Goal: Transaction & Acquisition: Purchase product/service

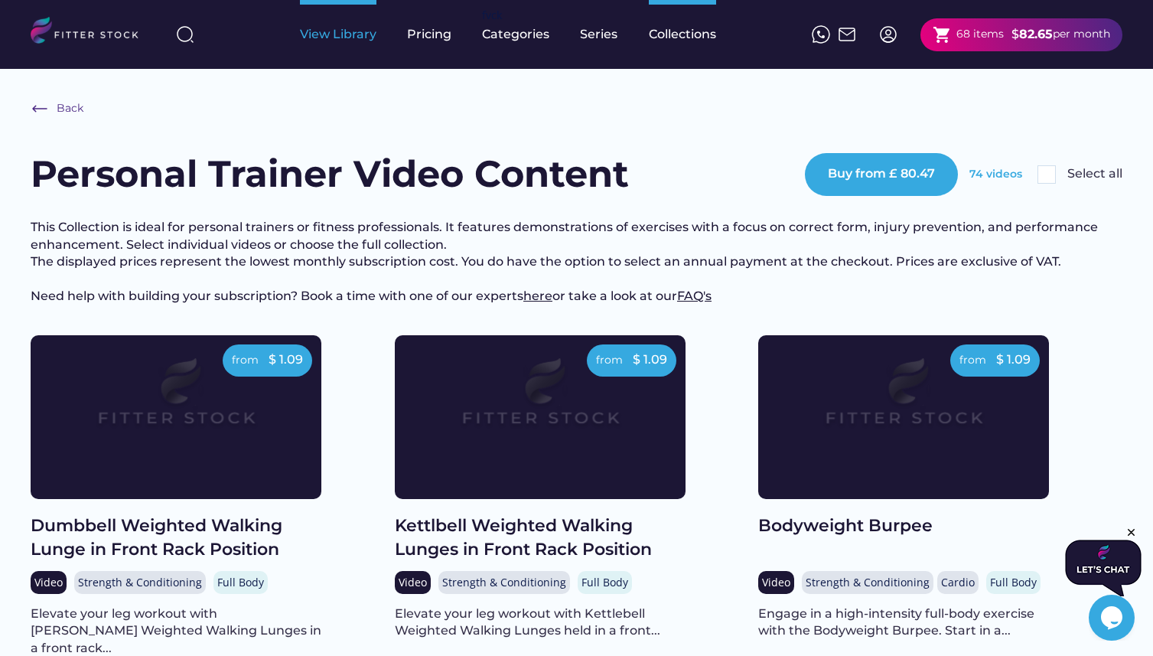
click at [336, 40] on div "View Library" at bounding box center [338, 34] width 77 height 17
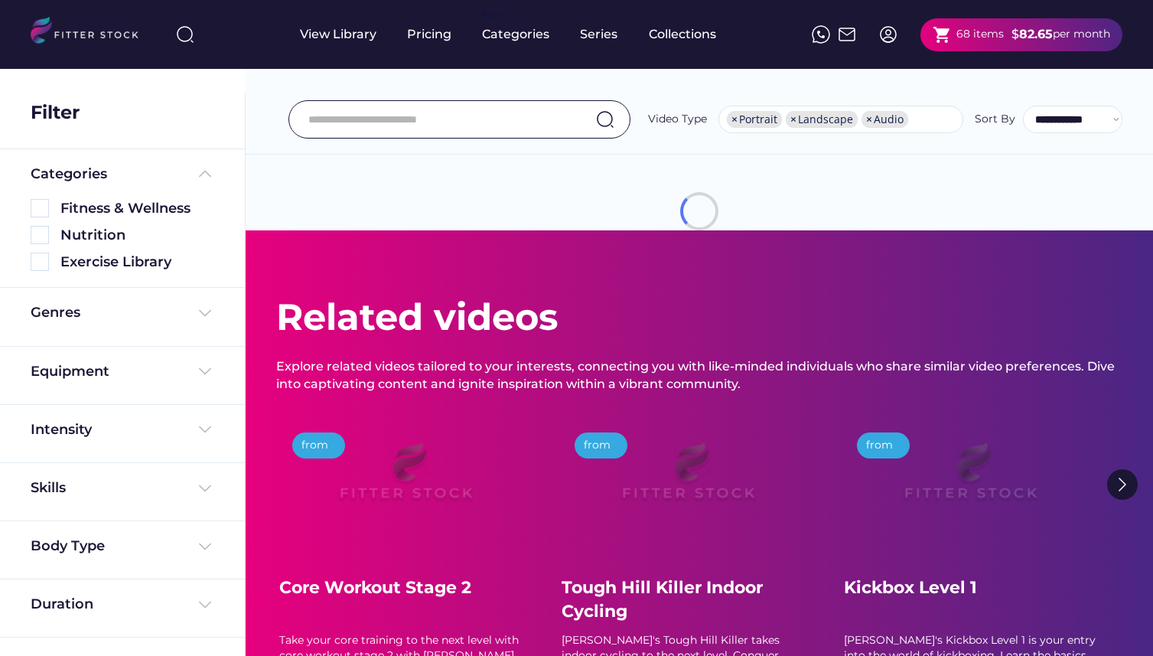
select select "**********"
click at [543, 119] on input "input" at bounding box center [440, 119] width 264 height 32
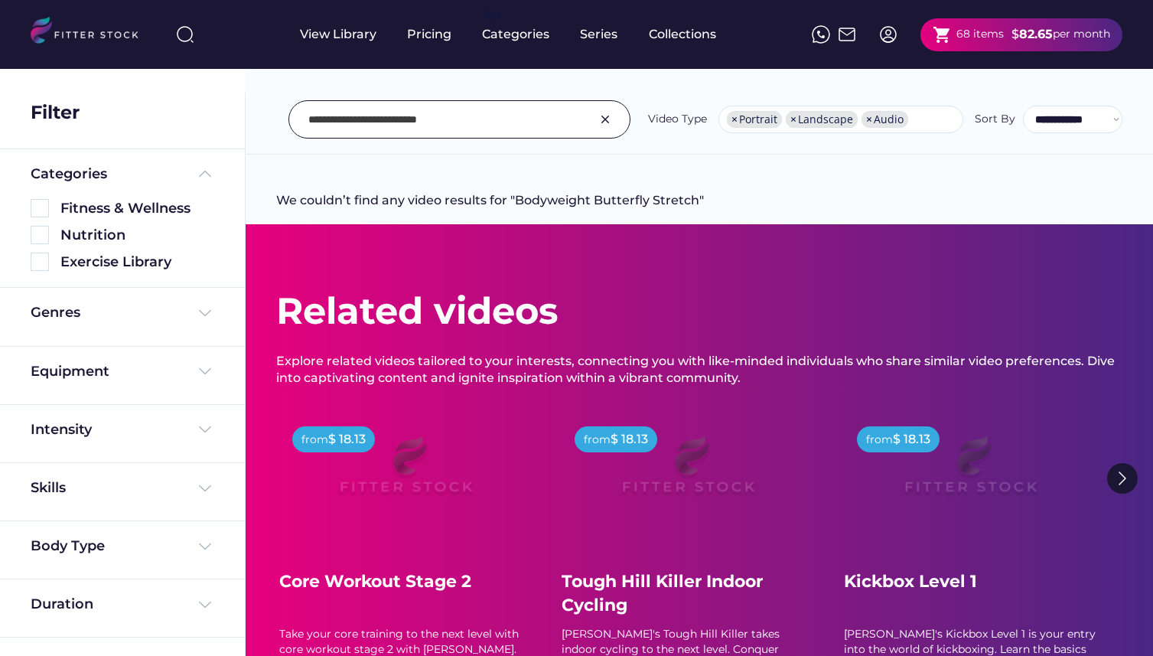
click at [383, 116] on input "input" at bounding box center [440, 119] width 264 height 32
drag, startPoint x: 368, startPoint y: 117, endPoint x: 279, endPoint y: 104, distance: 90.5
click at [279, 104] on div "**********" at bounding box center [699, 119] width 847 height 38
type input "**********"
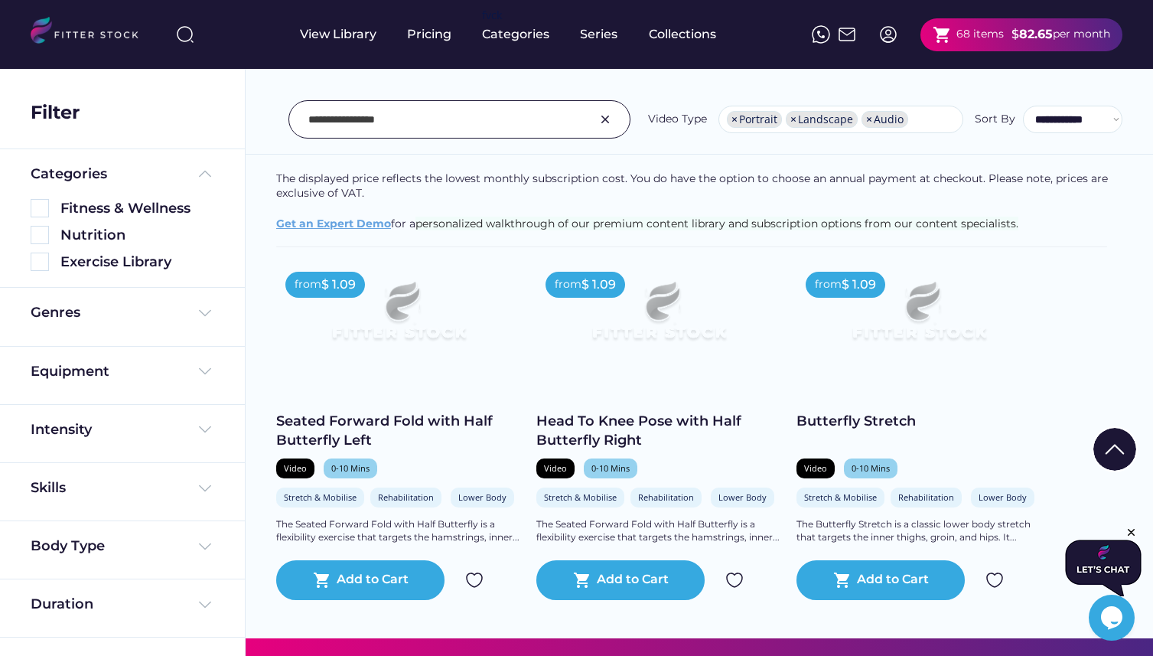
scroll to position [230, 0]
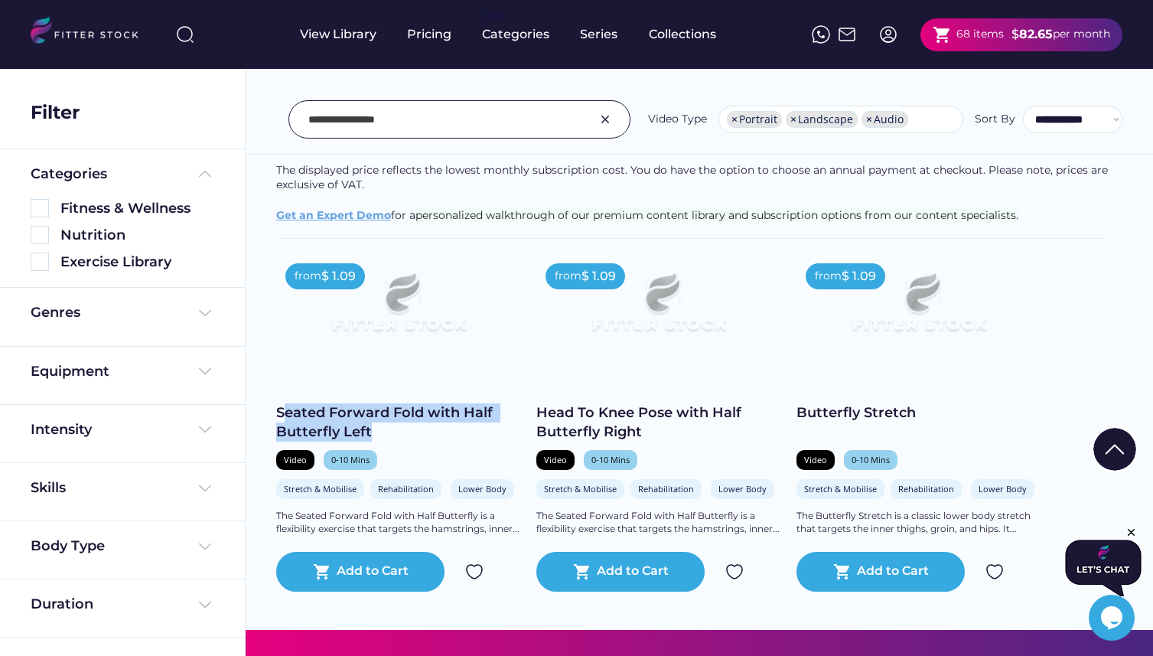
drag, startPoint x: 282, startPoint y: 409, endPoint x: 398, endPoint y: 434, distance: 118.3
click at [398, 434] on div "Seated Forward Fold with Half Butterfly Left" at bounding box center [398, 422] width 245 height 38
click at [386, 431] on div "Seated Forward Fold with Half Butterfly Left" at bounding box center [398, 422] width 245 height 38
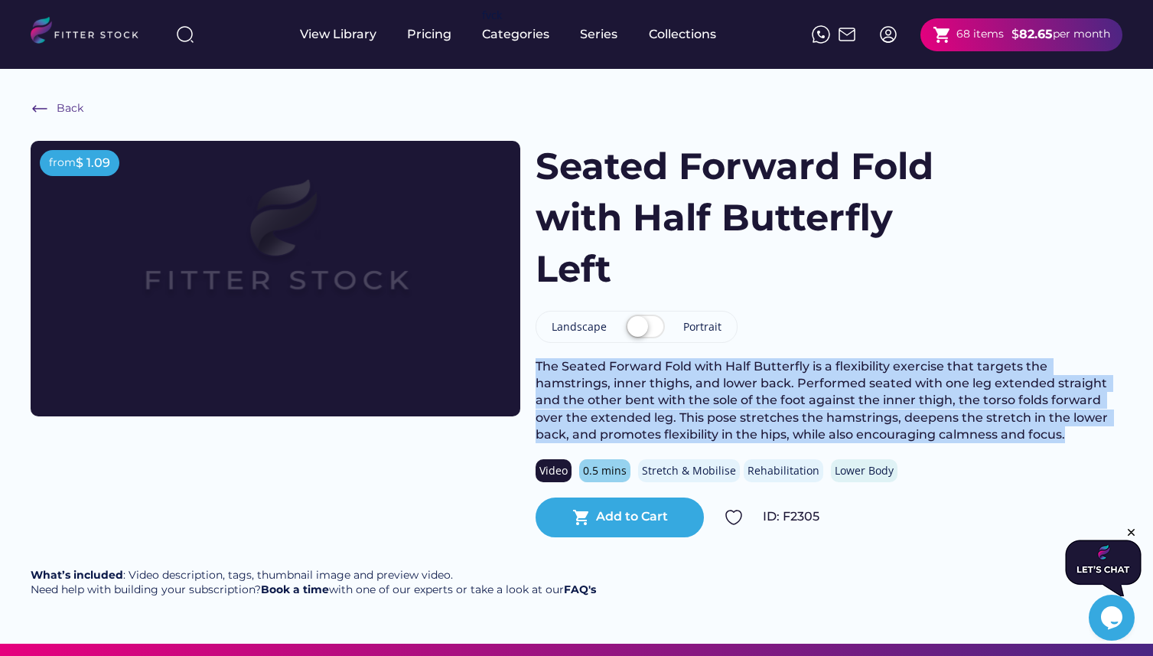
drag, startPoint x: 535, startPoint y: 361, endPoint x: 1006, endPoint y: 445, distance: 478.8
click at [1006, 445] on div "from $ 1.09 Seated Forward Fold with Half Butterfly Left Landscape Portrait The…" at bounding box center [577, 339] width 1092 height 396
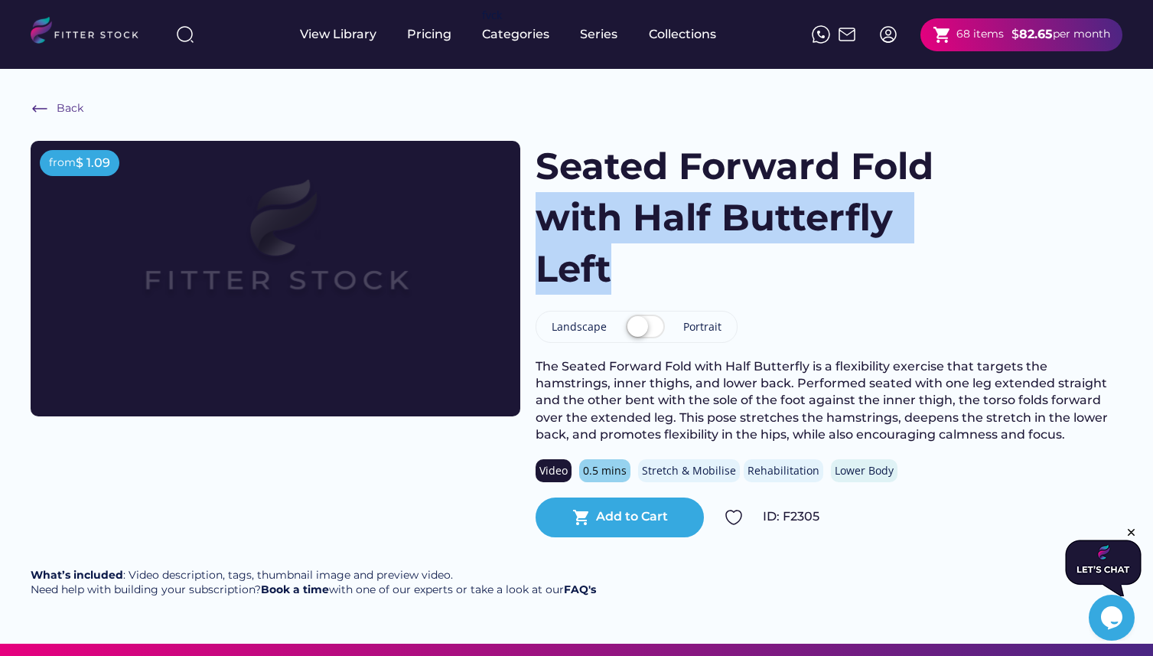
drag, startPoint x: 546, startPoint y: 217, endPoint x: 621, endPoint y: 264, distance: 89.0
click at [623, 264] on h1 "Seated Forward Fold with Half Butterfly Left" at bounding box center [756, 218] width 440 height 155
click at [621, 264] on h1 "Seated Forward Fold with Half Butterfly Left" at bounding box center [756, 218] width 440 height 155
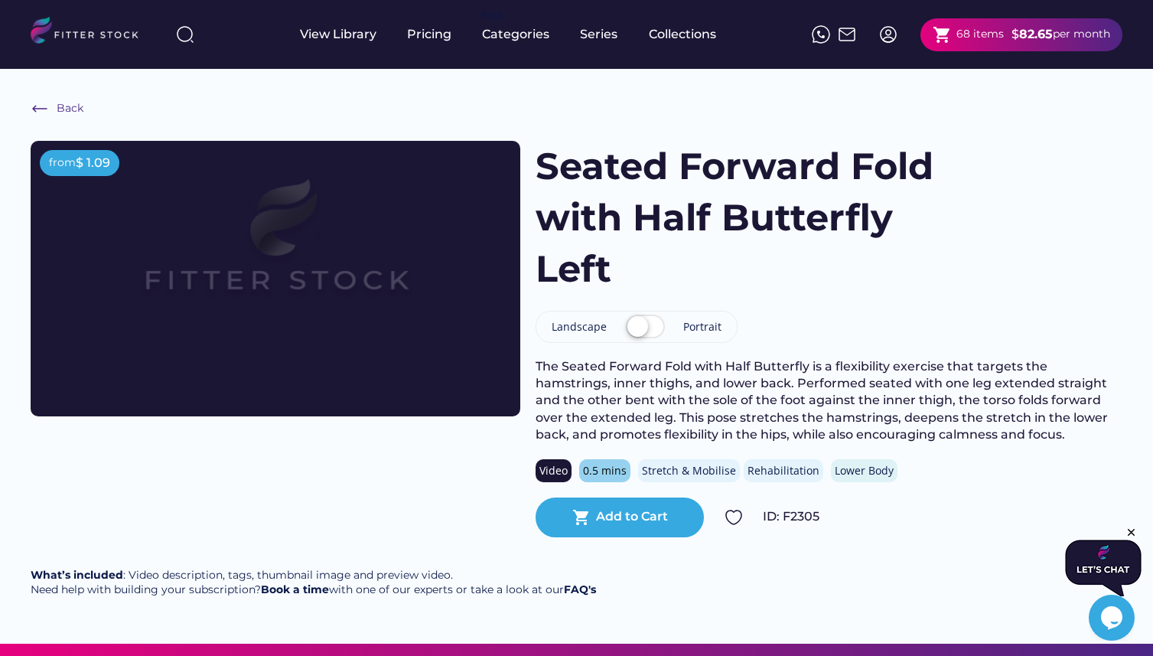
click at [621, 264] on h1 "Seated Forward Fold with Half Butterfly Left" at bounding box center [756, 218] width 440 height 155
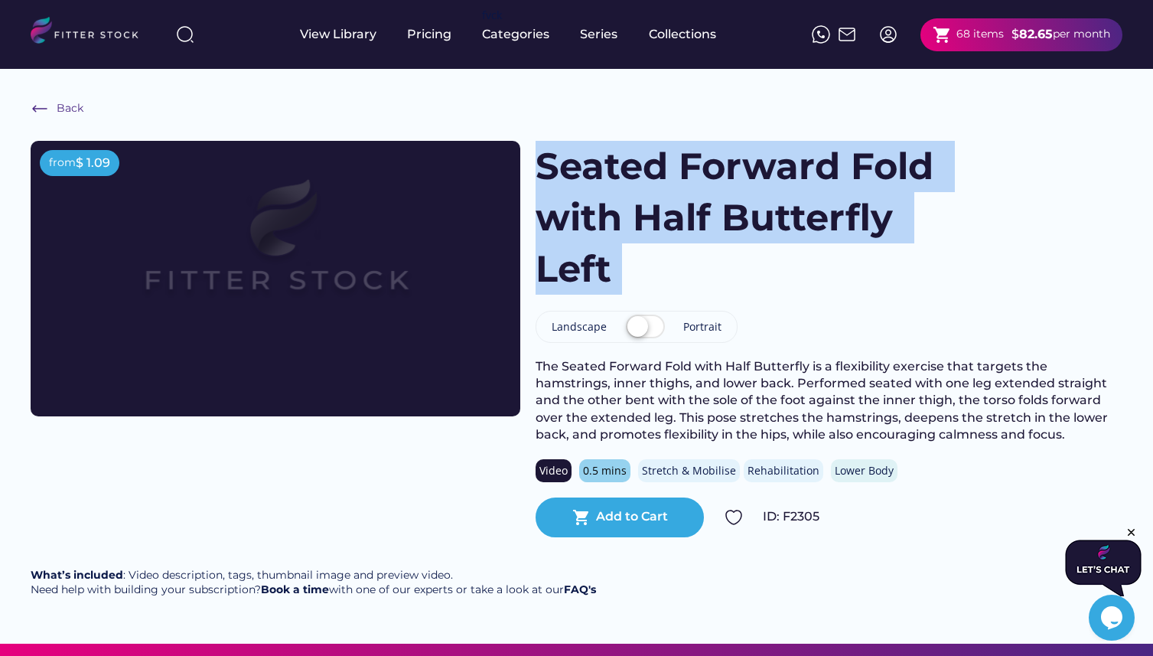
drag, startPoint x: 621, startPoint y: 264, endPoint x: 540, endPoint y: 148, distance: 141.6
click at [540, 148] on h1 "Seated Forward Fold with Half Butterfly Left" at bounding box center [756, 218] width 440 height 155
click at [542, 179] on h1 "Seated Forward Fold with Half Butterfly Left" at bounding box center [756, 218] width 440 height 155
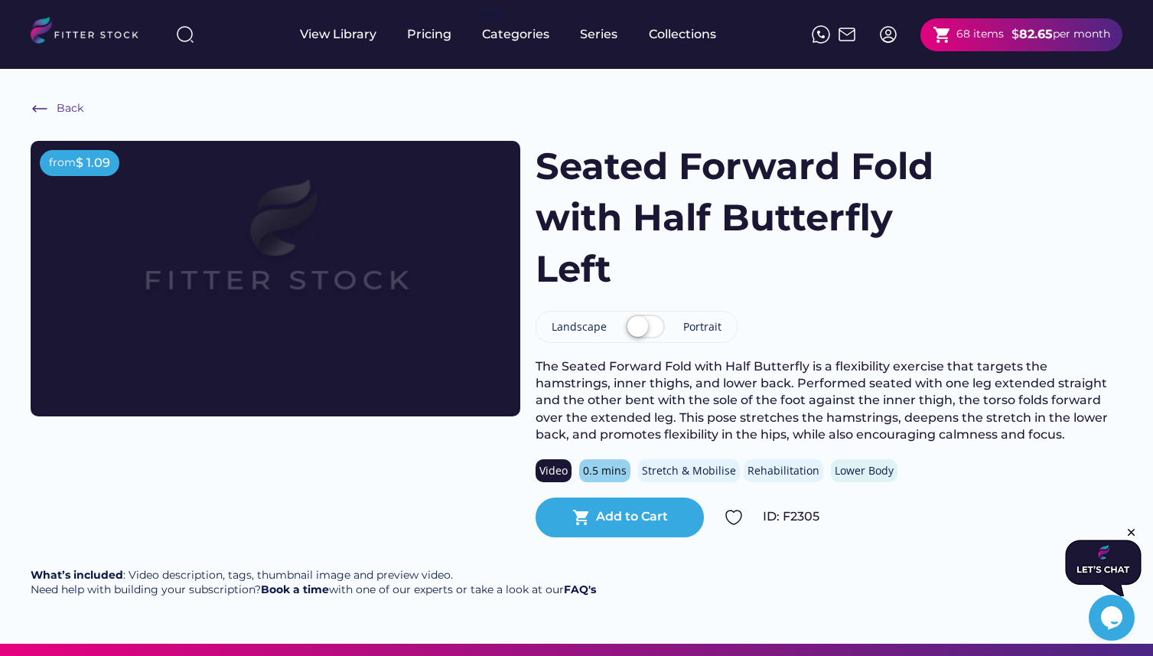
click at [736, 374] on div "The Seated Forward Fold with Half Butterfly is a flexibility exercise that targ…" at bounding box center [829, 401] width 587 height 86
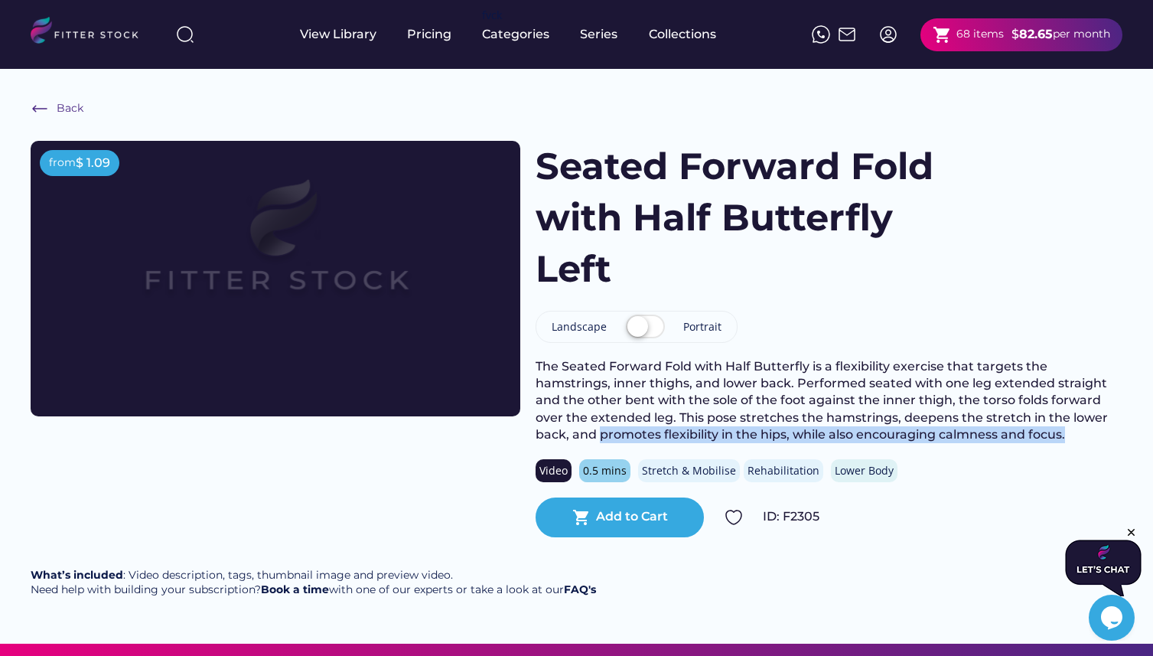
drag, startPoint x: 534, startPoint y: 436, endPoint x: 867, endPoint y: 442, distance: 333.0
click at [868, 442] on div "from $ 1.09 Seated Forward Fold with Half Butterfly Left Landscape Portrait The…" at bounding box center [577, 339] width 1092 height 396
click at [905, 440] on div "The Seated Forward Fold with Half Butterfly is a flexibility exercise that targ…" at bounding box center [829, 401] width 587 height 86
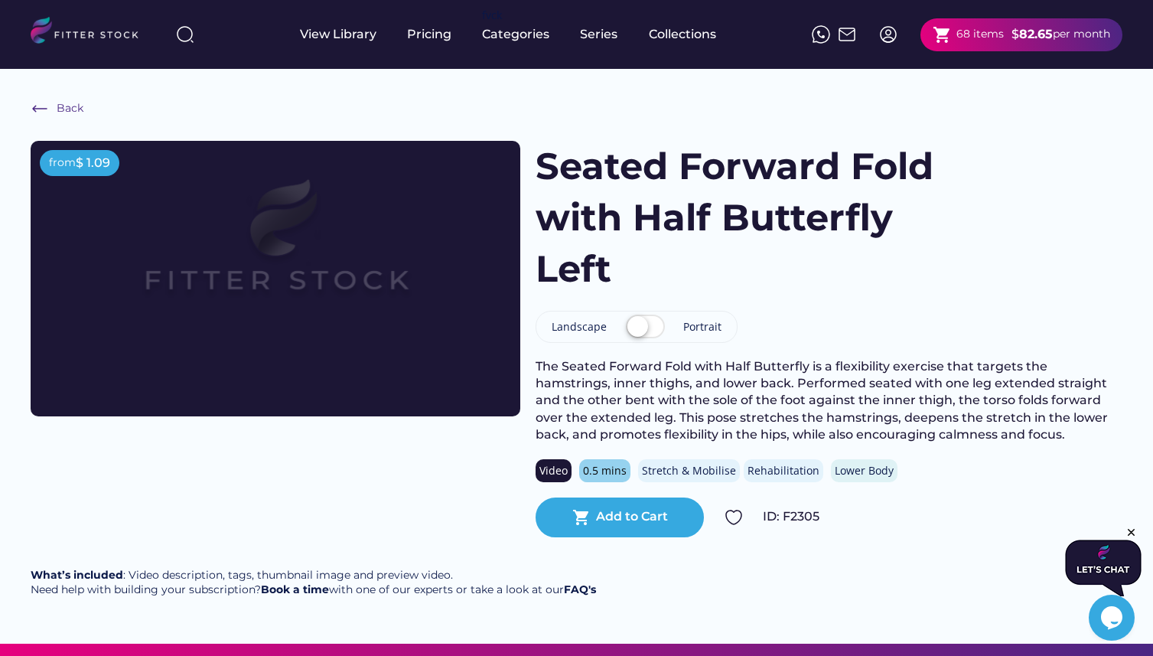
click at [754, 541] on div "Back from $ 1.09 Seated Forward Fold with Half Butterfly Left Landscape Portrai…" at bounding box center [576, 356] width 1153 height 575
click at [964, 237] on h1 "Seated Forward Fold with Half Butterfly Left" at bounding box center [756, 218] width 440 height 155
click at [69, 109] on div "Back" at bounding box center [71, 108] width 28 height 15
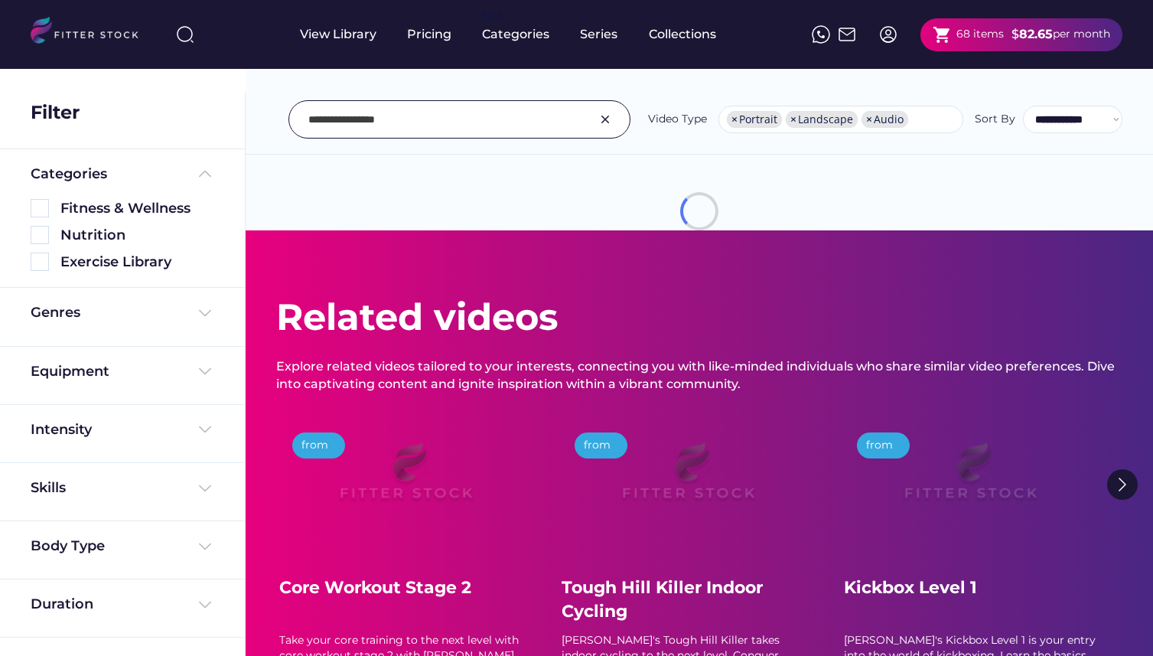
select select "**********"
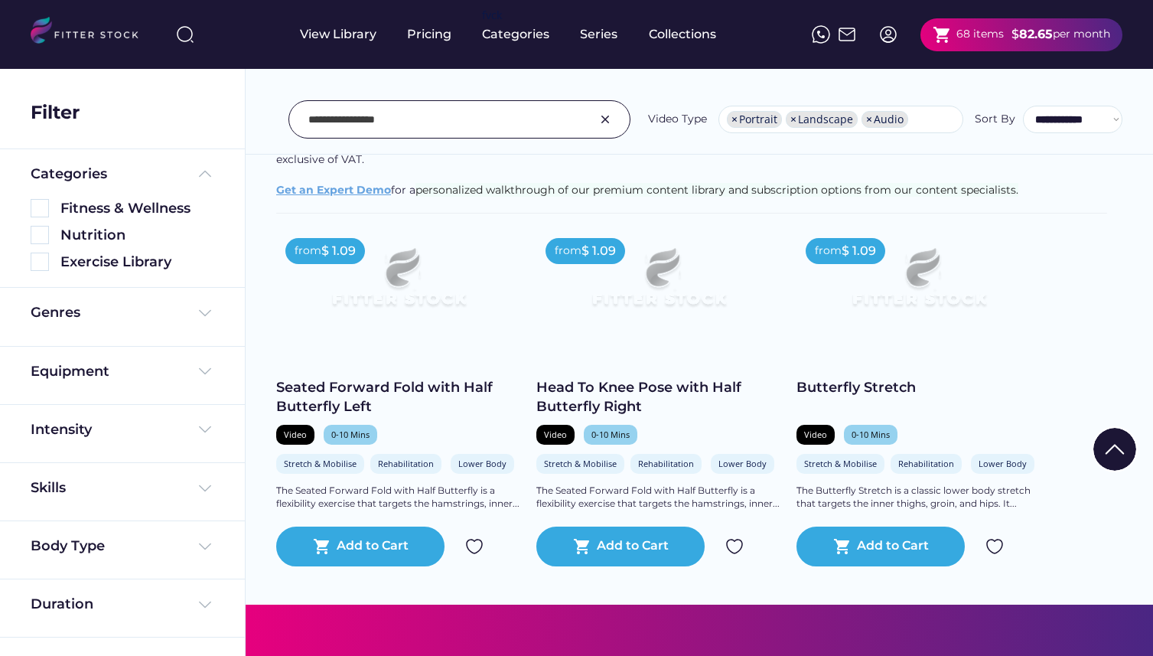
scroll to position [347, 0]
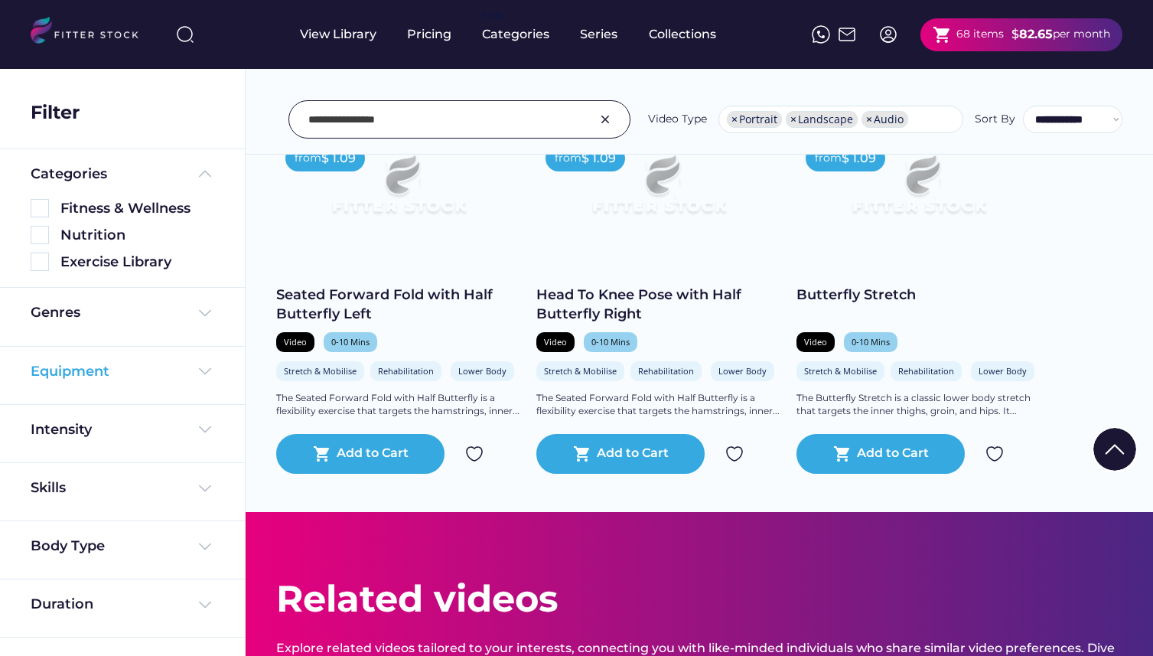
click at [135, 374] on div "Equipment" at bounding box center [123, 371] width 184 height 19
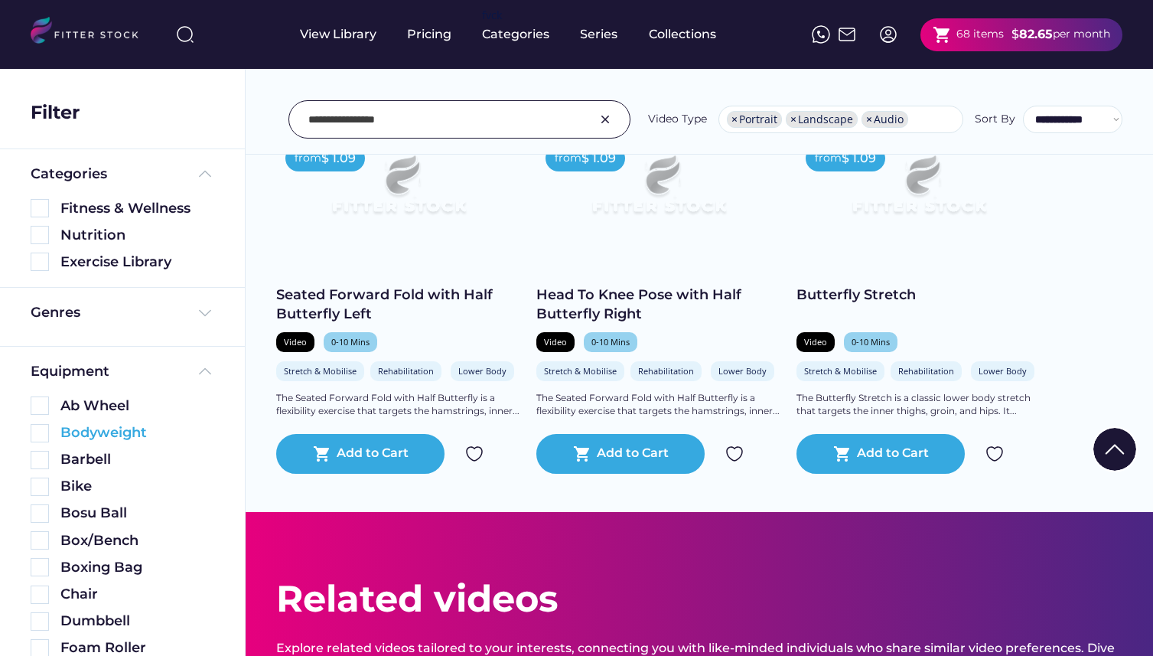
click at [109, 429] on div "Bodyweight" at bounding box center [137, 432] width 154 height 19
click at [42, 432] on img at bounding box center [40, 432] width 18 height 18
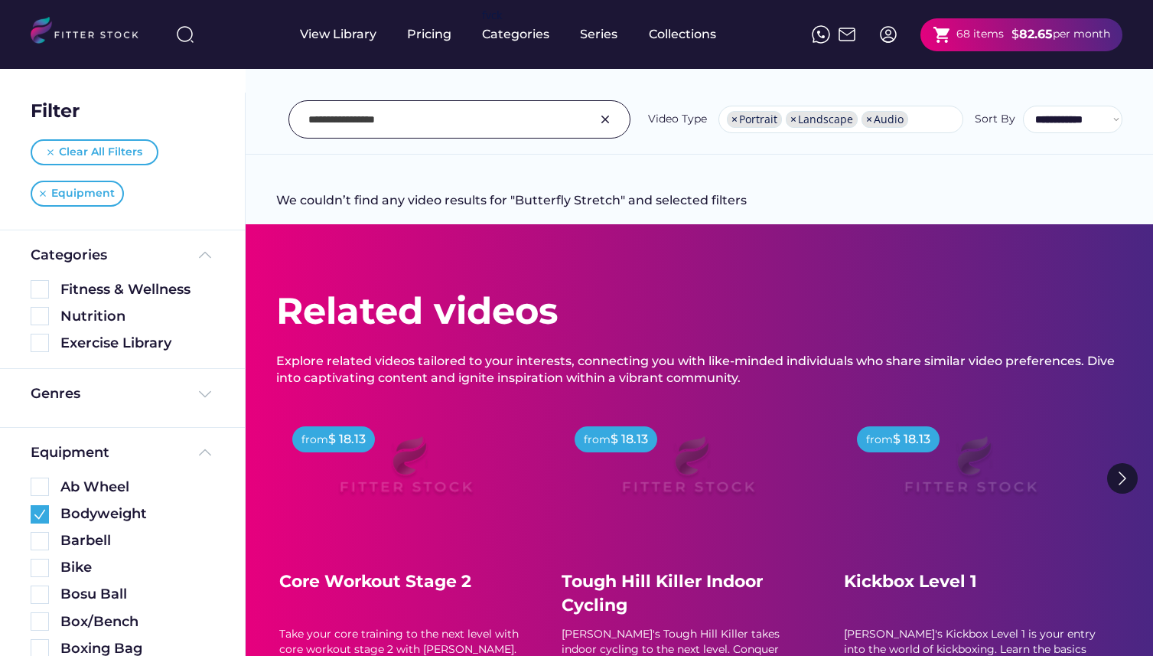
scroll to position [0, 0]
click at [505, 129] on input "input" at bounding box center [440, 119] width 264 height 32
click at [600, 120] on img at bounding box center [605, 119] width 18 height 18
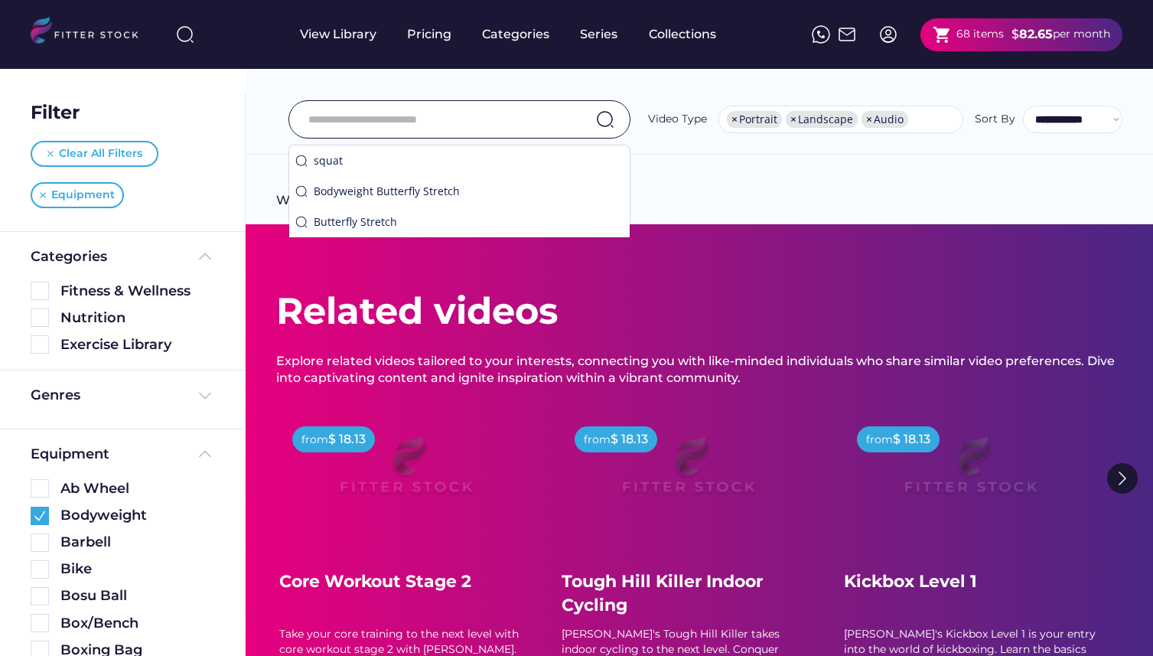
click at [524, 118] on input "input" at bounding box center [440, 119] width 264 height 32
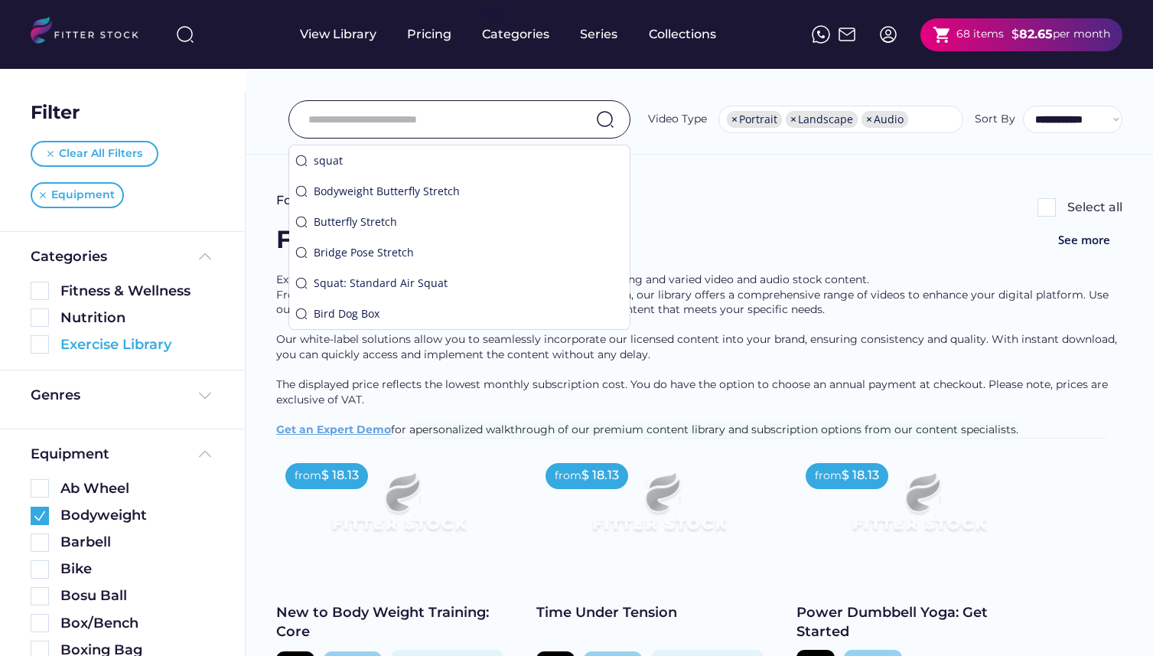
click at [44, 348] on img at bounding box center [40, 344] width 18 height 18
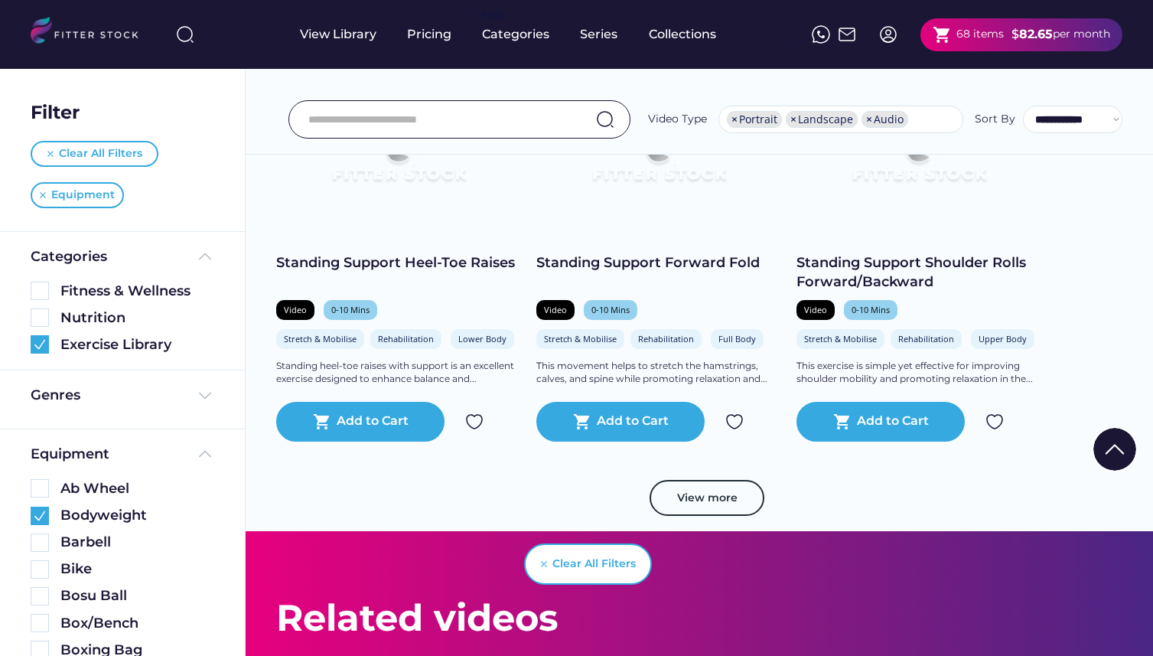
scroll to position [2673, 0]
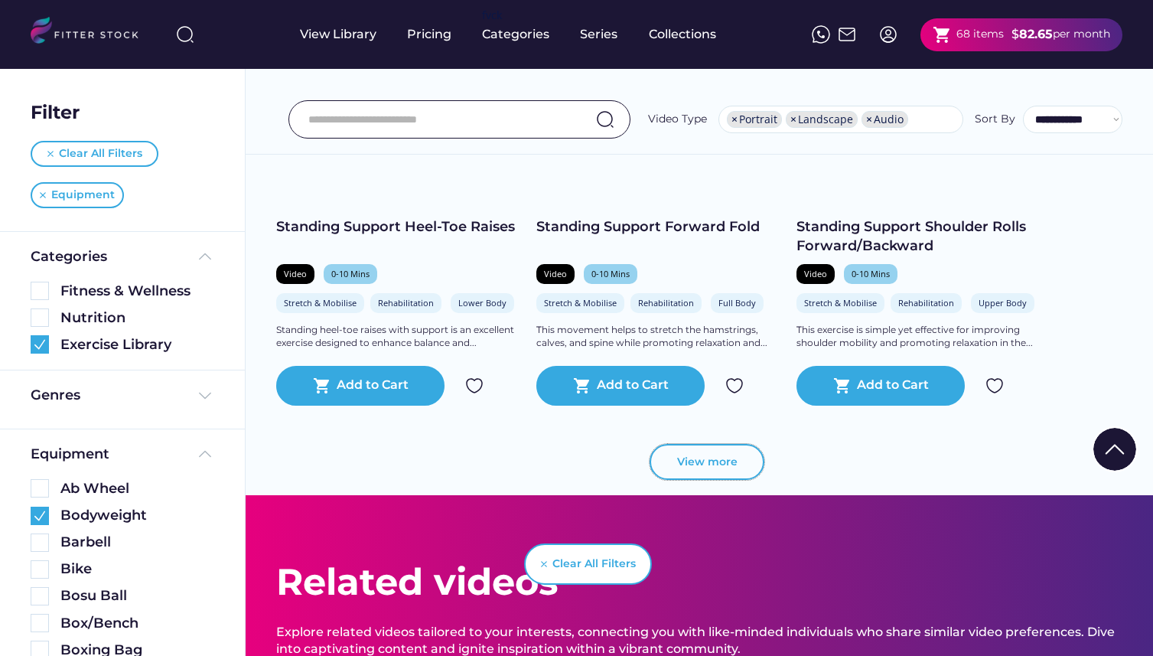
click at [735, 471] on button "View more" at bounding box center [707, 462] width 115 height 37
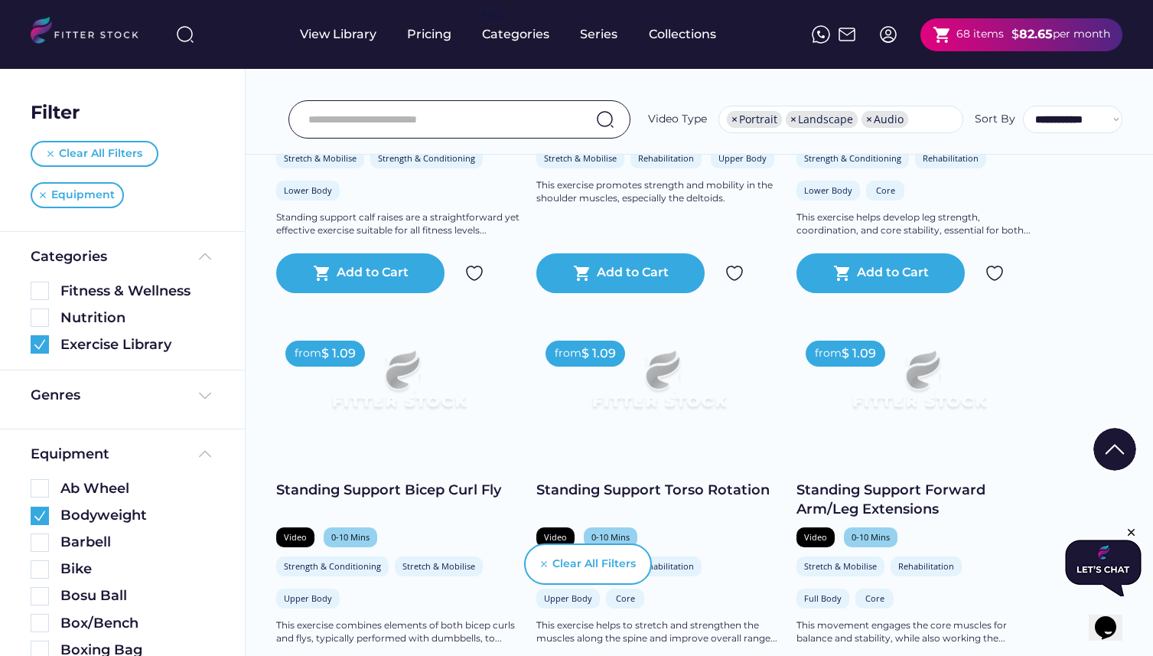
scroll to position [3535, 0]
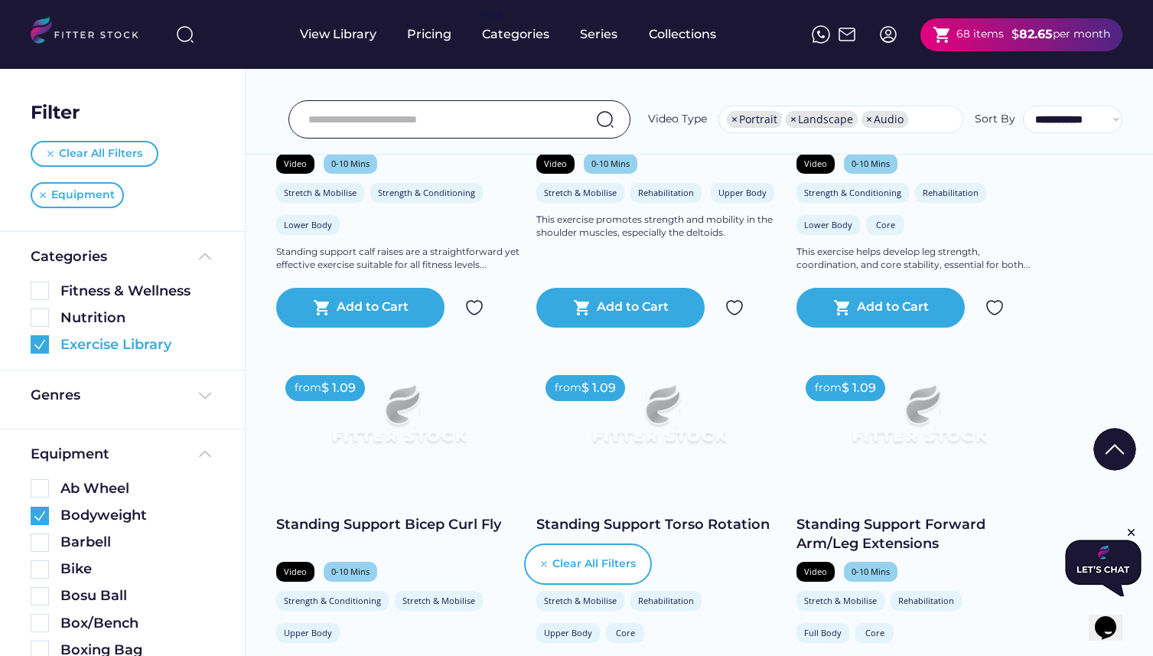
click at [47, 341] on img at bounding box center [40, 344] width 18 height 18
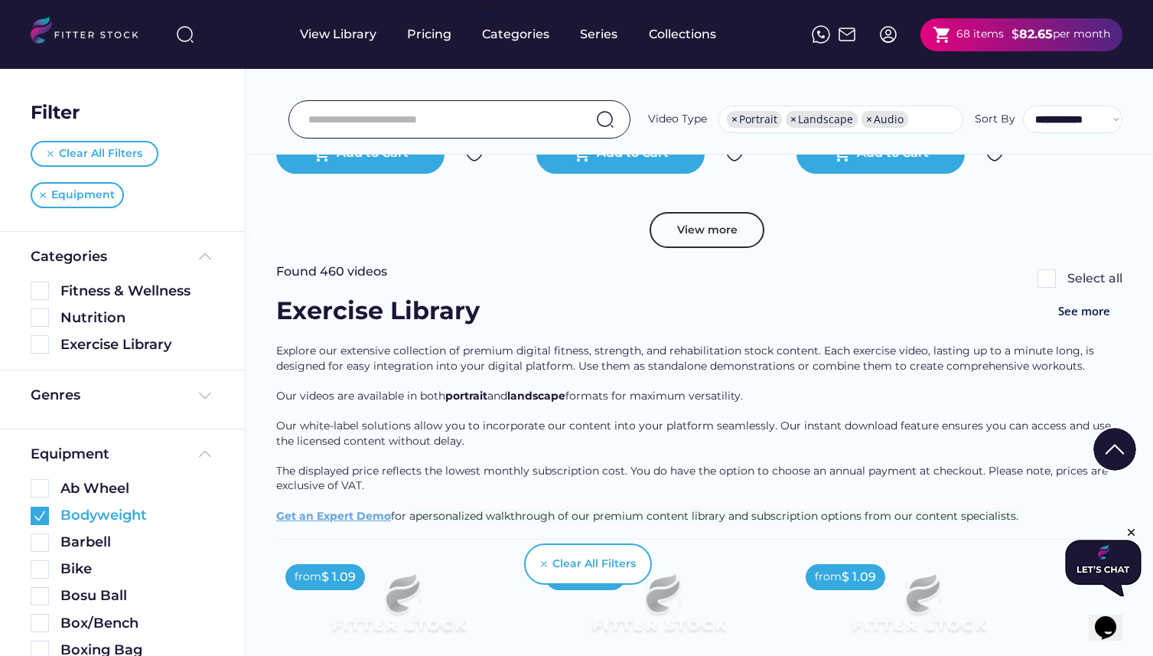
click at [44, 519] on img at bounding box center [40, 516] width 18 height 18
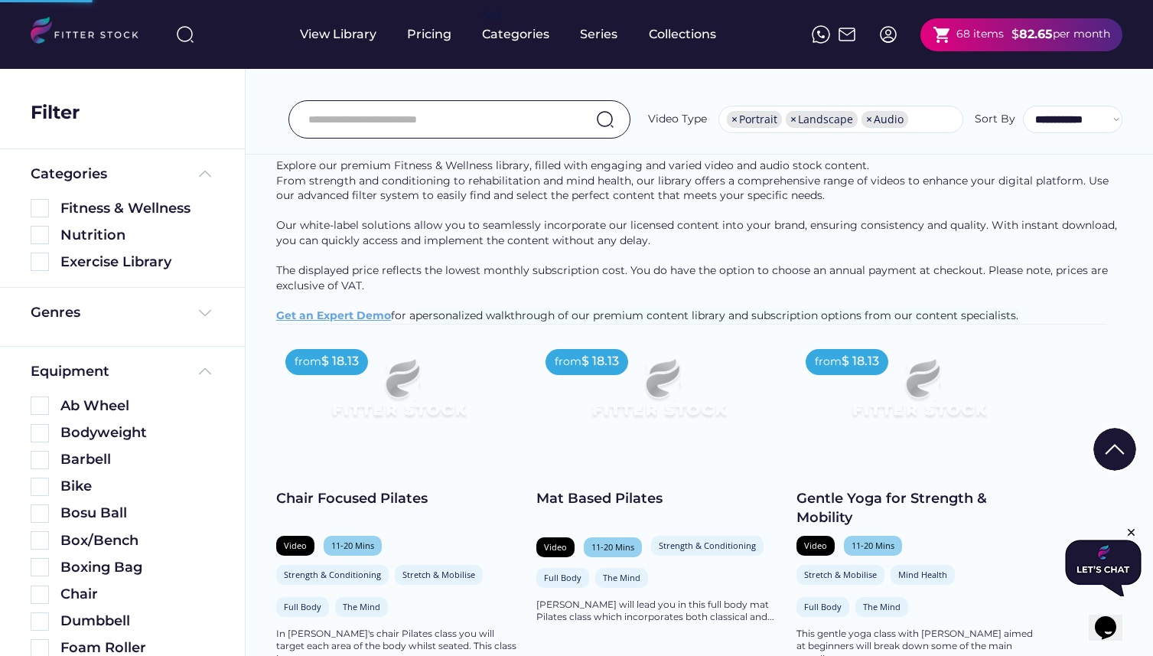
scroll to position [0, 0]
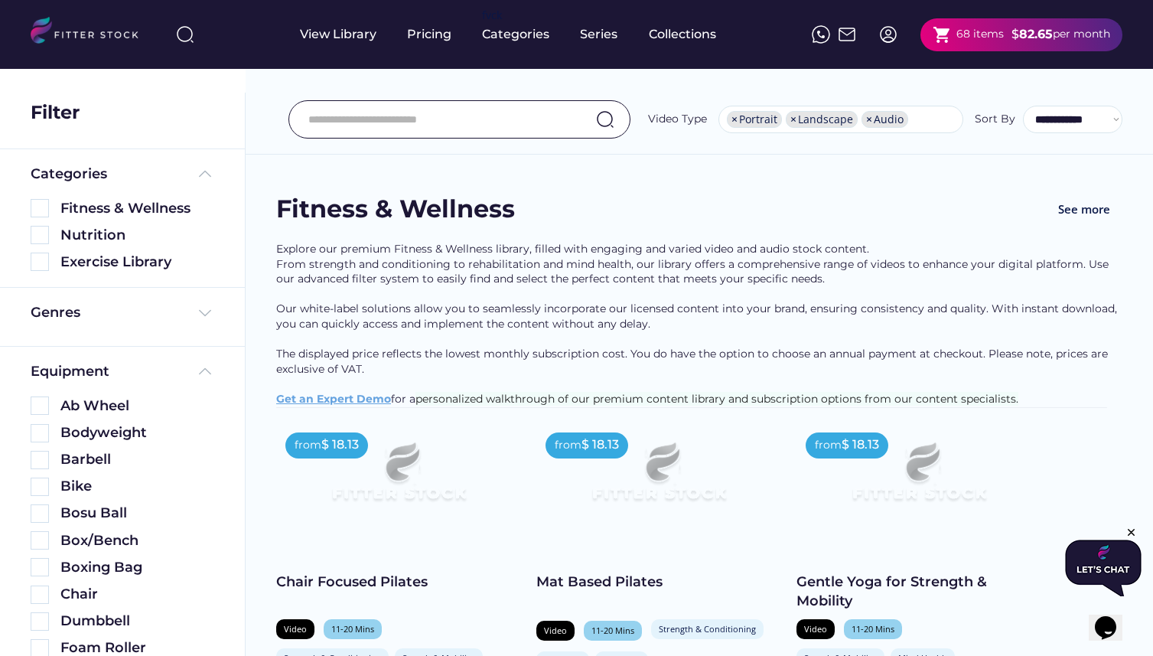
click at [975, 37] on div "68 items" at bounding box center [980, 34] width 47 height 15
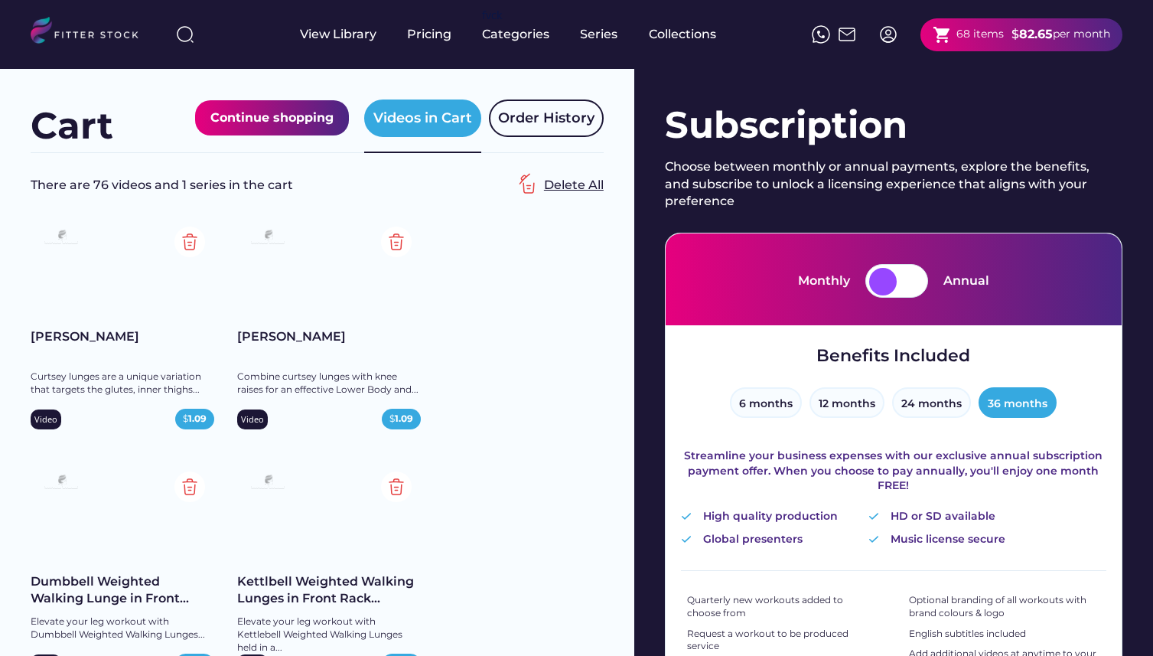
click at [544, 185] on div "Delete All" at bounding box center [574, 185] width 60 height 17
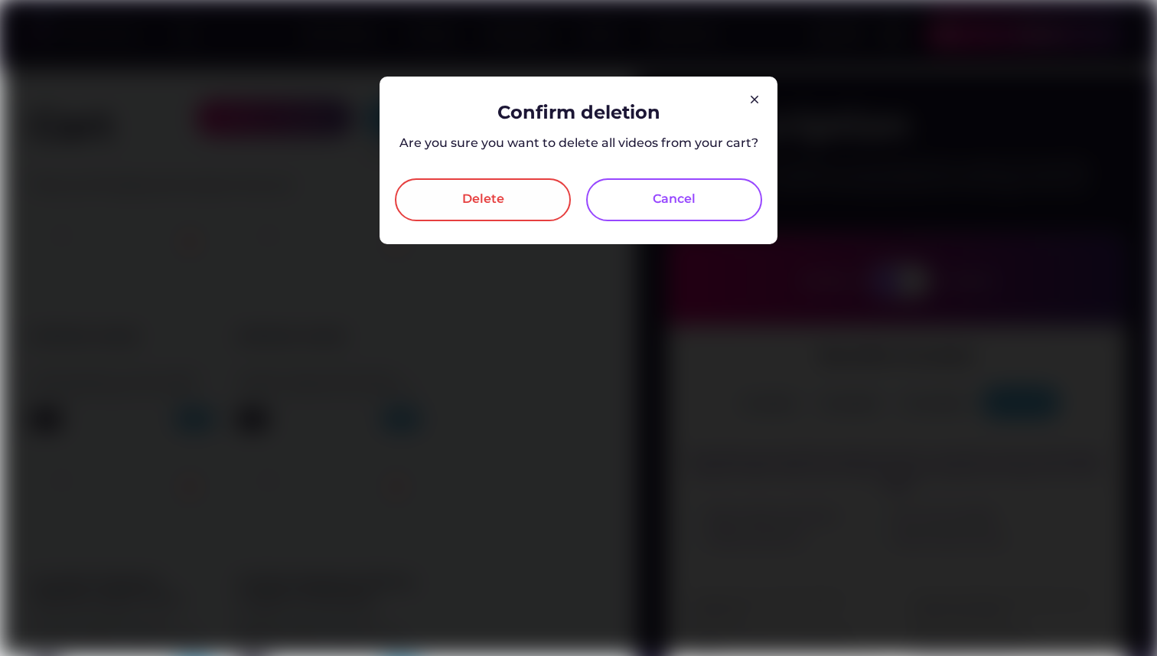
click at [530, 197] on div "Delete" at bounding box center [483, 199] width 176 height 43
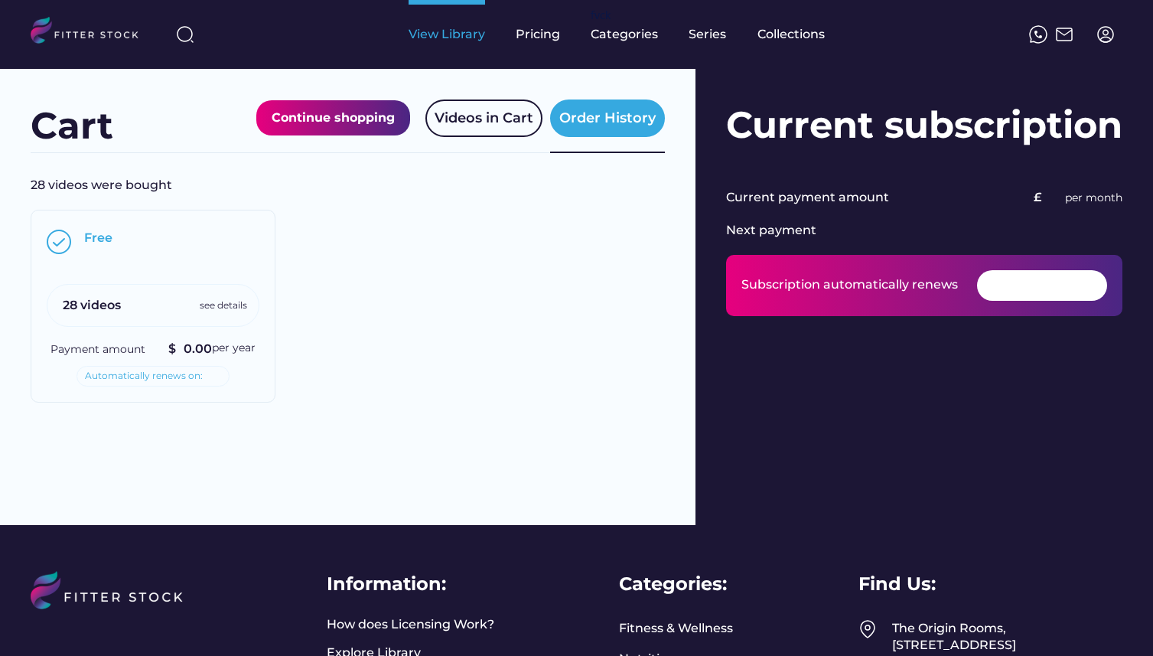
click at [475, 37] on div "View Library" at bounding box center [447, 34] width 77 height 17
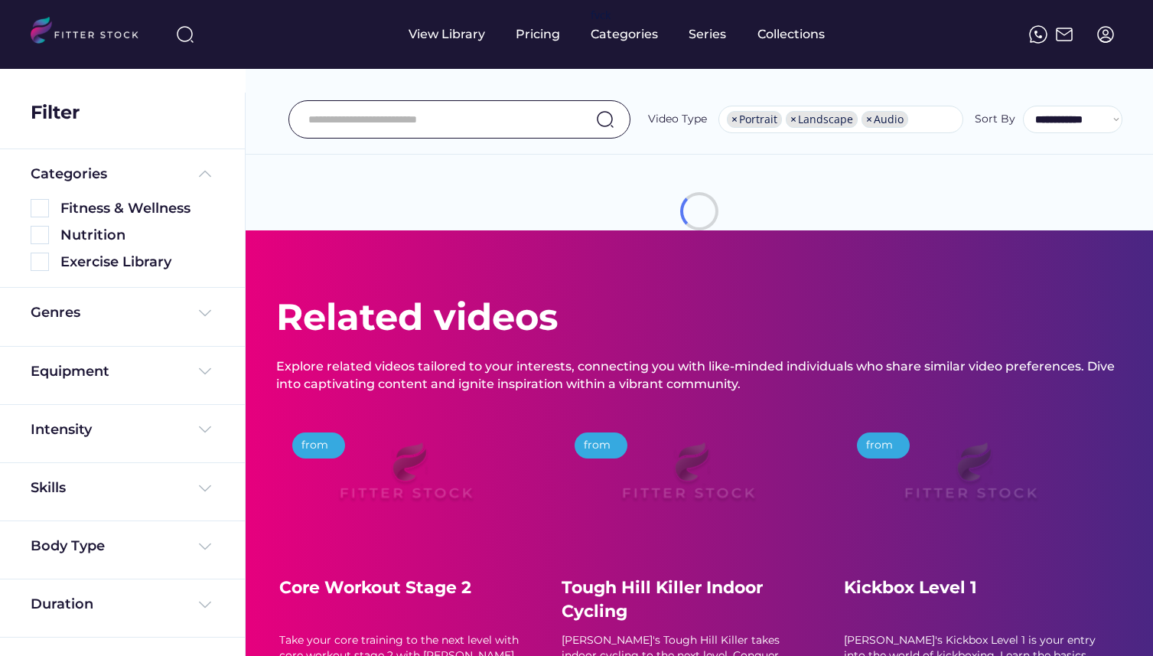
select select "**********"
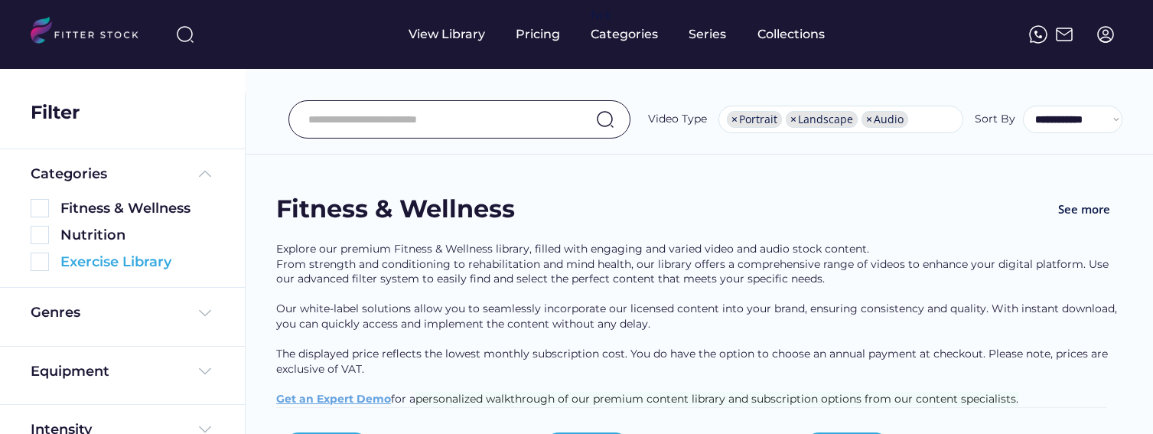
click at [36, 261] on img at bounding box center [40, 262] width 18 height 18
click at [374, 434] on div at bounding box center [576, 434] width 1153 height 0
click at [44, 263] on img at bounding box center [40, 262] width 18 height 18
click at [352, 434] on div at bounding box center [576, 434] width 1153 height 0
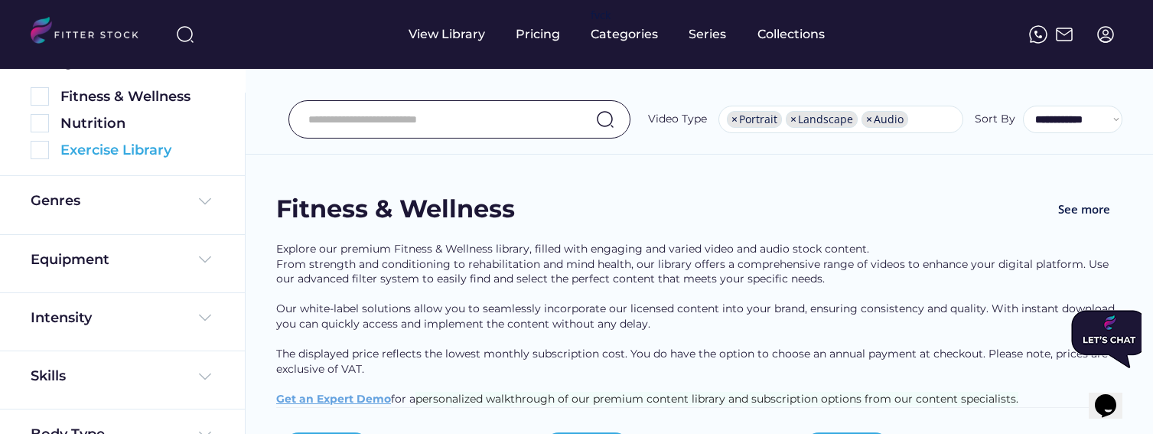
scroll to position [122, 0]
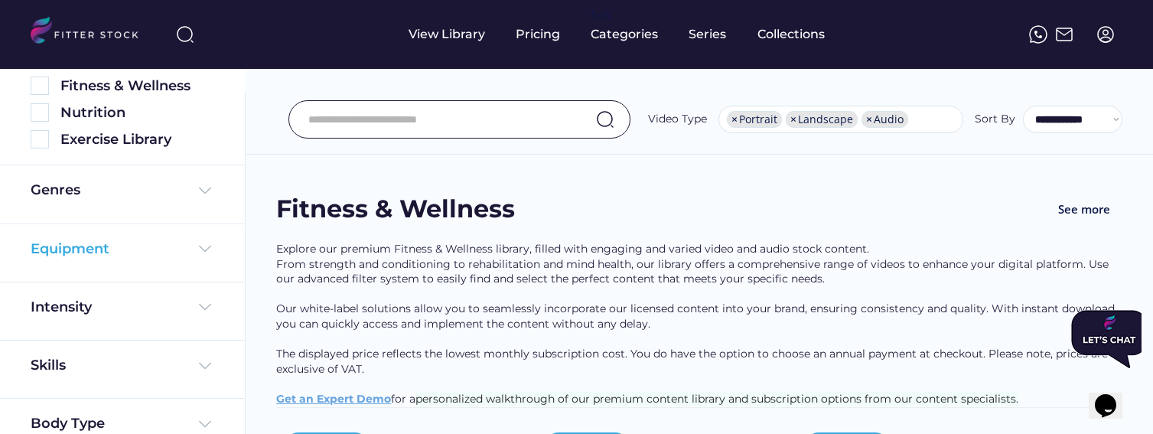
click at [202, 252] on img at bounding box center [205, 249] width 18 height 18
click at [377, 434] on div at bounding box center [576, 434] width 1153 height 0
click at [204, 249] on img at bounding box center [205, 249] width 18 height 18
click at [385, 434] on div at bounding box center [576, 434] width 1153 height 0
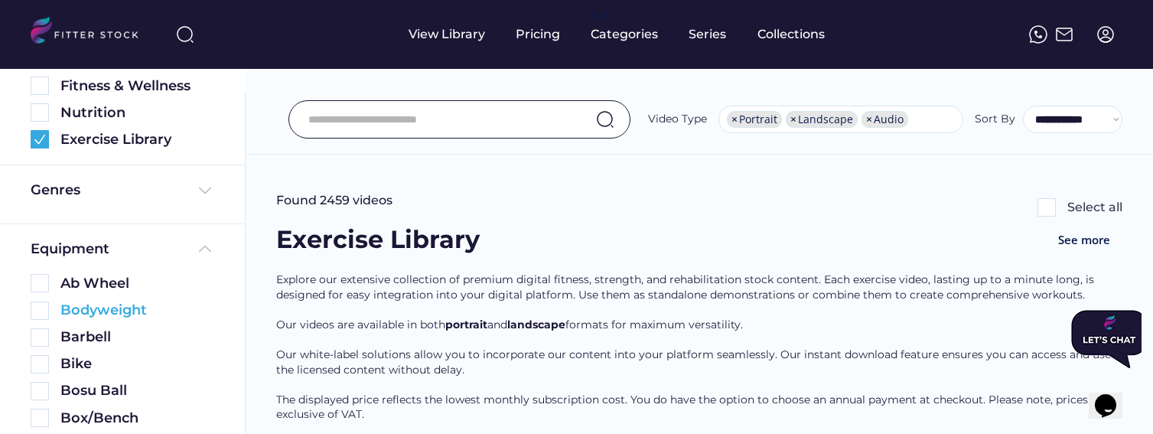
click at [43, 311] on img at bounding box center [40, 311] width 18 height 18
click at [360, 434] on div at bounding box center [576, 434] width 1153 height 0
click at [44, 310] on img at bounding box center [40, 311] width 18 height 18
click at [400, 434] on div at bounding box center [576, 434] width 1153 height 0
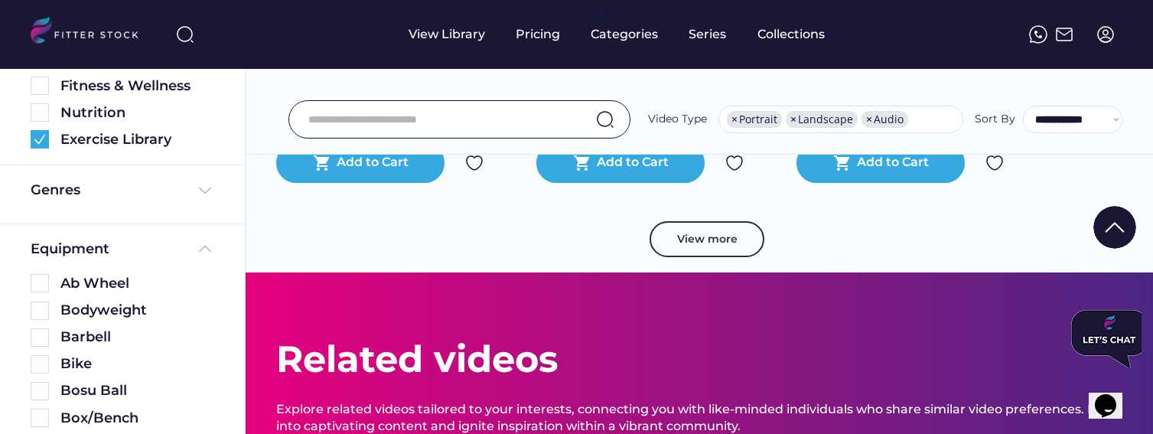
scroll to position [2916, 0]
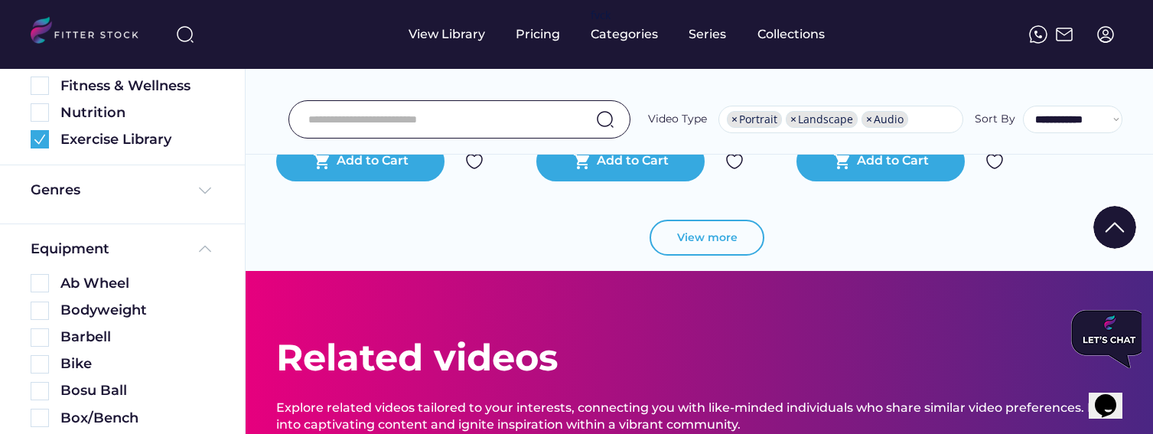
click at [736, 234] on button "View more" at bounding box center [707, 238] width 115 height 37
click at [740, 229] on button "View more" at bounding box center [707, 238] width 115 height 37
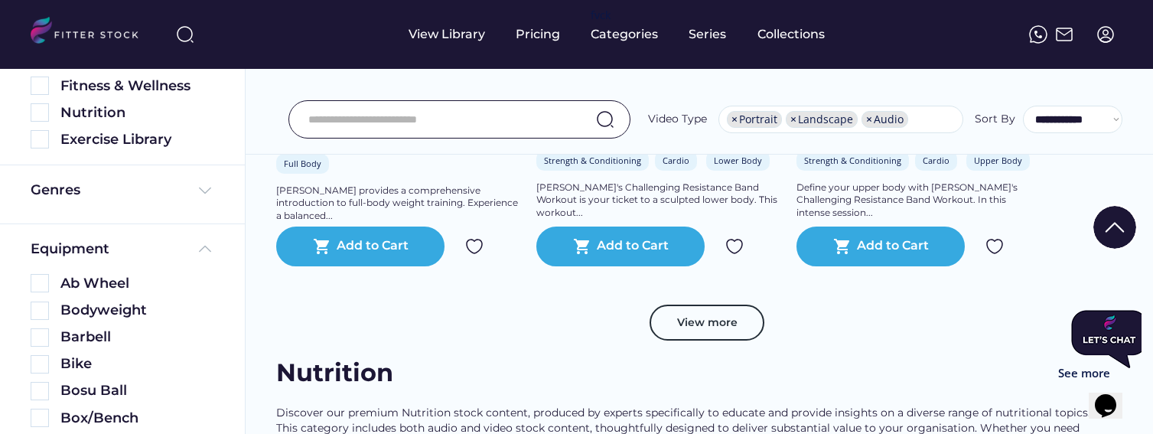
scroll to position [2636, 0]
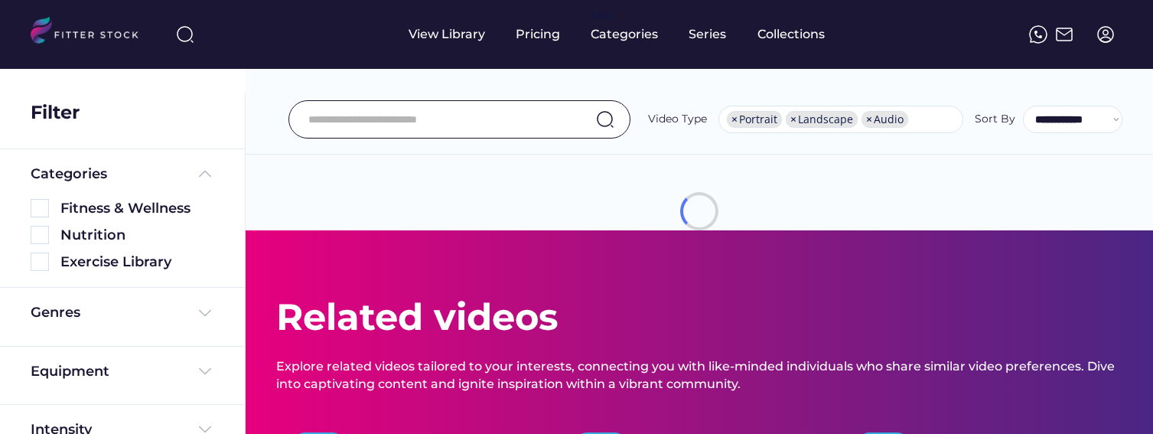
select select "**********"
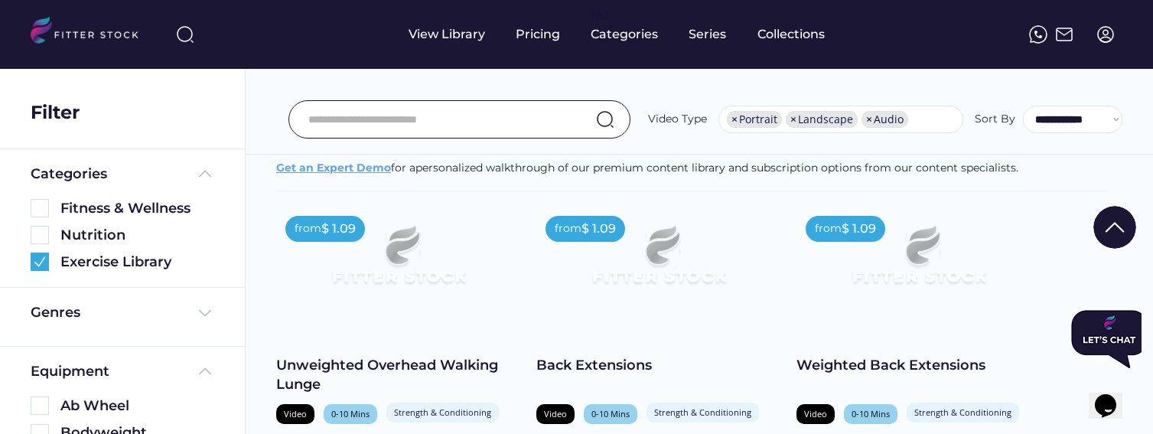
scroll to position [287, 0]
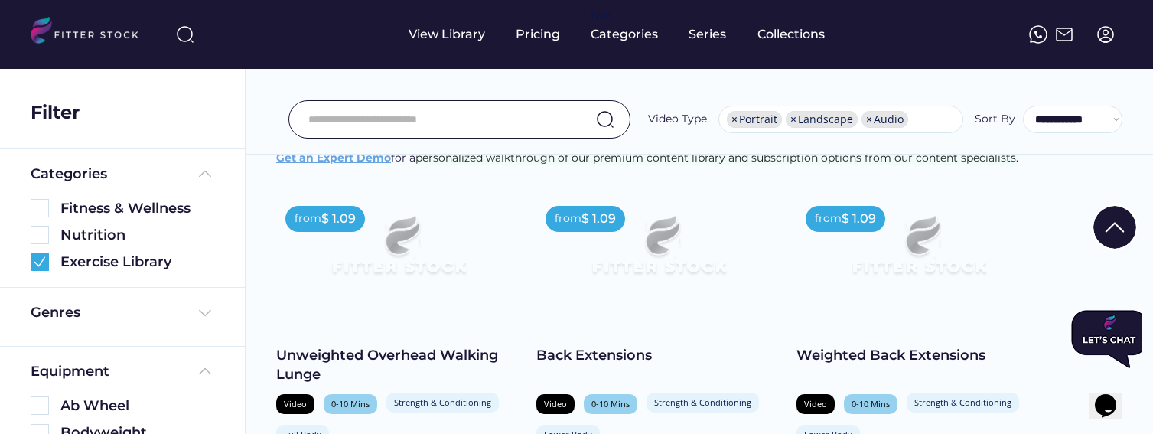
click at [246, 147] on div at bounding box center [576, 147] width 1153 height 0
click at [336, 351] on div "Unweighted Overhead Walking Lunge" at bounding box center [398, 365] width 245 height 38
click at [354, 147] on div at bounding box center [576, 147] width 1153 height 0
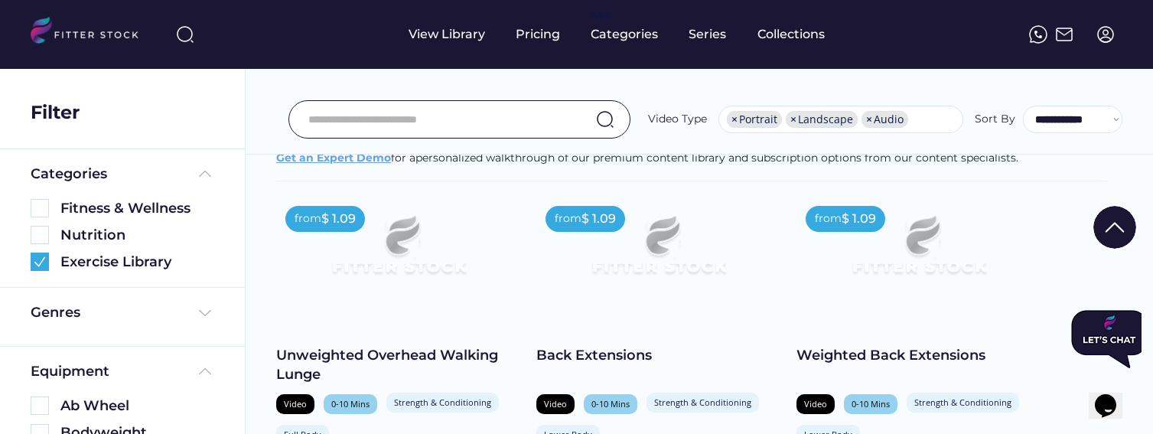
click at [441, 364] on div "Unweighted Overhead Walking Lunge" at bounding box center [398, 365] width 245 height 38
click at [616, 354] on div "Back Extensions" at bounding box center [659, 355] width 245 height 19
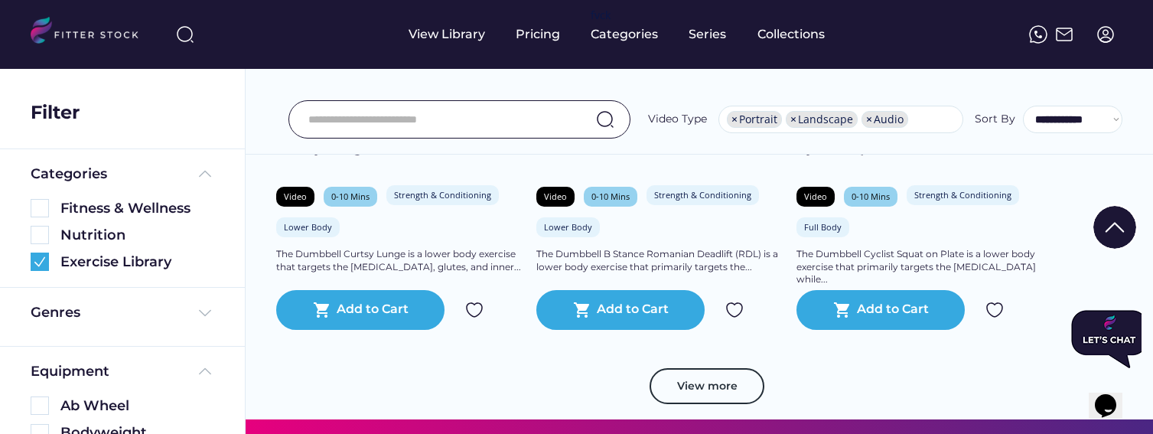
scroll to position [5424, 0]
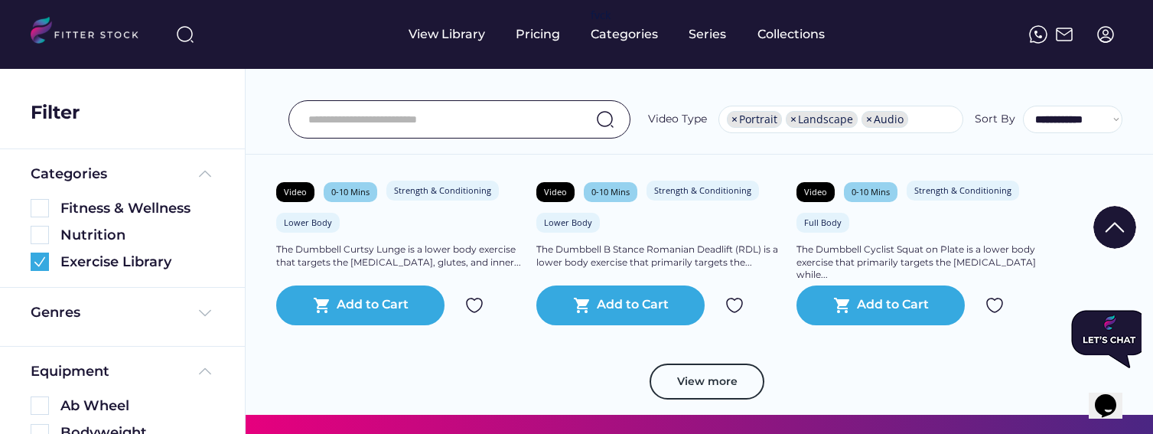
click at [292, 192] on div "Video" at bounding box center [295, 191] width 23 height 11
click at [303, 193] on div "Video" at bounding box center [295, 191] width 23 height 11
click at [313, 191] on div "Video" at bounding box center [295, 192] width 38 height 20
click at [353, 187] on div "0-10 Mins" at bounding box center [350, 191] width 38 height 11
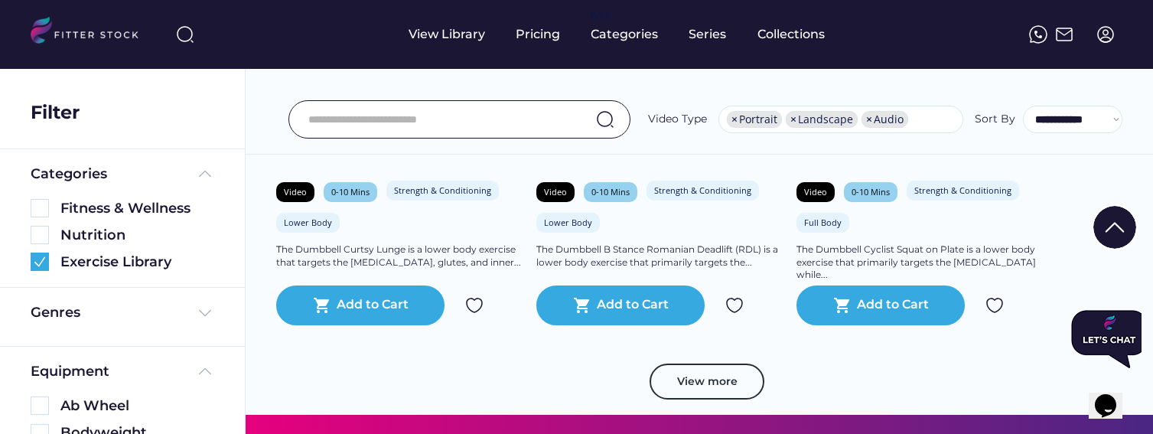
drag, startPoint x: 357, startPoint y: 397, endPoint x: 356, endPoint y: 383, distance: 13.9
click at [398, 207] on div "Video 0-10 Mins Strength & Conditioning Rehabilitation Lower Body" at bounding box center [398, 208] width 245 height 55
click at [655, 220] on div "Video 0-10 Mins Strength & Conditioning Rehabilitation Lower Body Core" at bounding box center [659, 208] width 245 height 55
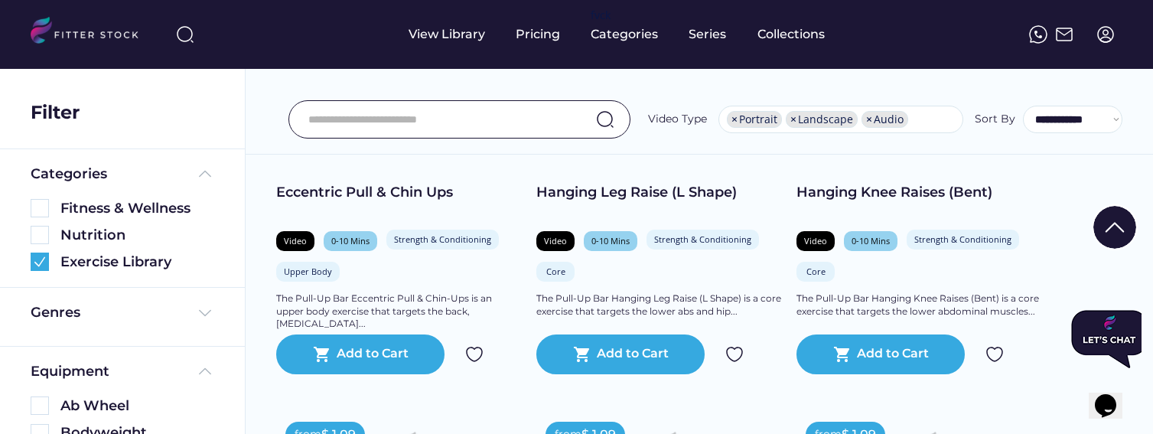
scroll to position [2910, 0]
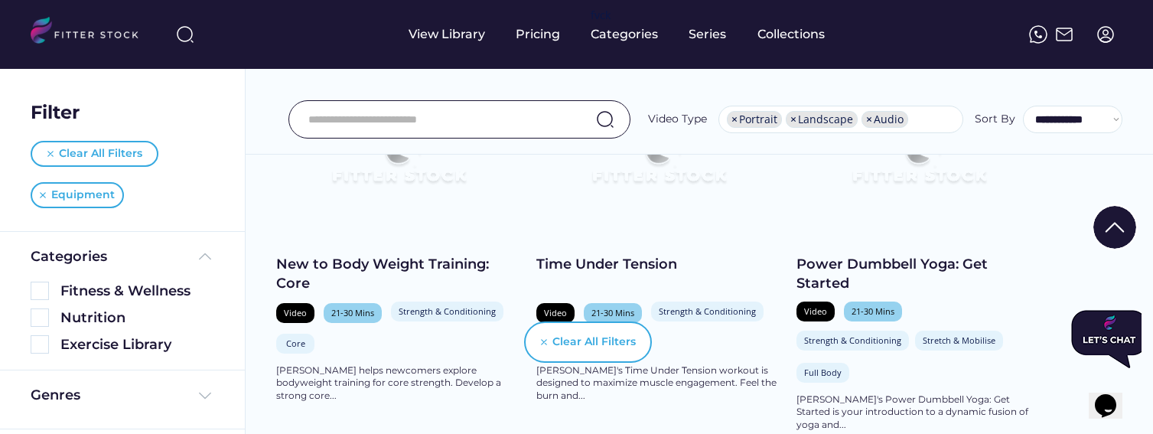
scroll to position [359, 0]
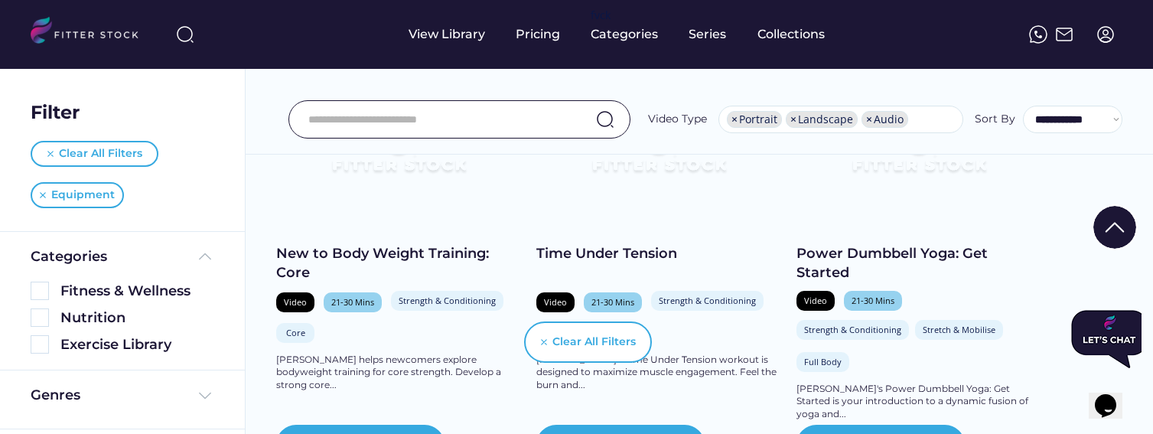
click at [492, 335] on div "Video 21-30 Mins Strength & Conditioning Stretch & Mobilise Core The Mind" at bounding box center [398, 318] width 245 height 55
click at [694, 338] on div "Video 21-30 Mins Strength & Conditioning Full Body The Mind" at bounding box center [659, 318] width 245 height 55
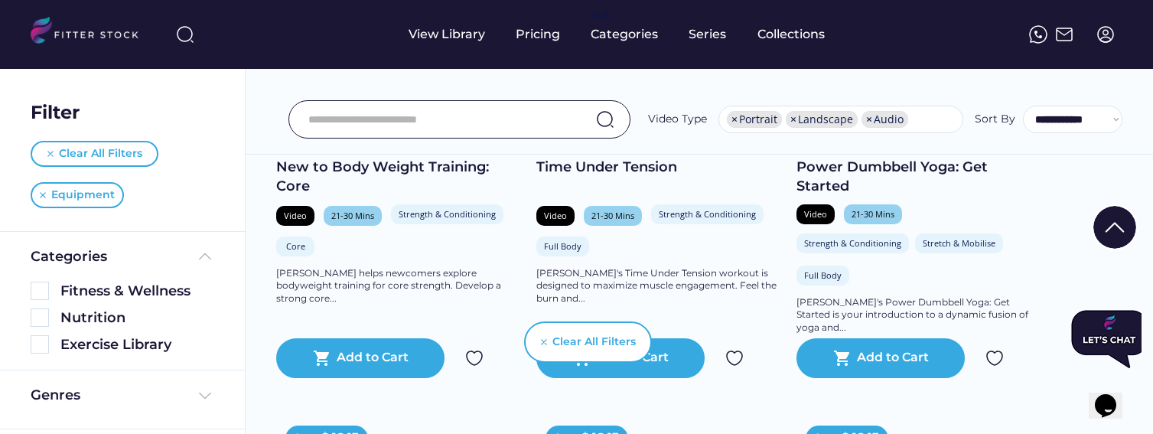
scroll to position [471, 0]
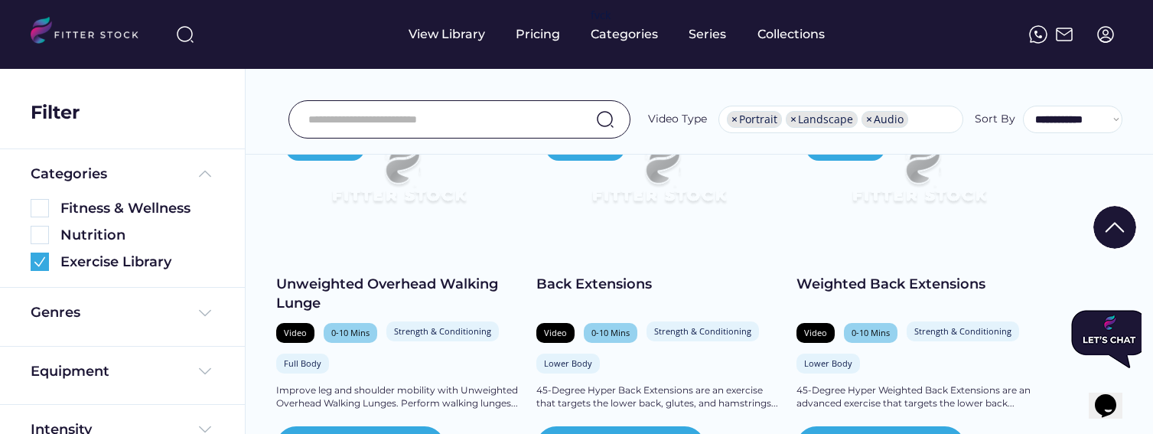
scroll to position [357, 0]
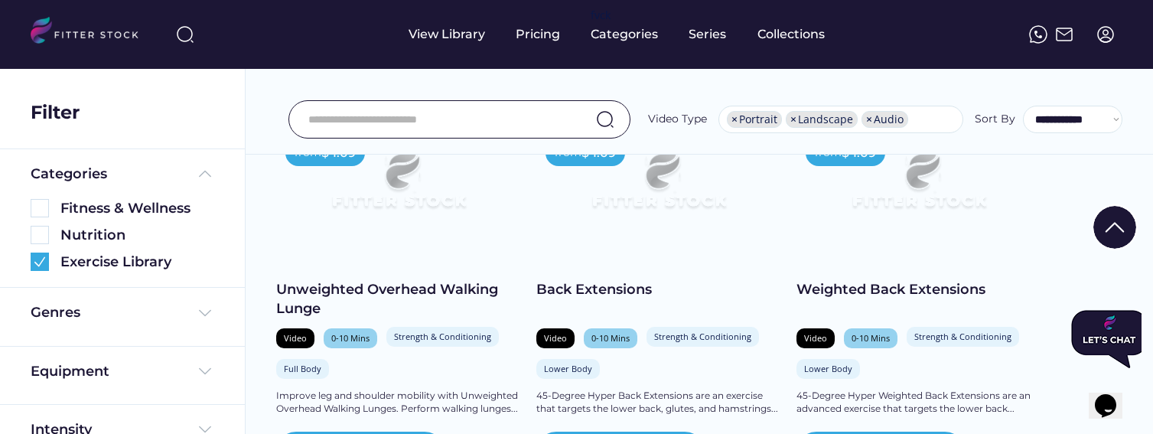
click at [519, 264] on div "from $ 1.09 Unweighted Overhead Walking Lunge Video 0-10 Mins Strength & Condit…" at bounding box center [398, 301] width 245 height 341
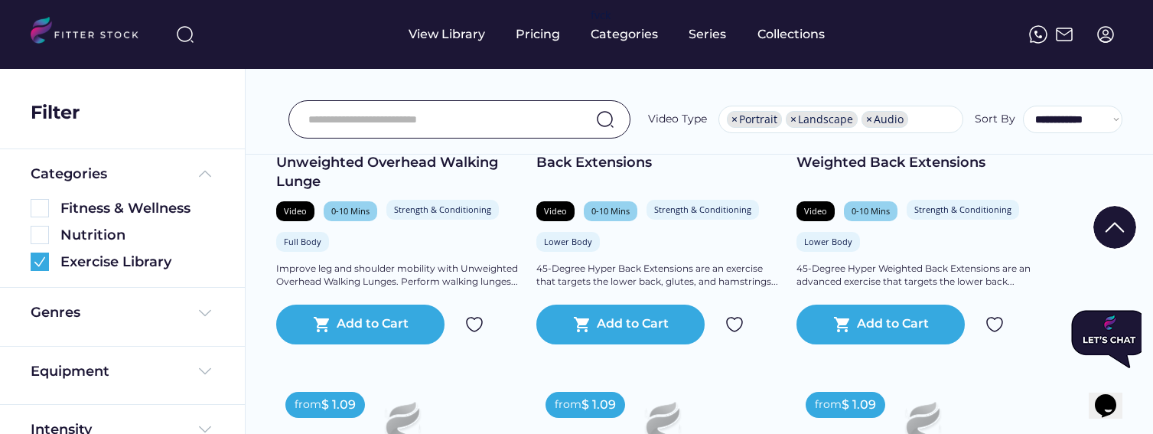
scroll to position [497, 0]
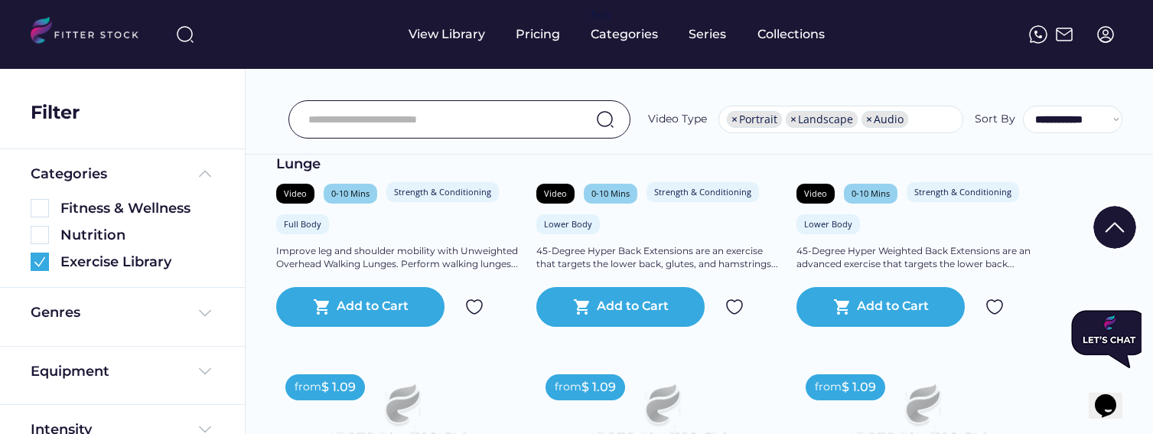
click at [517, 283] on div "from $ 1.09 Unweighted Overhead Walking Lunge Video 0-10 Mins Strength & Condit…" at bounding box center [398, 156] width 245 height 341
click at [772, 283] on div "from $ 1.09 Back Extensions Video 0-10 Mins Strength & Conditioning Rehabilitat…" at bounding box center [659, 156] width 245 height 341
click at [311, 165] on div "Unweighted Overhead Walking Lunge" at bounding box center [398, 154] width 245 height 38
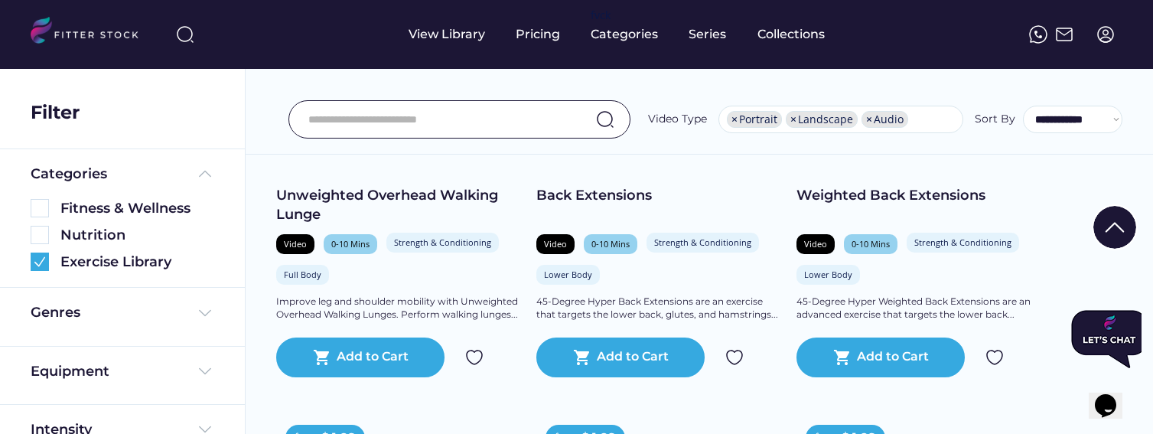
scroll to position [438, 0]
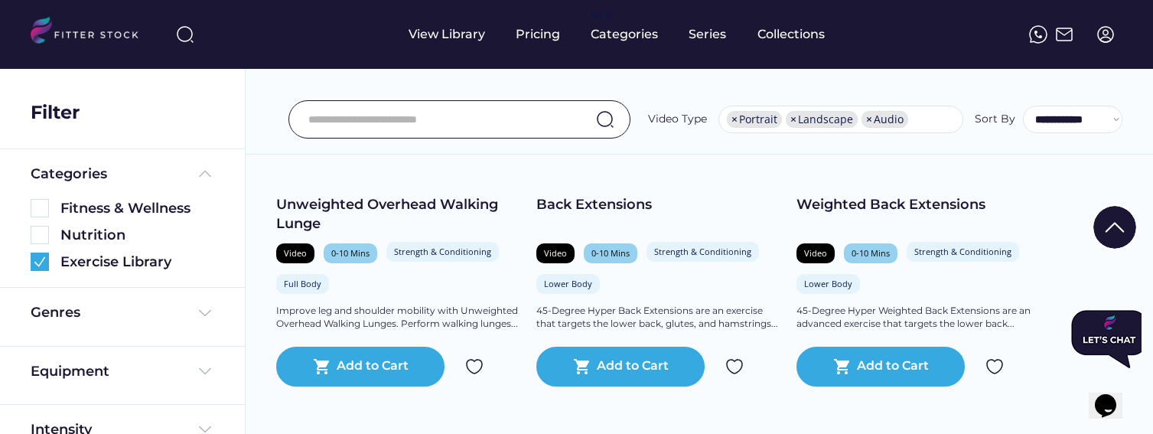
click at [587, 204] on div "Back Extensions" at bounding box center [659, 204] width 245 height 19
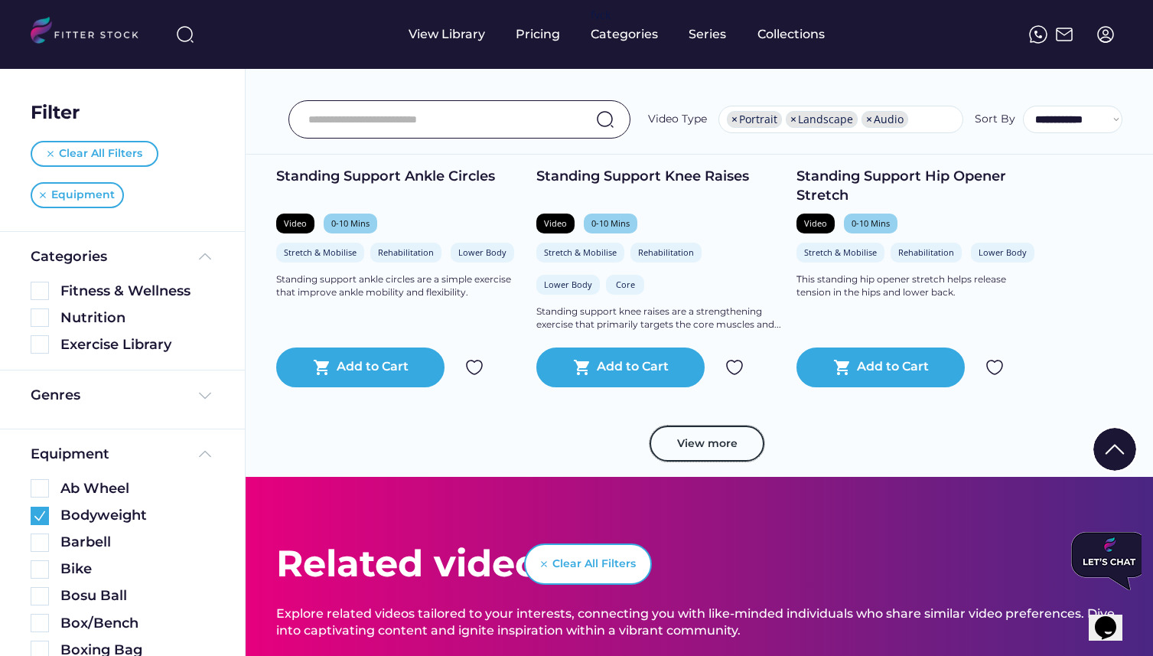
scroll to position [8591, 0]
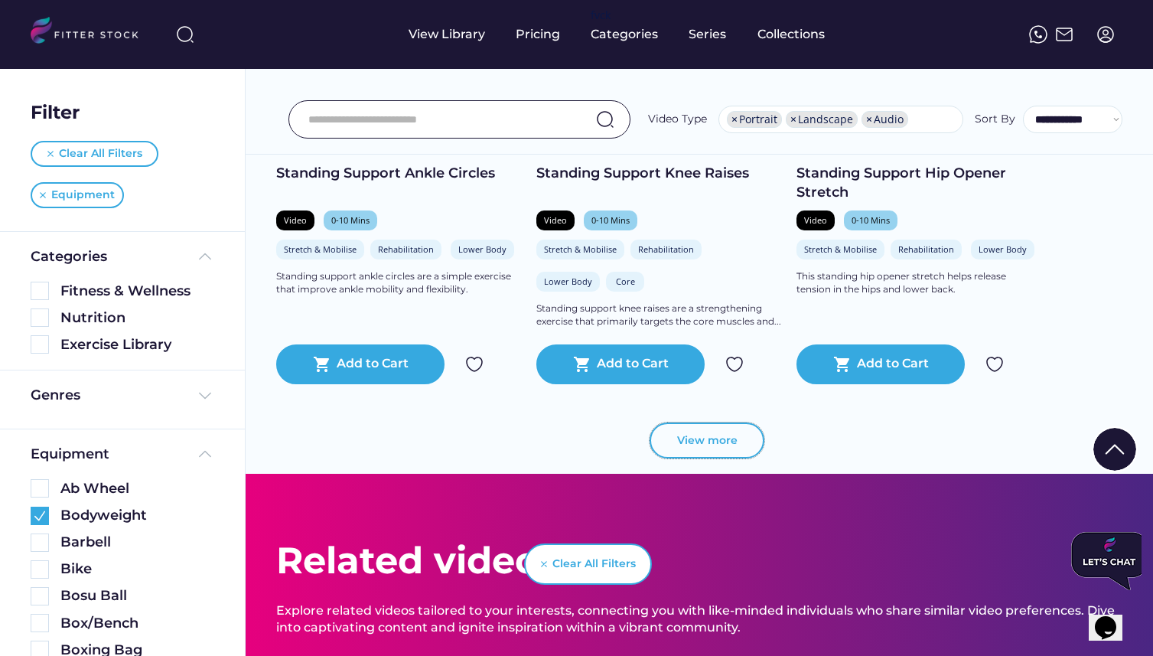
click at [710, 433] on button "View more" at bounding box center [707, 440] width 115 height 37
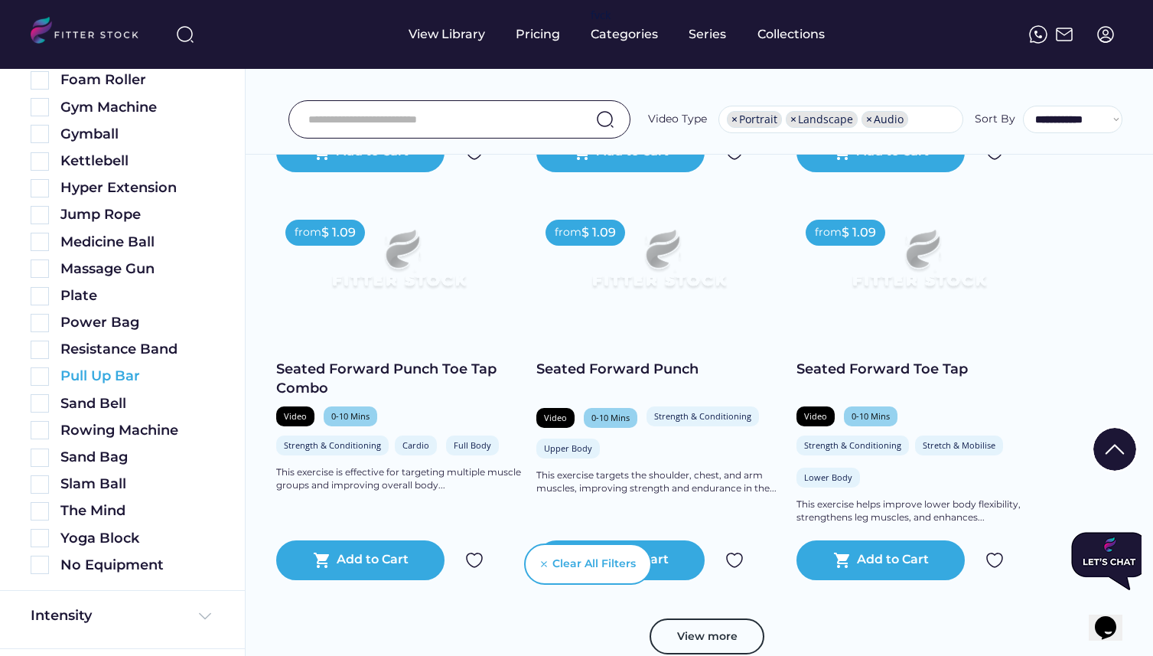
scroll to position [651, 0]
click at [34, 433] on img at bounding box center [40, 564] width 18 height 18
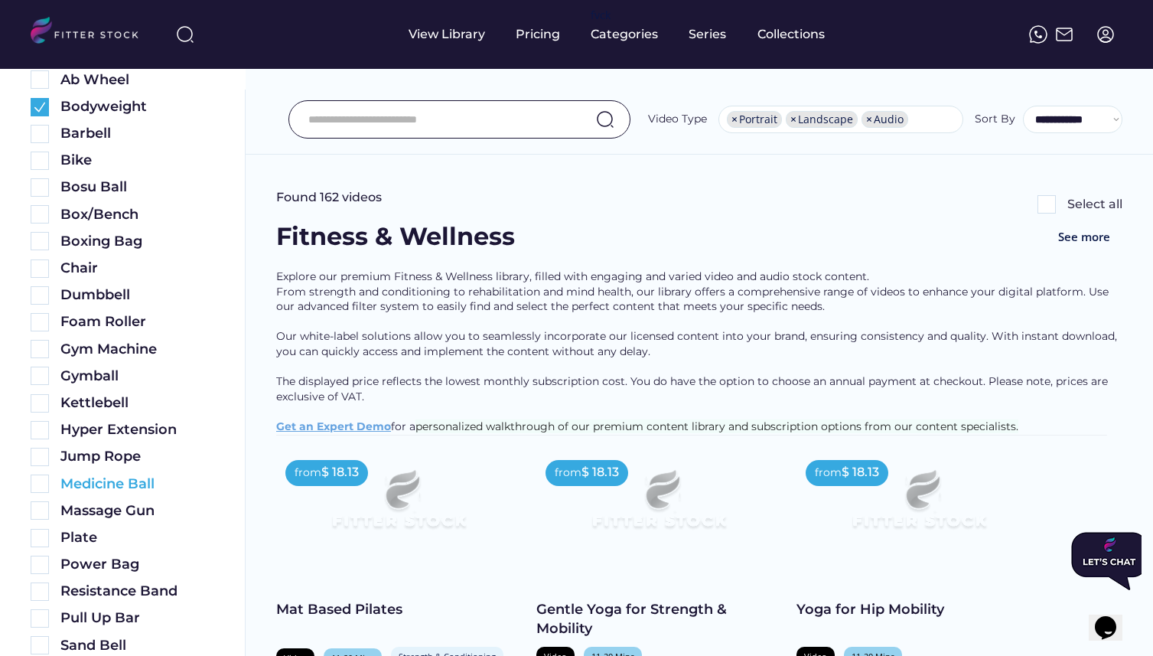
scroll to position [0, 0]
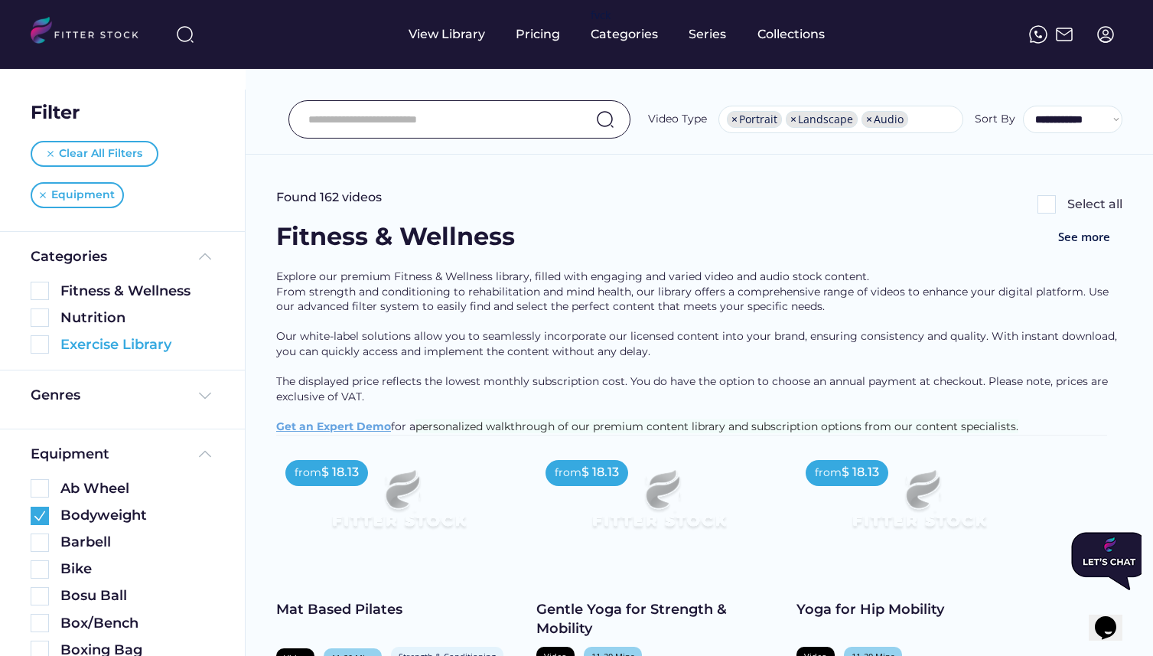
click at [38, 341] on img at bounding box center [40, 344] width 18 height 18
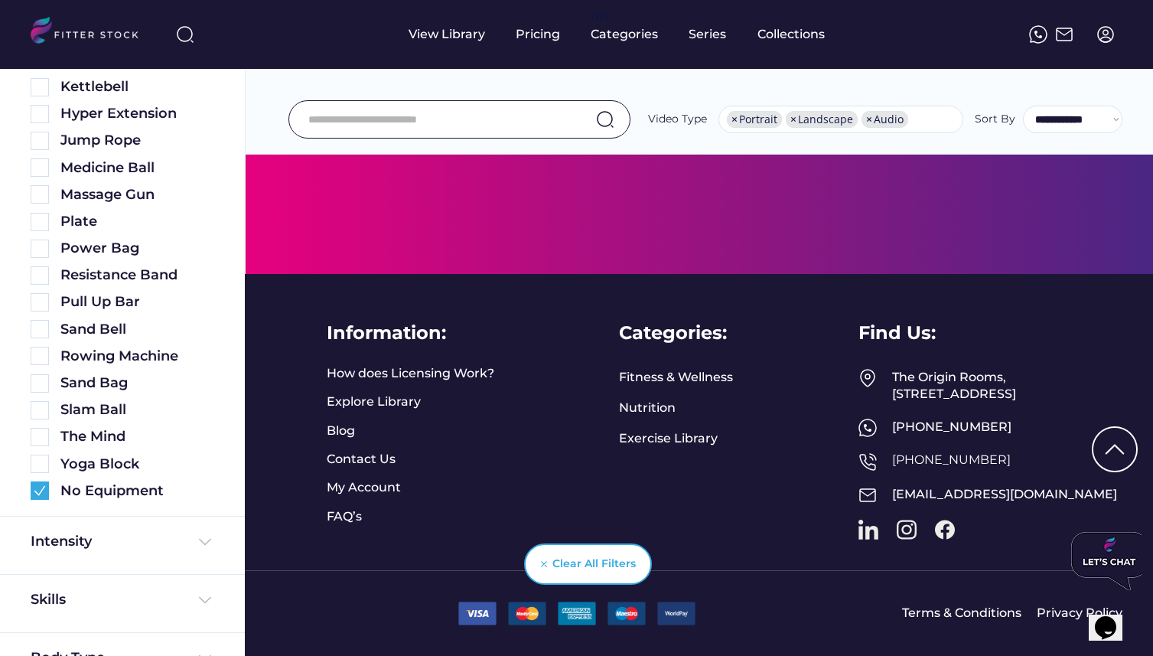
scroll to position [819, 0]
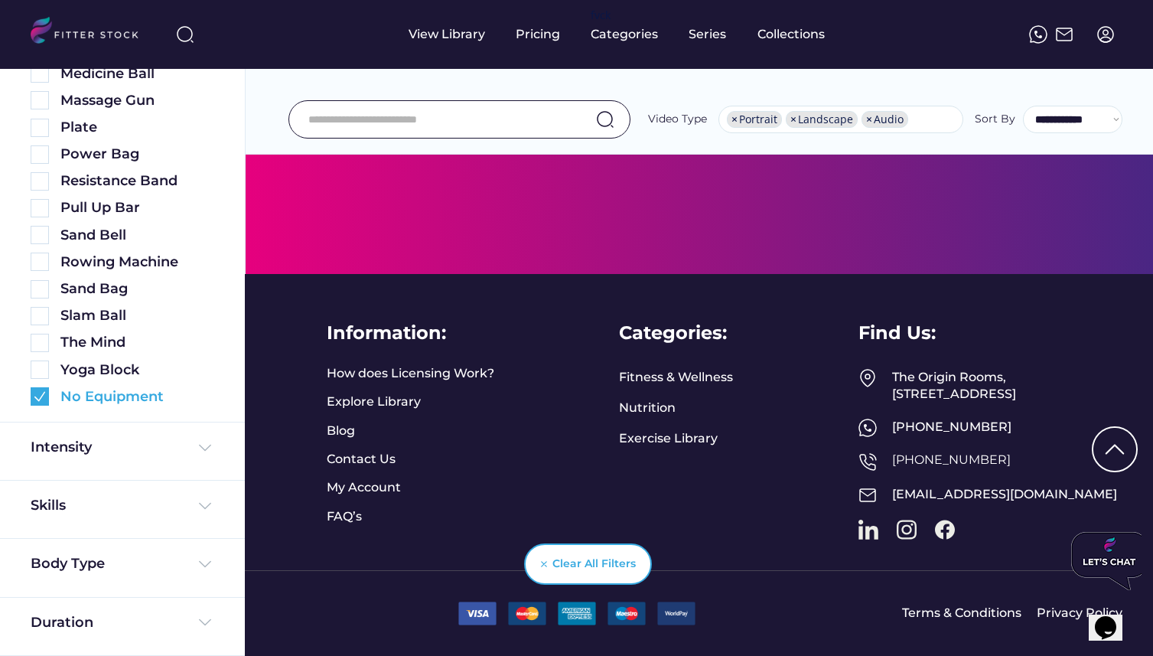
click at [38, 393] on img at bounding box center [40, 396] width 18 height 18
click at [204, 433] on img at bounding box center [205, 506] width 18 height 18
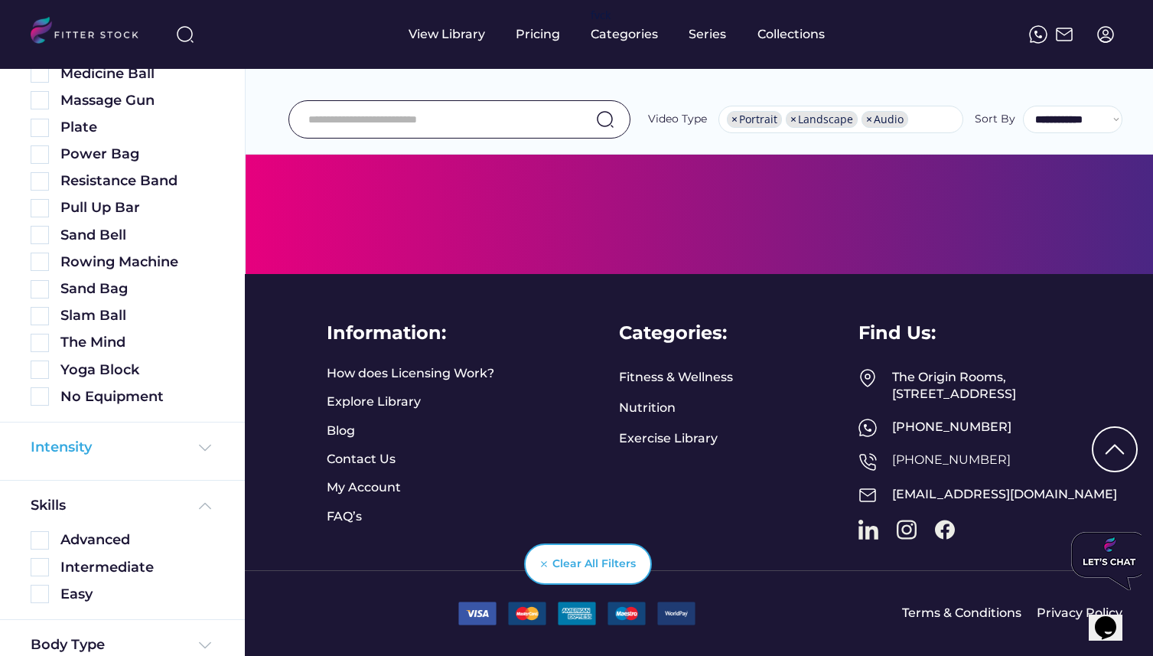
click at [208, 433] on img at bounding box center [205, 448] width 18 height 18
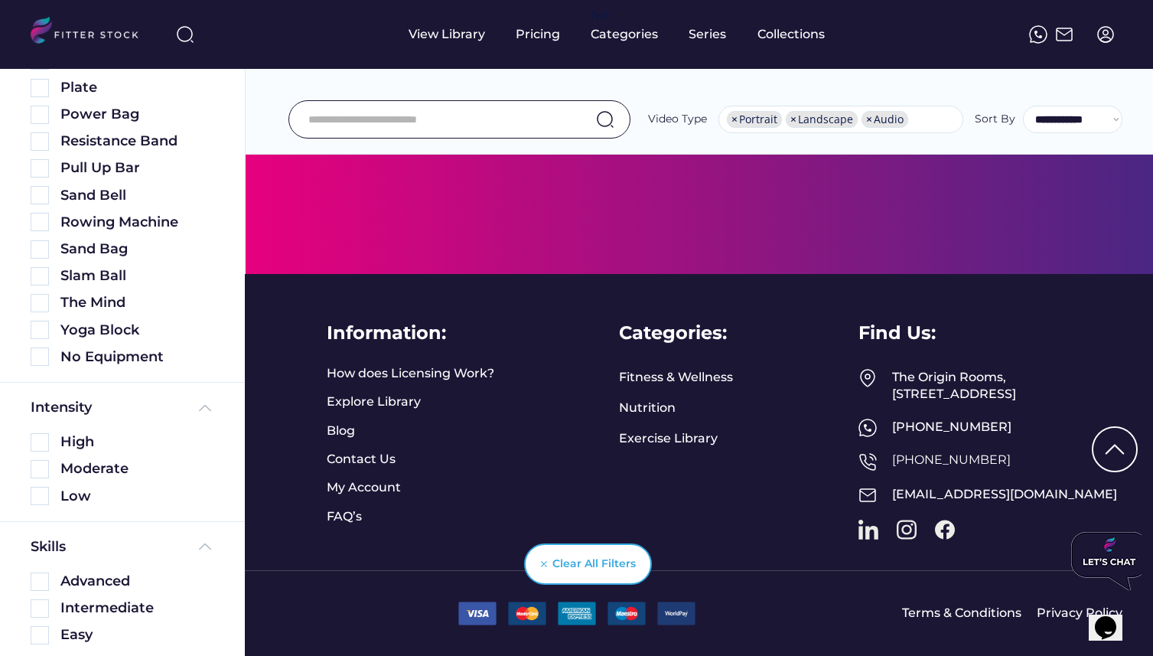
scroll to position [905, 0]
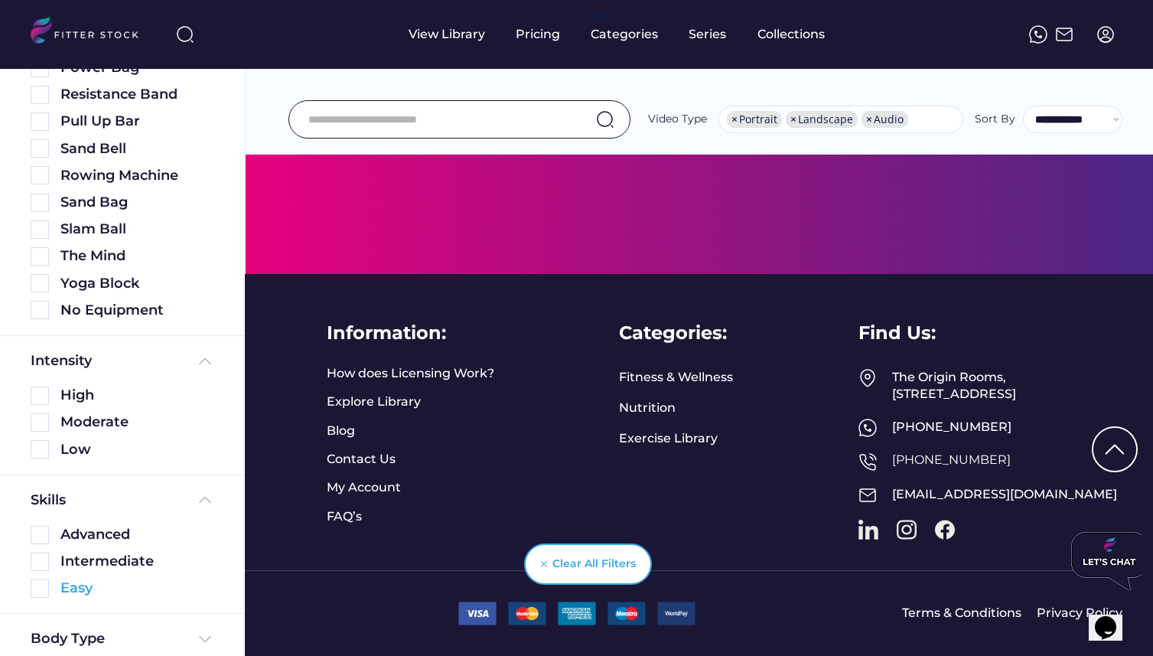
click at [45, 433] on img at bounding box center [40, 588] width 18 height 18
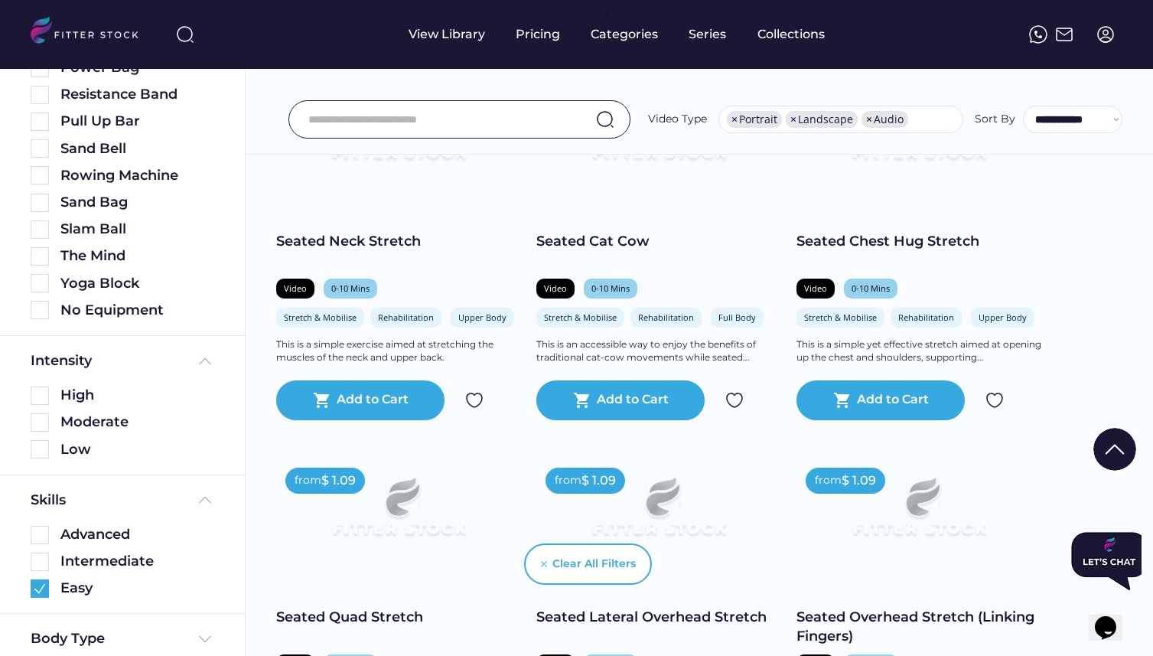
scroll to position [0, 0]
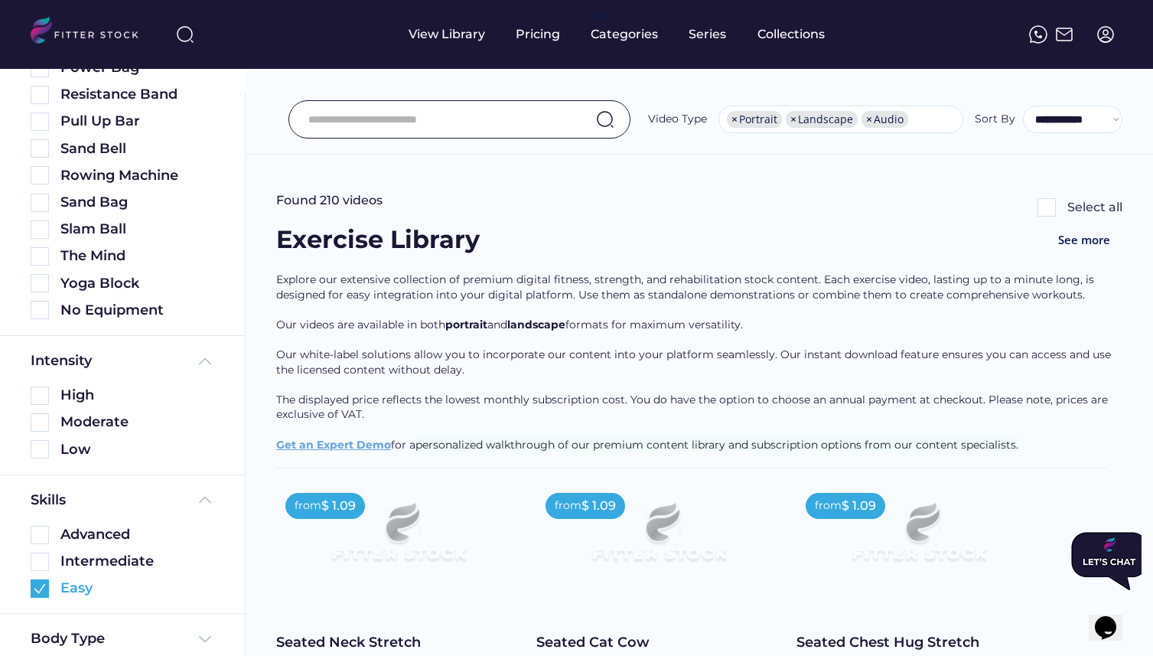
click at [43, 433] on img at bounding box center [40, 588] width 18 height 18
click at [36, 433] on img at bounding box center [40, 449] width 18 height 18
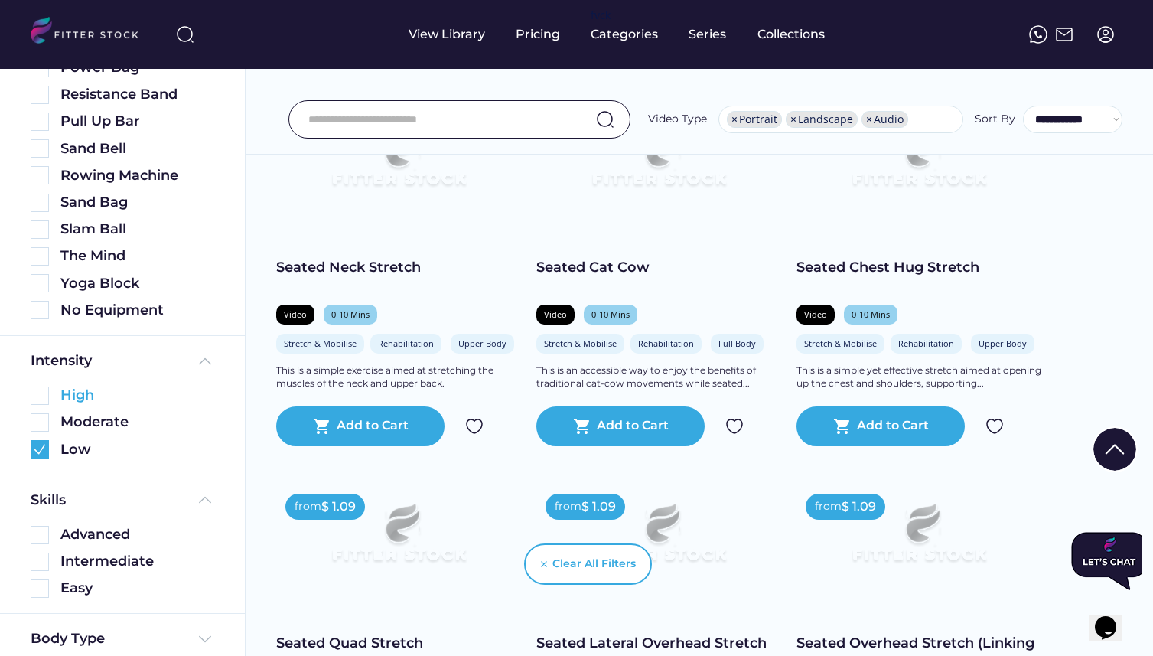
scroll to position [390, 0]
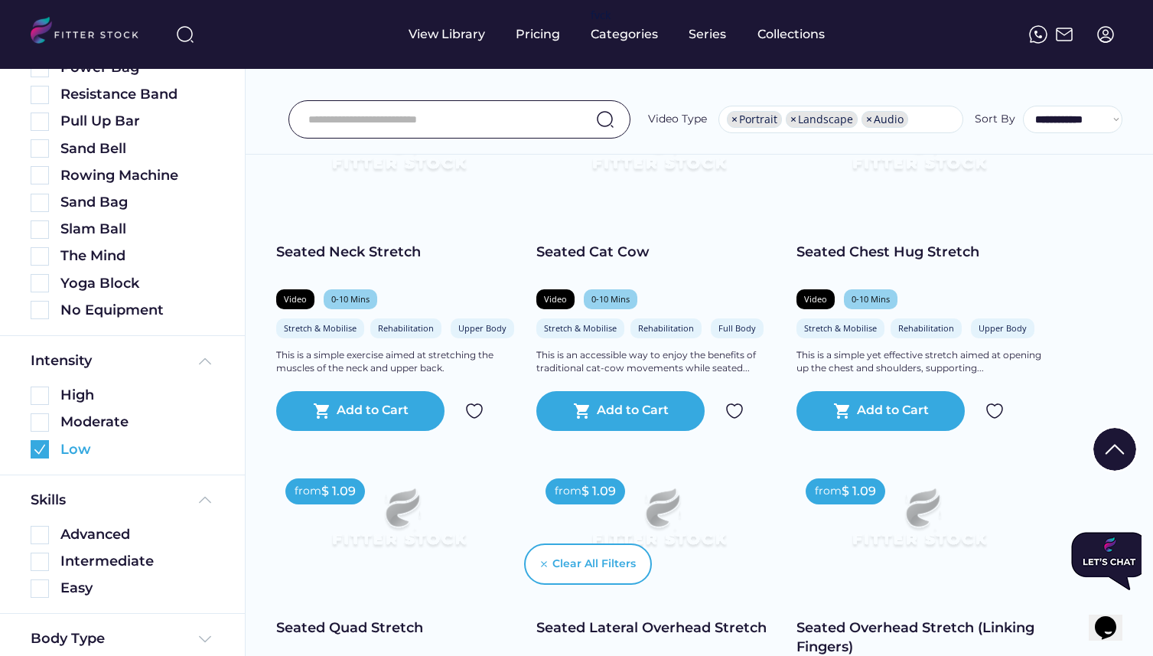
click at [46, 433] on img at bounding box center [40, 449] width 18 height 18
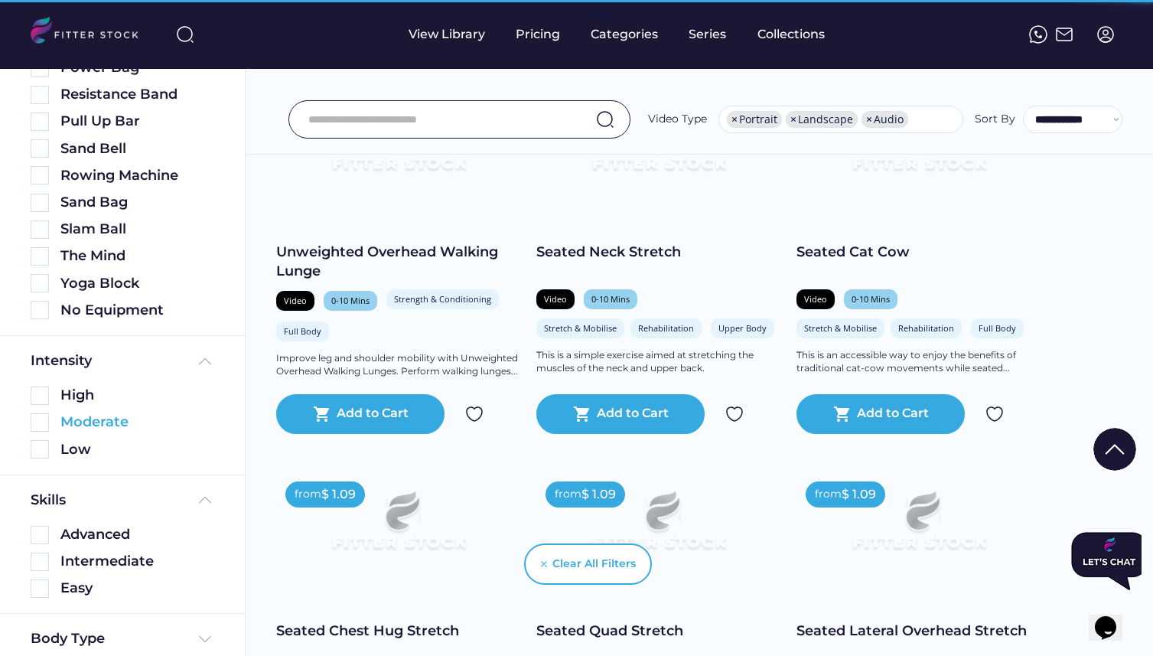
click at [45, 421] on img at bounding box center [40, 422] width 18 height 18
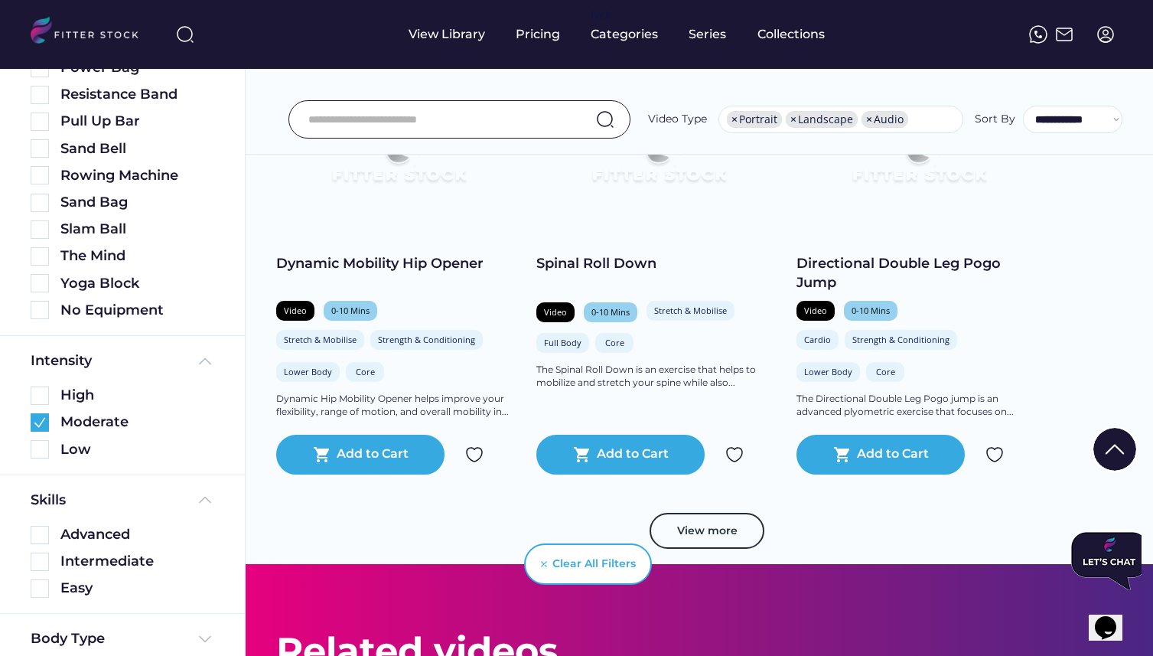
scroll to position [2853, 0]
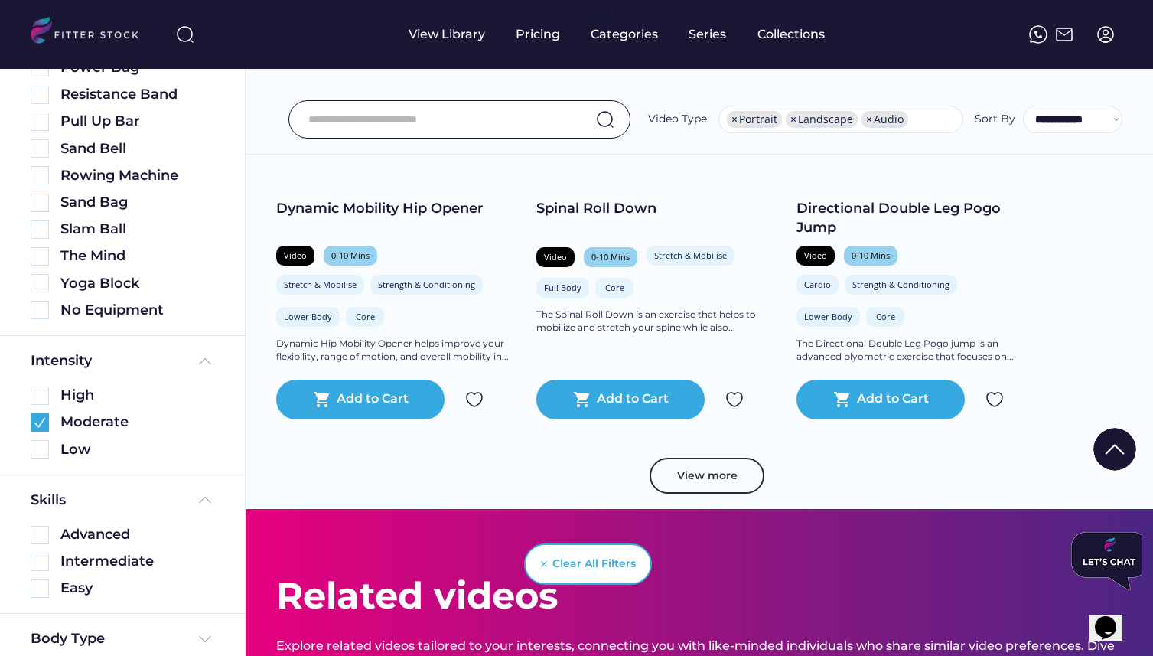
click at [569, 287] on div "Full Body" at bounding box center [563, 287] width 38 height 11
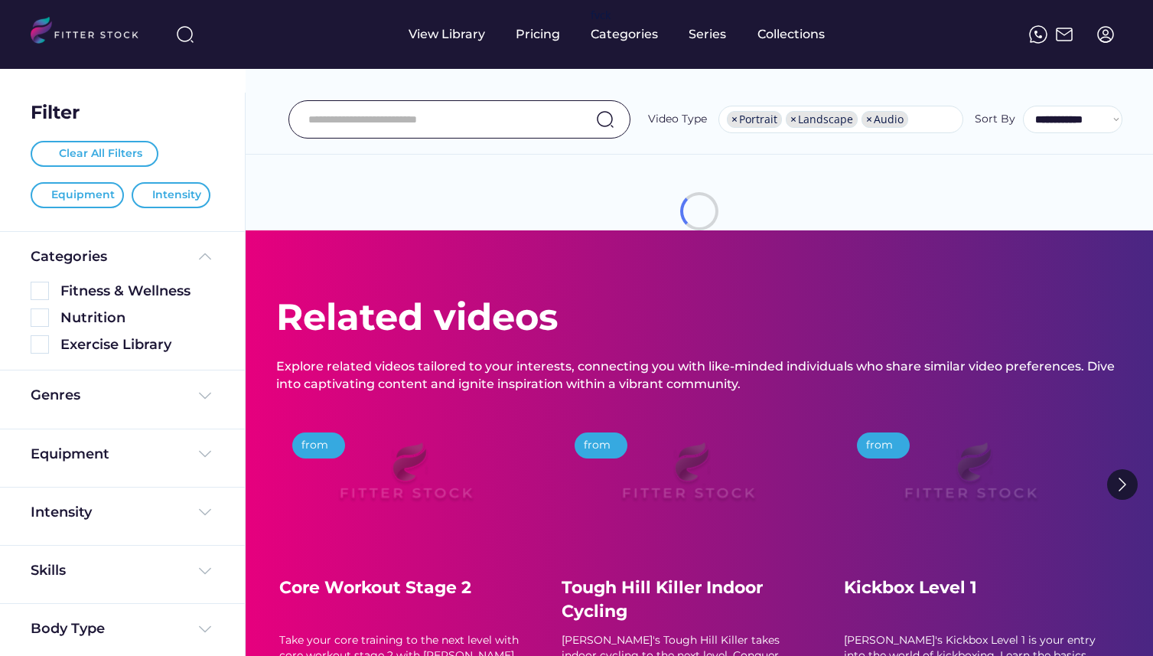
select select "**********"
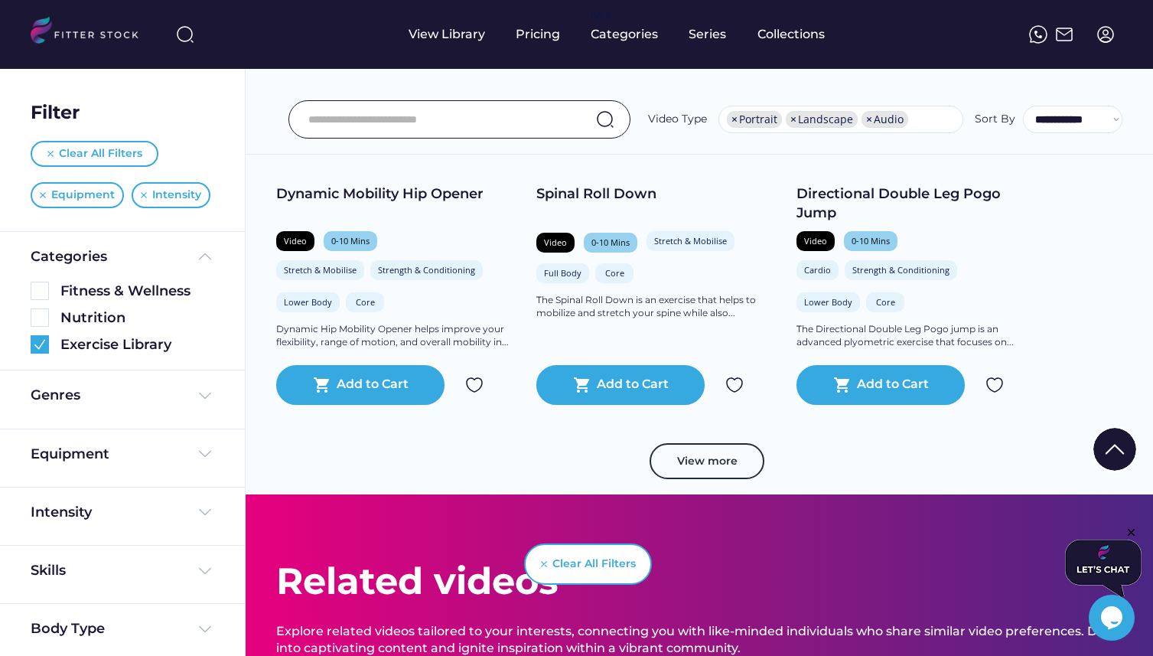
scroll to position [2870, 0]
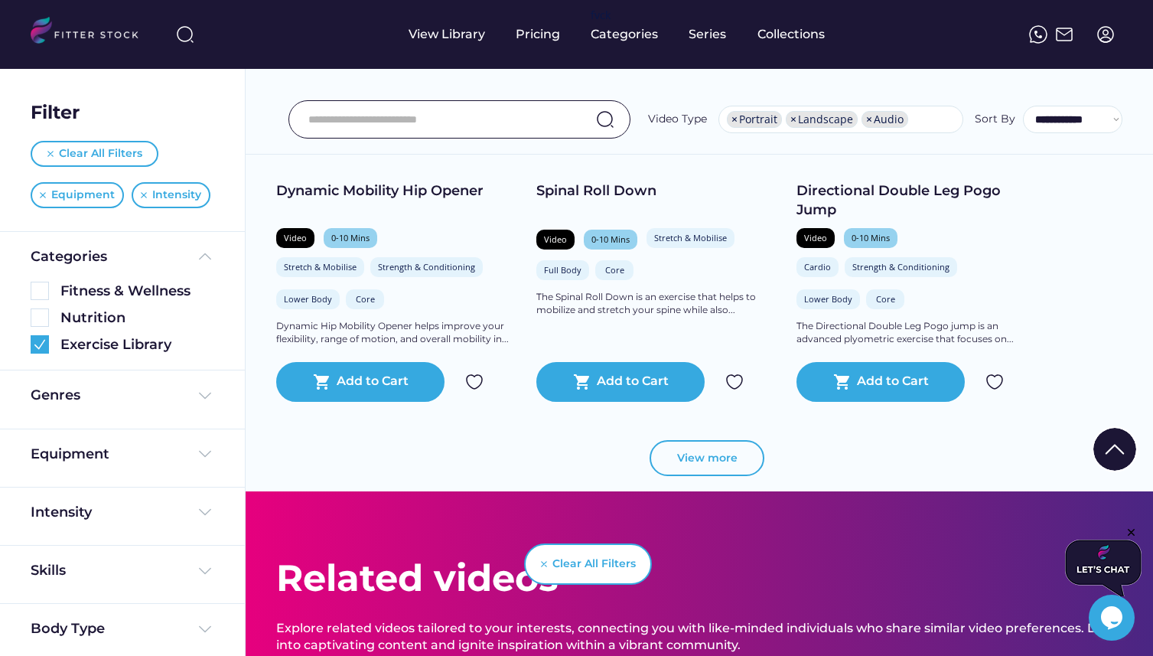
click at [697, 468] on button "View more" at bounding box center [707, 458] width 115 height 37
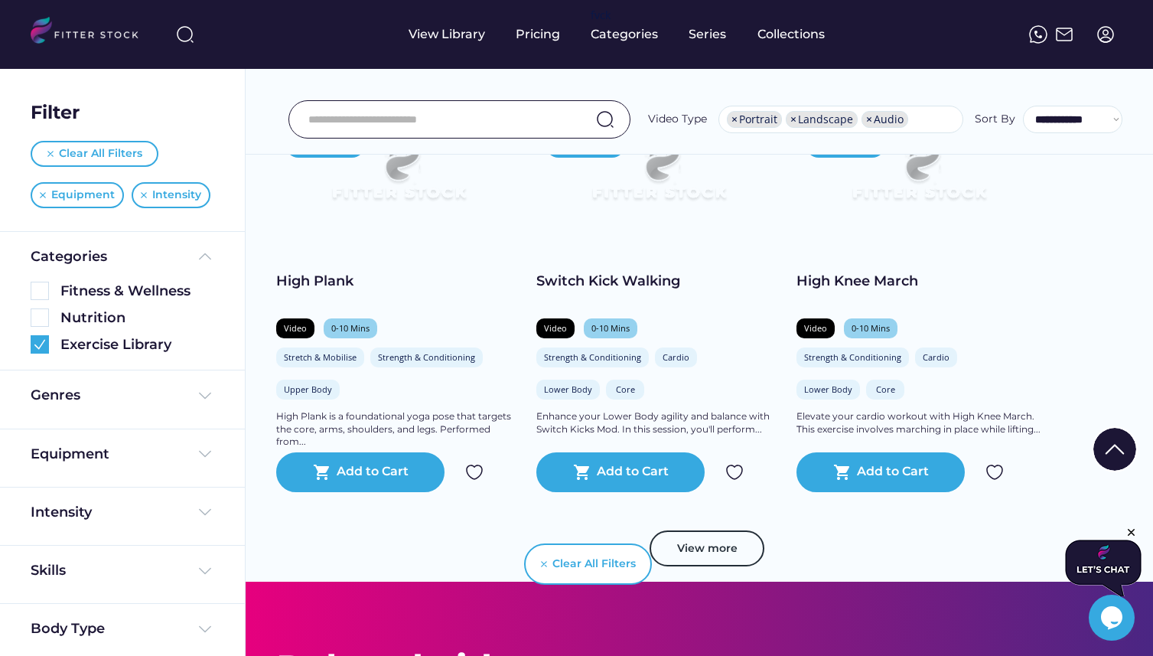
scroll to position [5642, 0]
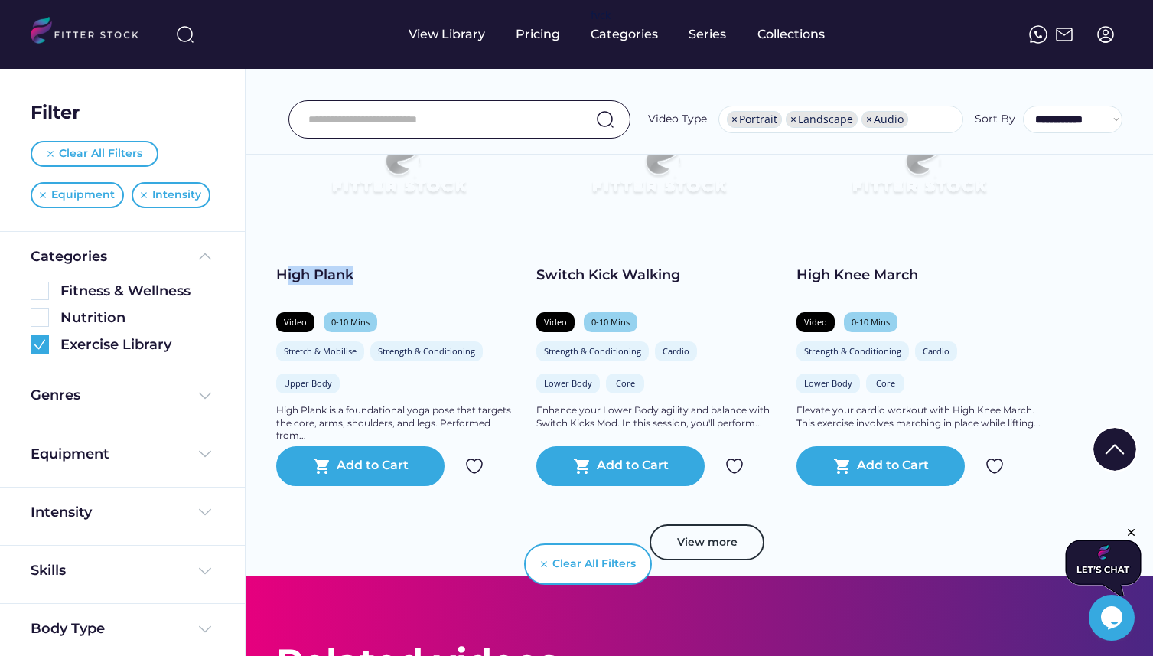
drag, startPoint x: 283, startPoint y: 271, endPoint x: 391, endPoint y: 289, distance: 109.5
click at [376, 269] on div "High Plank" at bounding box center [398, 275] width 245 height 19
drag, startPoint x: 395, startPoint y: 293, endPoint x: 351, endPoint y: 284, distance: 45.3
click at [394, 293] on h2 "High Plank" at bounding box center [398, 285] width 245 height 39
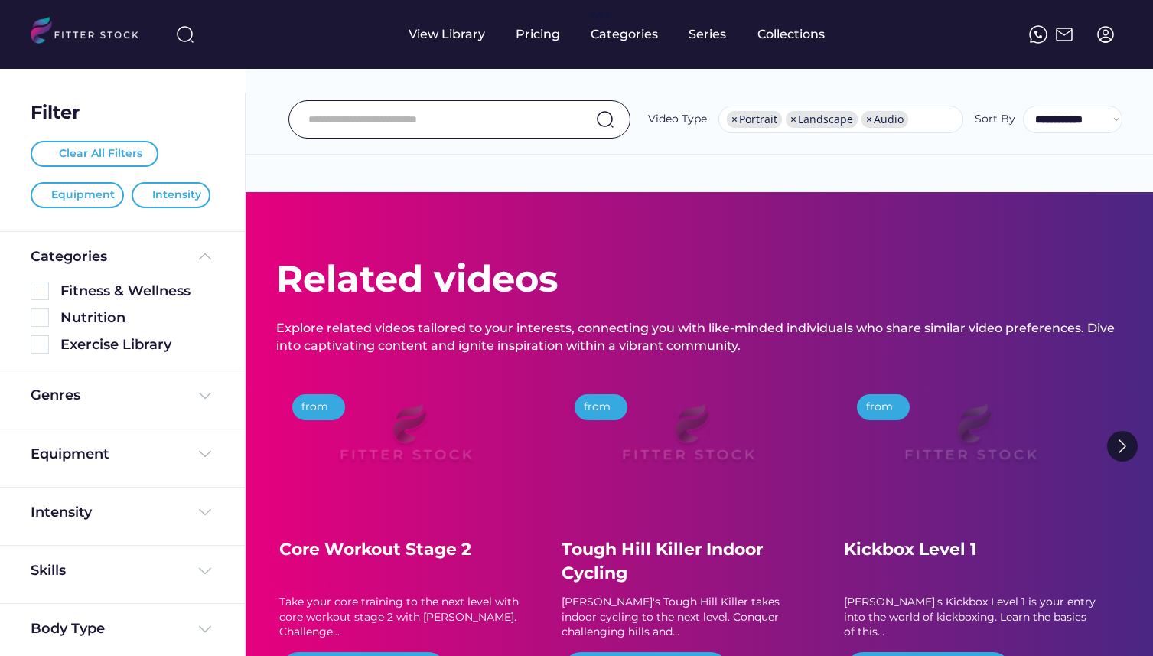
select select "**********"
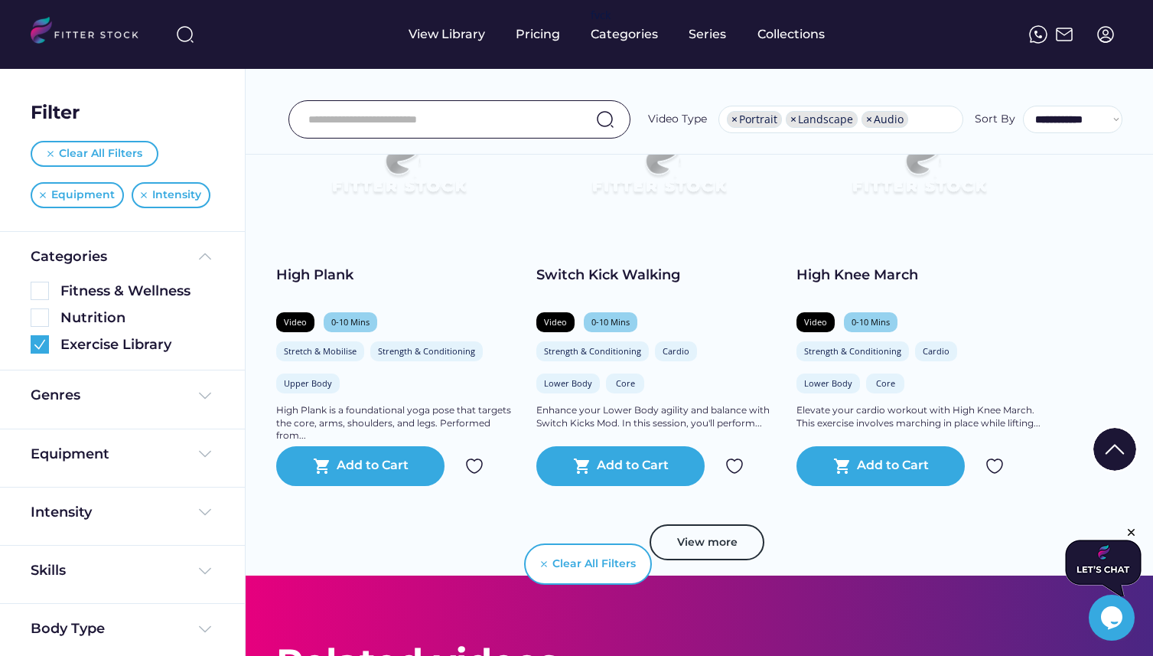
click at [1104, 32] on img at bounding box center [1106, 34] width 18 height 18
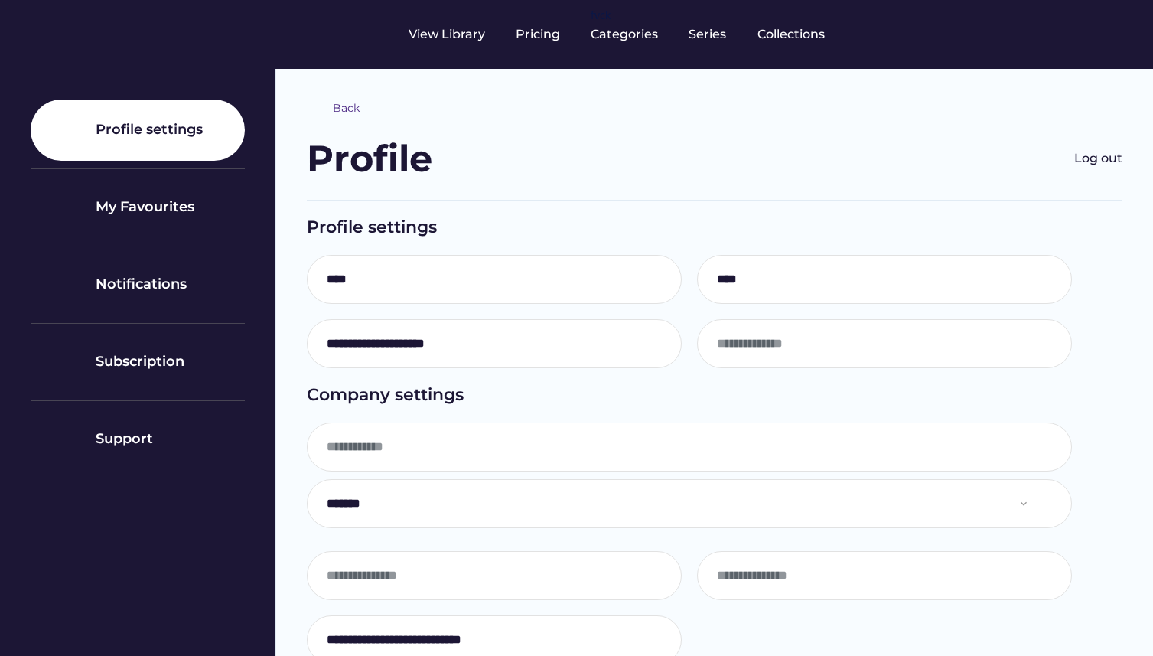
type input "*******"
select select "**********"
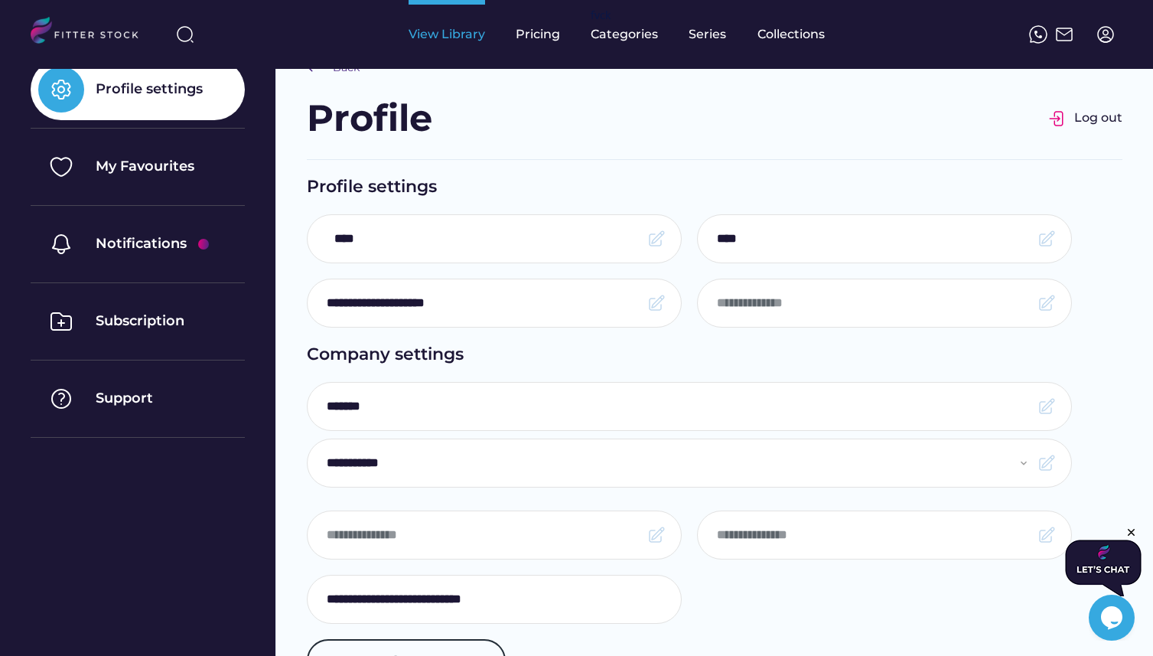
click at [462, 37] on div "View Library" at bounding box center [447, 34] width 77 height 17
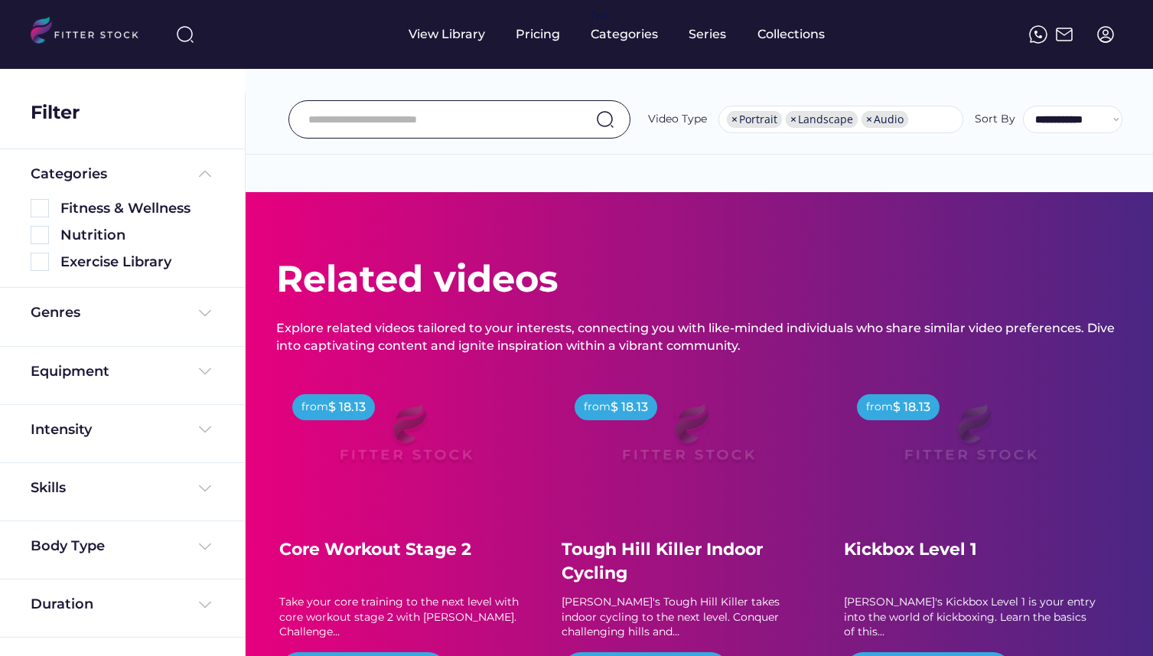
select select "**********"
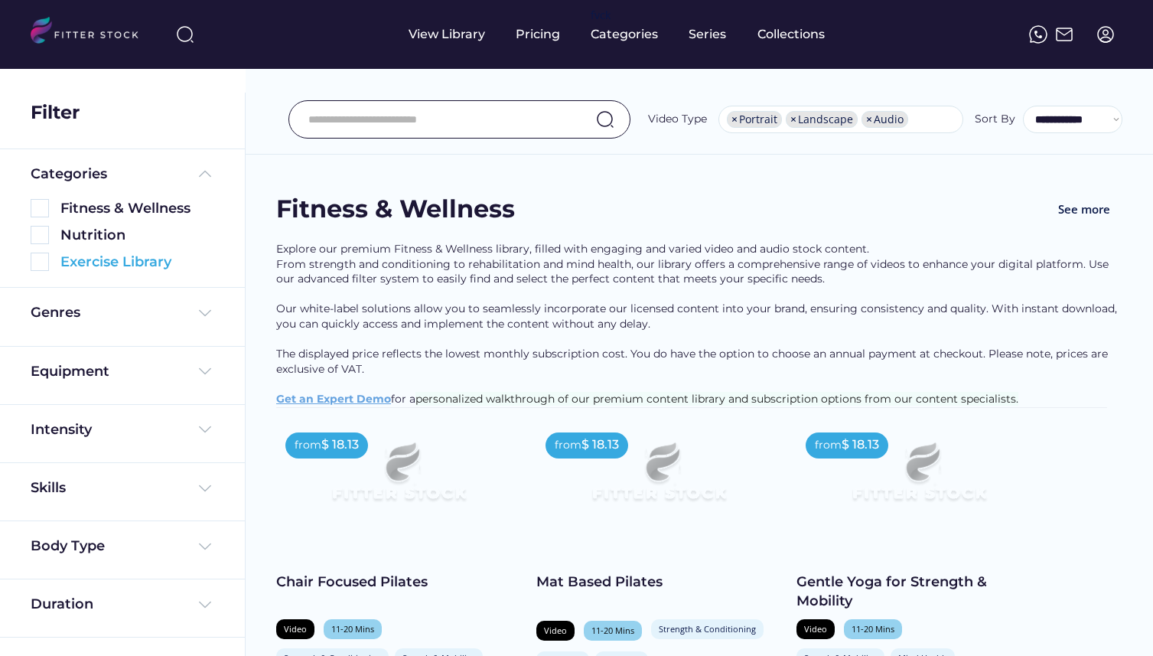
click at [46, 259] on img at bounding box center [40, 262] width 18 height 18
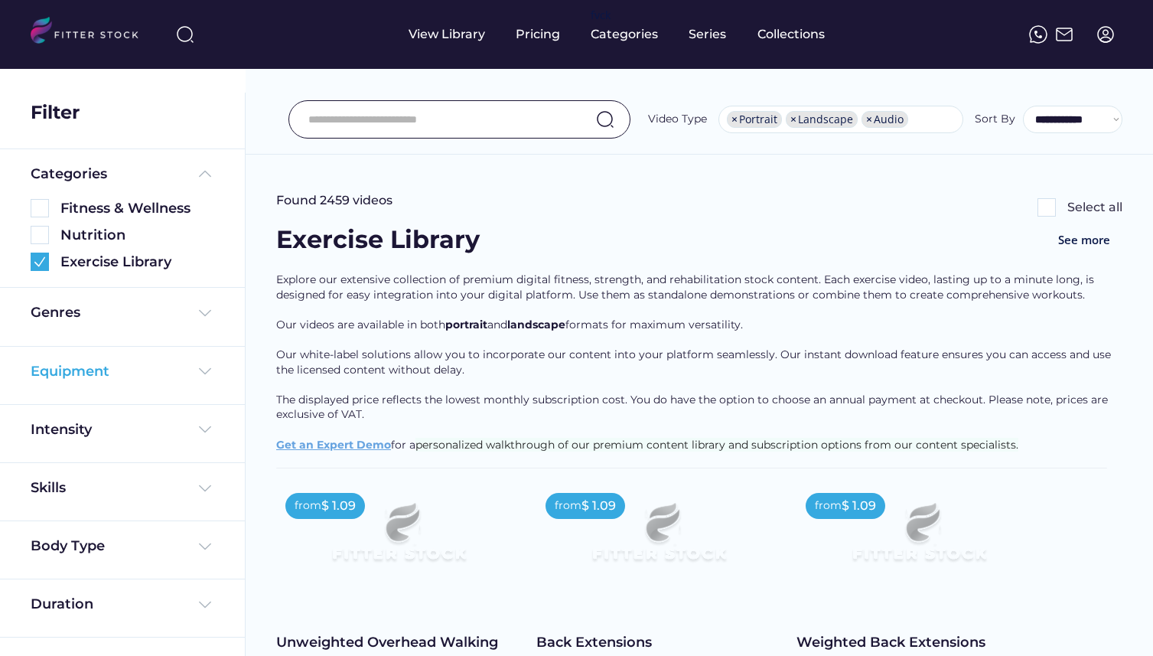
click at [208, 370] on img at bounding box center [205, 371] width 18 height 18
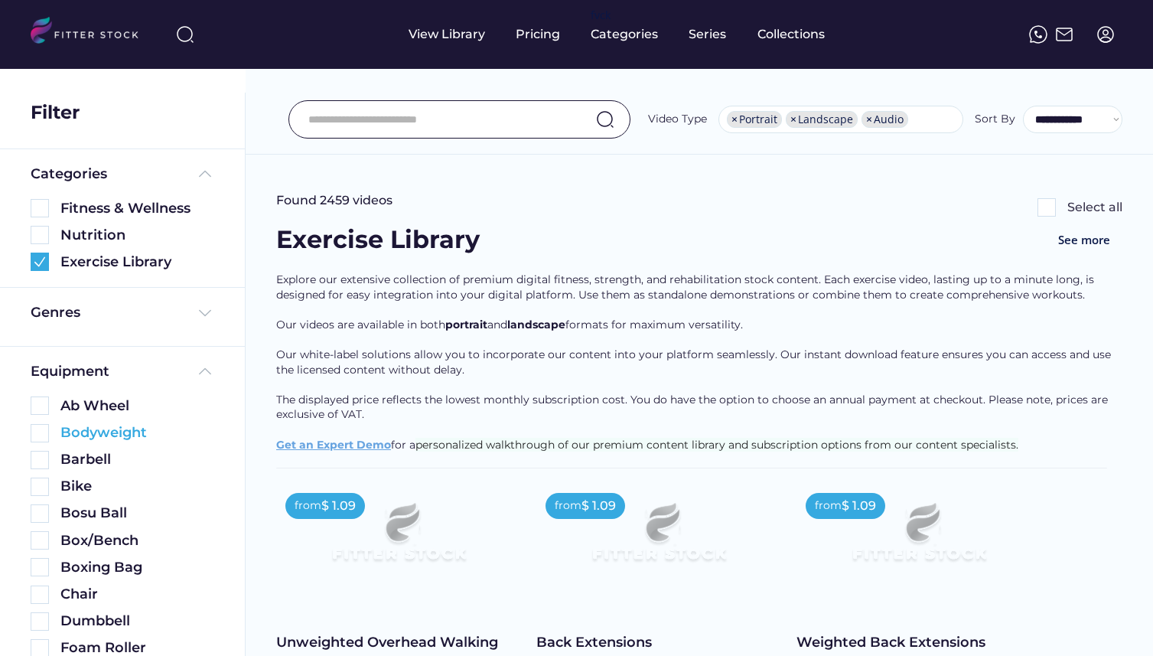
click at [40, 435] on img at bounding box center [40, 433] width 18 height 18
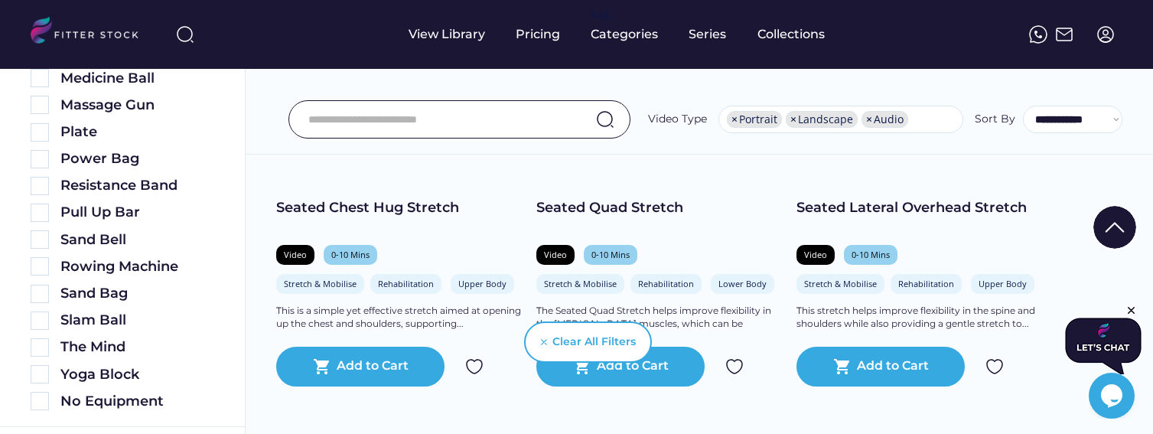
scroll to position [829, 0]
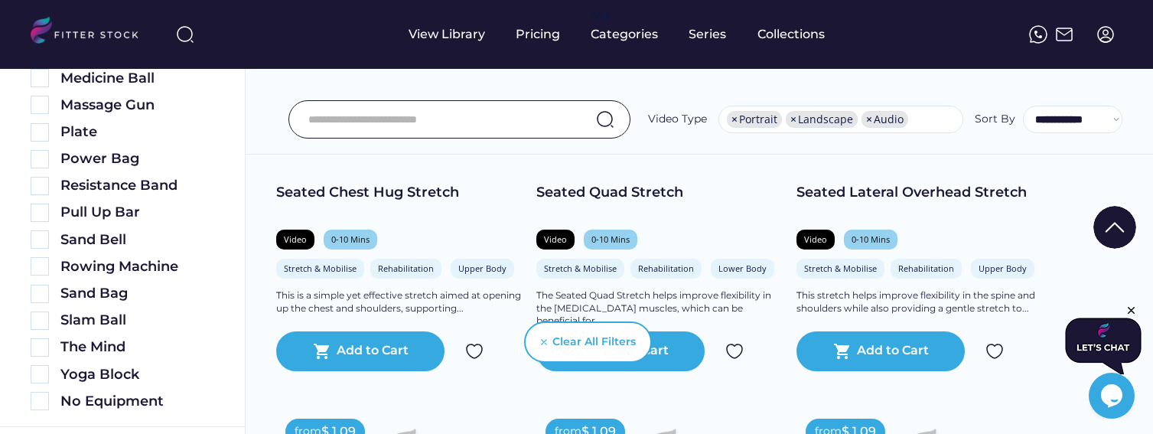
click at [289, 237] on div "Video" at bounding box center [295, 238] width 23 height 11
click at [360, 239] on div "0-10 Mins" at bounding box center [350, 238] width 38 height 11
click at [322, 267] on div "Stretch & Mobilise" at bounding box center [320, 268] width 73 height 11
click at [560, 237] on div "Video" at bounding box center [555, 238] width 23 height 11
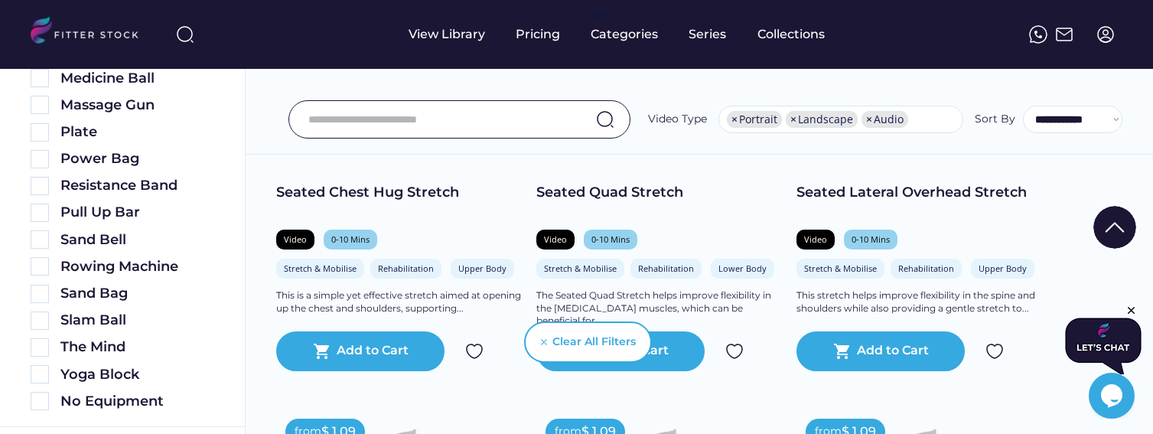
click at [484, 269] on div "Upper Body" at bounding box center [482, 268] width 48 height 11
click at [756, 269] on div "Lower Body" at bounding box center [743, 268] width 48 height 11
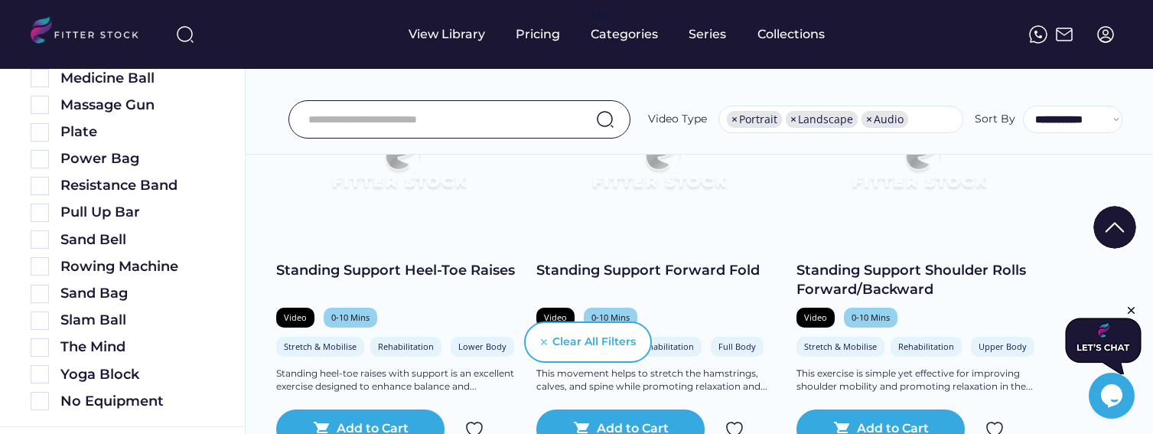
scroll to position [2631, 0]
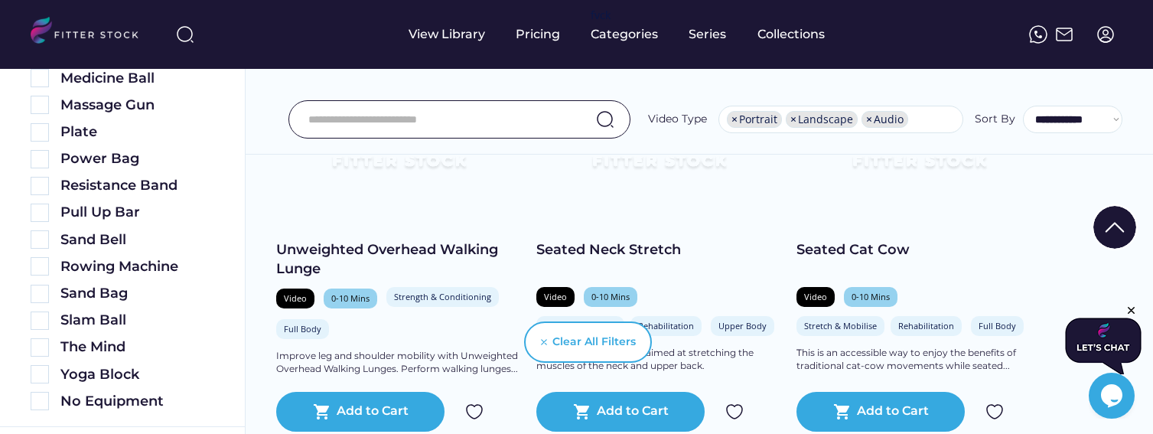
scroll to position [393, 0]
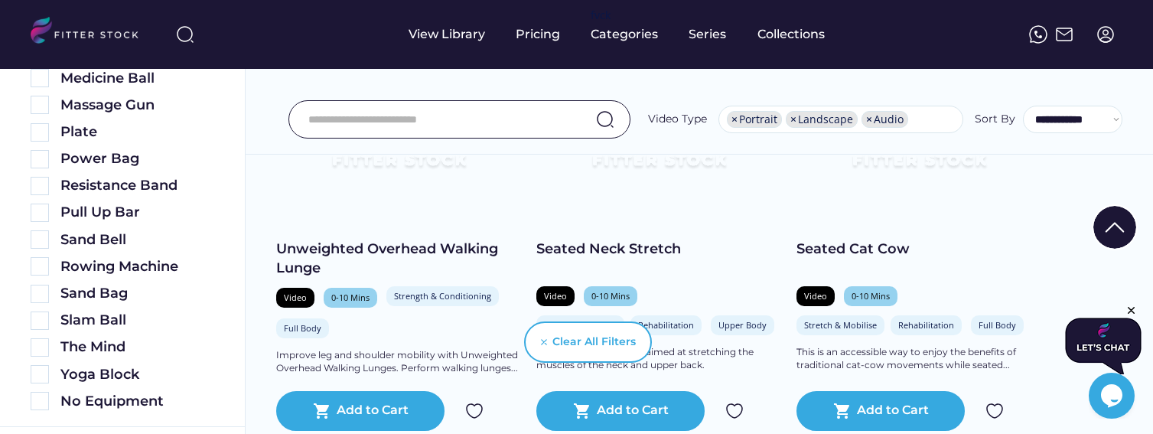
click at [285, 232] on div "from $ 1.09 Unweighted Overhead Walking Lunge Video 0-10 Mins Strength & Condit…" at bounding box center [398, 260] width 245 height 341
click at [375, 188] on img at bounding box center [399, 145] width 196 height 110
click at [416, 41] on div at bounding box center [576, 41] width 1153 height 0
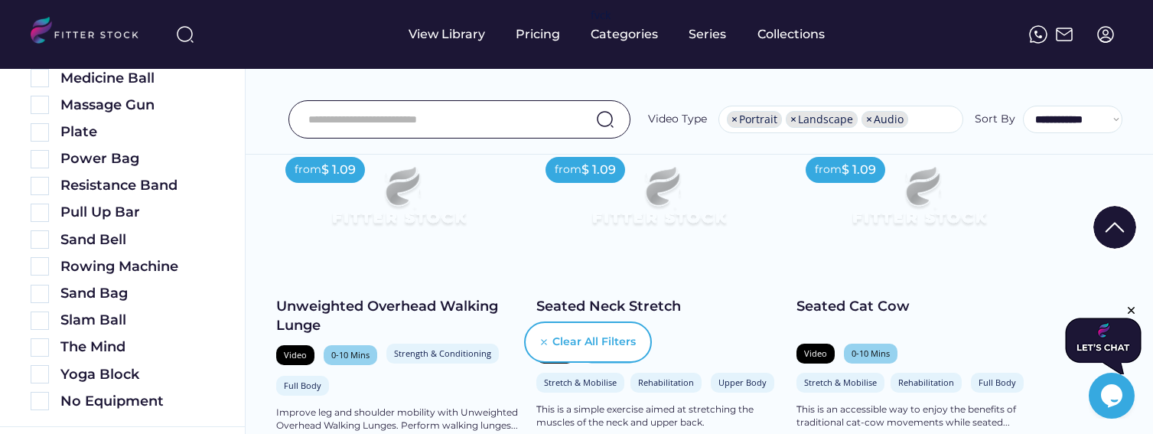
scroll to position [317, 0]
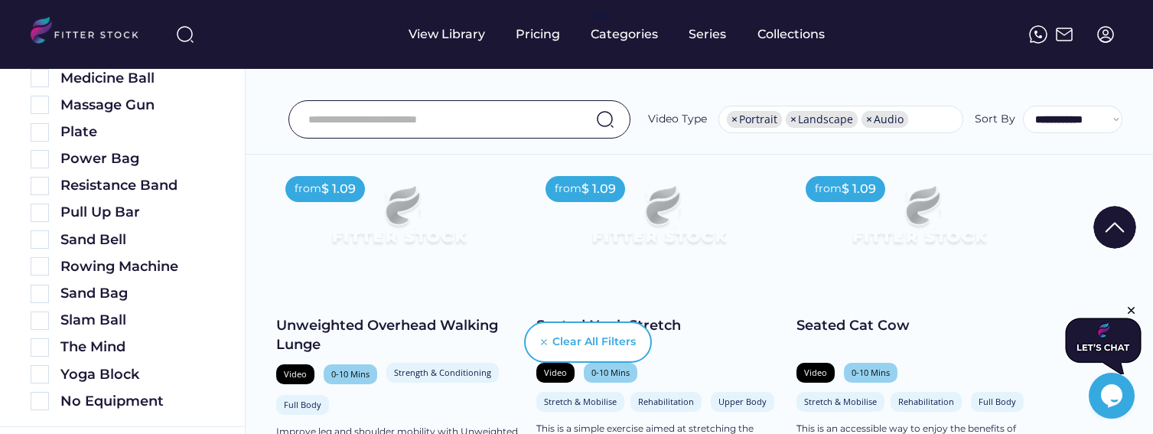
click at [267, 117] on div at bounding box center [576, 117] width 1153 height 0
click at [227, 117] on div at bounding box center [576, 117] width 1153 height 0
click at [421, 222] on img at bounding box center [399, 222] width 196 height 110
click at [376, 117] on div at bounding box center [576, 117] width 1153 height 0
click at [442, 200] on img at bounding box center [399, 222] width 196 height 110
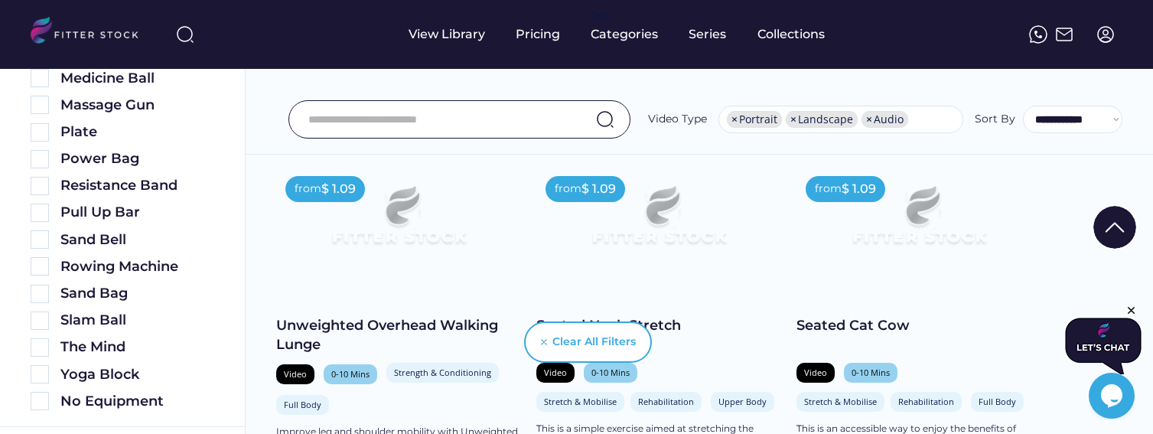
click at [442, 200] on img at bounding box center [399, 222] width 196 height 110
click at [418, 117] on div at bounding box center [576, 117] width 1153 height 0
click at [226, 117] on div at bounding box center [576, 117] width 1153 height 0
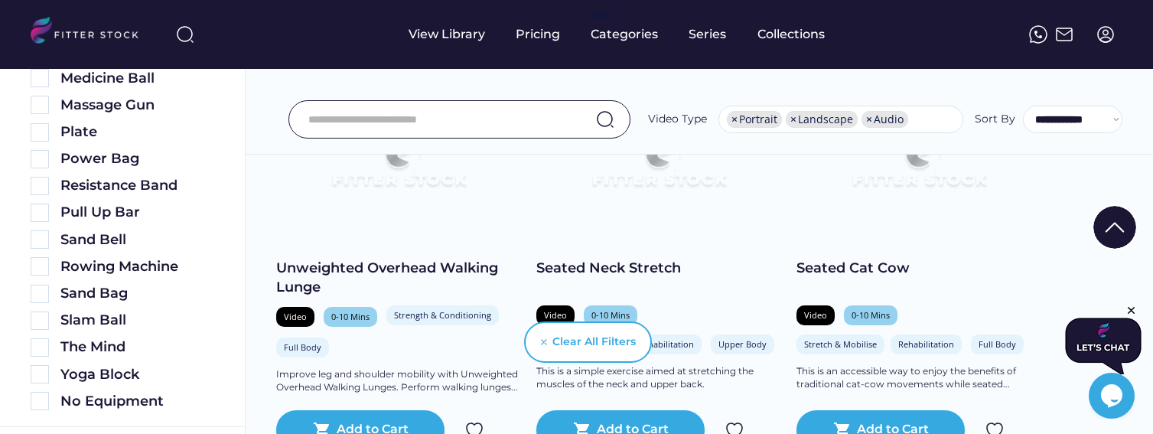
scroll to position [380, 0]
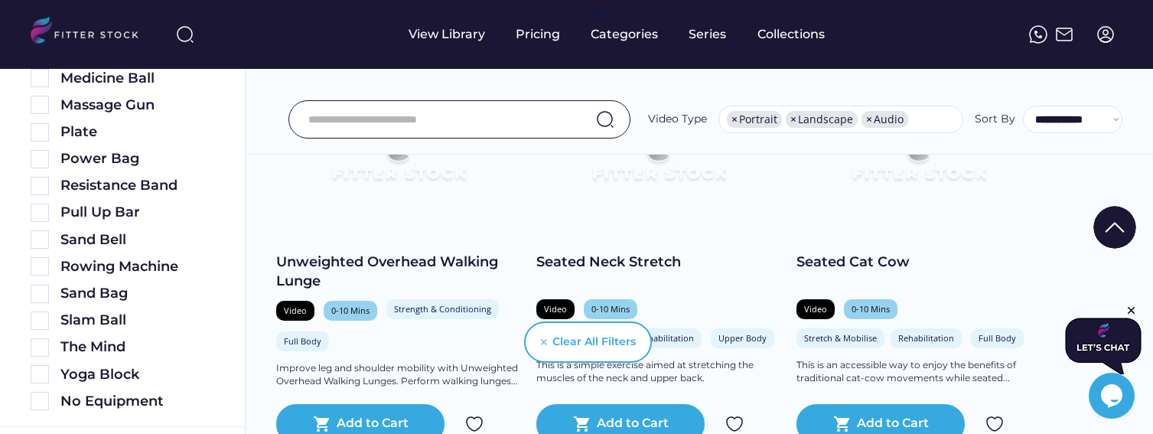
click at [383, 274] on div "Unweighted Overhead Walking Lunge" at bounding box center [398, 272] width 245 height 38
click at [393, 54] on div at bounding box center [576, 54] width 1153 height 0
click at [357, 54] on div at bounding box center [576, 54] width 1153 height 0
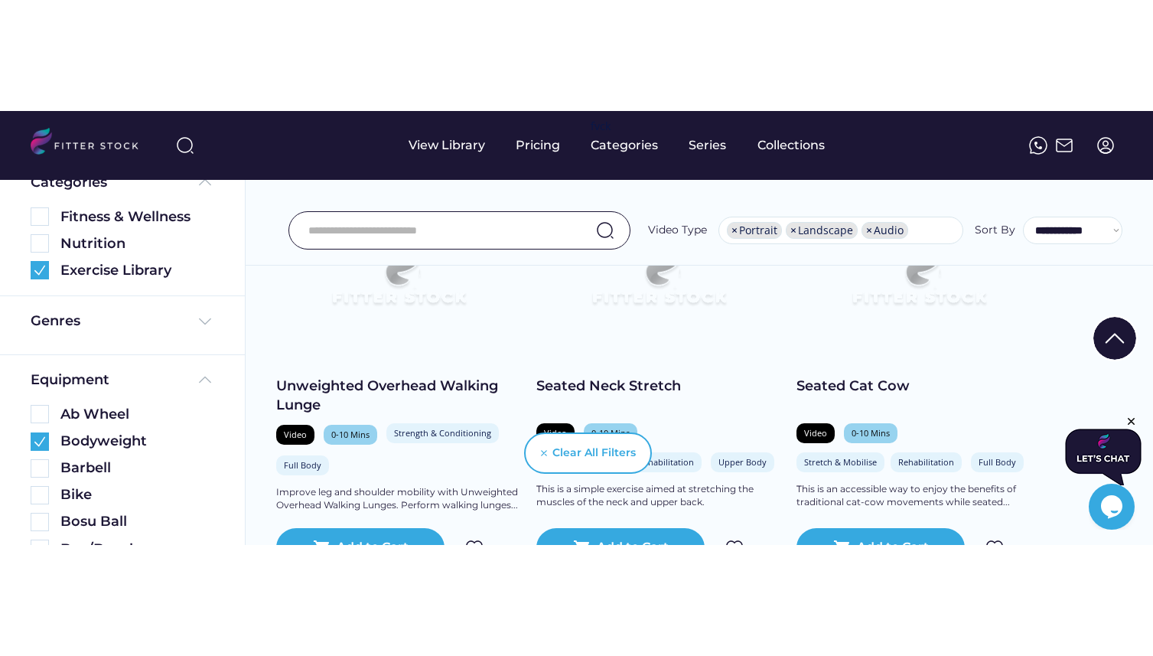
scroll to position [374, 0]
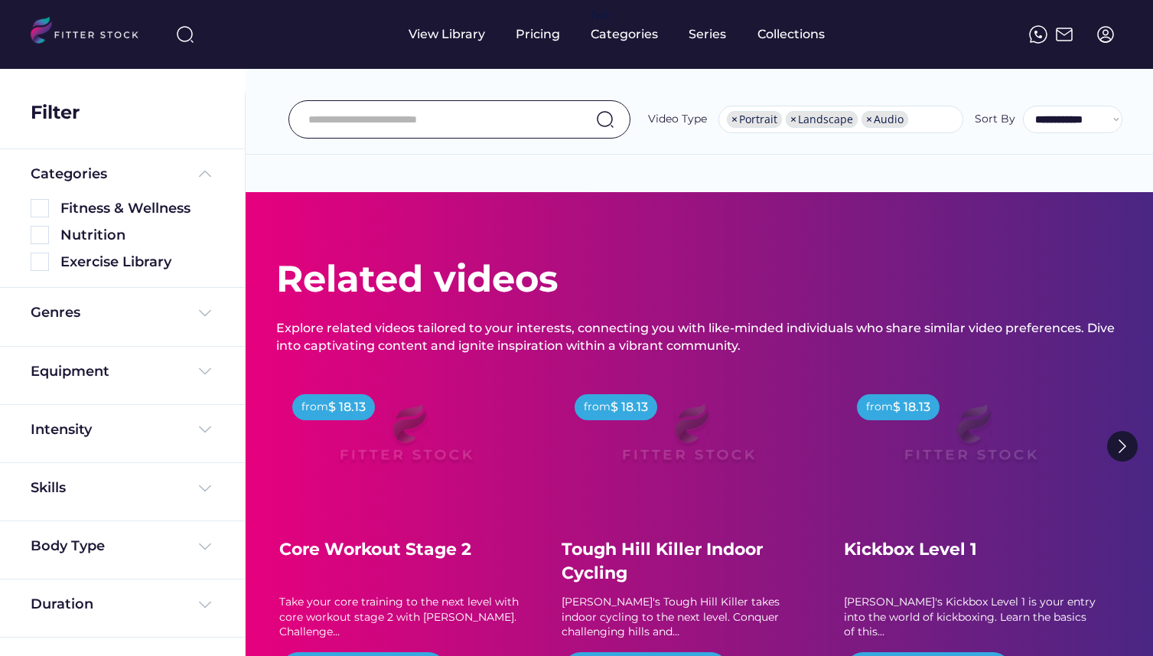
select select "**********"
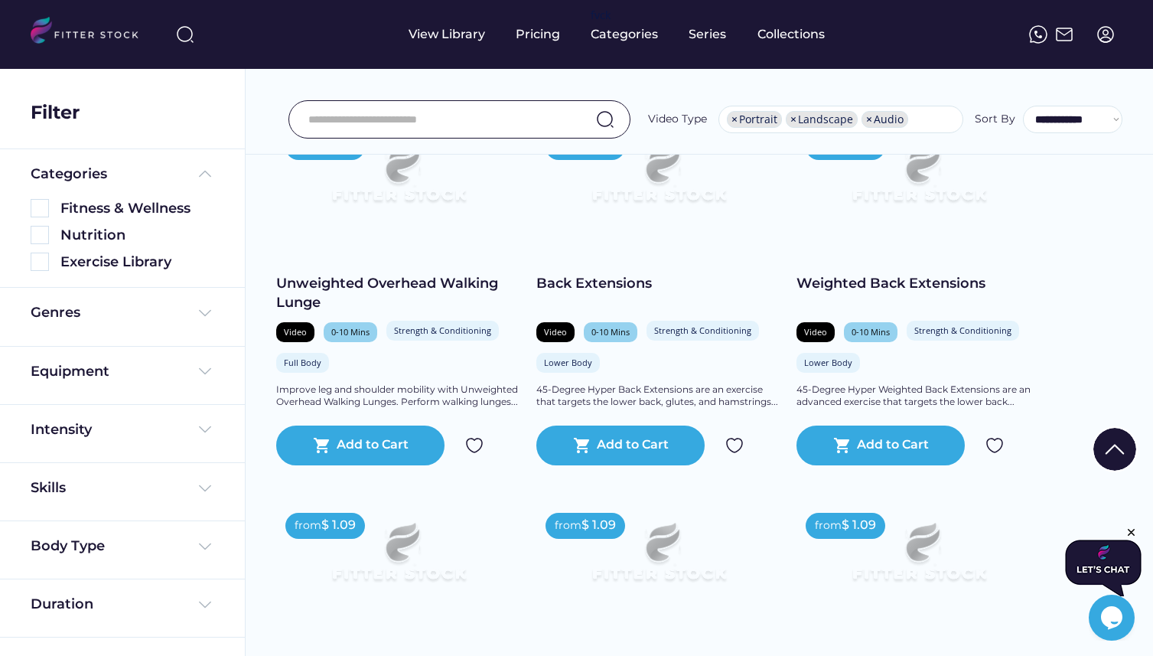
scroll to position [6161, 0]
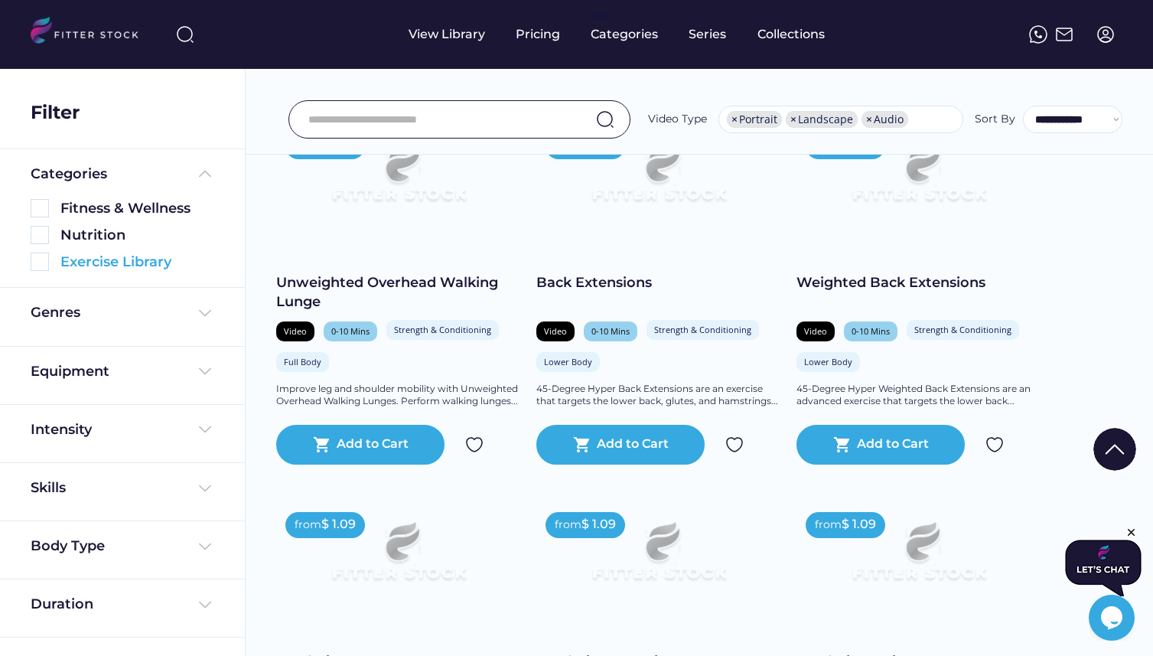
click at [47, 267] on img at bounding box center [40, 262] width 18 height 18
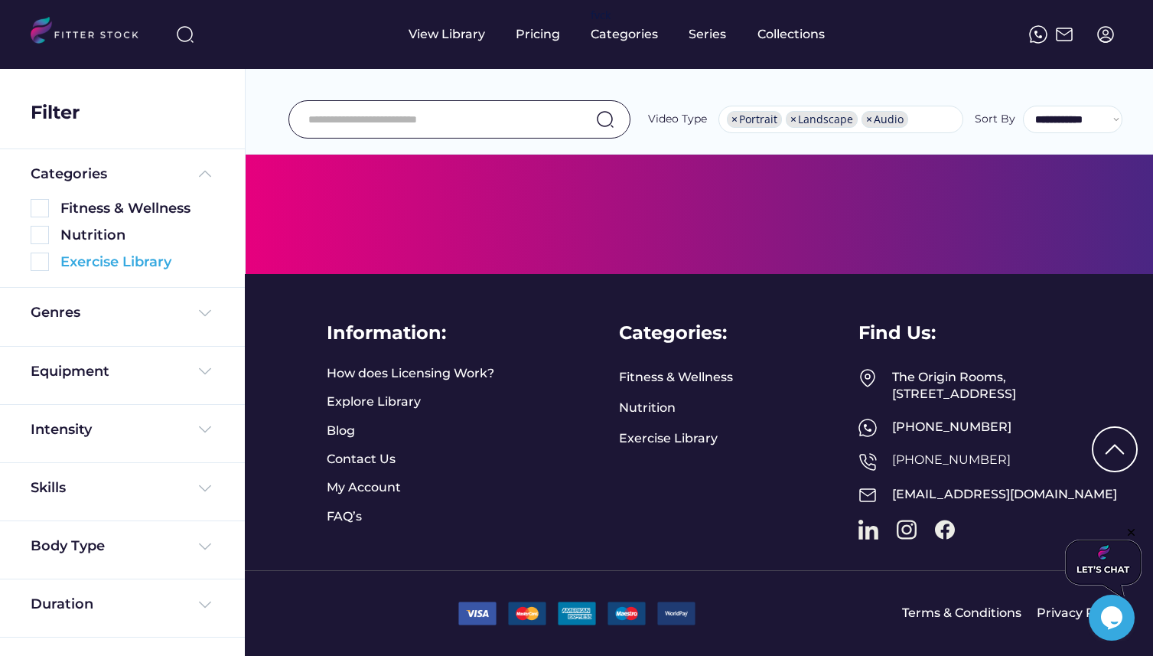
scroll to position [3608, 0]
click at [206, 372] on img at bounding box center [205, 371] width 18 height 18
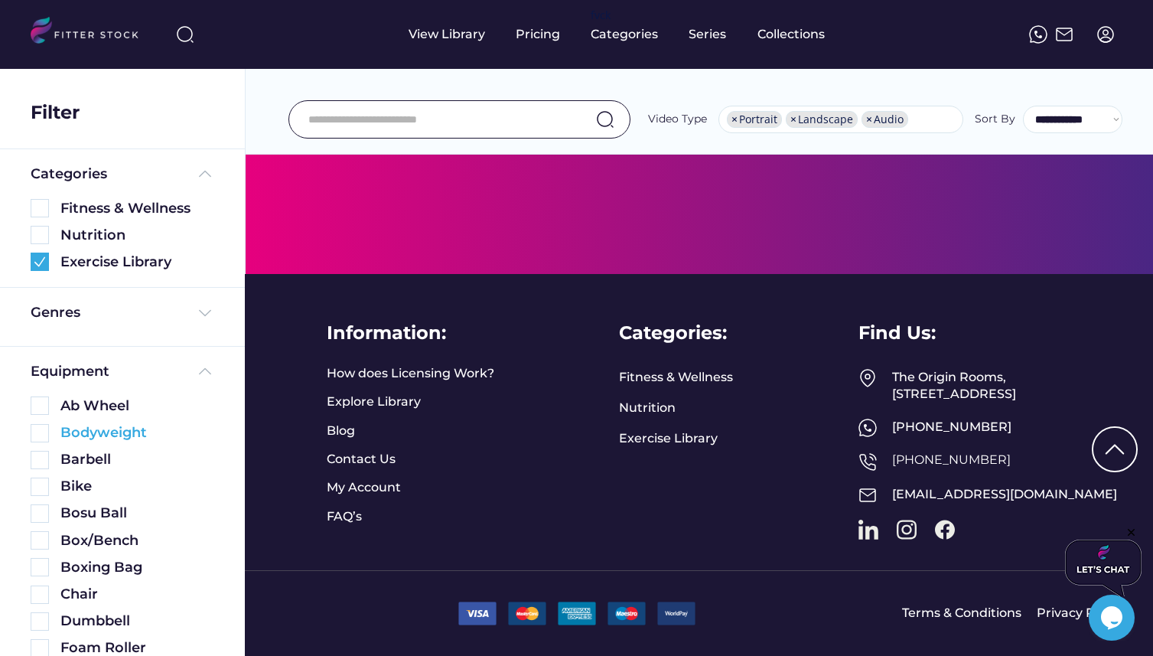
click at [94, 432] on div "Bodyweight" at bounding box center [137, 432] width 154 height 19
click at [38, 432] on img at bounding box center [40, 433] width 18 height 18
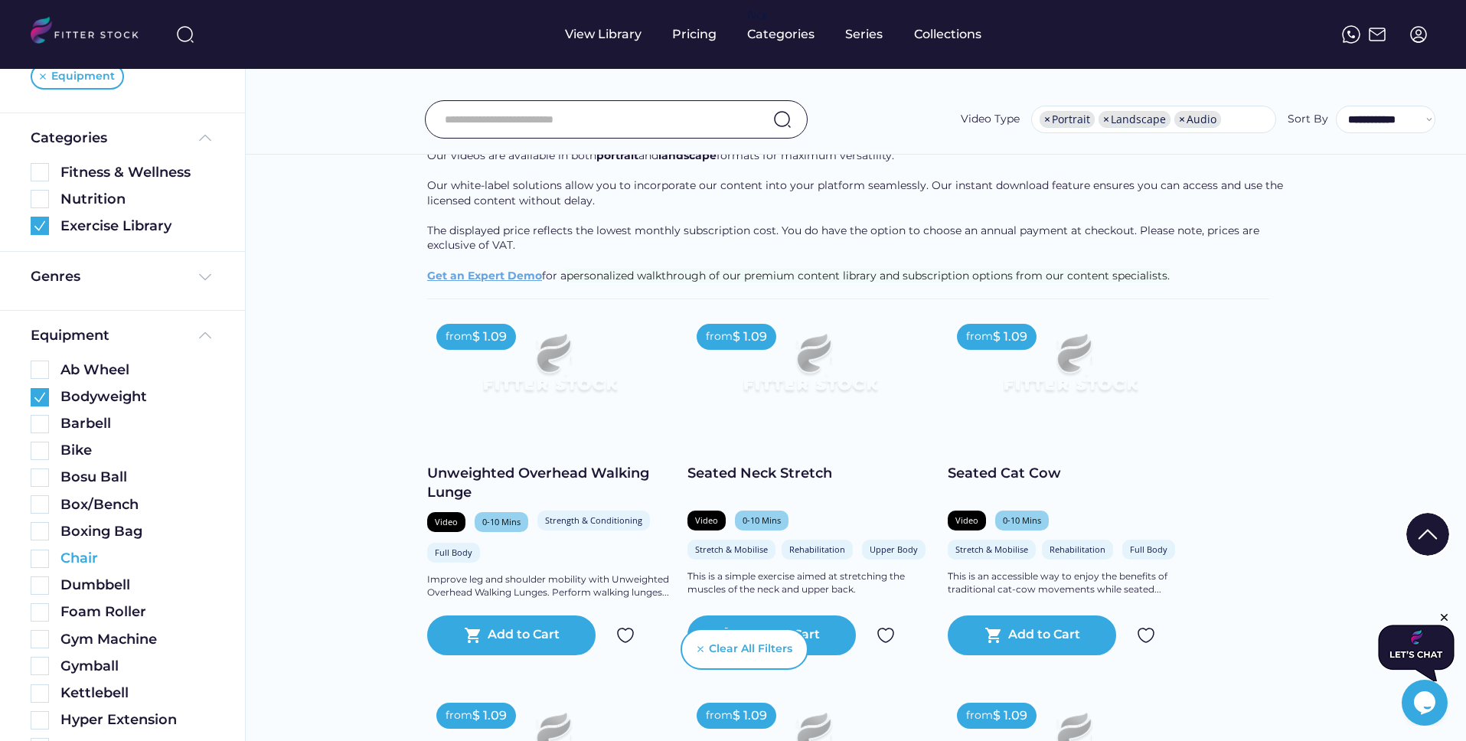
scroll to position [201, 0]
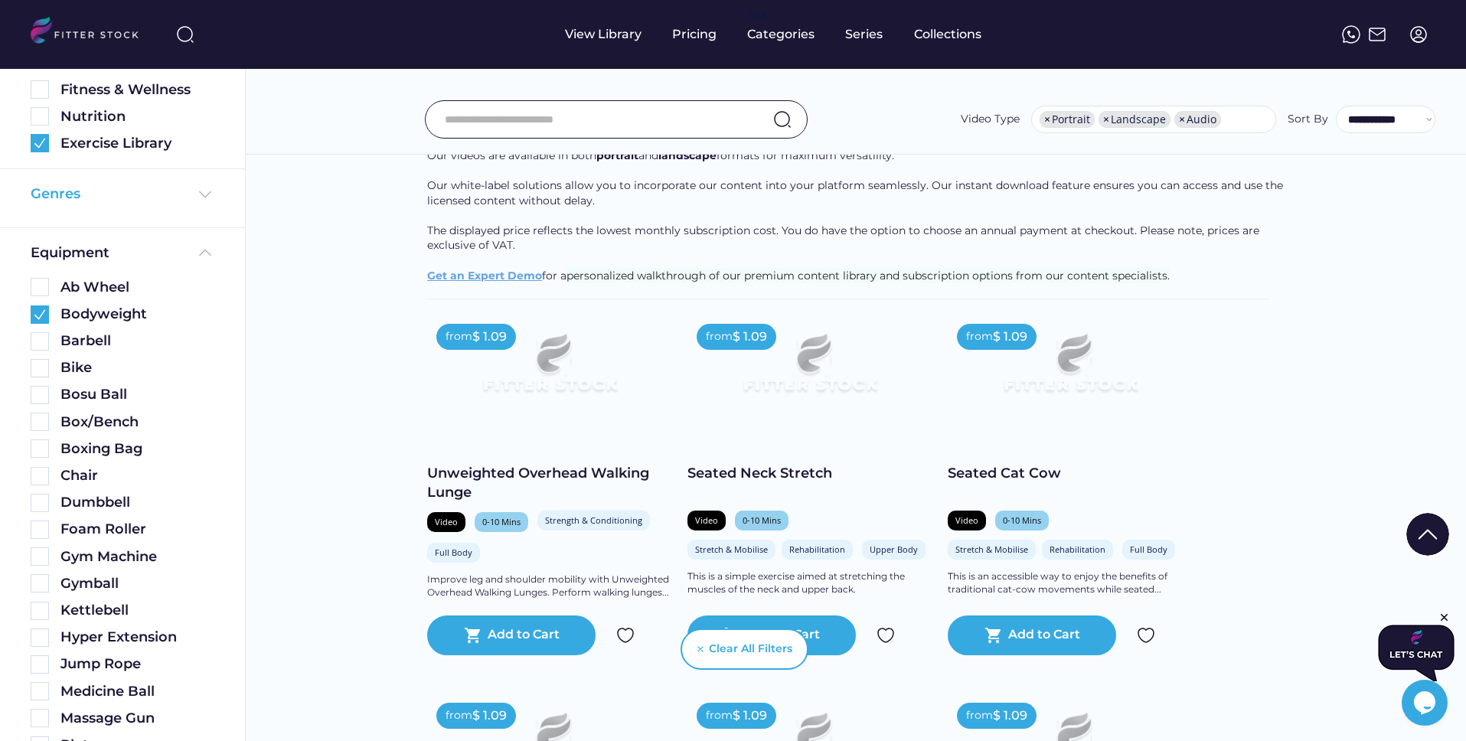
click at [197, 188] on img at bounding box center [205, 194] width 18 height 18
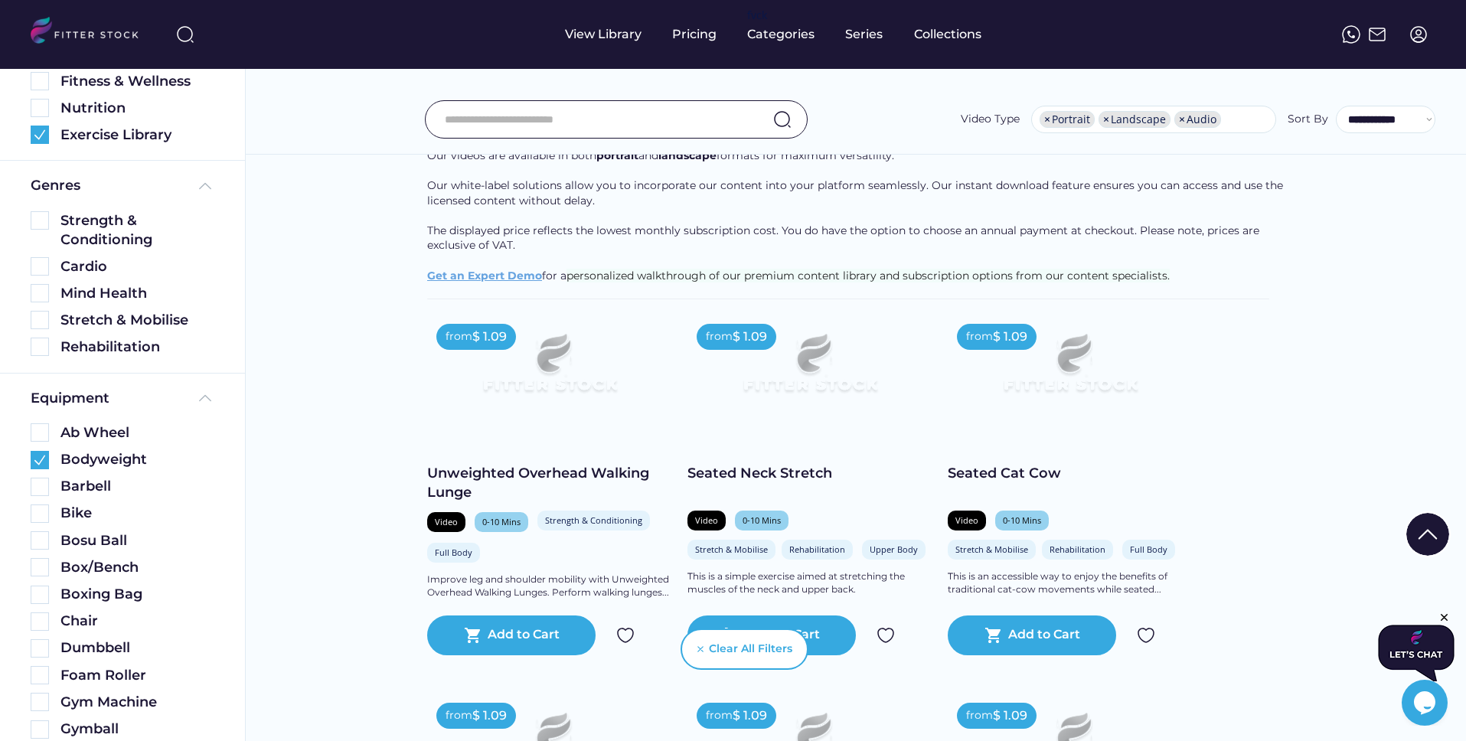
scroll to position [207, 0]
click at [44, 348] on img at bounding box center [40, 349] width 18 height 18
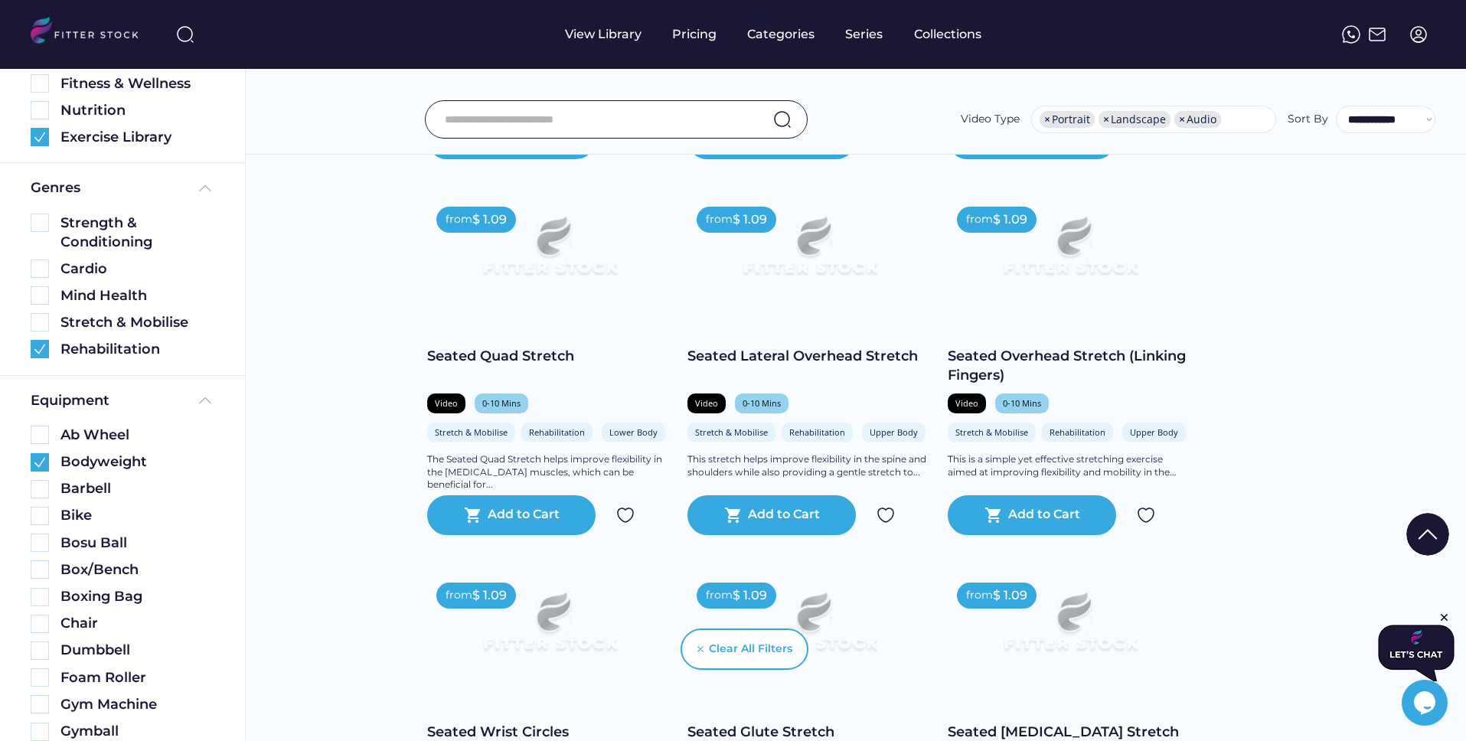
scroll to position [767, 0]
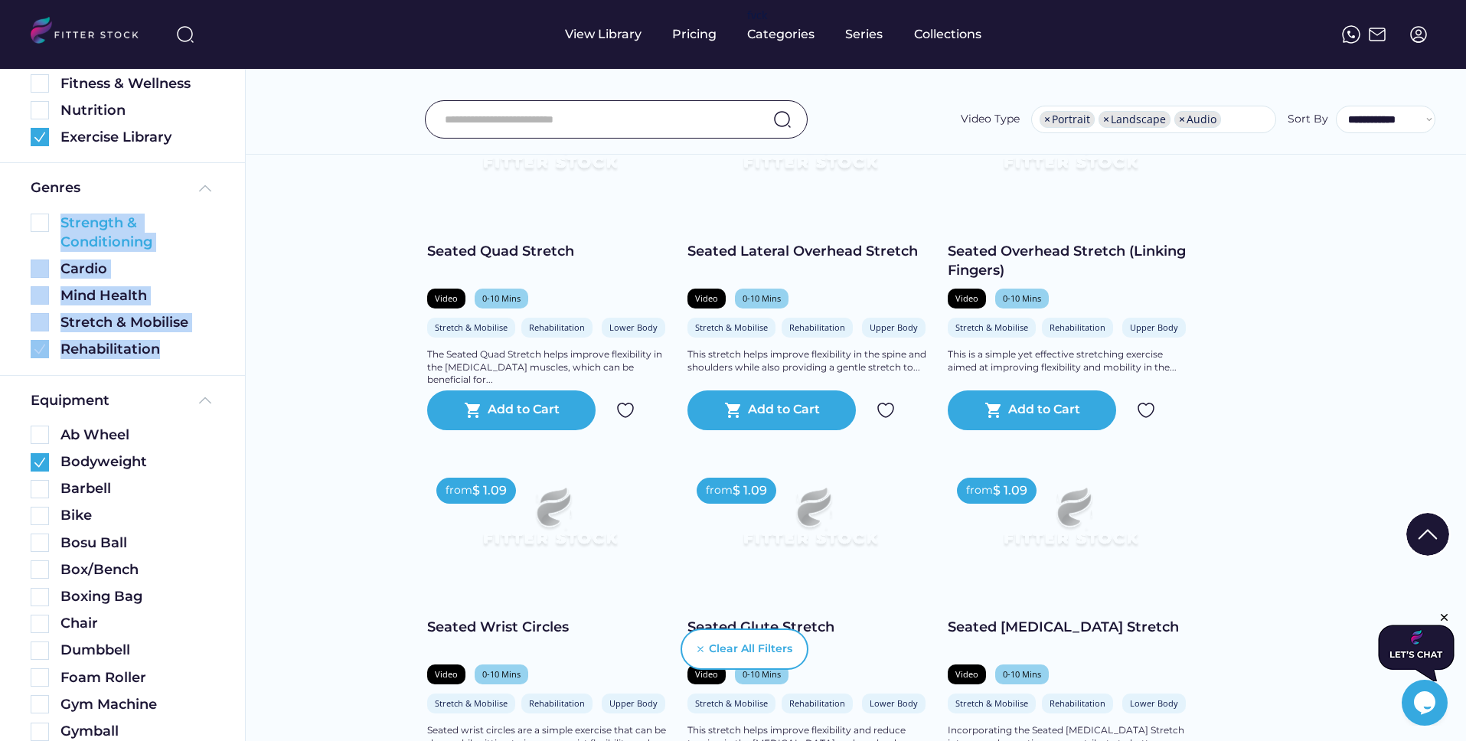
drag, startPoint x: 190, startPoint y: 351, endPoint x: 60, endPoint y: 220, distance: 184.0
click at [60, 220] on div "Strength & Conditioning Cardio Mind Health Stretch & Mobilise Rehabilitation" at bounding box center [123, 283] width 184 height 154
copy div "Strength & Conditioning Cardio Mind Health Stretch & Mobilise Rehabilitation"
click at [40, 222] on img at bounding box center [40, 223] width 18 height 18
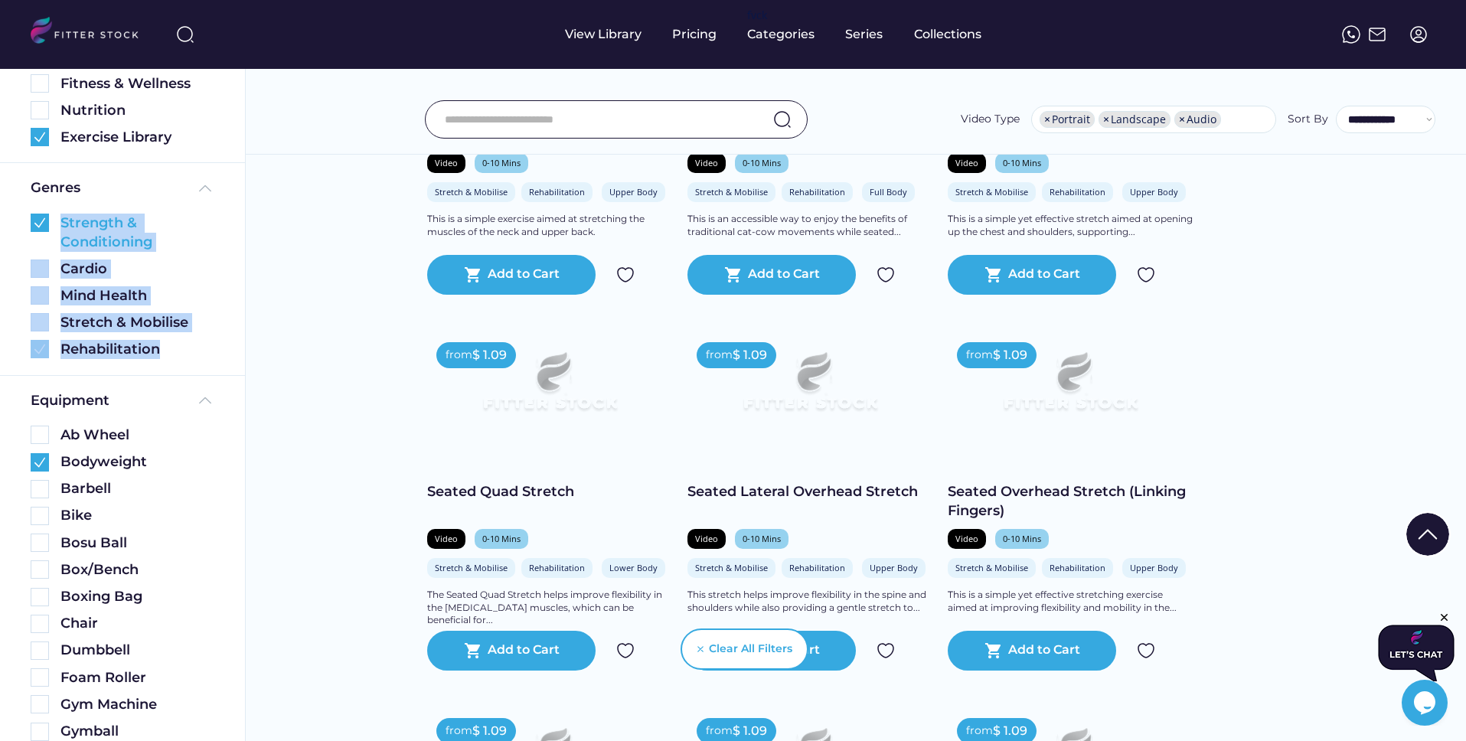
scroll to position [180, 0]
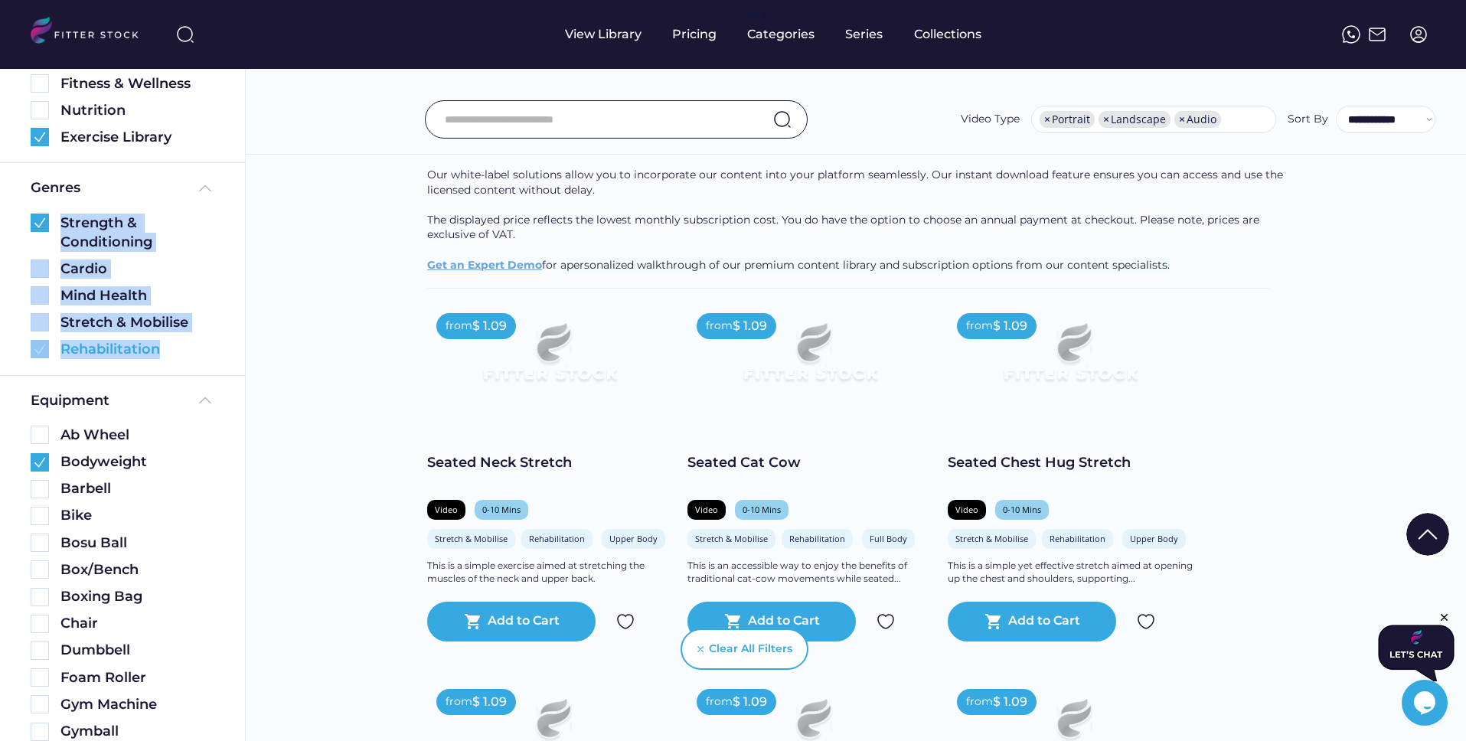
click at [39, 351] on img at bounding box center [40, 349] width 18 height 18
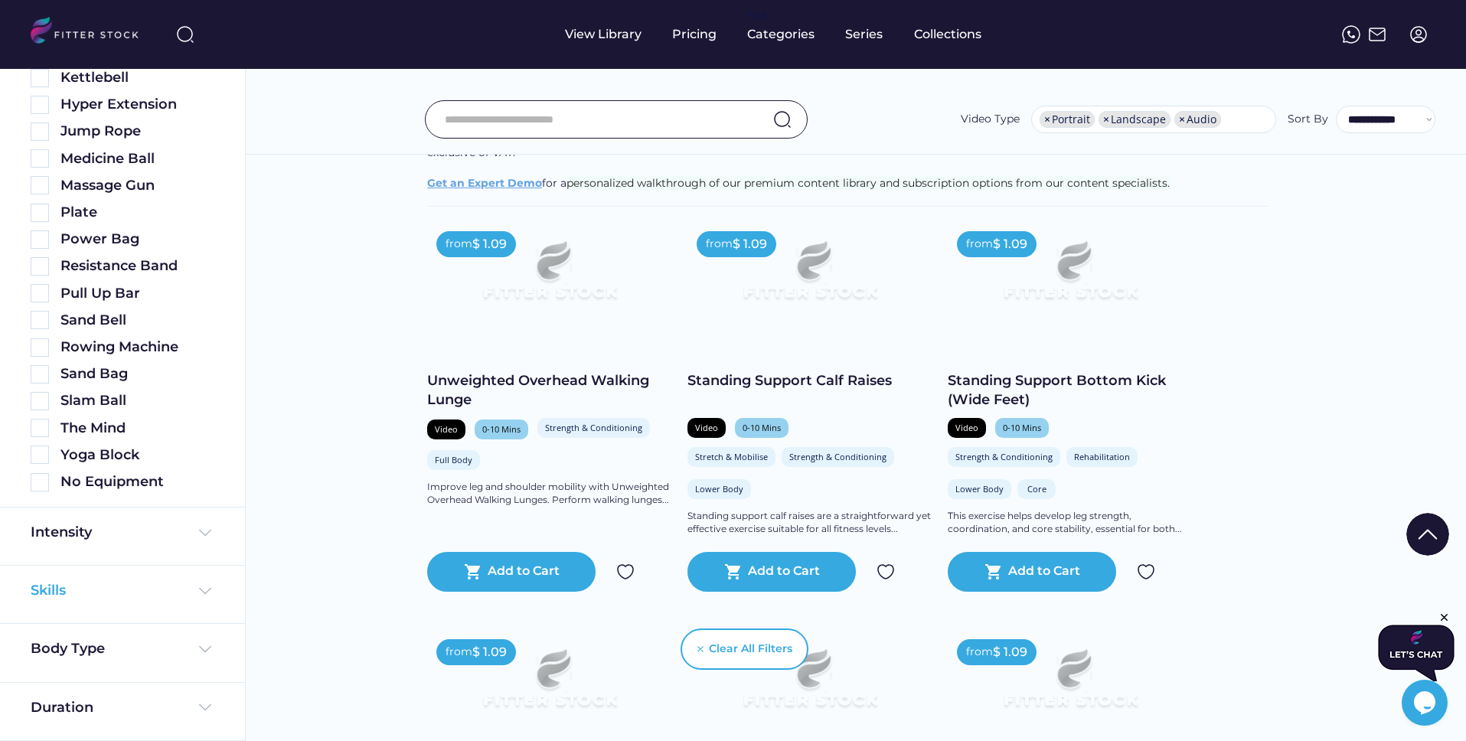
scroll to position [267, 0]
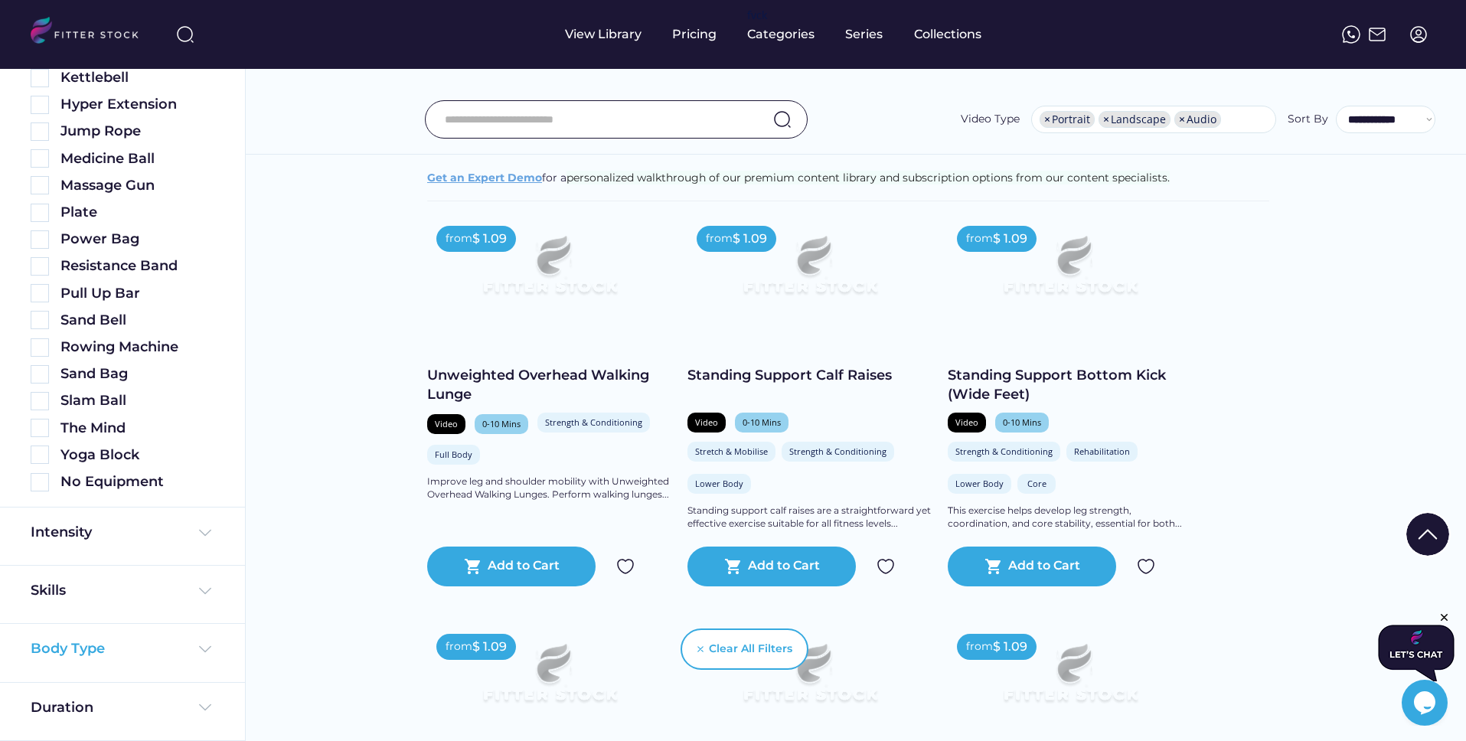
click at [204, 649] on img at bounding box center [205, 649] width 18 height 18
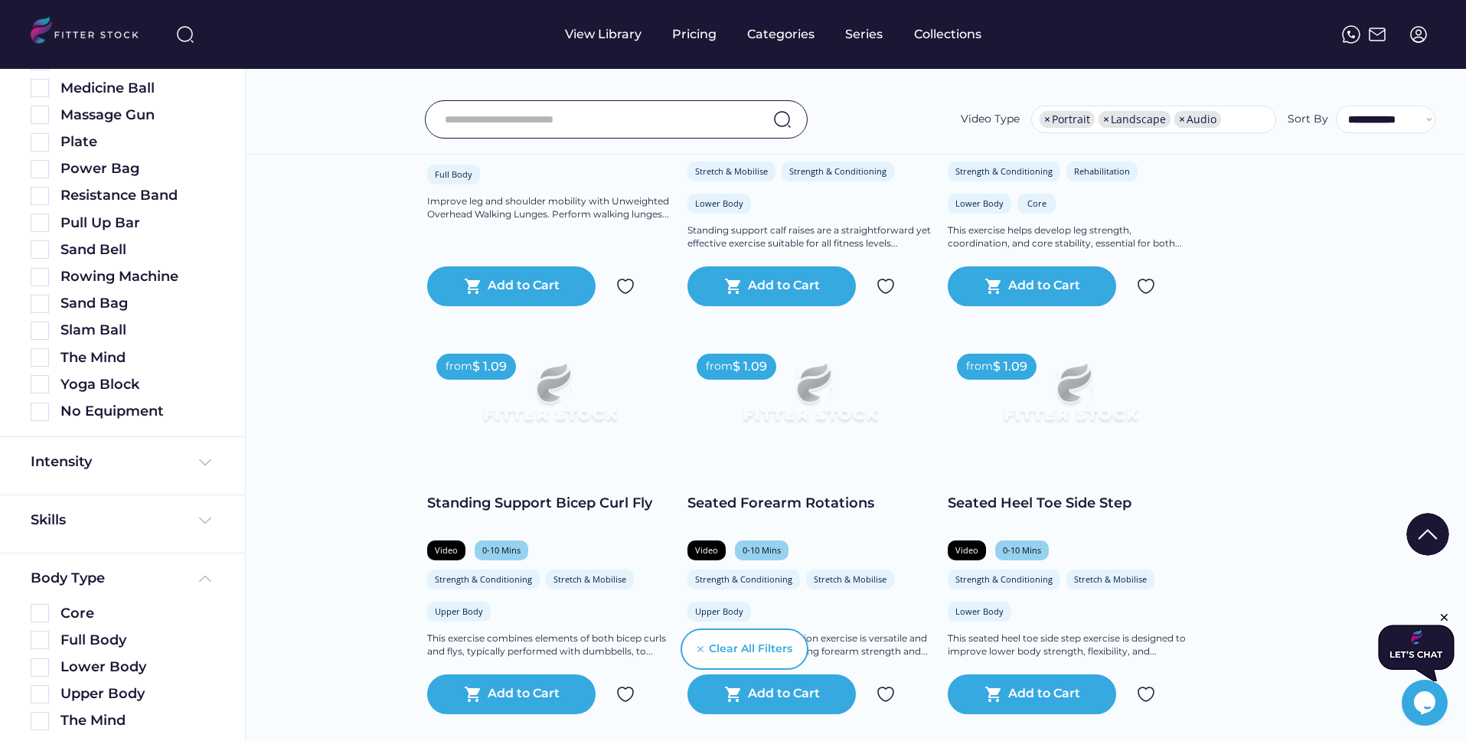
scroll to position [1023, 0]
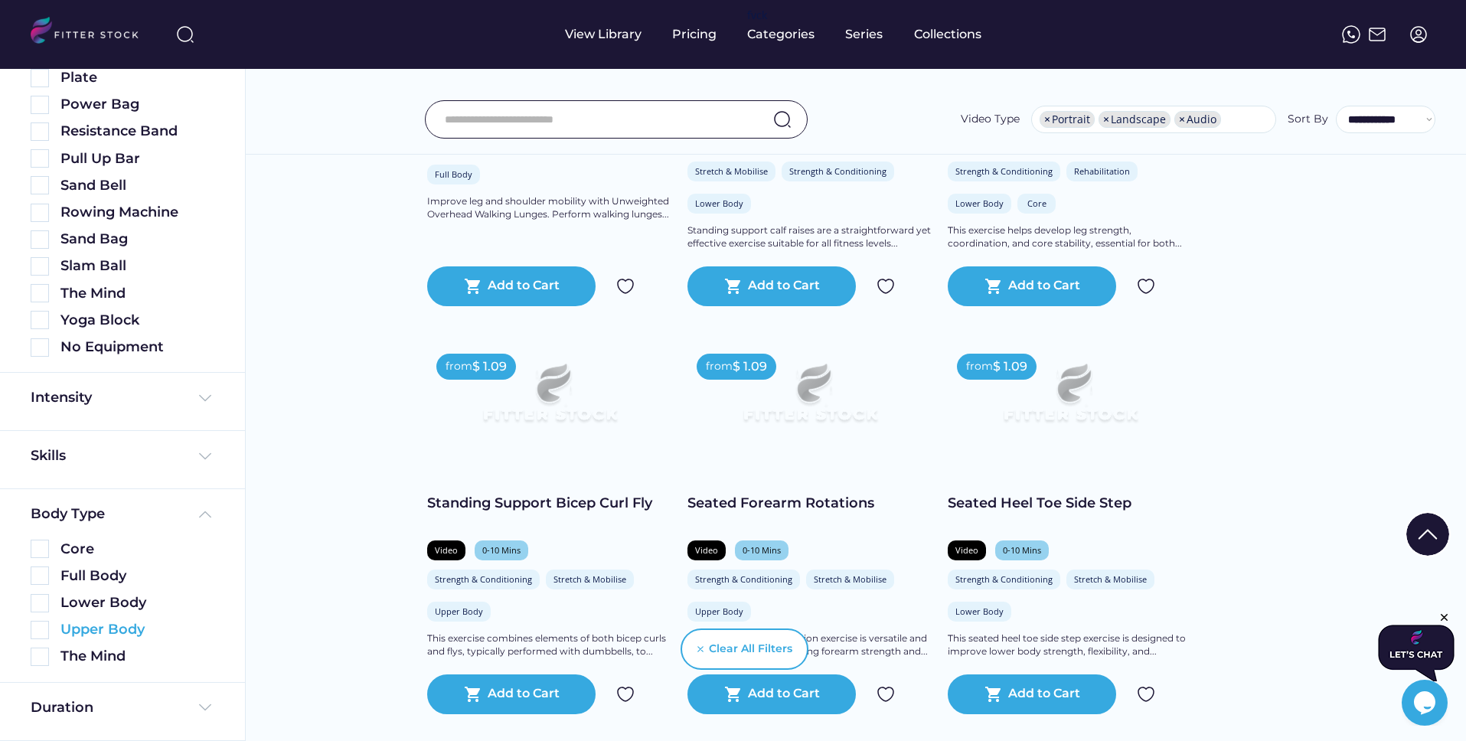
click at [38, 630] on img at bounding box center [40, 630] width 18 height 18
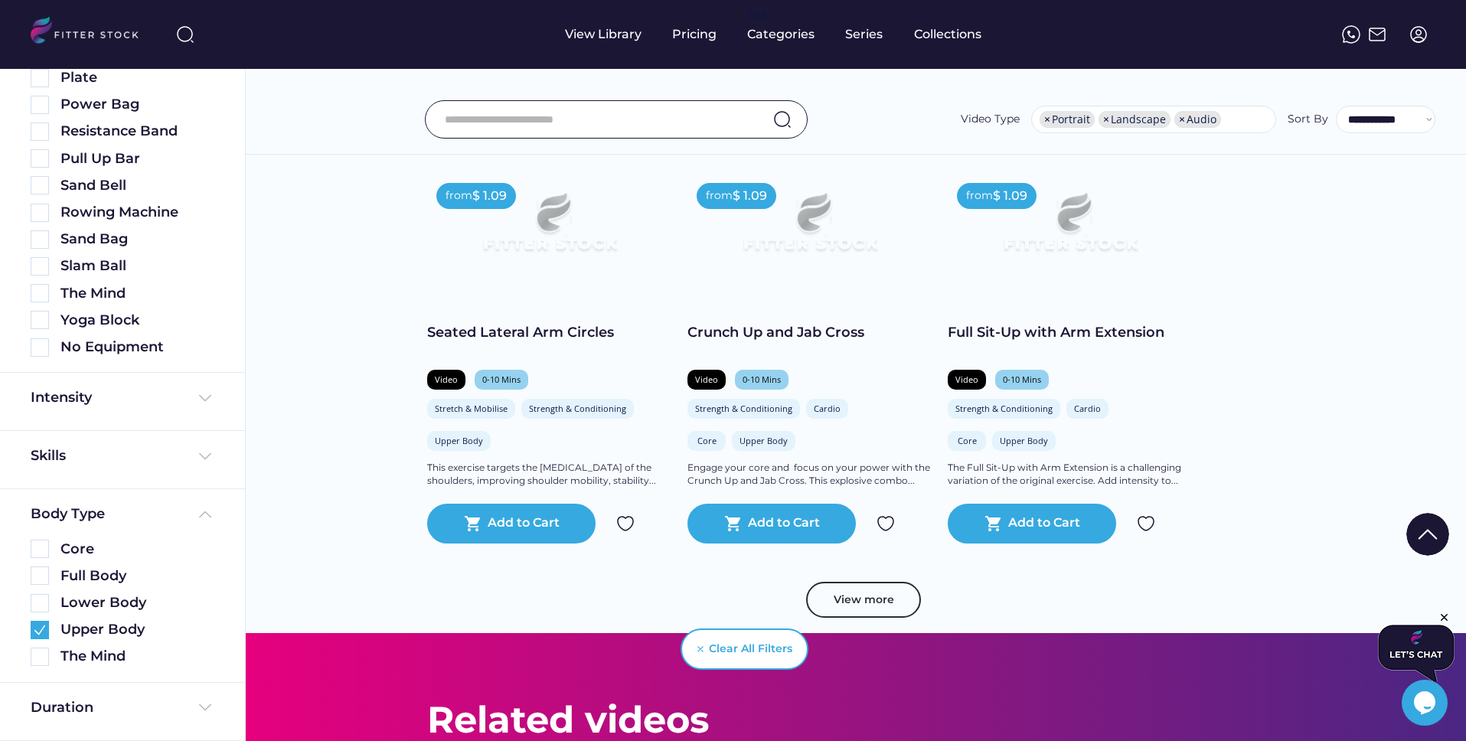
scroll to position [2761, 0]
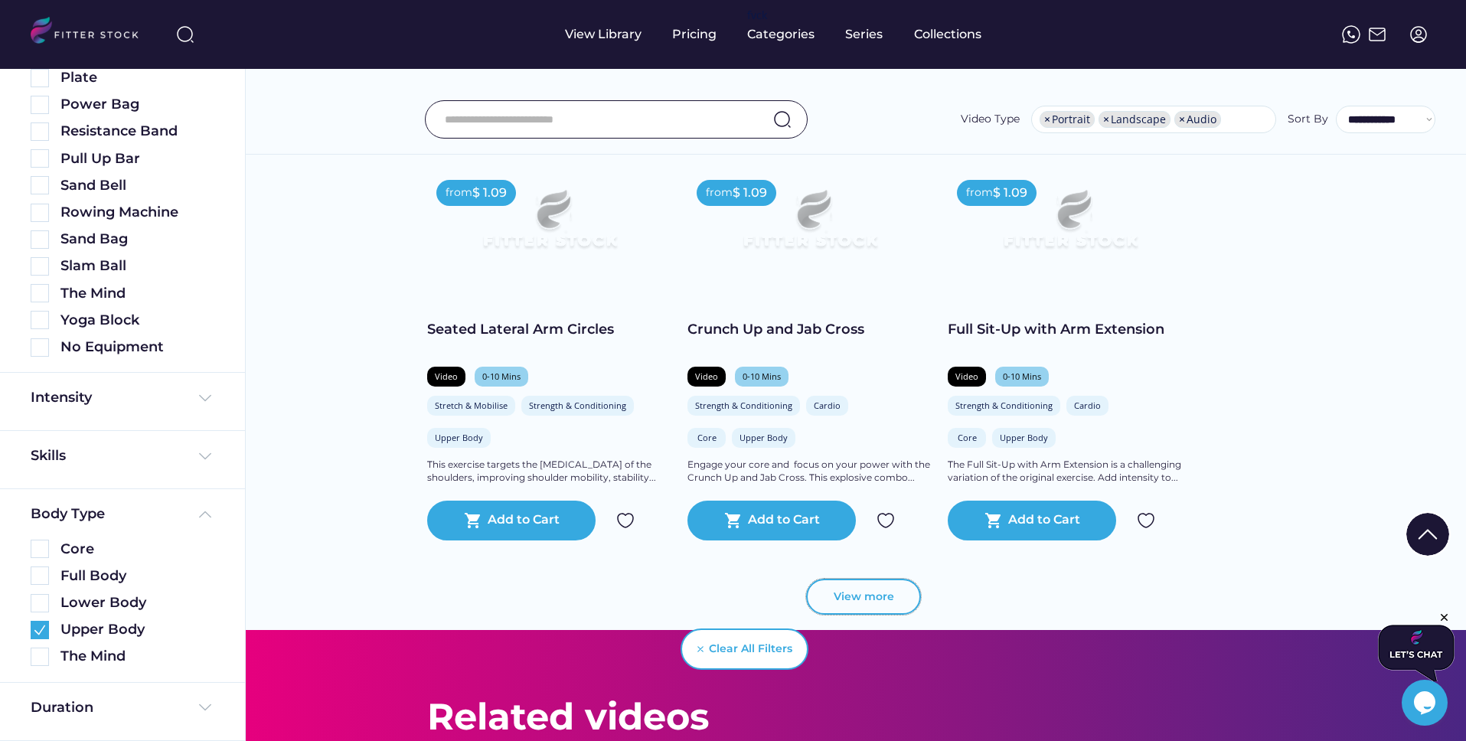
click at [869, 595] on button "View more" at bounding box center [863, 597] width 115 height 37
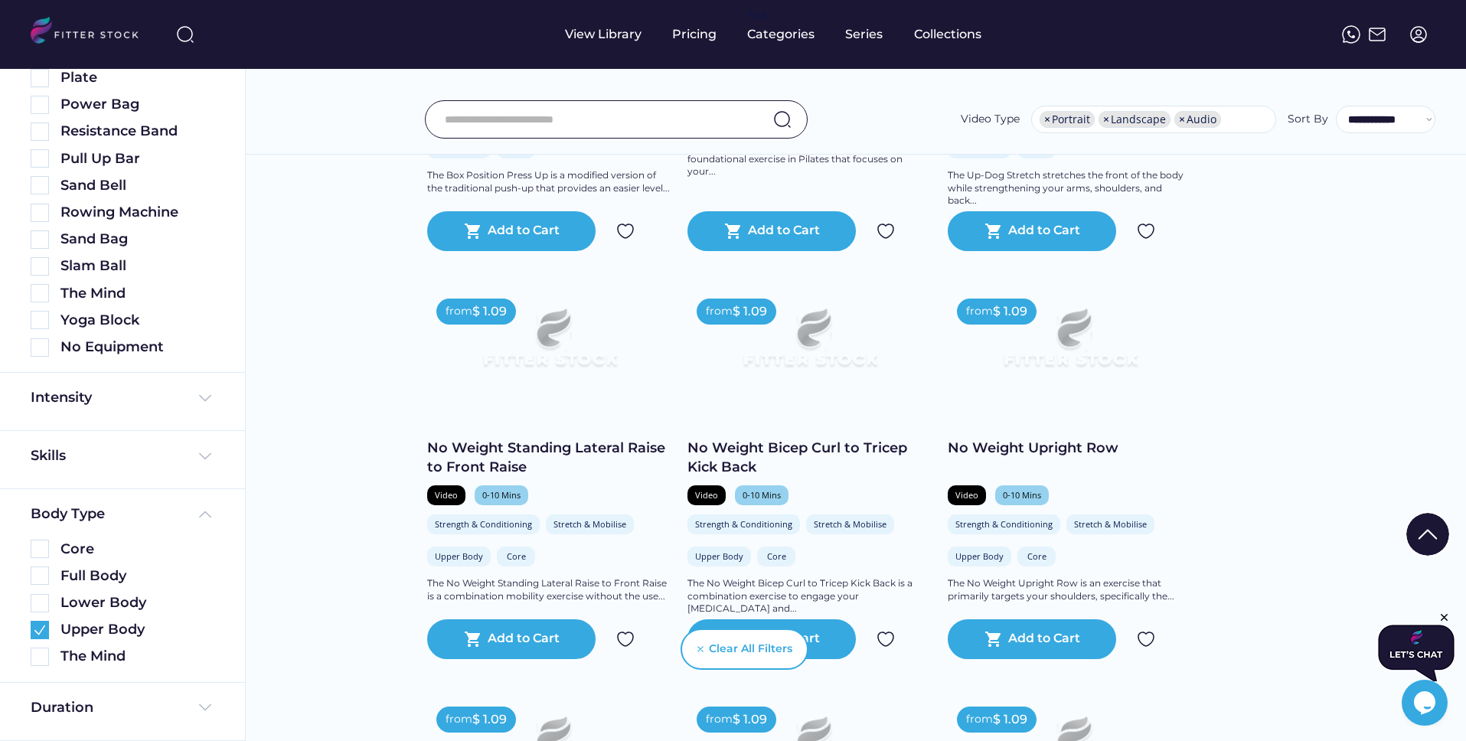
scroll to position [3461, 0]
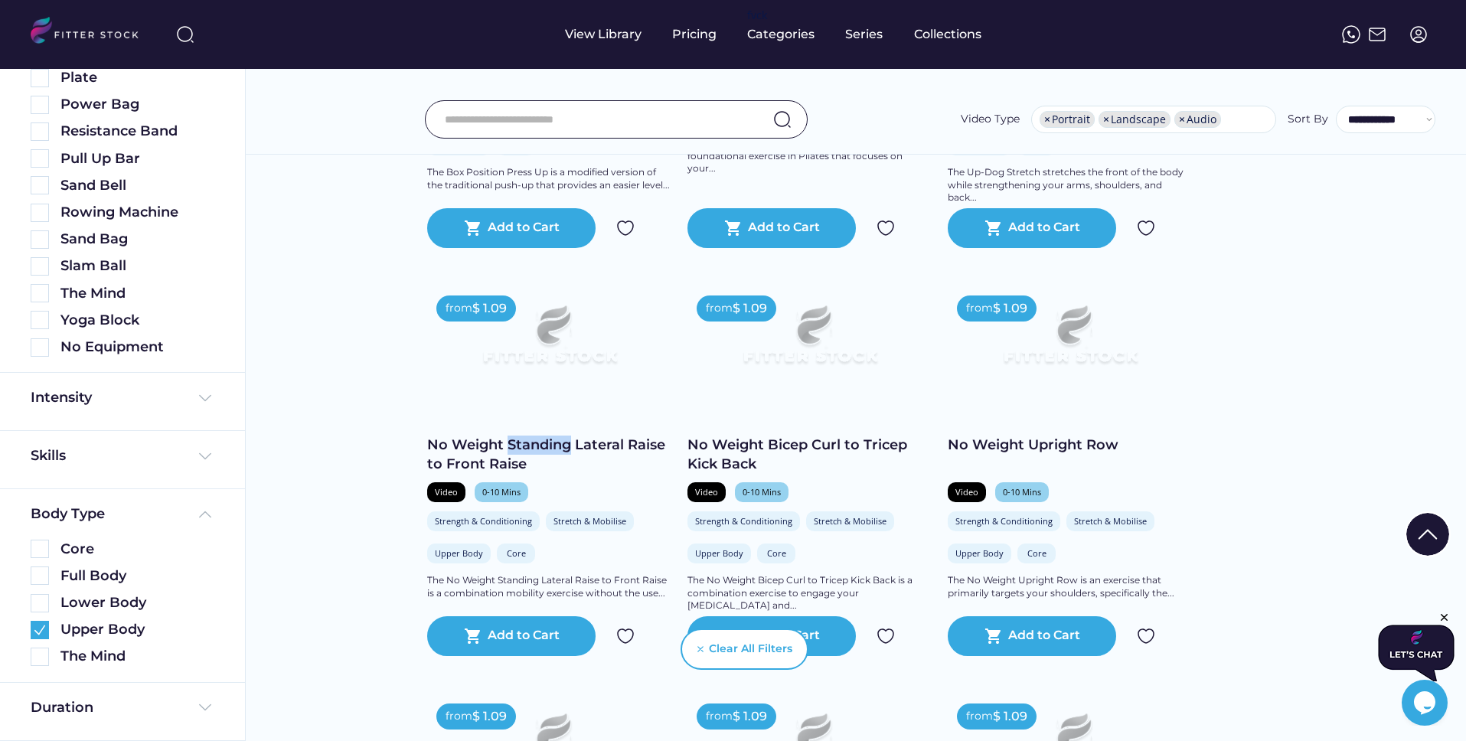
drag, startPoint x: 571, startPoint y: 446, endPoint x: 510, endPoint y: 445, distance: 61.2
click at [510, 445] on div "No Weight Standing Lateral Raise to Front Raise" at bounding box center [549, 455] width 245 height 38
copy div "Standing"
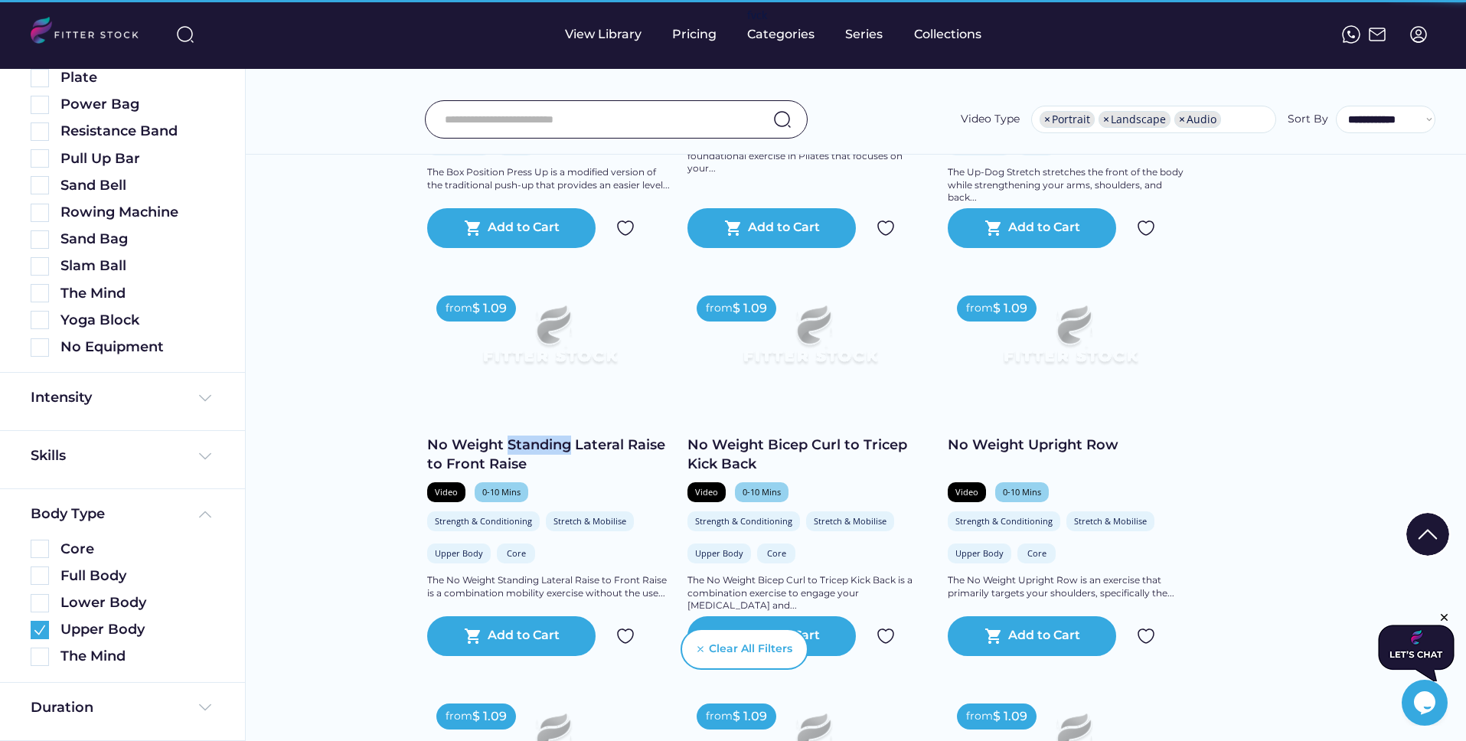
click at [533, 122] on input "input" at bounding box center [597, 119] width 305 height 32
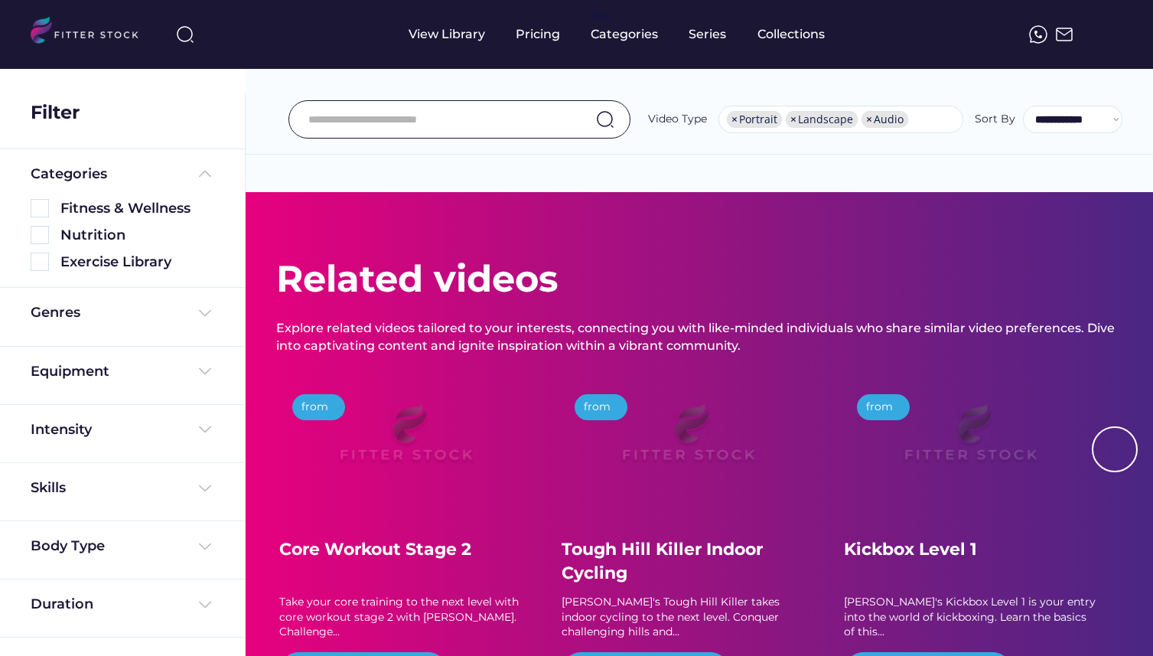
select select "**********"
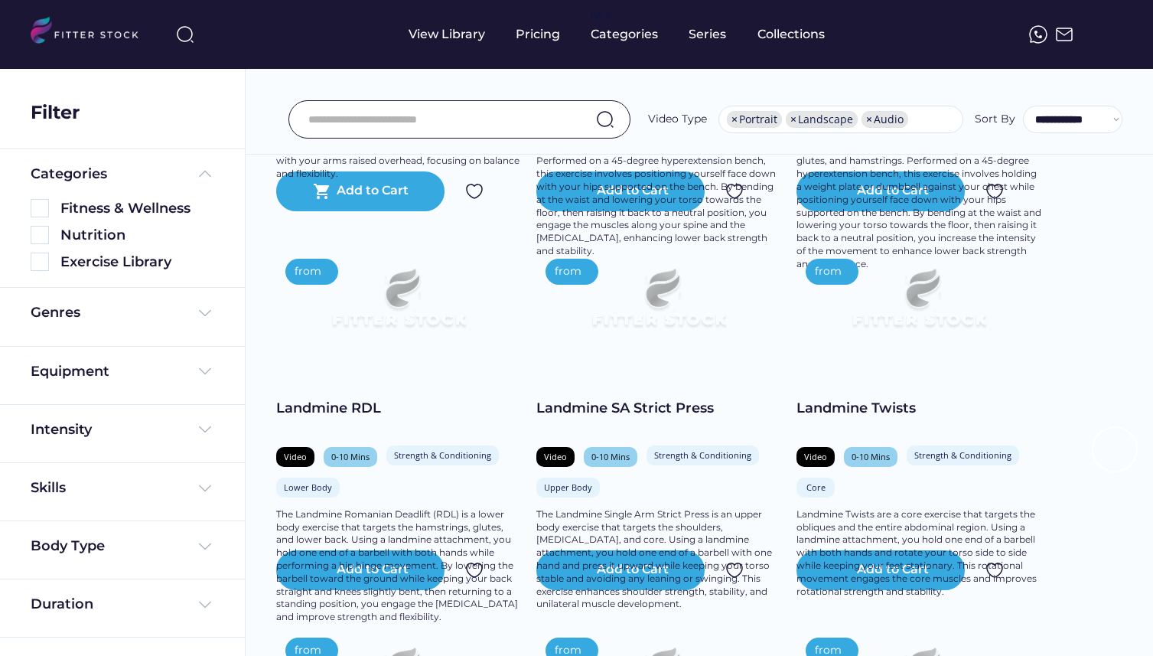
scroll to position [3608, 0]
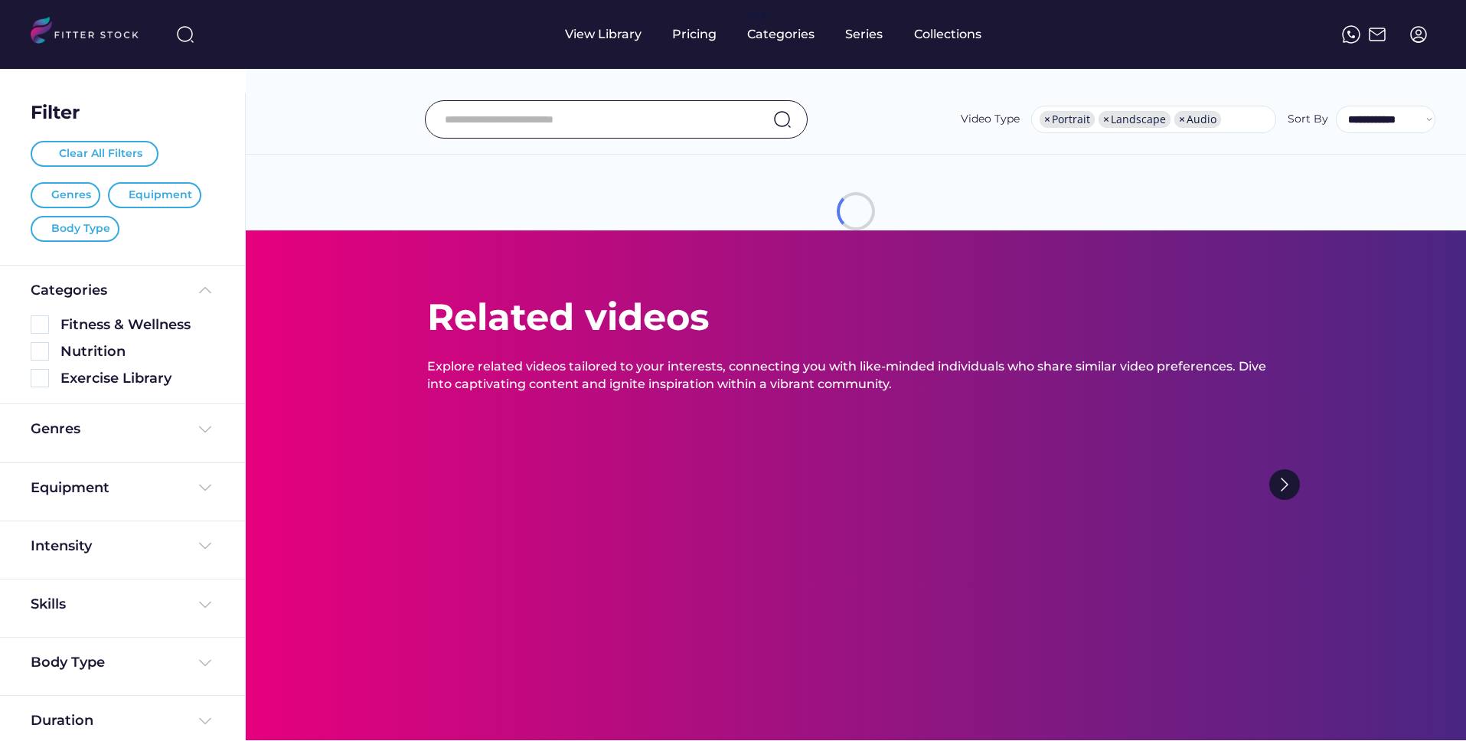
select select "**********"
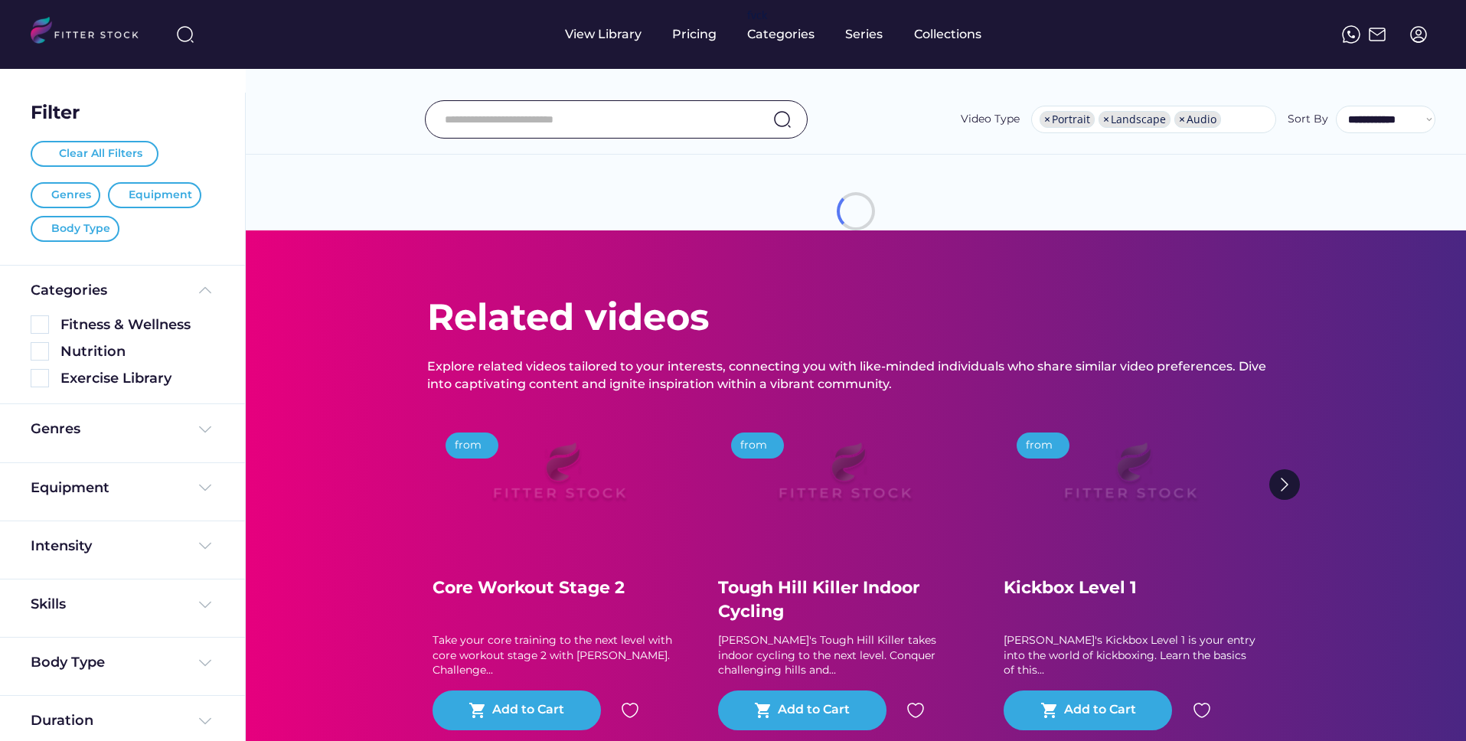
click at [573, 125] on input "input" at bounding box center [597, 119] width 305 height 32
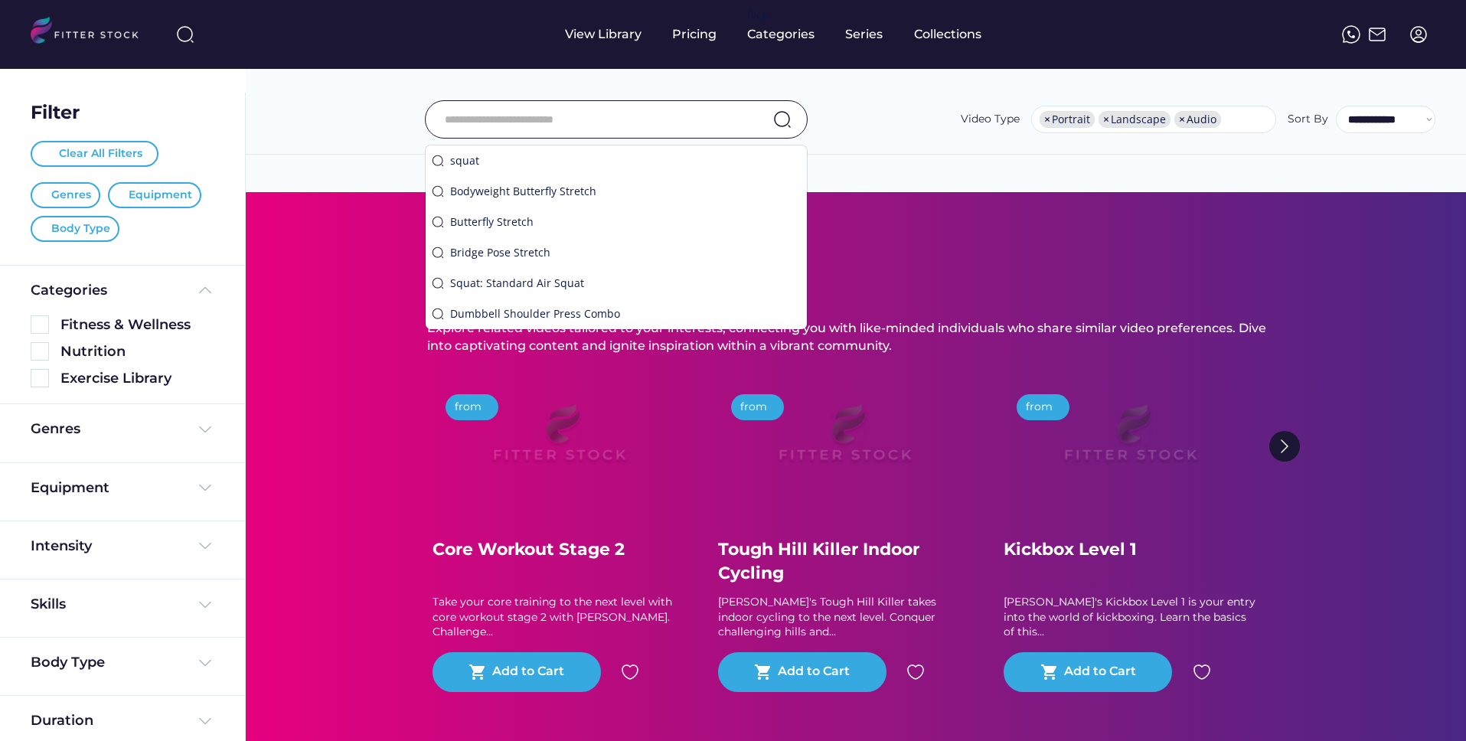
paste input "********"
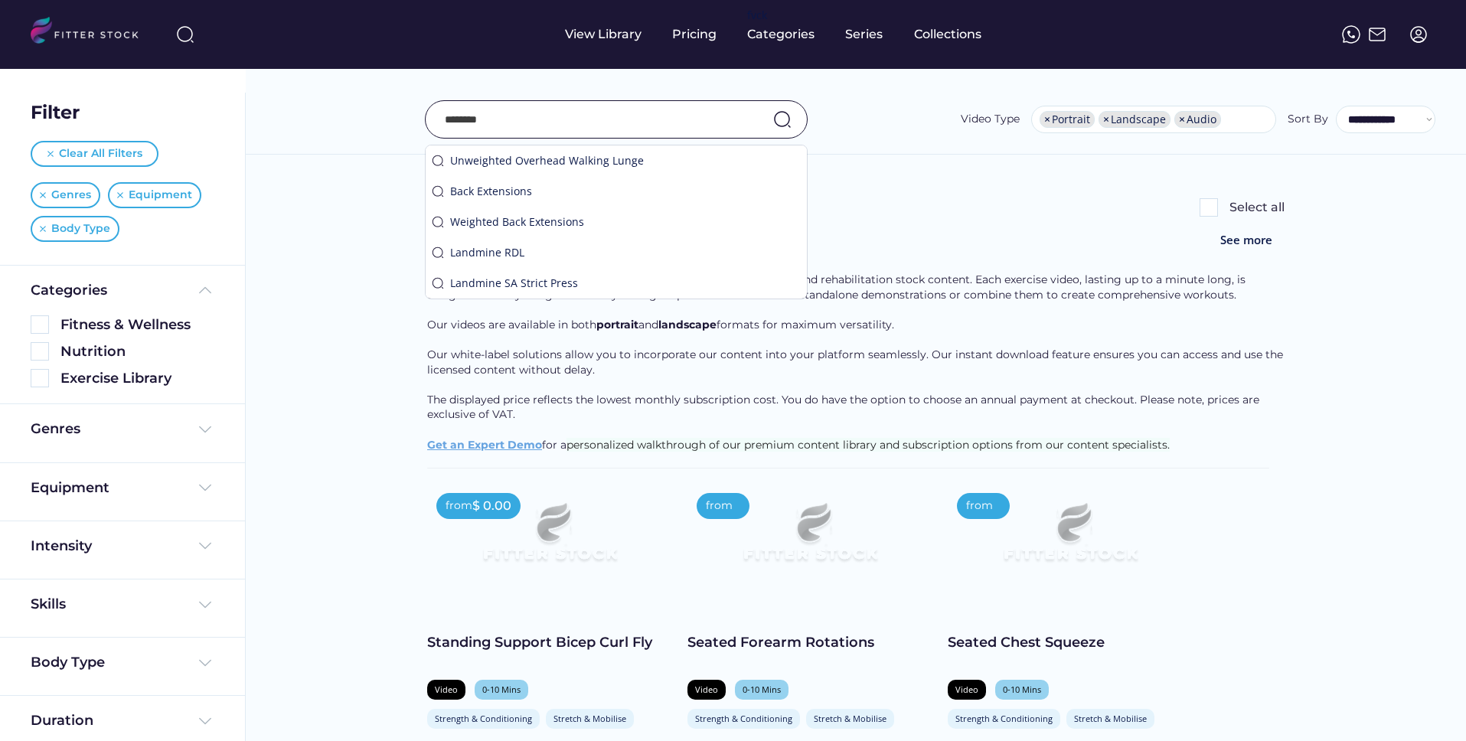
type input "********"
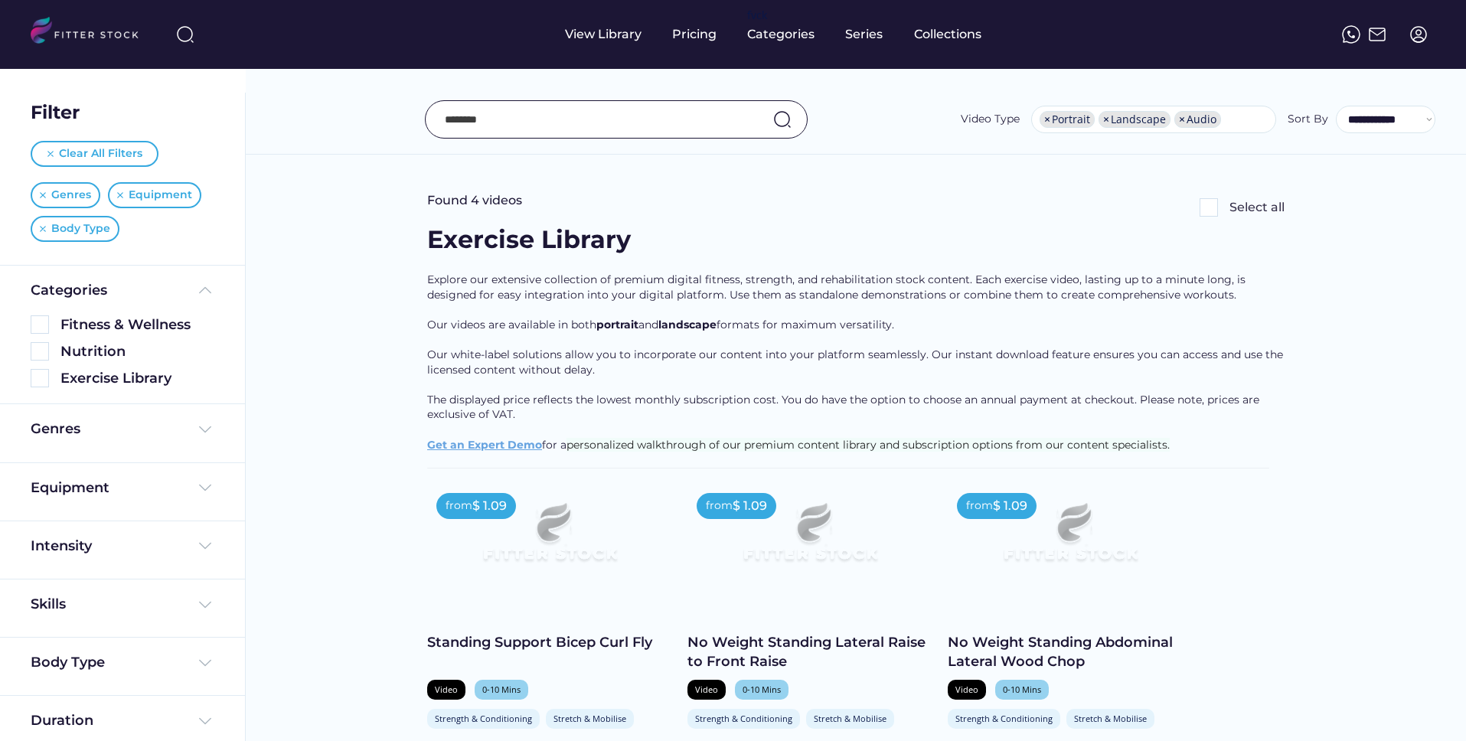
drag, startPoint x: 757, startPoint y: 110, endPoint x: 767, endPoint y: 112, distance: 10.1
click at [758, 110] on div at bounding box center [616, 119] width 383 height 38
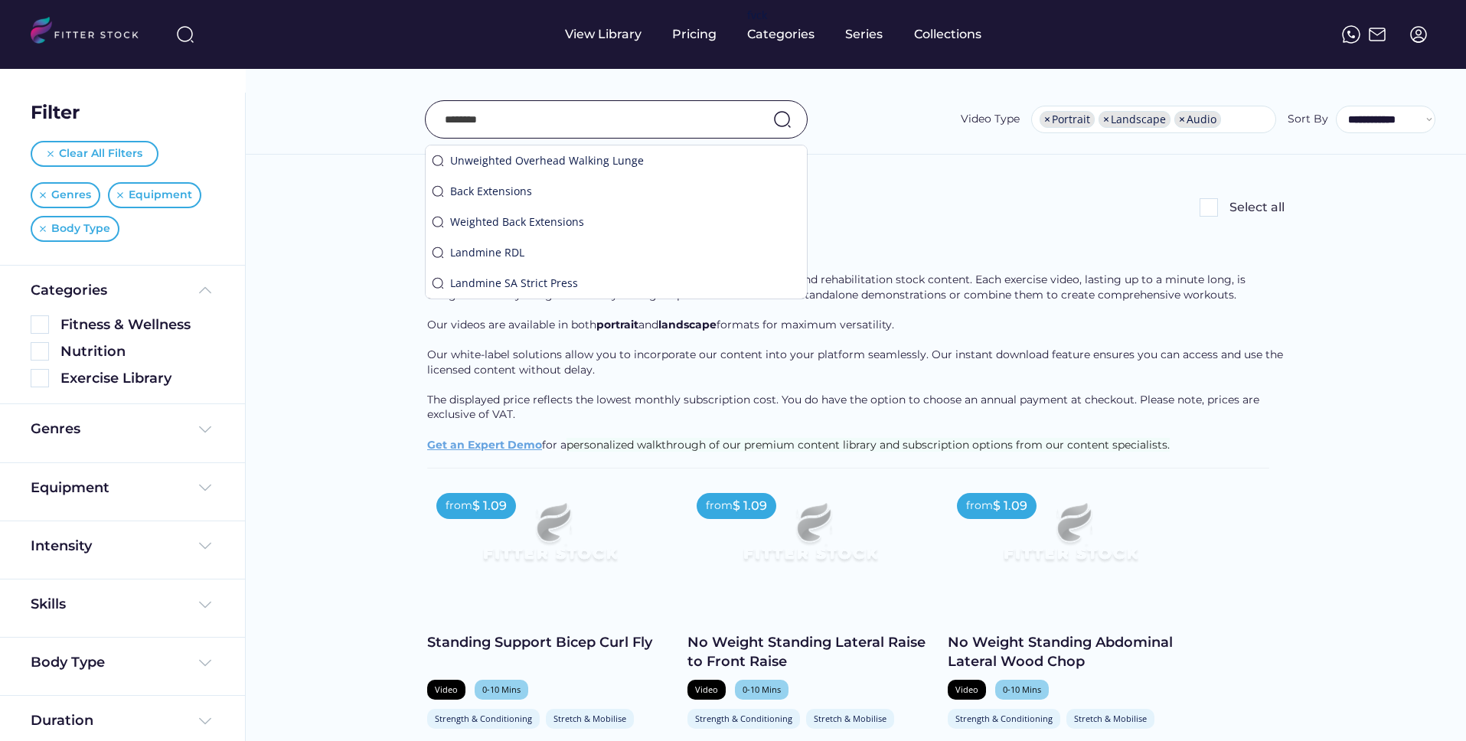
click at [779, 116] on img at bounding box center [782, 119] width 18 height 18
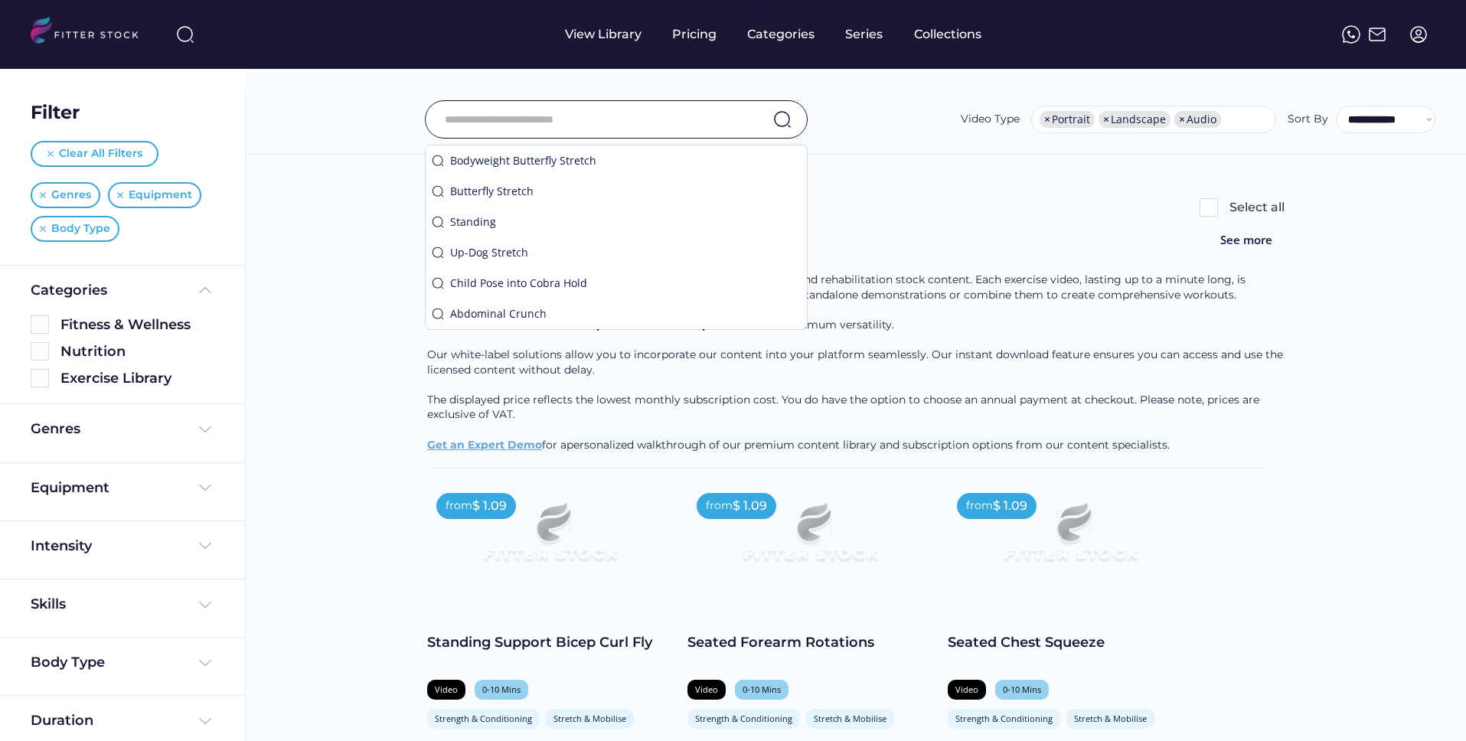
click at [674, 123] on input "input" at bounding box center [597, 119] width 305 height 32
paste input "********"
type input "********"
click at [786, 123] on img at bounding box center [782, 119] width 18 height 18
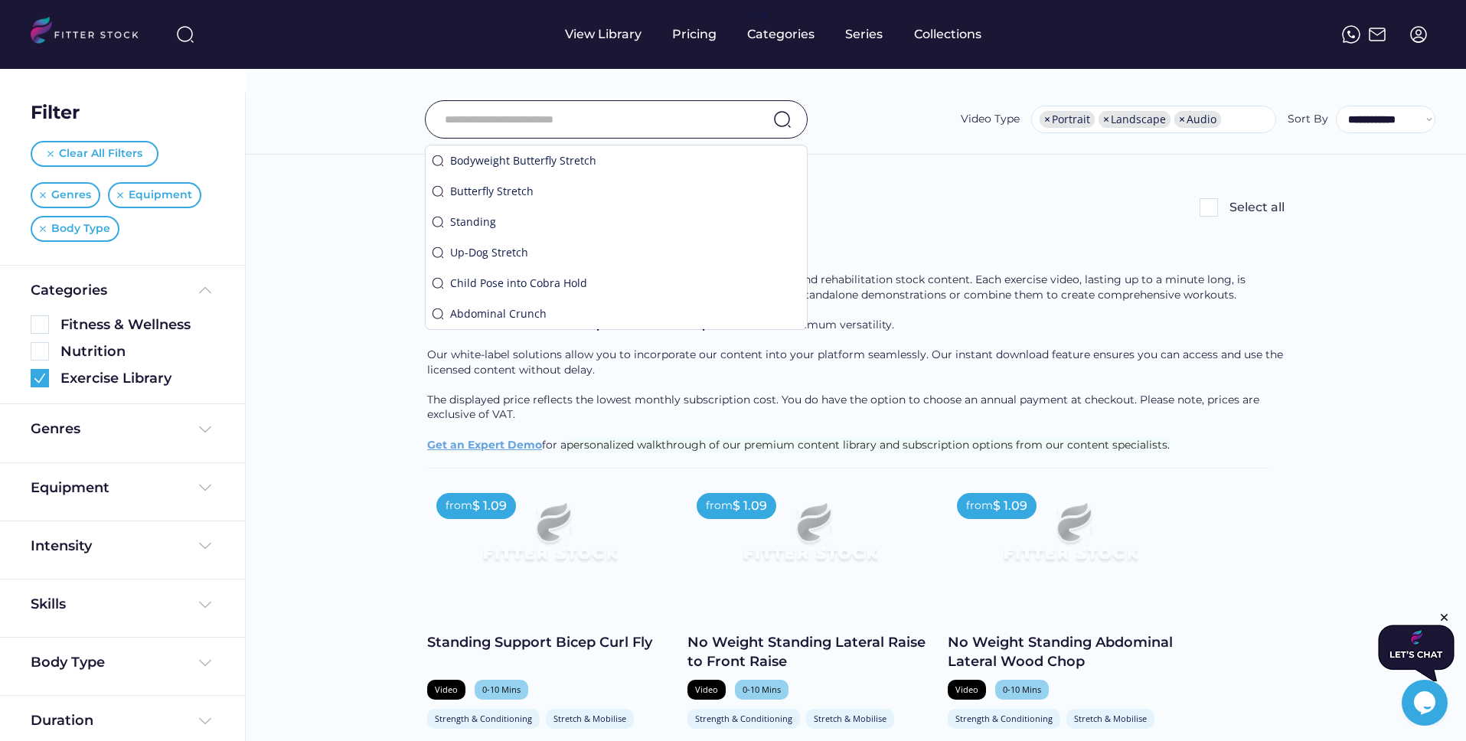
scroll to position [0, 0]
click at [890, 195] on div "Found 4 videos Select all" at bounding box center [855, 207] width 857 height 31
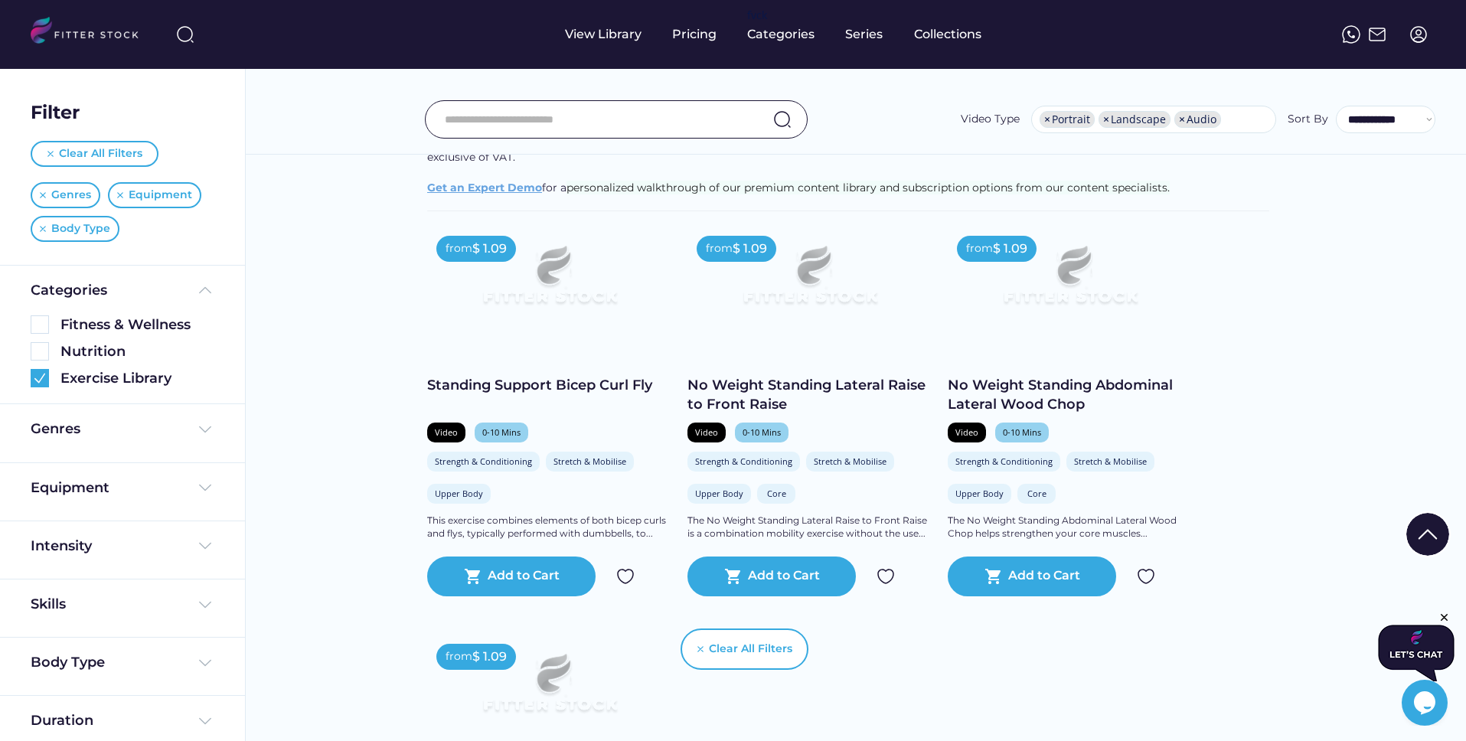
scroll to position [248, 0]
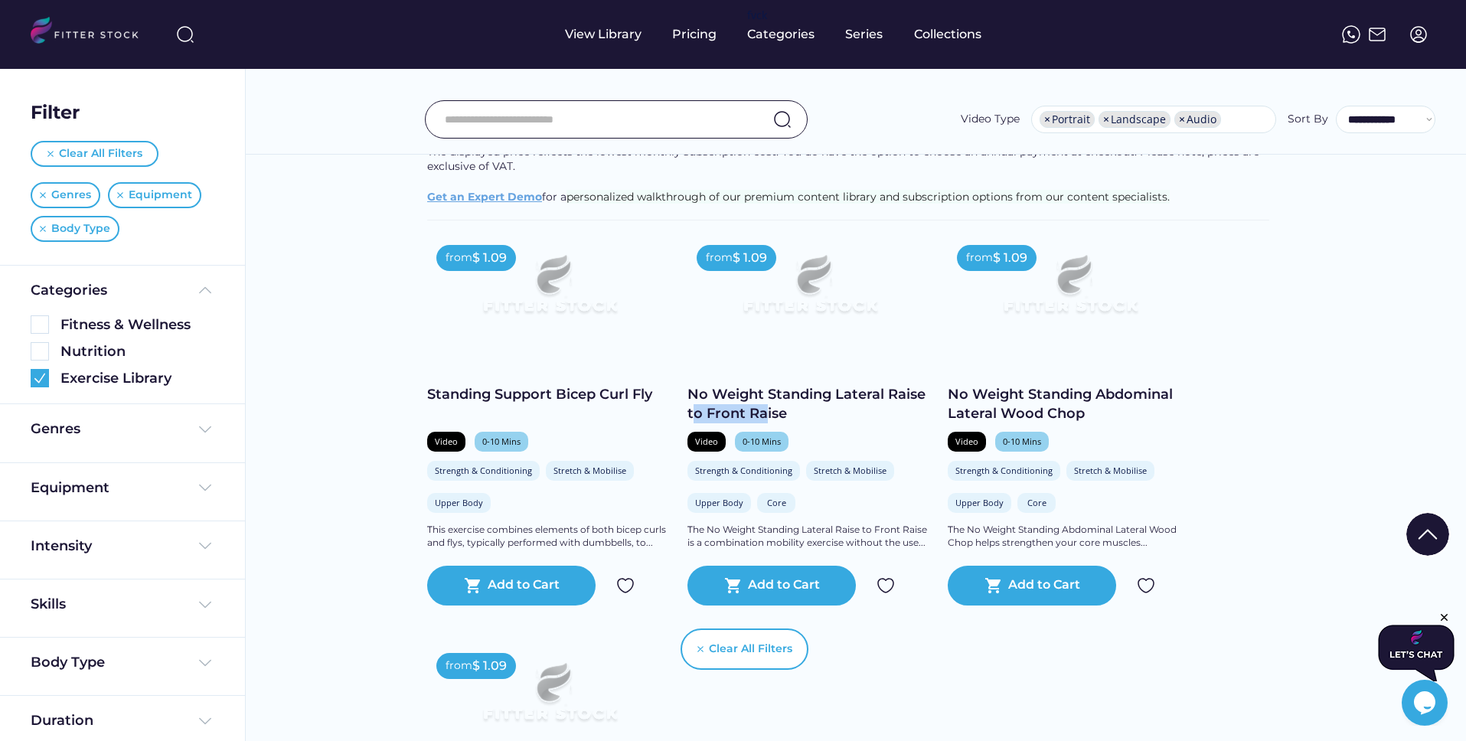
drag, startPoint x: 763, startPoint y: 413, endPoint x: 691, endPoint y: 404, distance: 72.5
click at [691, 404] on div "No Weight Standing Lateral Raise to Front Raise" at bounding box center [809, 404] width 245 height 38
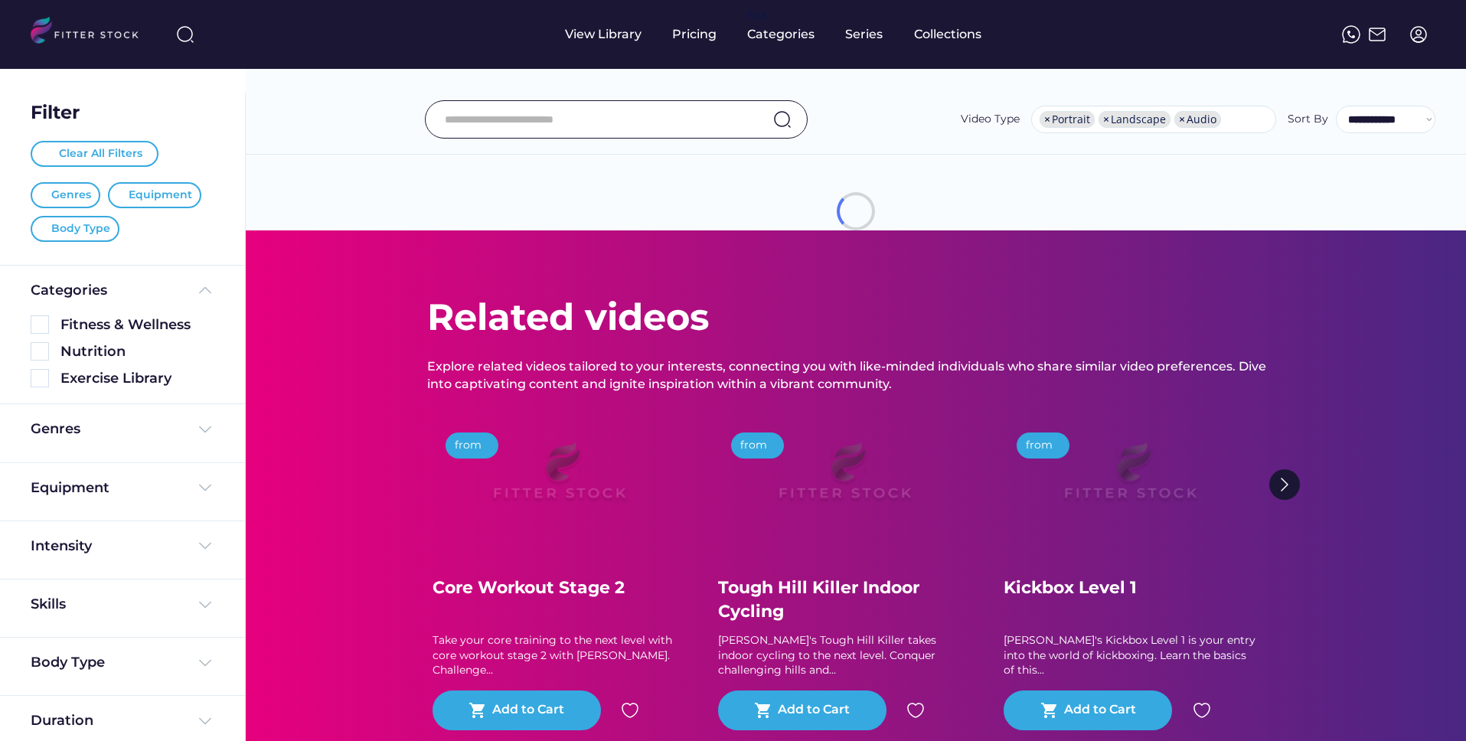
select select "**********"
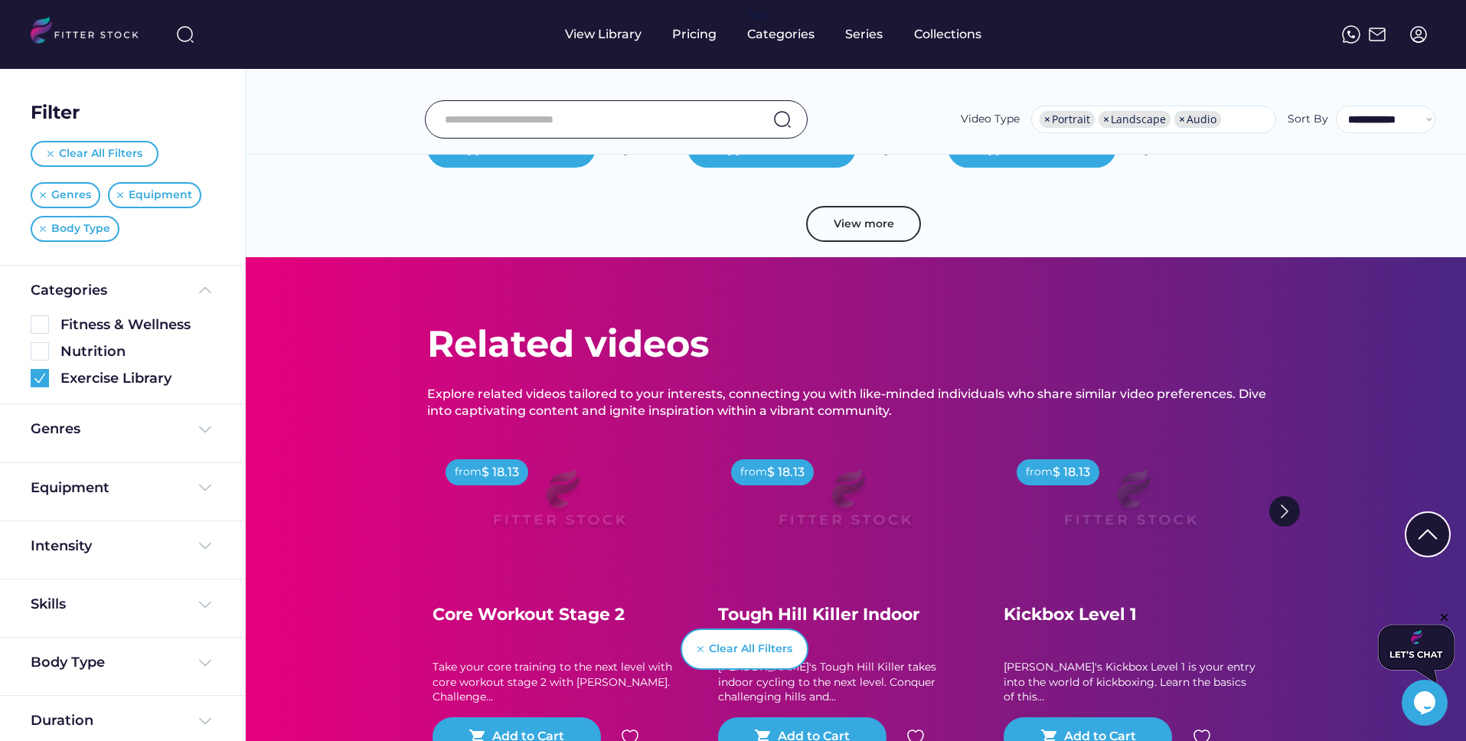
scroll to position [3112, 0]
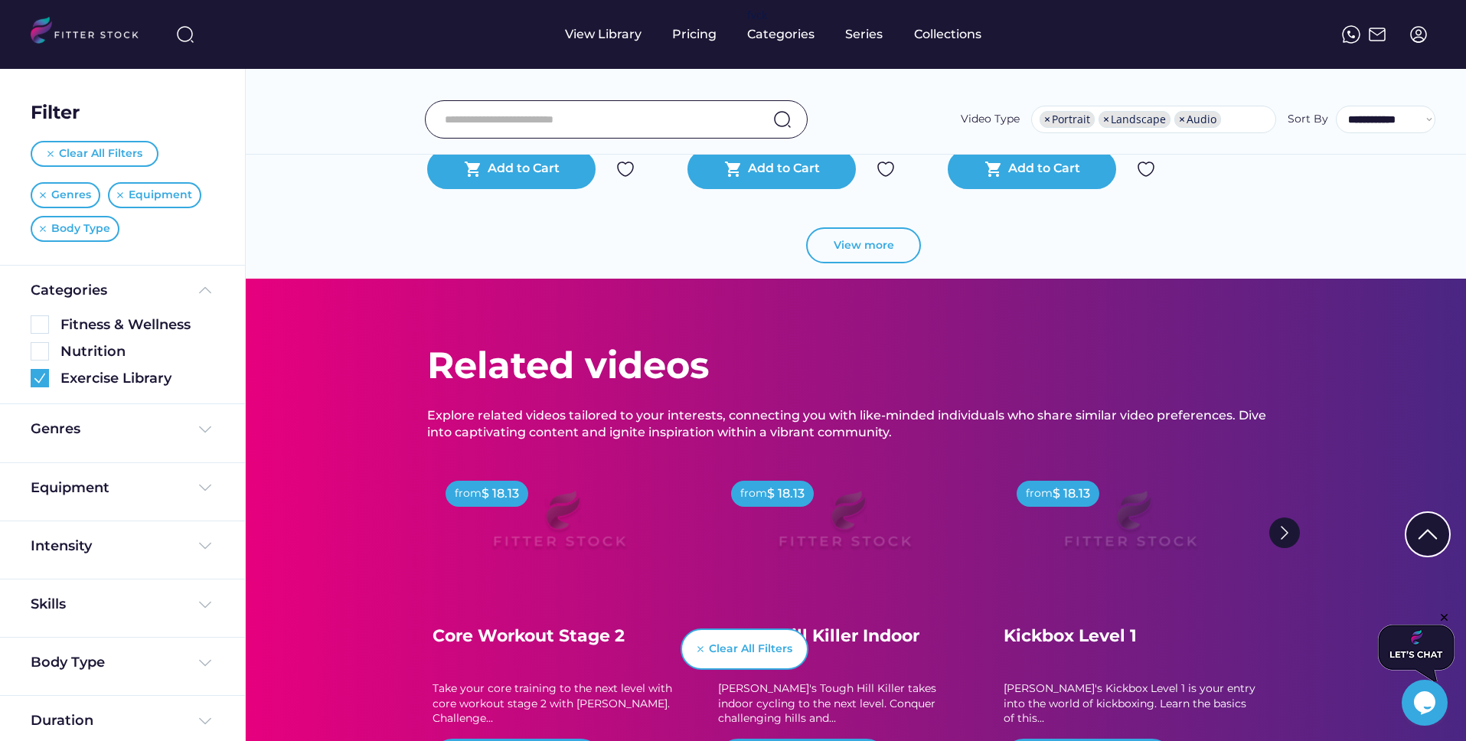
click at [853, 242] on button "View more" at bounding box center [863, 245] width 115 height 37
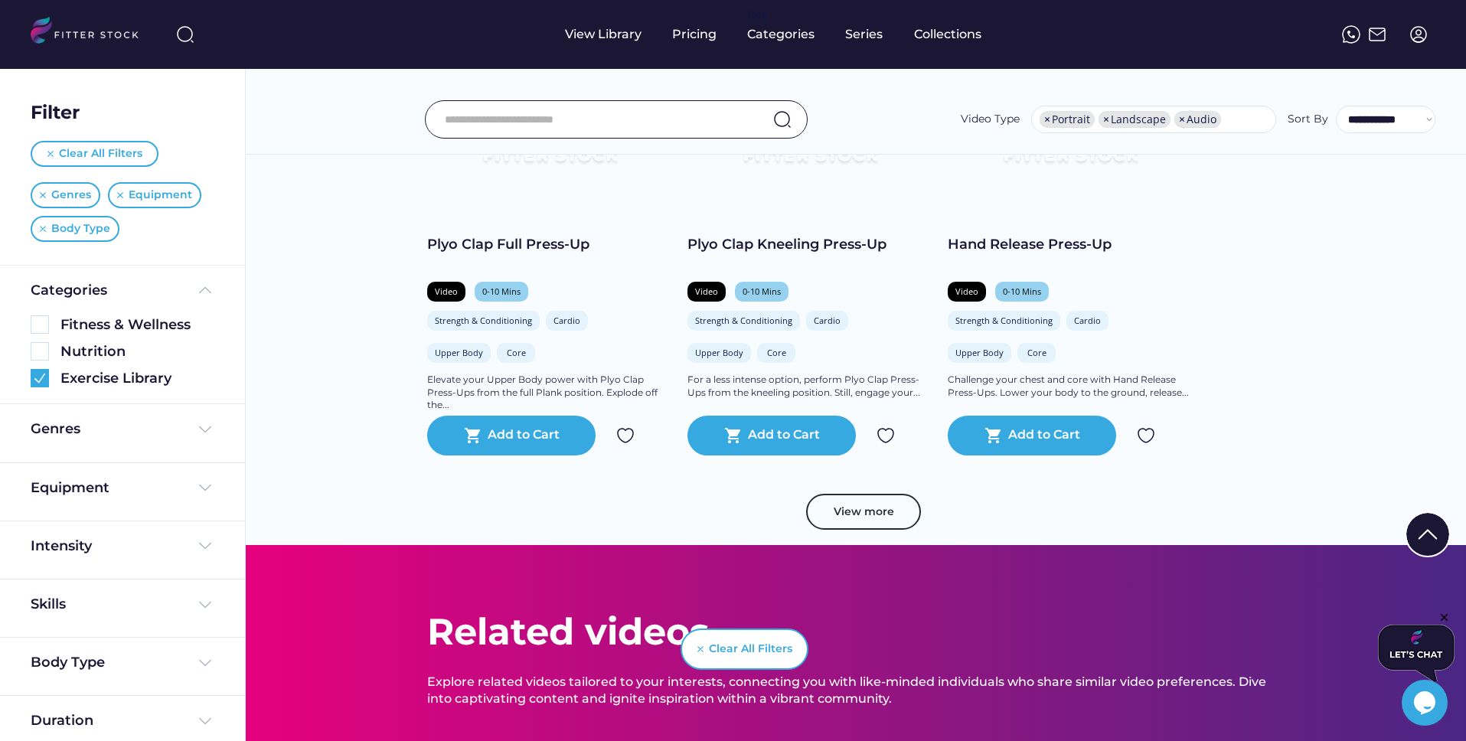
scroll to position [5748, 0]
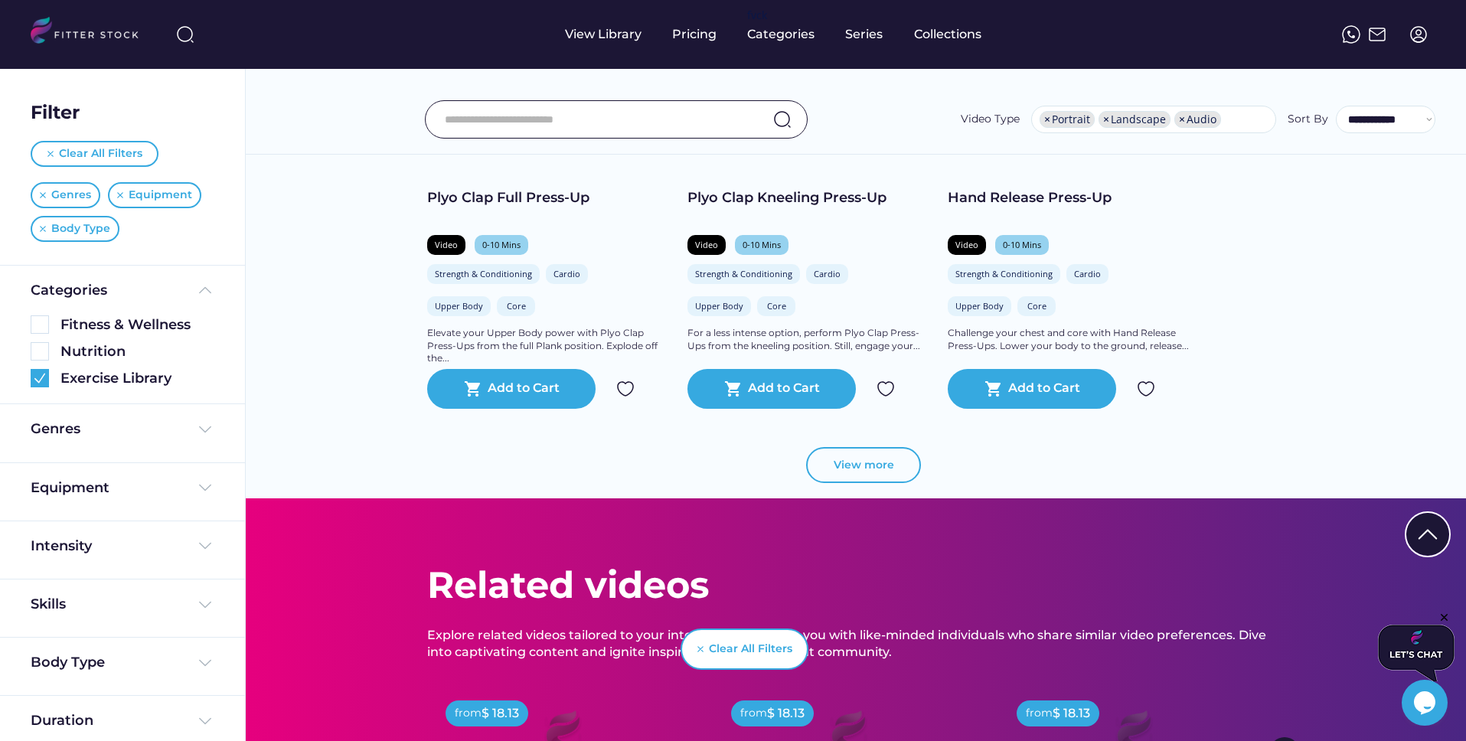
click at [856, 453] on button "View more" at bounding box center [863, 465] width 115 height 37
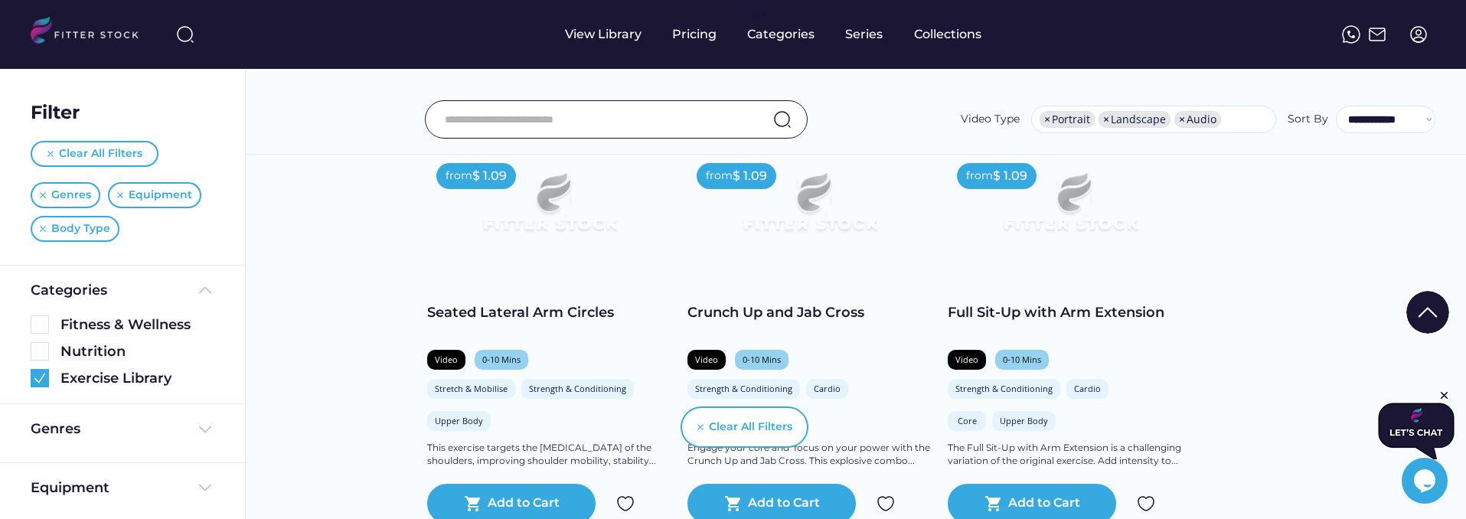
scroll to position [2779, 0]
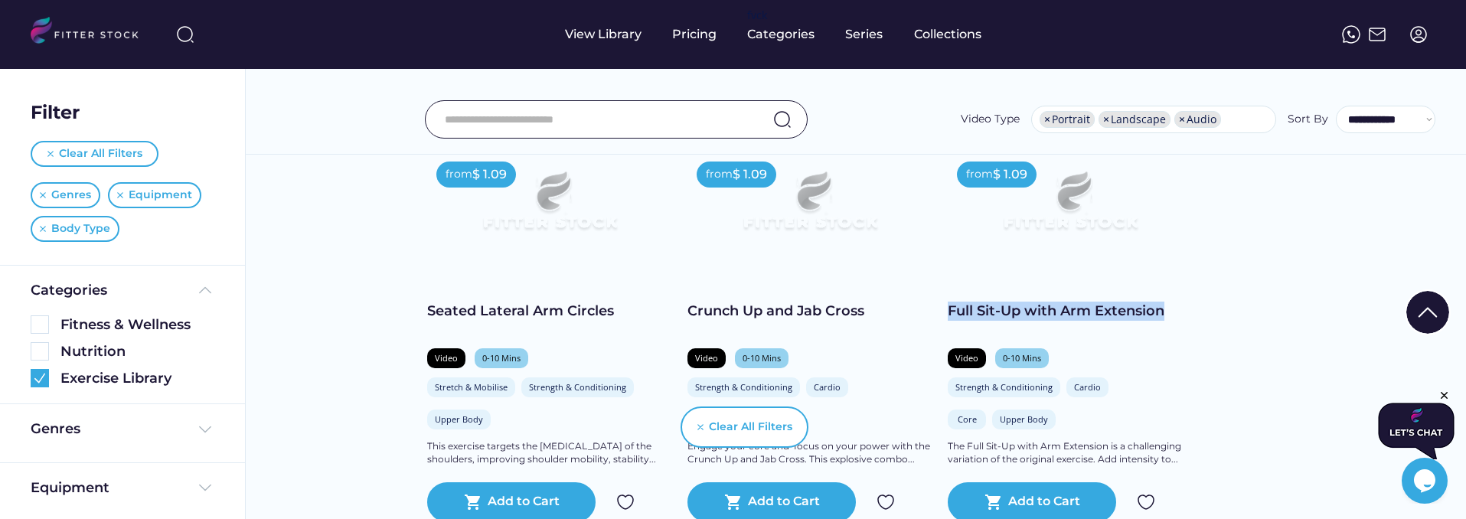
drag, startPoint x: 948, startPoint y: 308, endPoint x: 1196, endPoint y: 308, distance: 248.0
copy div "Full Sit-Up with Arm Extension"
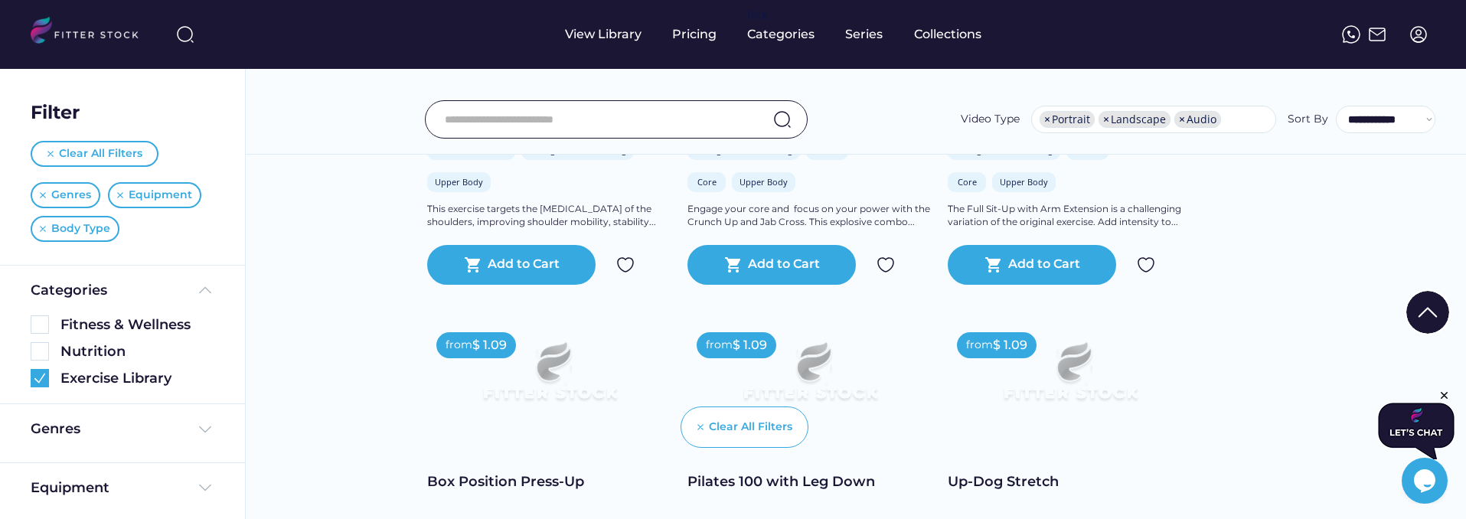
scroll to position [3044, 0]
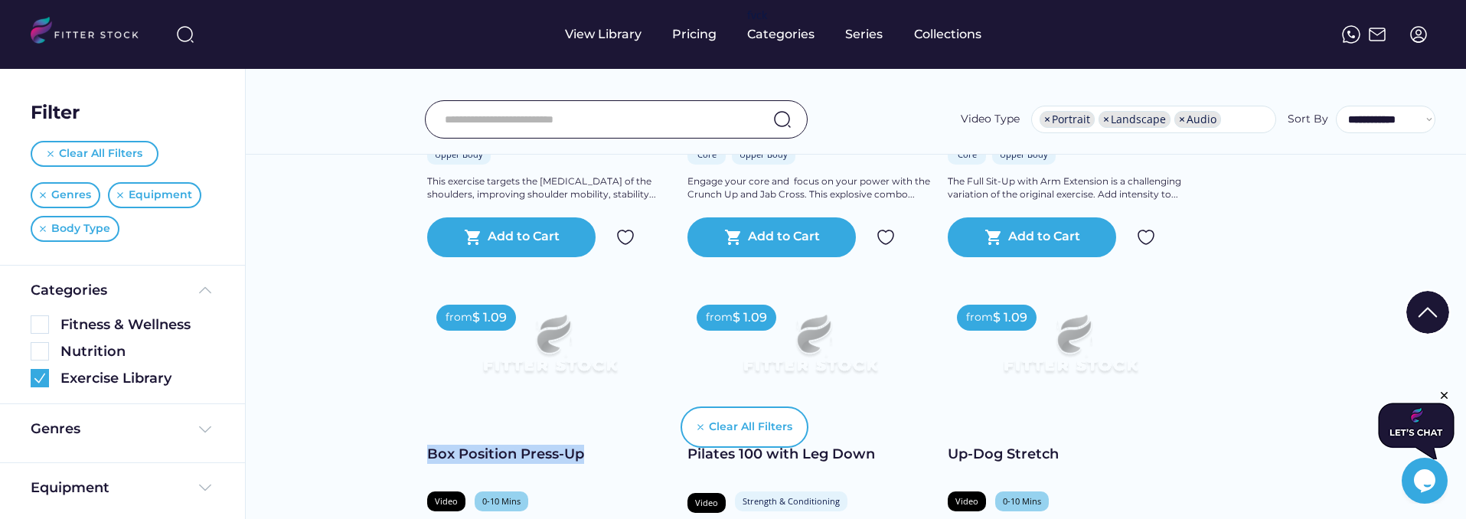
drag, startPoint x: 586, startPoint y: 451, endPoint x: 427, endPoint y: 445, distance: 159.3
click at [427, 445] on div "Box Position Press-Up" at bounding box center [549, 454] width 245 height 19
copy div "Box Position Press-Up"
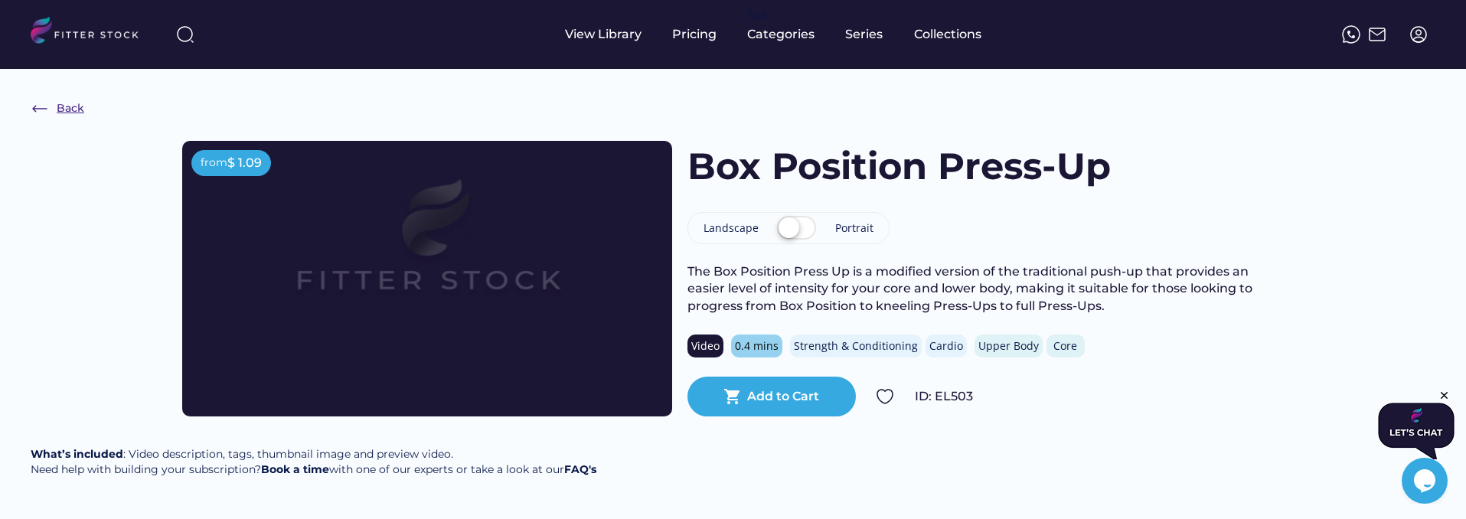
click at [77, 108] on div "Back" at bounding box center [71, 108] width 28 height 15
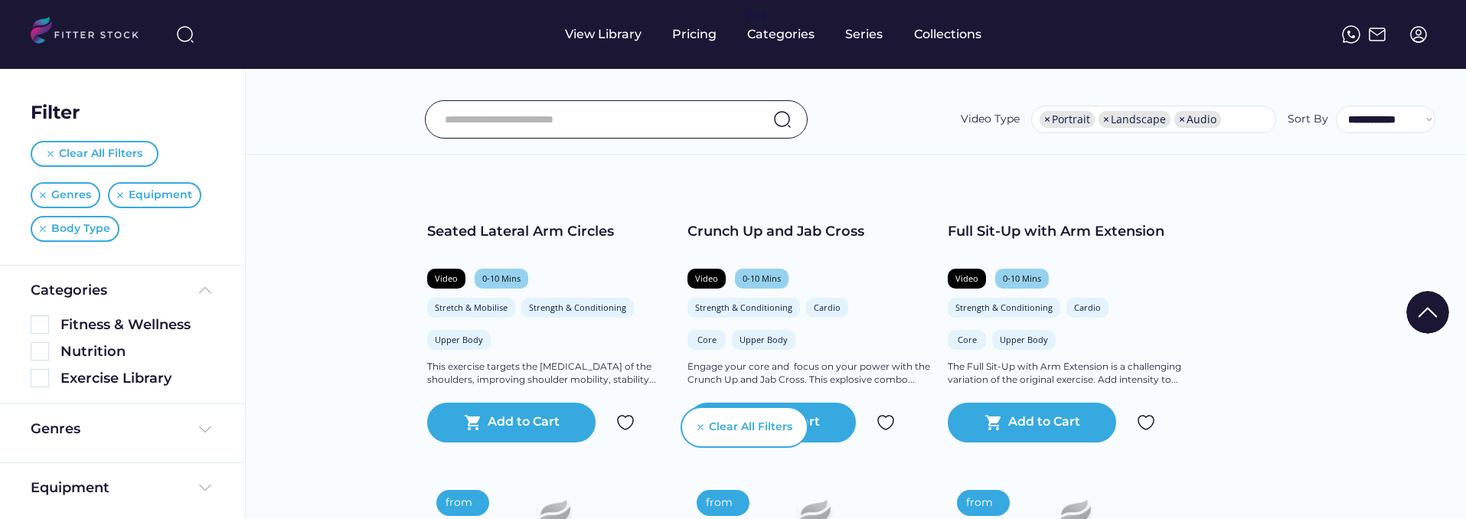
scroll to position [2844, 0]
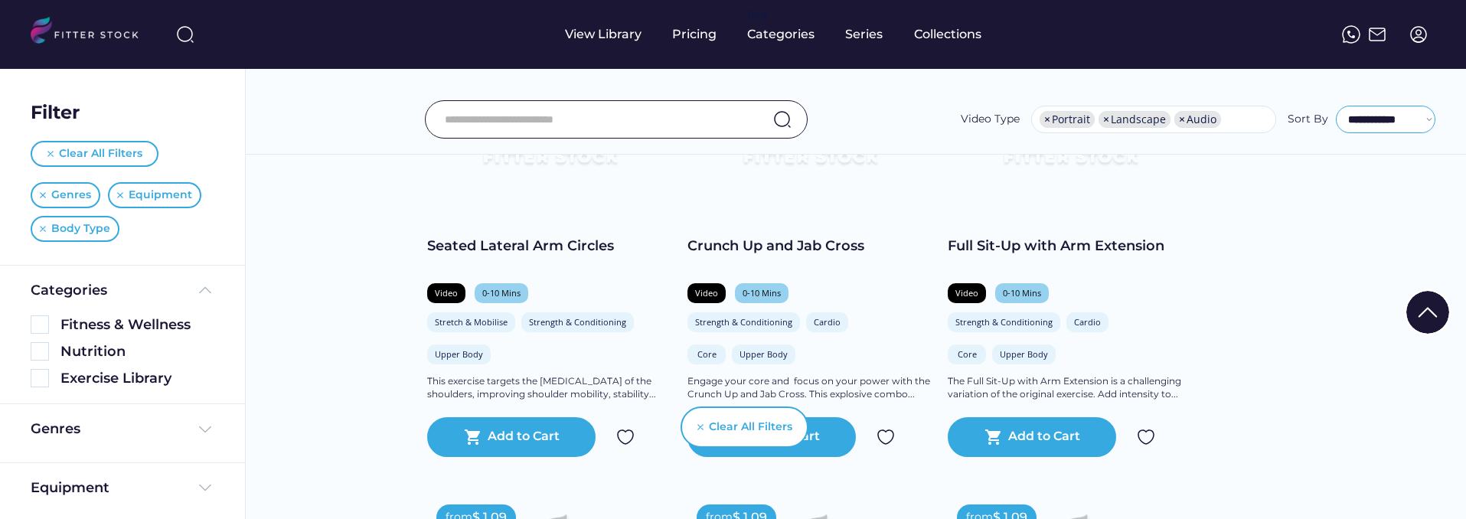
click at [1374, 119] on select "**********" at bounding box center [1385, 120] width 99 height 28
select select "**********"
click at [1336, 106] on select "**********" at bounding box center [1385, 120] width 99 height 28
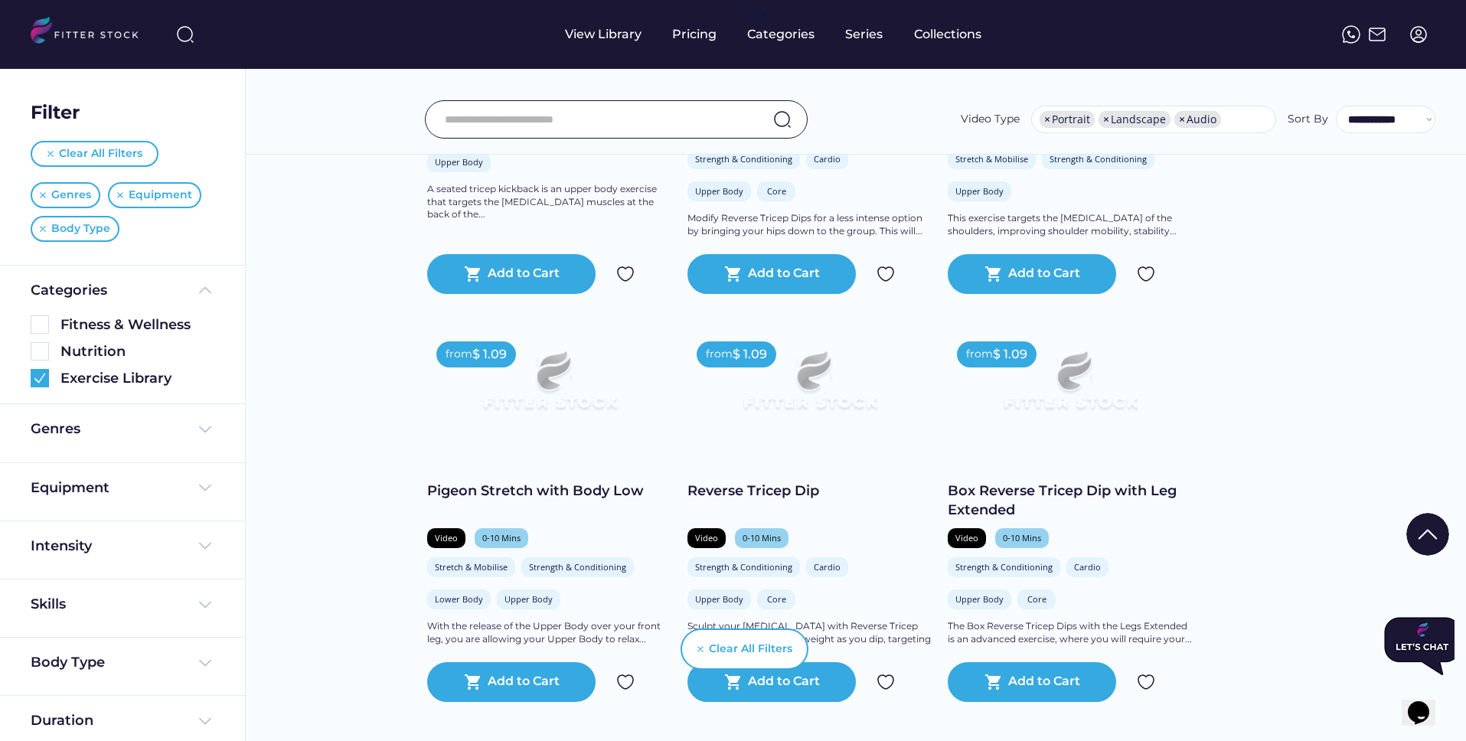
scroll to position [2209, 0]
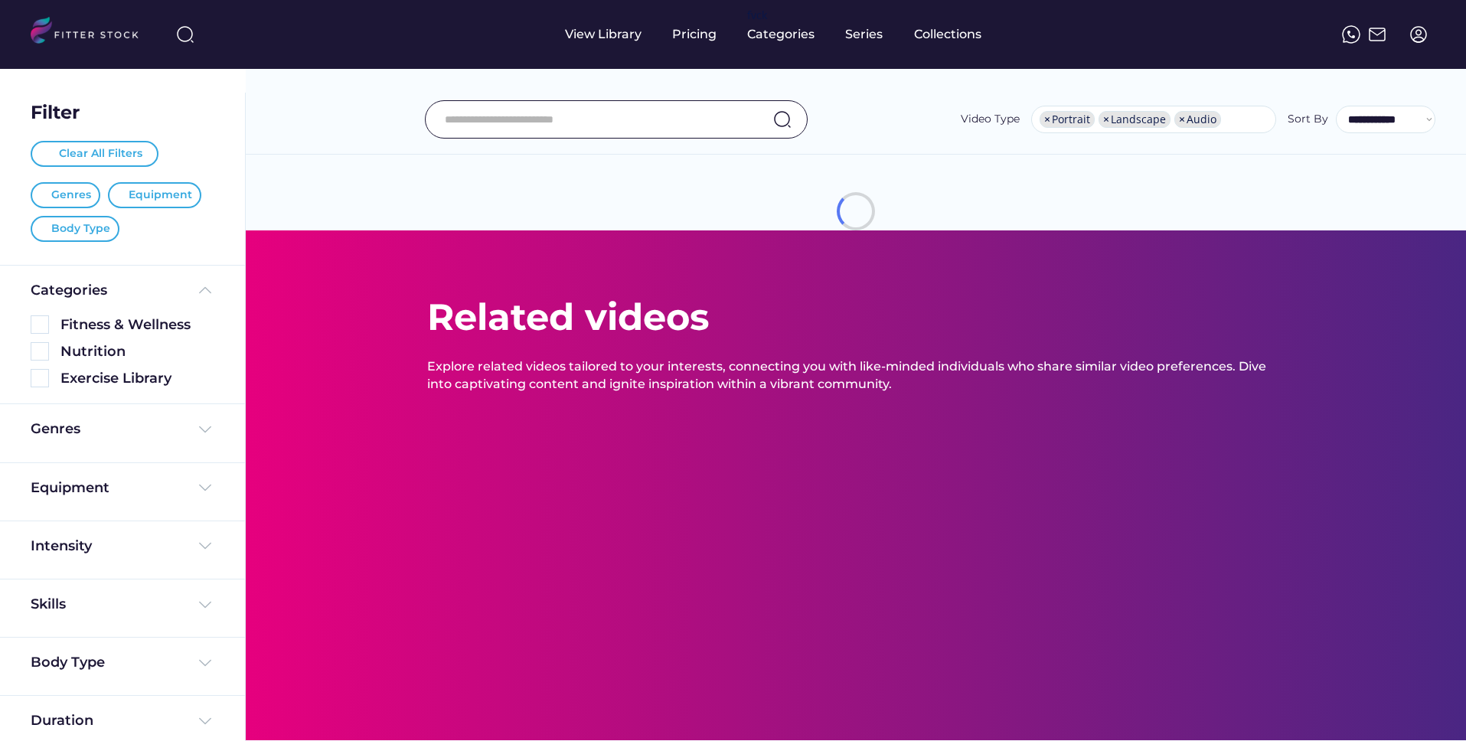
select select "**********"
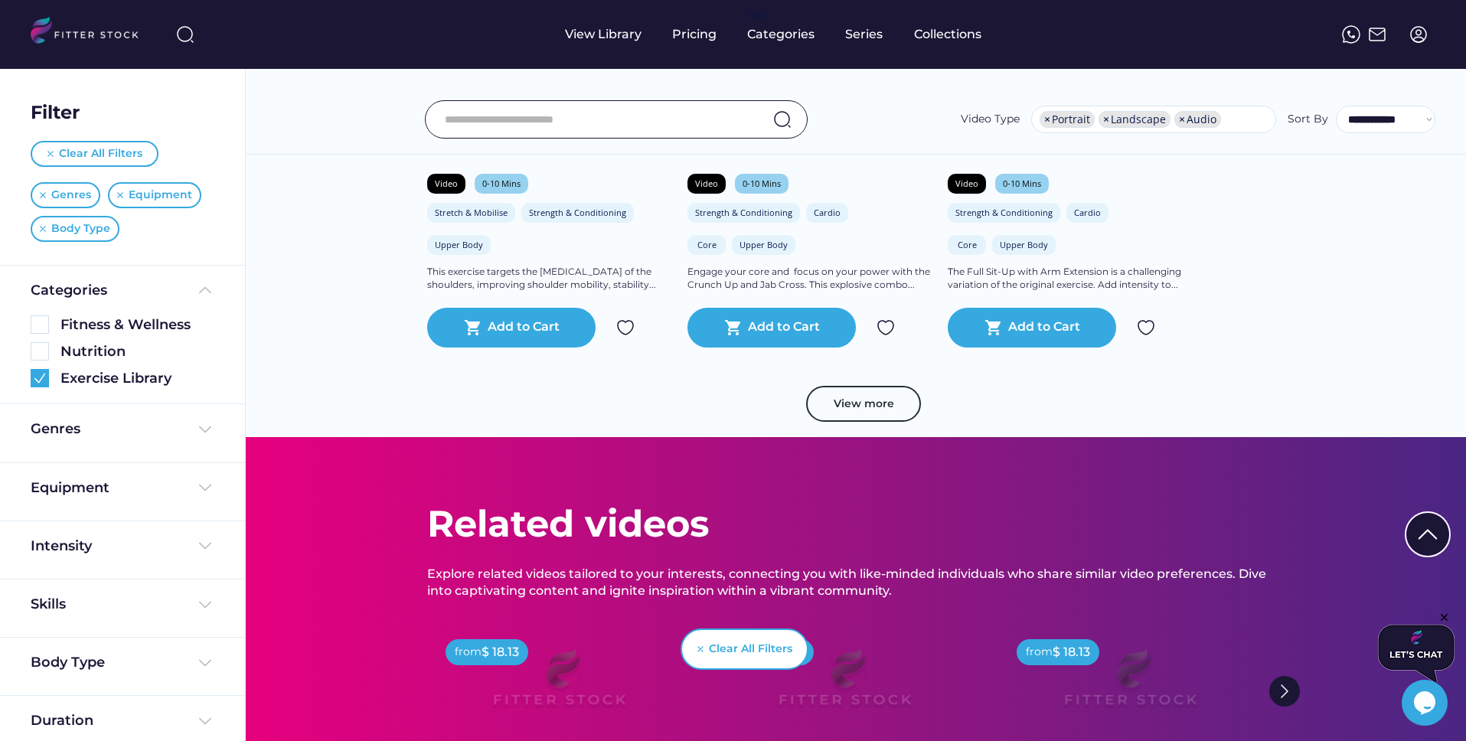
scroll to position [2871, 0]
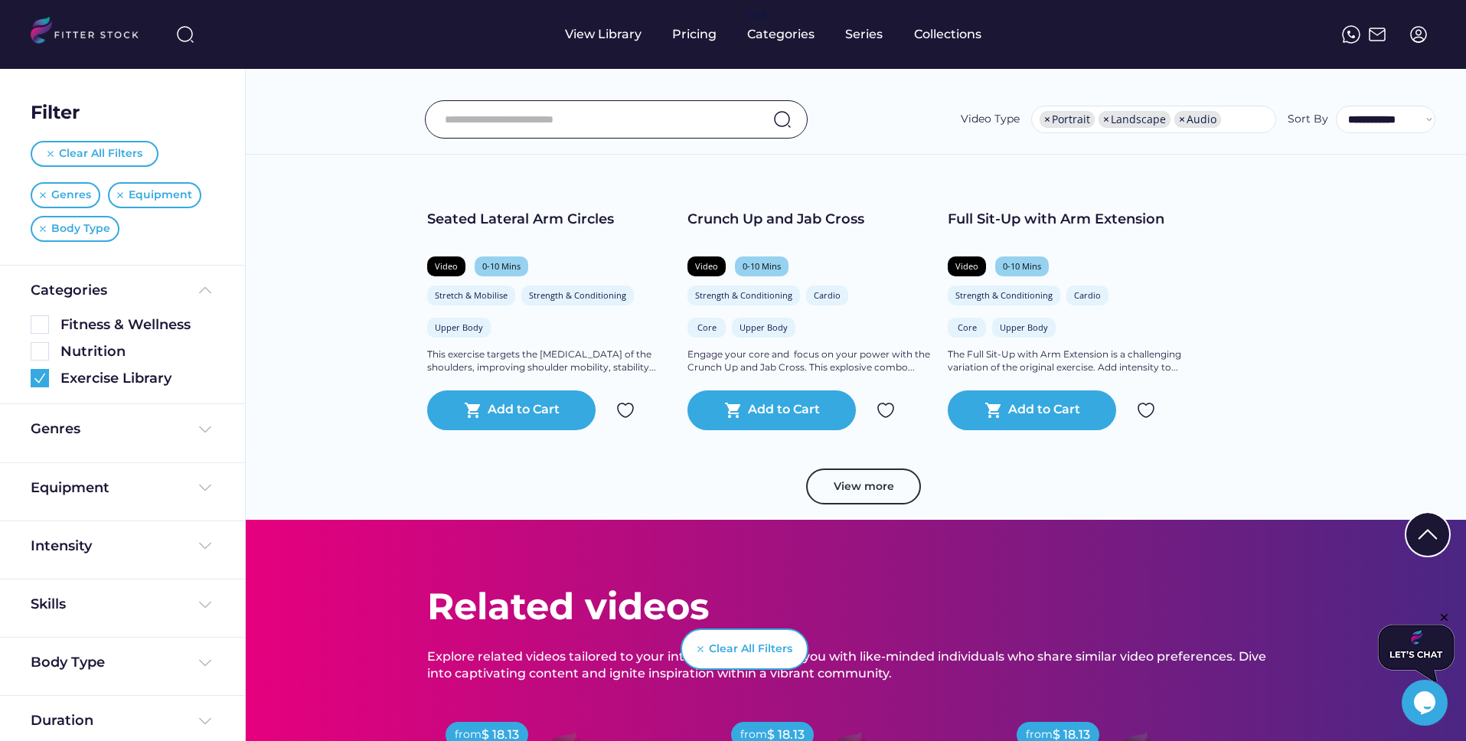
click at [582, 122] on input "input" at bounding box center [597, 119] width 305 height 32
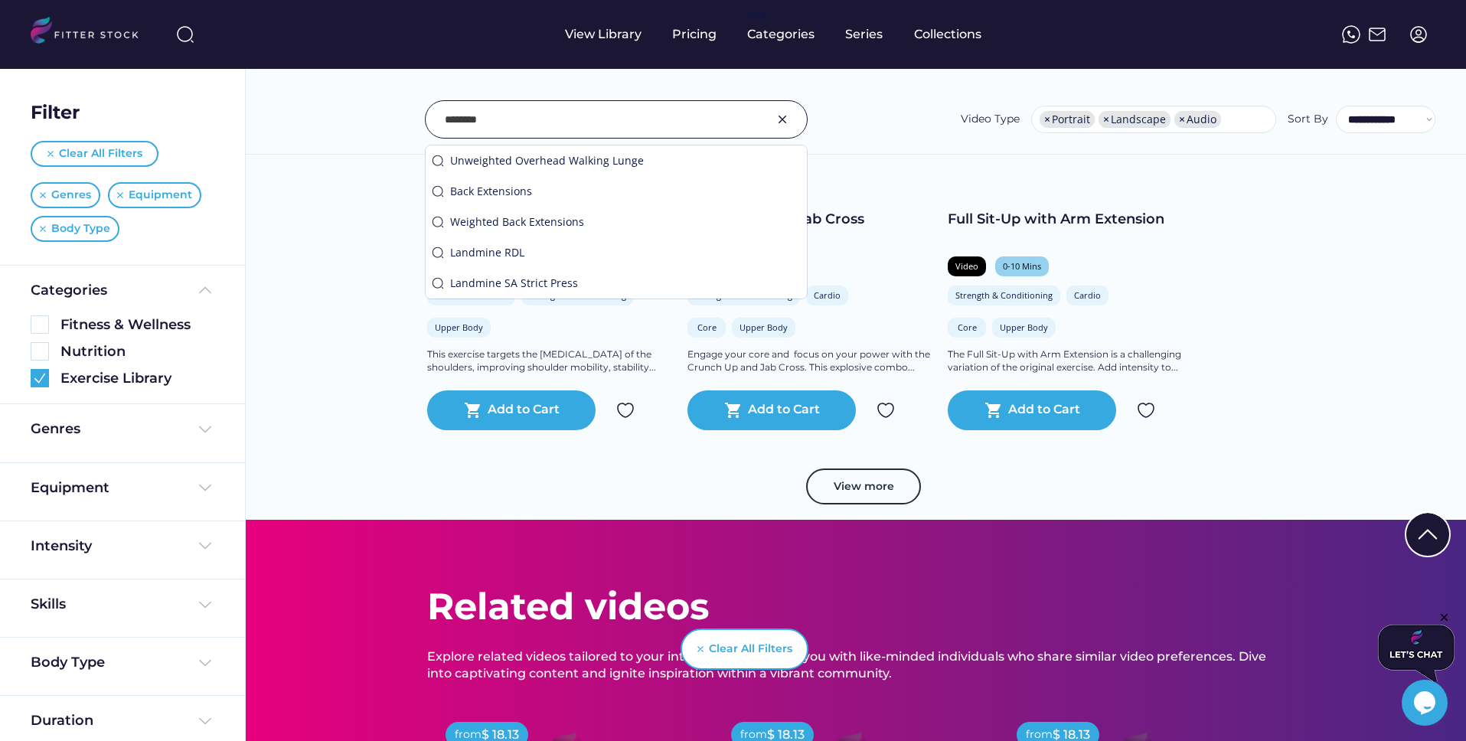
type input "********"
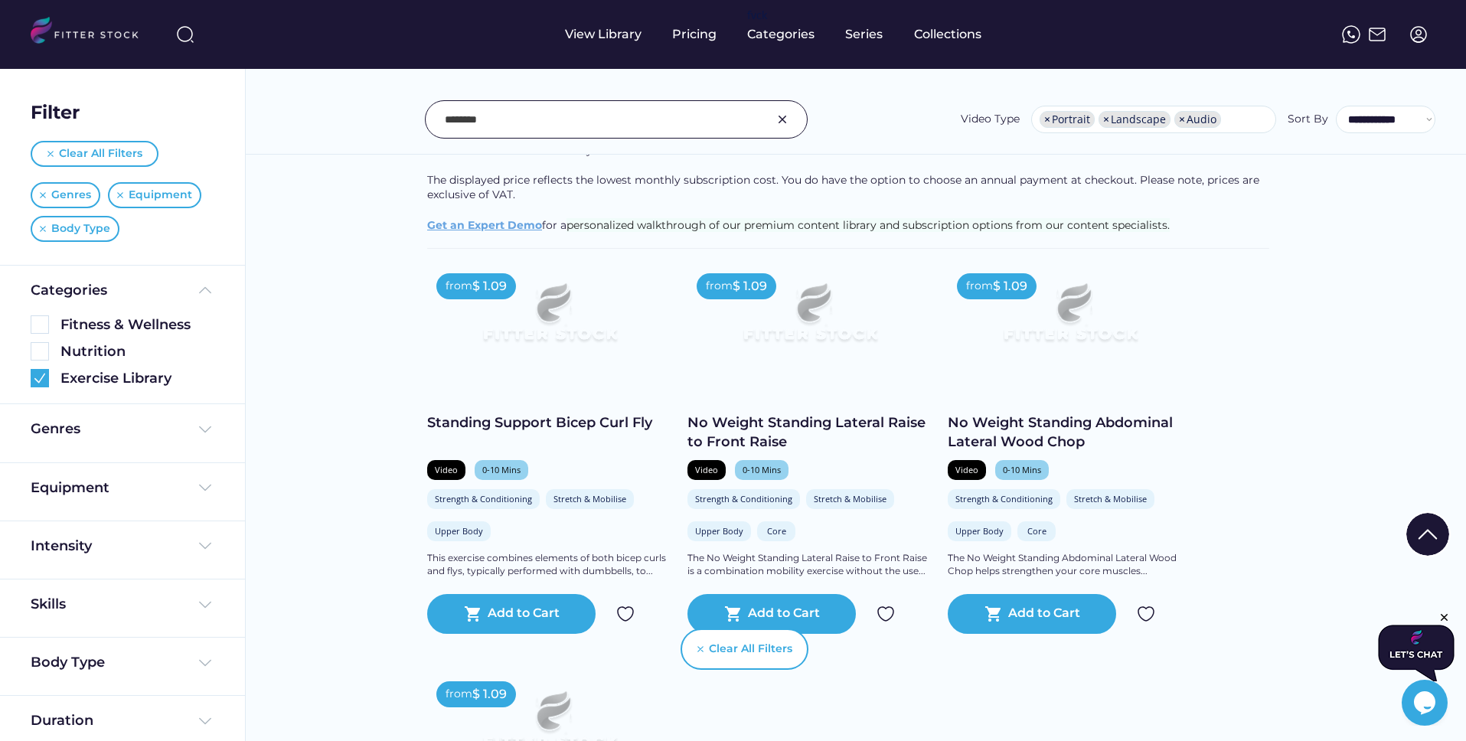
scroll to position [229, 0]
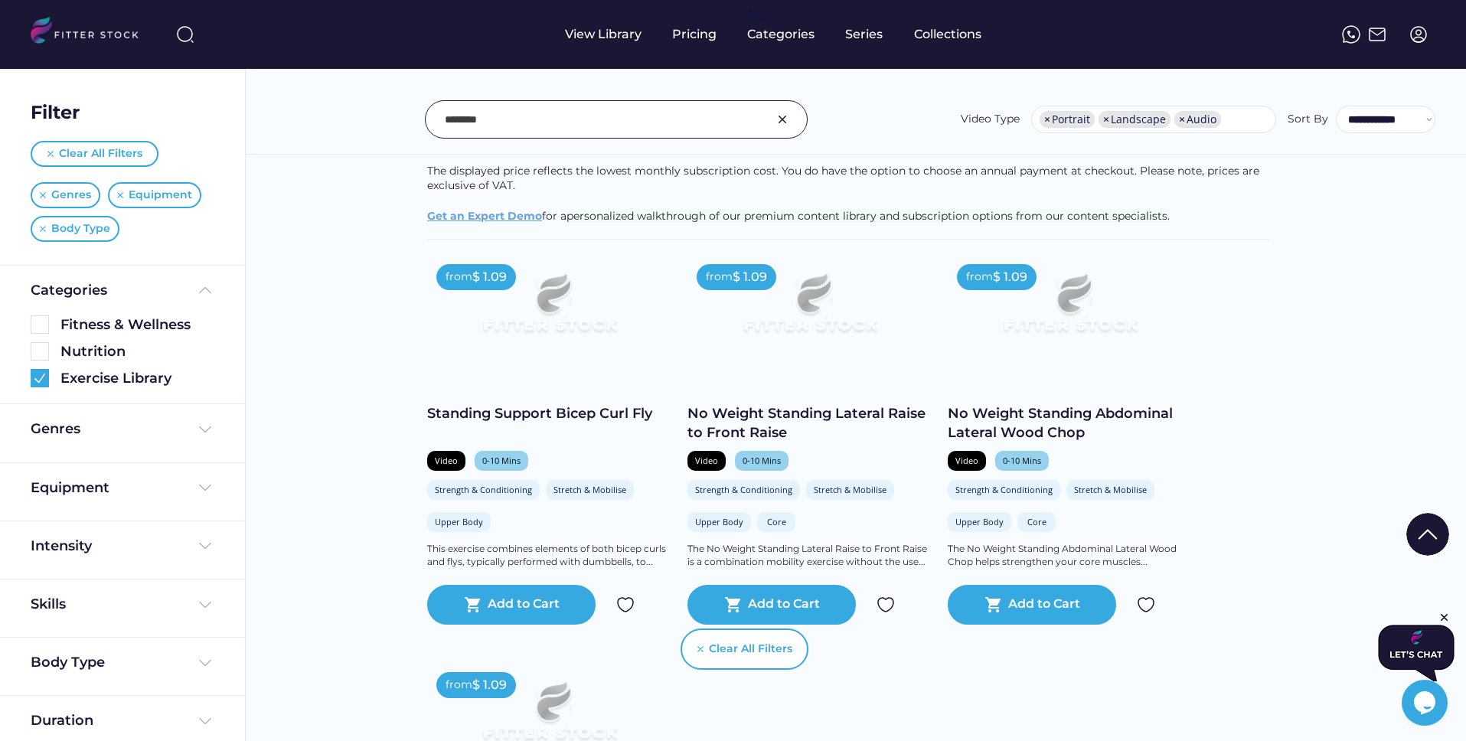
click at [915, 103] on div "**********" at bounding box center [855, 119] width 1159 height 38
drag, startPoint x: 814, startPoint y: 439, endPoint x: 693, endPoint y: 414, distance: 124.3
click at [693, 414] on div "No Weight Standing Lateral Raise to Front Raise" at bounding box center [809, 423] width 245 height 38
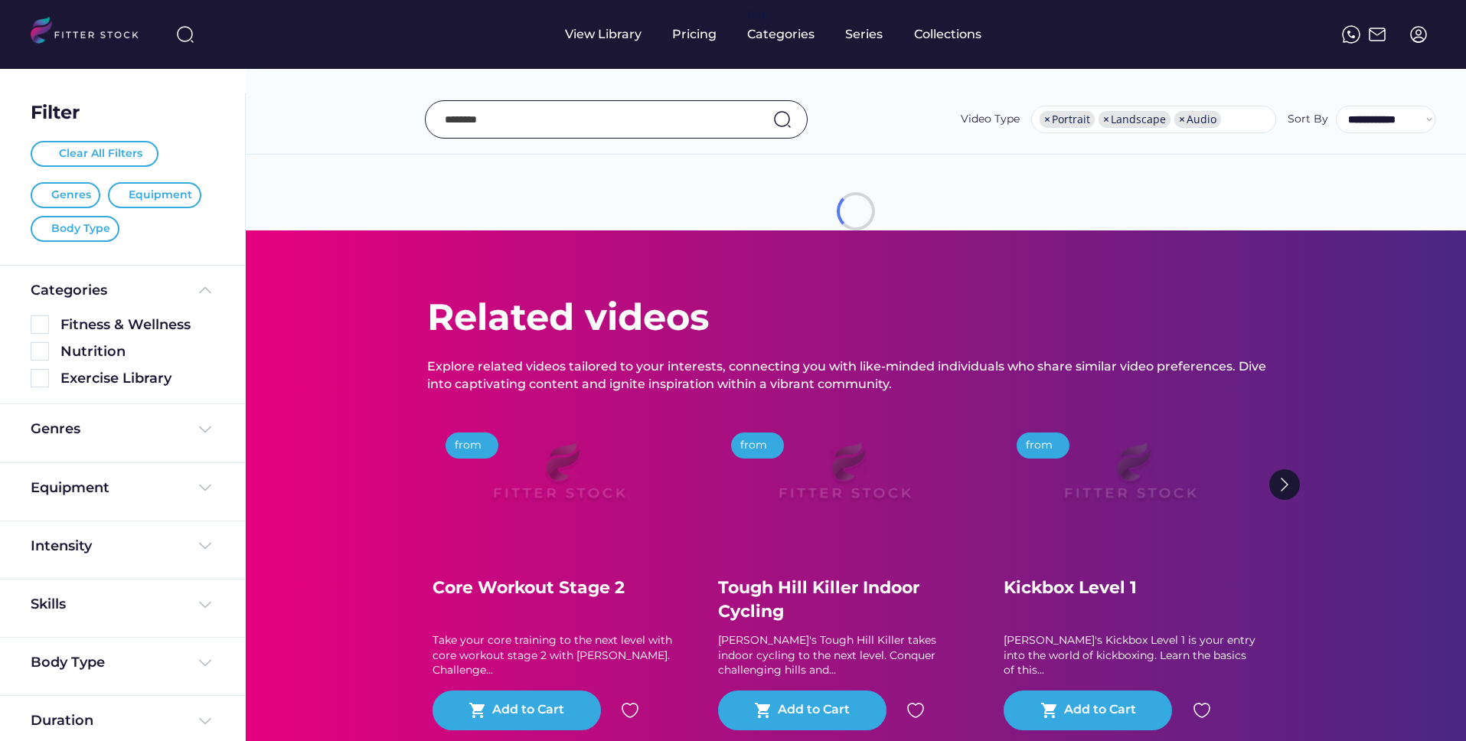
select select "**********"
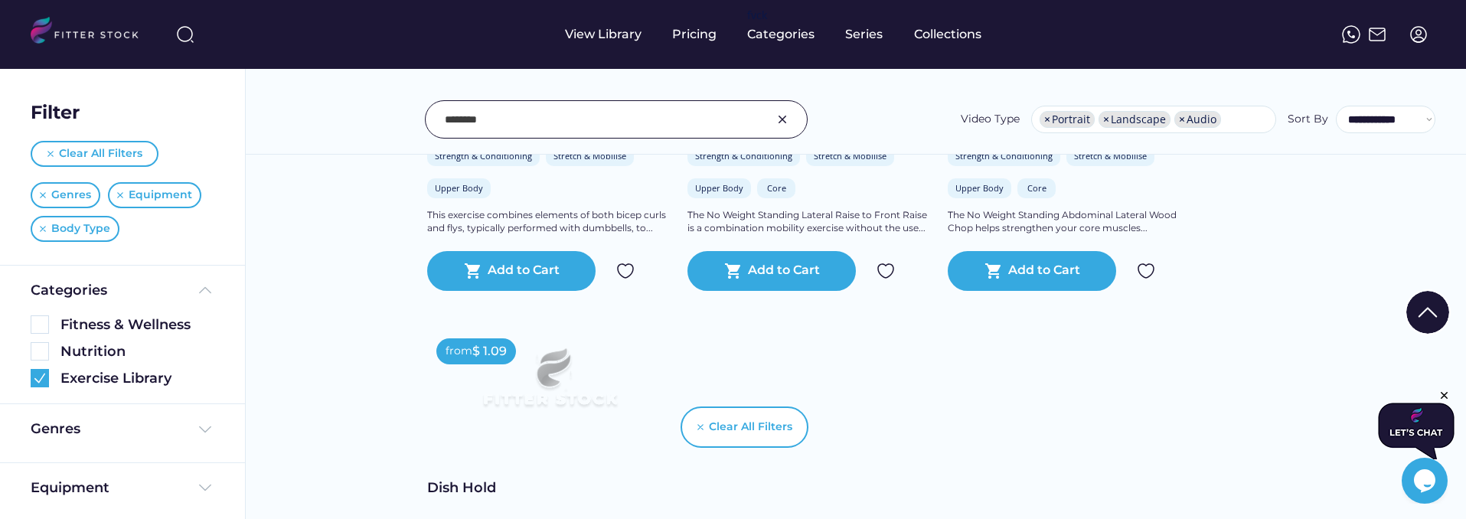
scroll to position [521, 0]
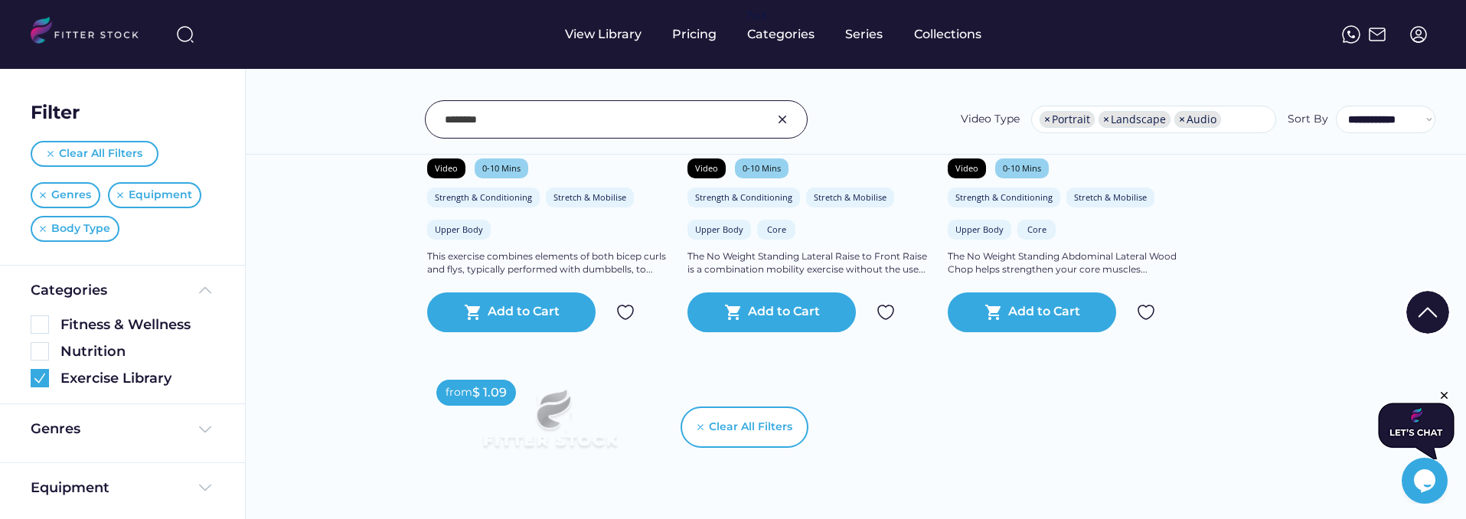
click at [784, 118] on img at bounding box center [782, 119] width 18 height 18
click at [720, 126] on input "input" at bounding box center [597, 119] width 305 height 32
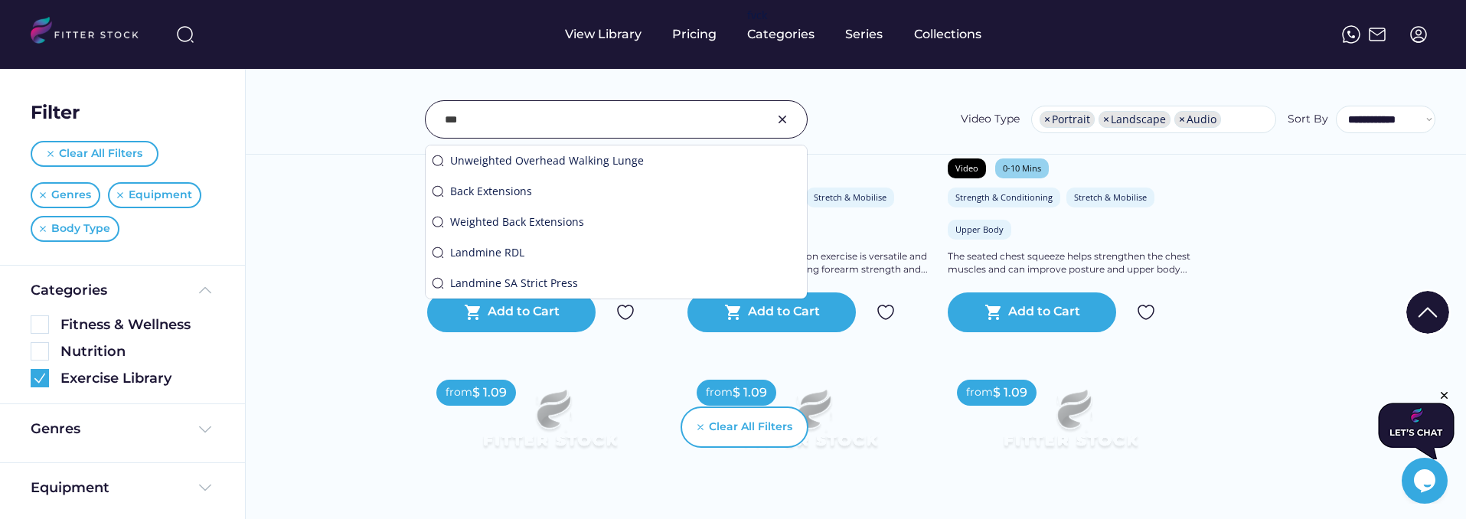
type input "***"
click at [860, 118] on div "**********" at bounding box center [855, 119] width 1159 height 38
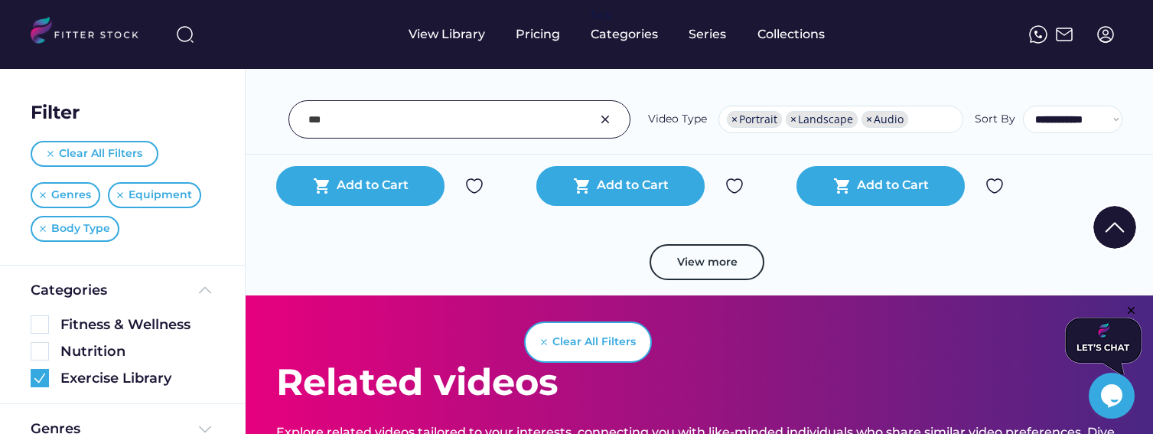
scroll to position [3085, 0]
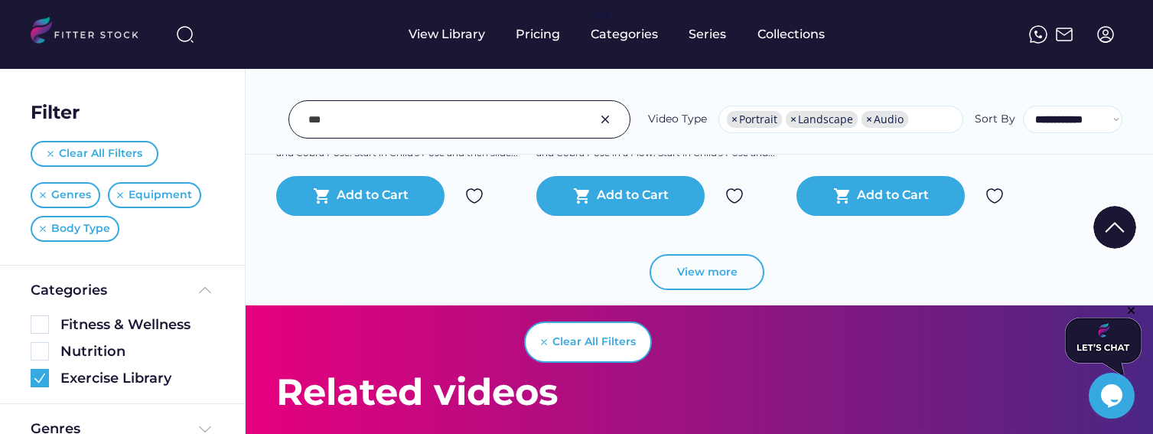
click at [731, 273] on button "View more" at bounding box center [707, 272] width 115 height 37
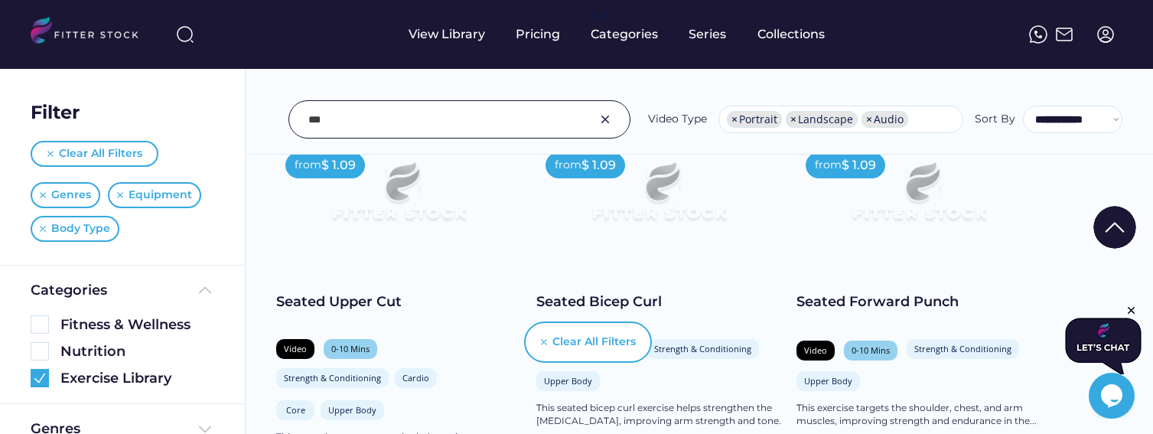
scroll to position [359, 0]
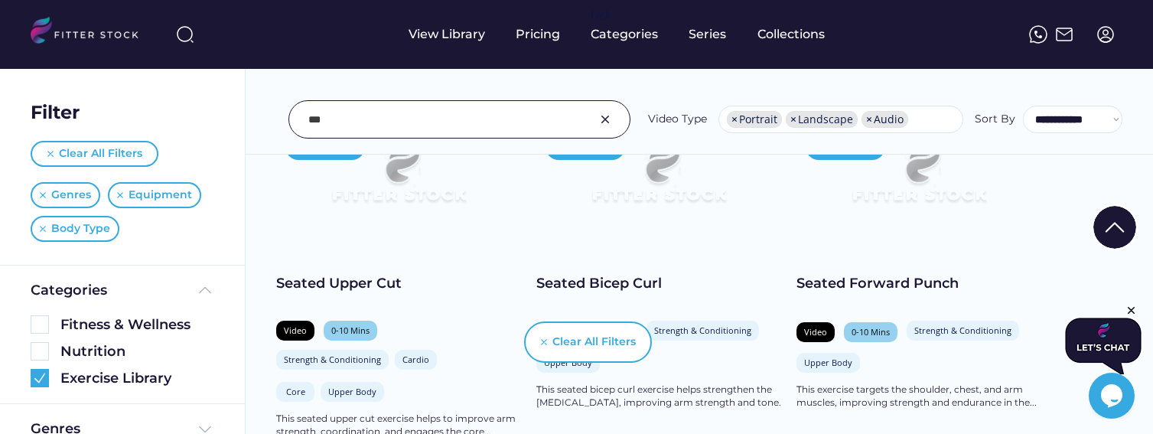
click at [298, 279] on div "Seated Upper Cut" at bounding box center [398, 283] width 245 height 19
click at [342, 75] on div at bounding box center [576, 75] width 1153 height 0
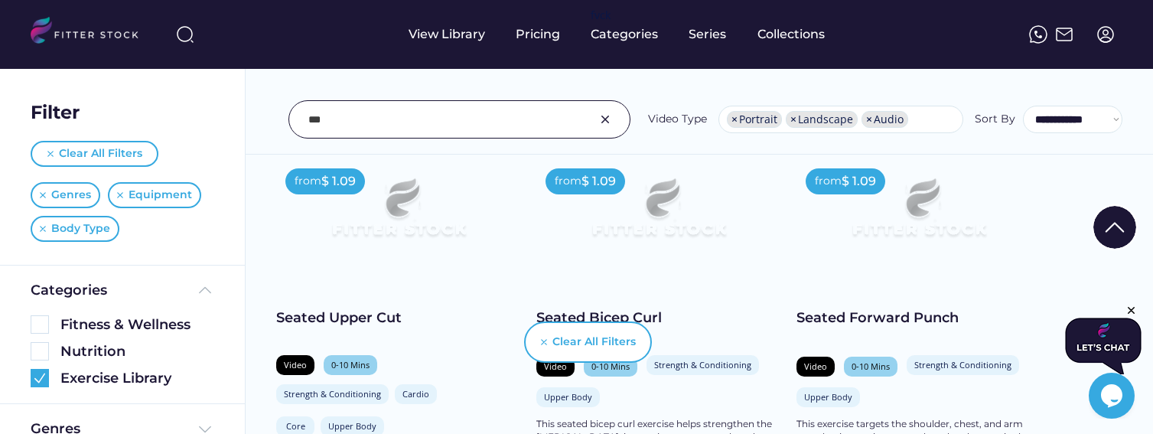
scroll to position [293, 0]
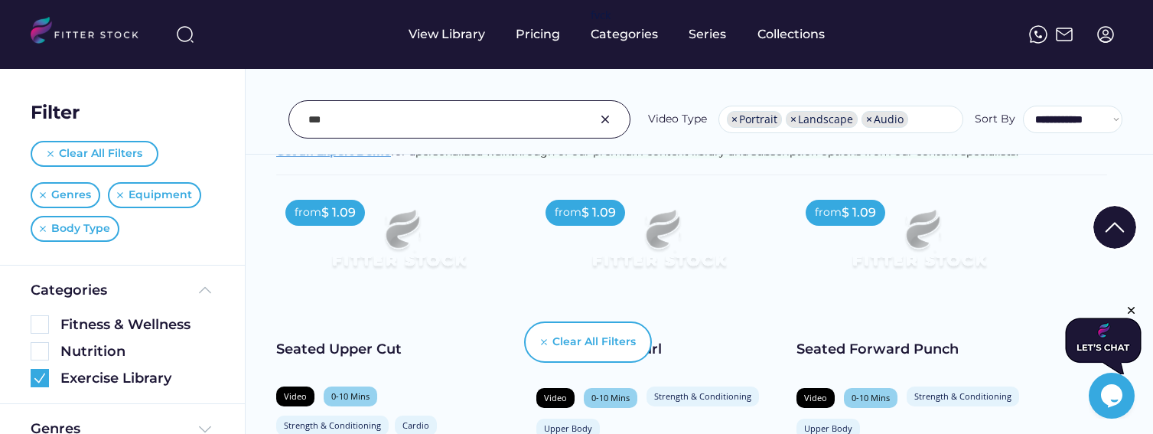
click at [393, 141] on div at bounding box center [576, 141] width 1153 height 0
click at [364, 141] on div at bounding box center [576, 141] width 1153 height 0
click at [220, 141] on div at bounding box center [576, 141] width 1153 height 0
click at [394, 141] on div at bounding box center [576, 141] width 1153 height 0
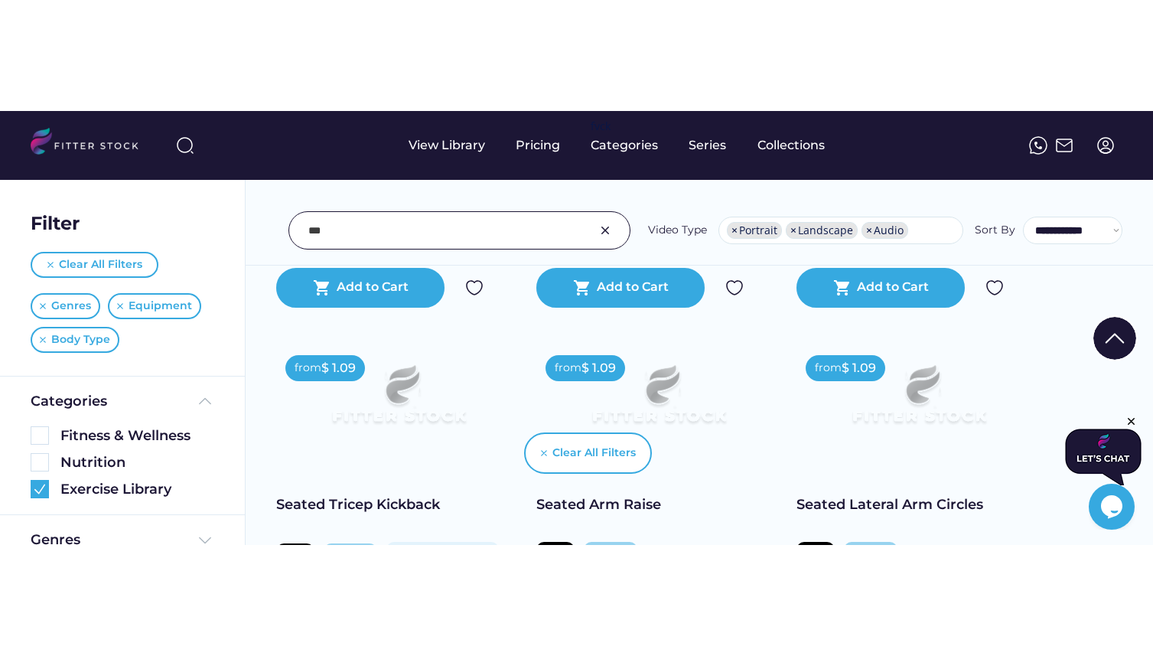
scroll to position [690, 0]
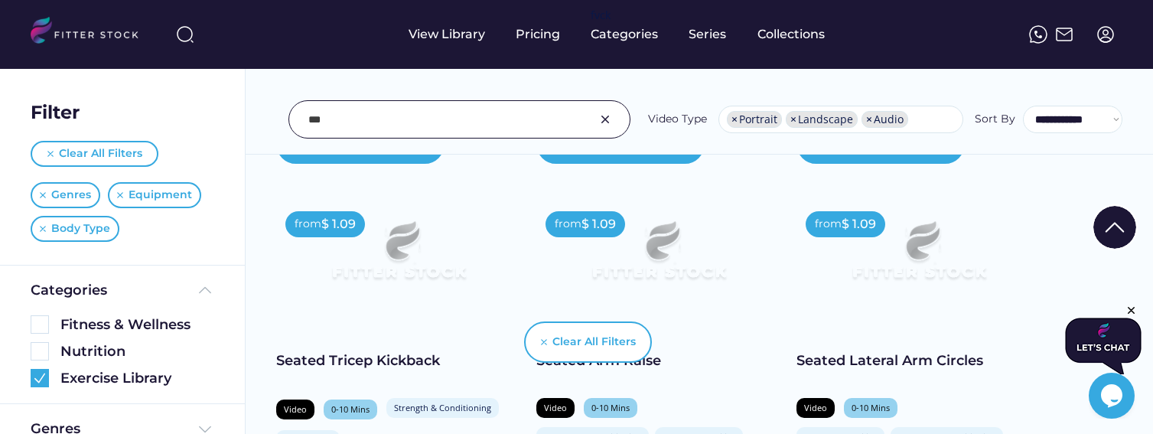
click at [492, 344] on div "from $ 1.09 Seated Tricep Kickback Video 0-10 Mins Strength & Conditioning Card…" at bounding box center [398, 387] width 245 height 370
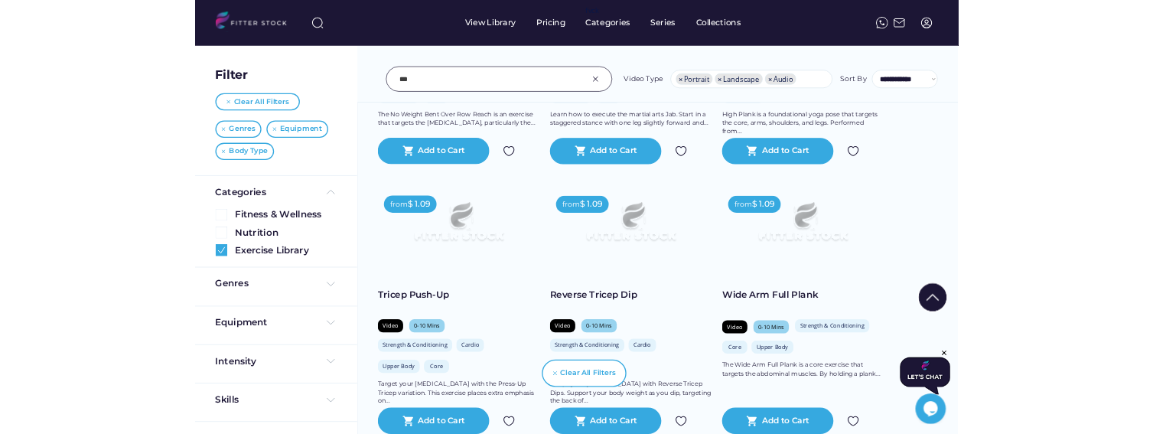
scroll to position [1923, 0]
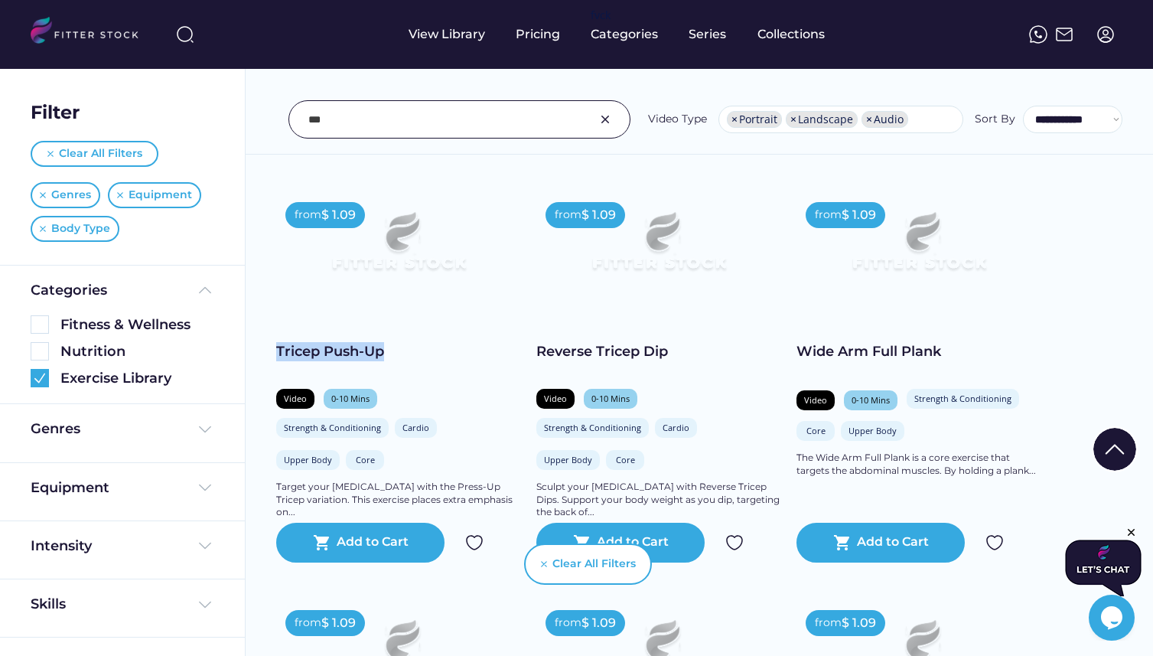
drag, startPoint x: 418, startPoint y: 360, endPoint x: 267, endPoint y: 348, distance: 151.2
click at [267, 348] on div "Found 2 videos Select all Fitness & Wellness See more Explore our premium Fitne…" at bounding box center [699, 322] width 909 height 4304
copy div "Tricep Push-Up"
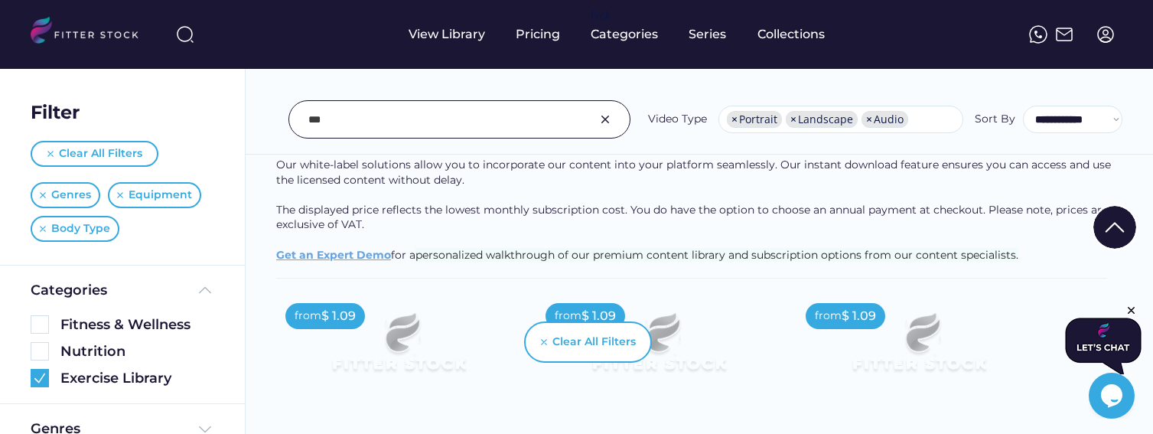
scroll to position [0, 0]
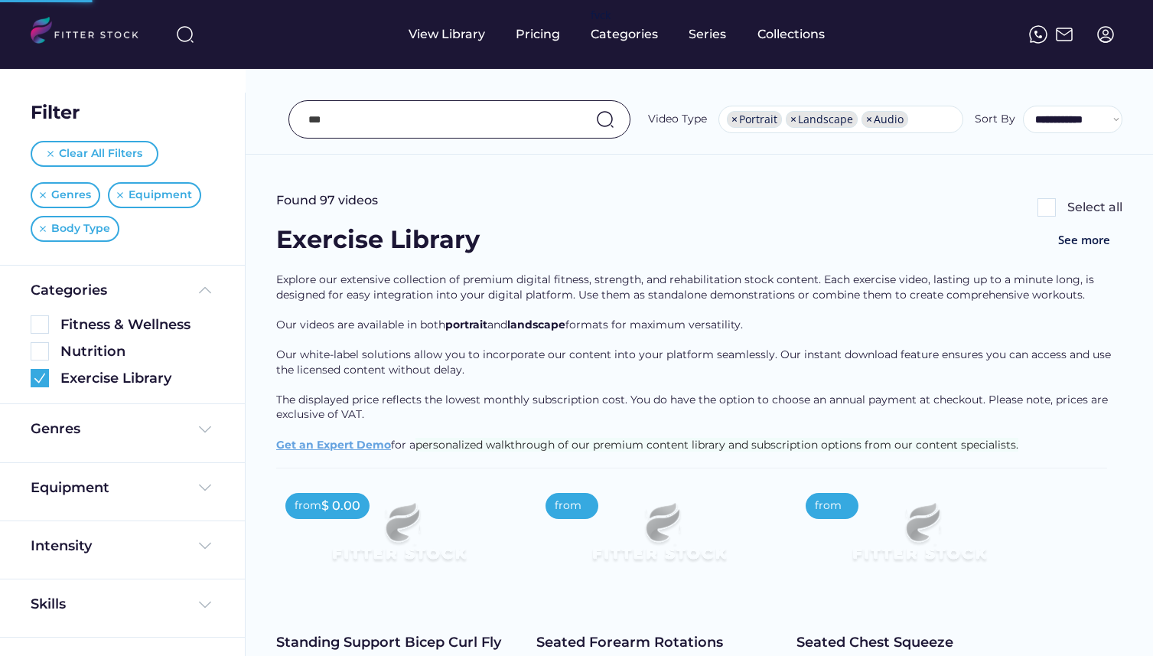
select select "**********"
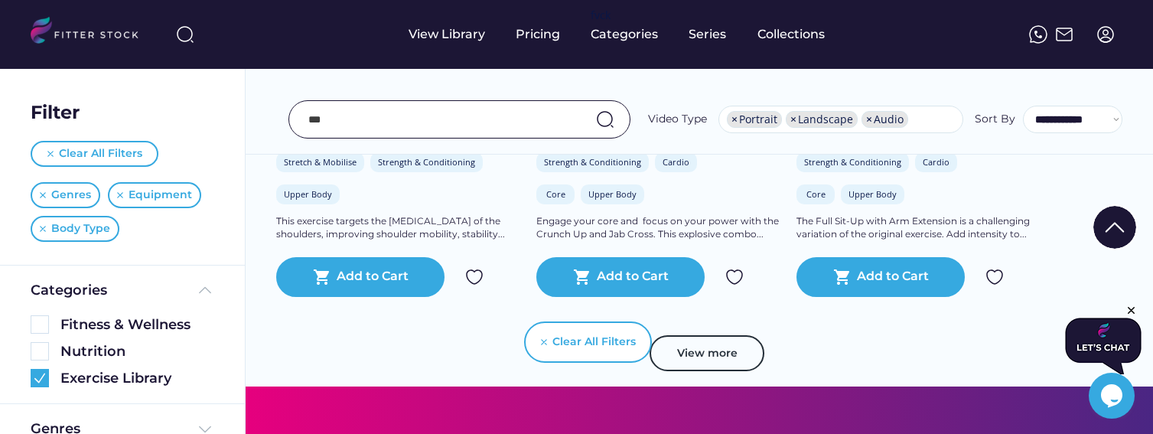
scroll to position [3007, 0]
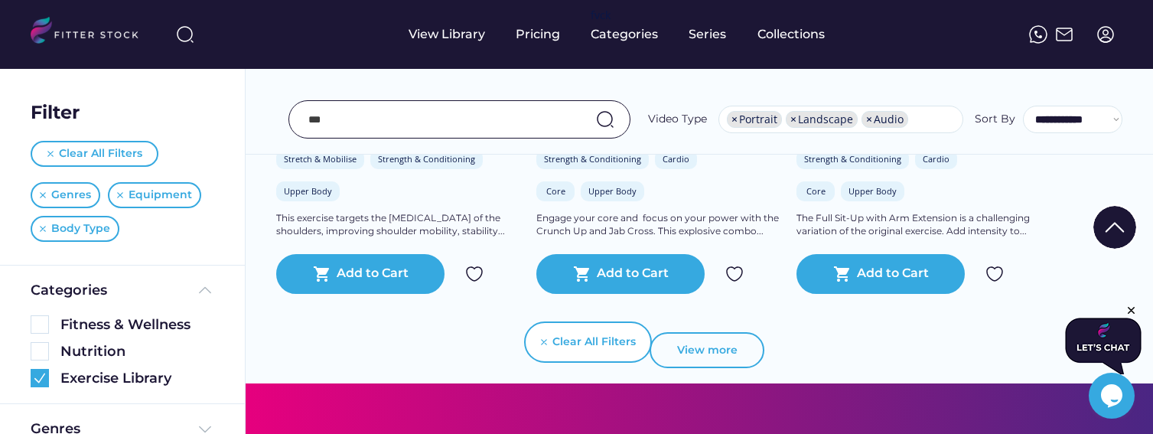
click at [722, 349] on button "View more" at bounding box center [707, 350] width 115 height 37
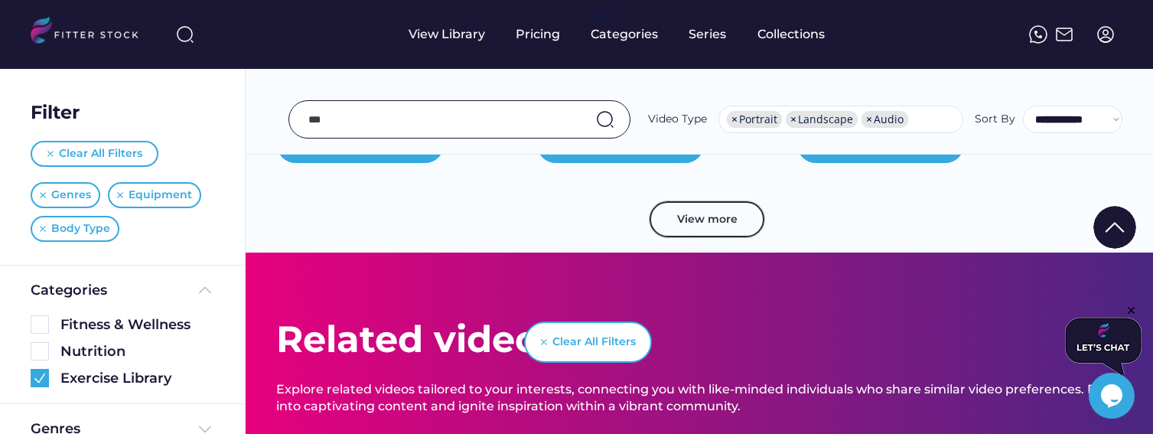
scroll to position [5989, 0]
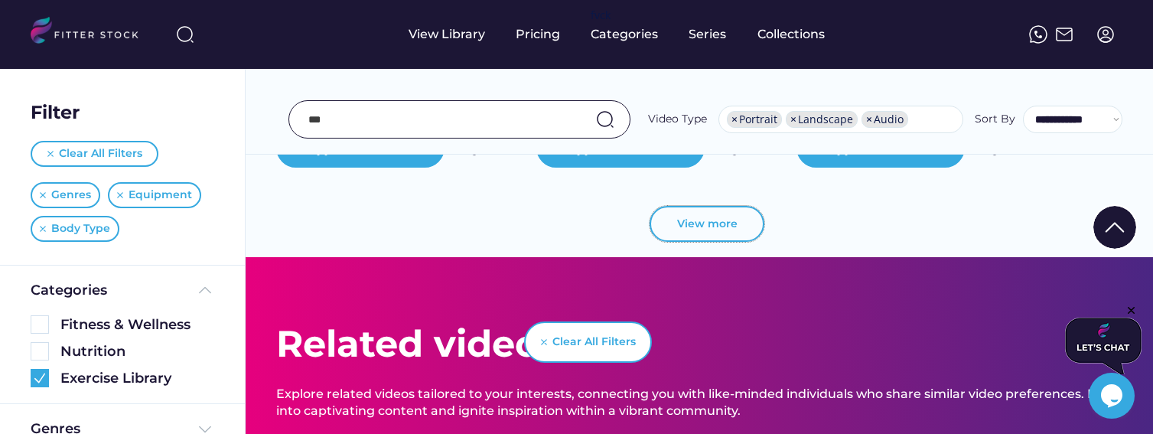
click at [710, 214] on button "View more" at bounding box center [707, 224] width 115 height 37
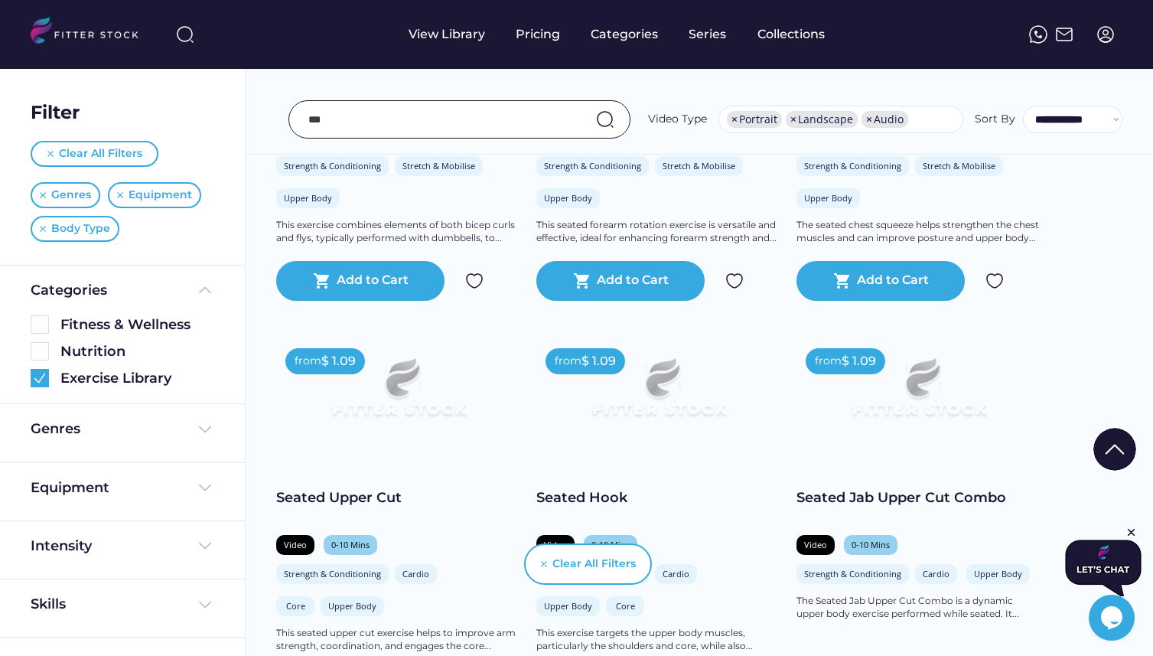
scroll to position [98, 0]
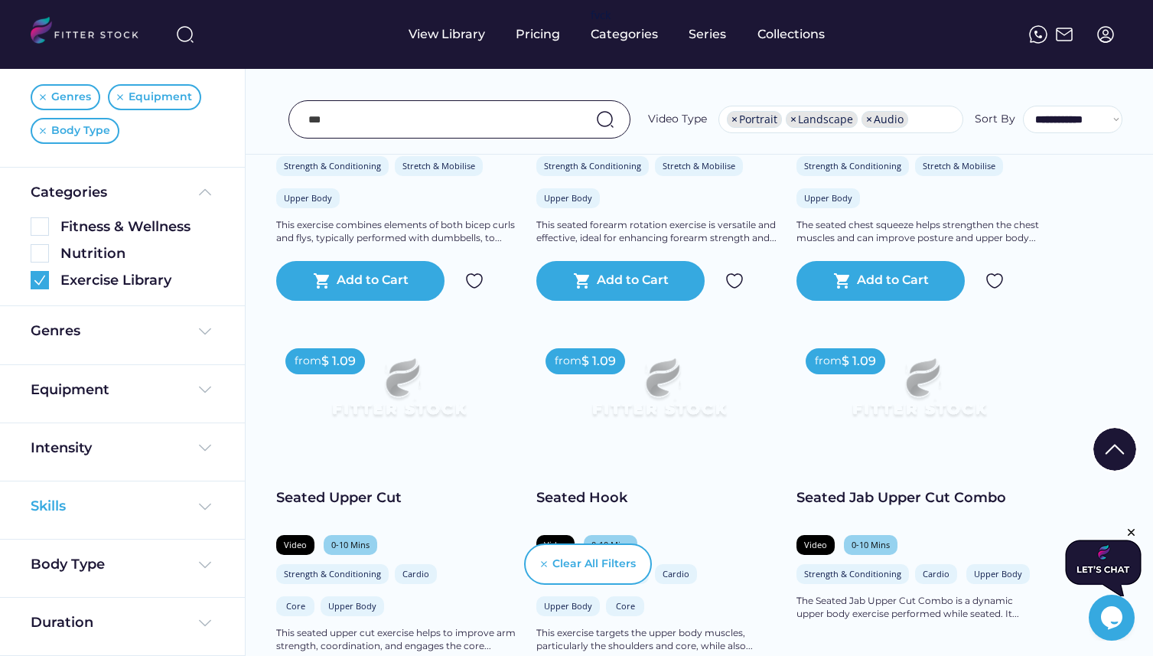
click at [159, 499] on div "Skills" at bounding box center [123, 506] width 184 height 19
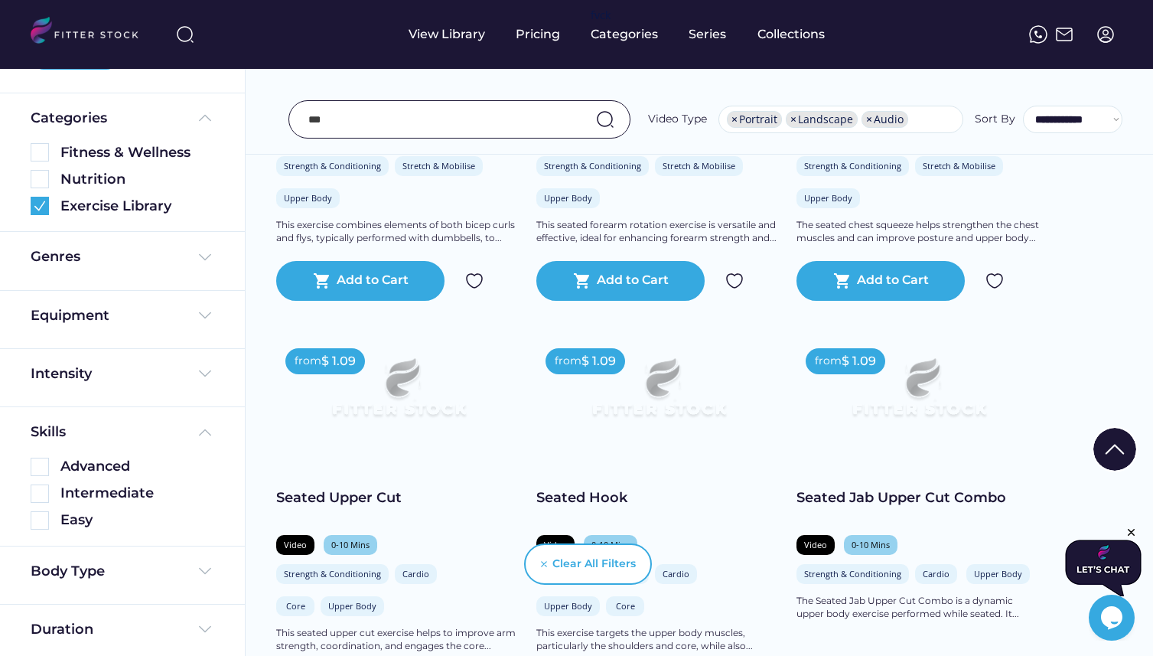
scroll to position [179, 0]
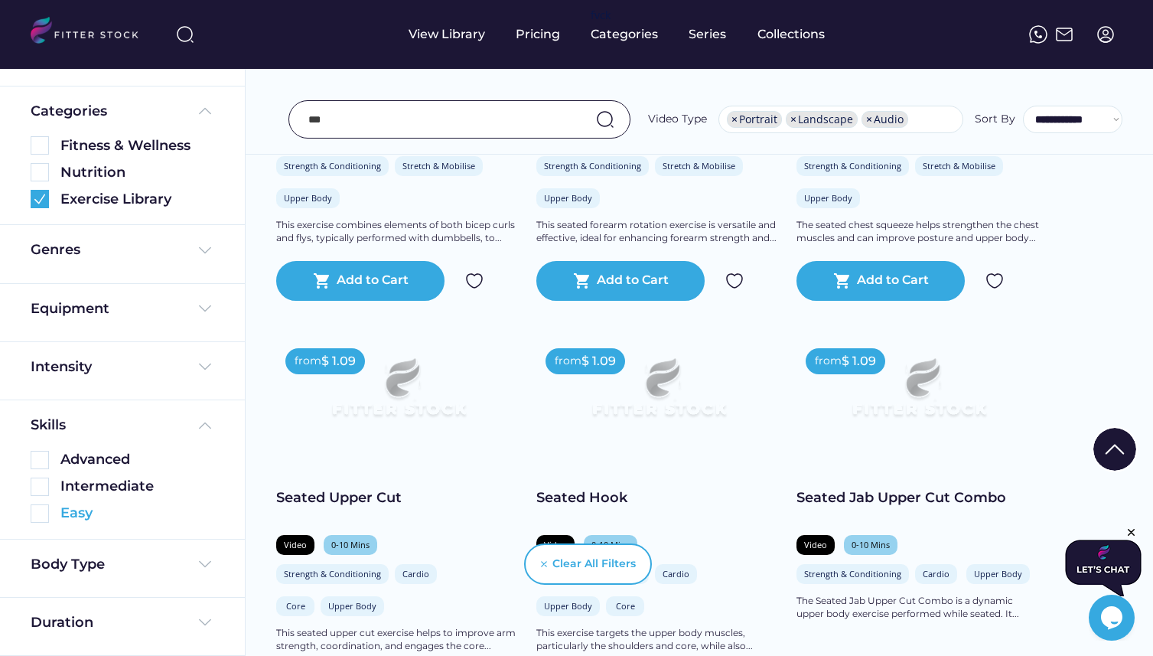
click at [41, 514] on img at bounding box center [40, 513] width 18 height 18
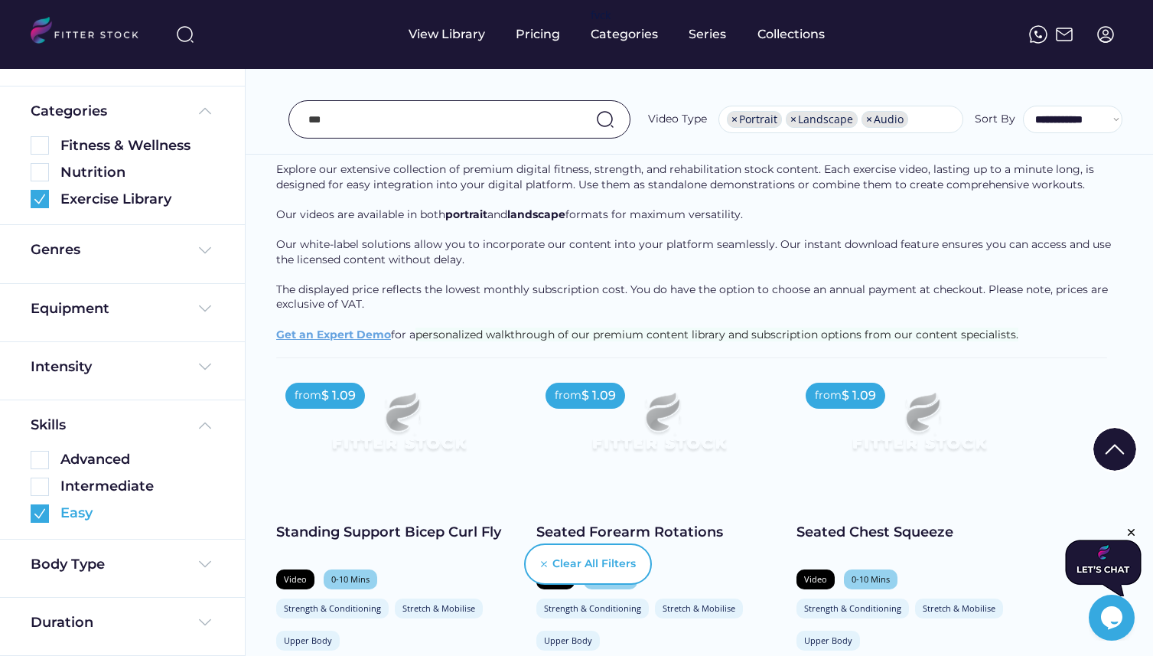
scroll to position [51, 0]
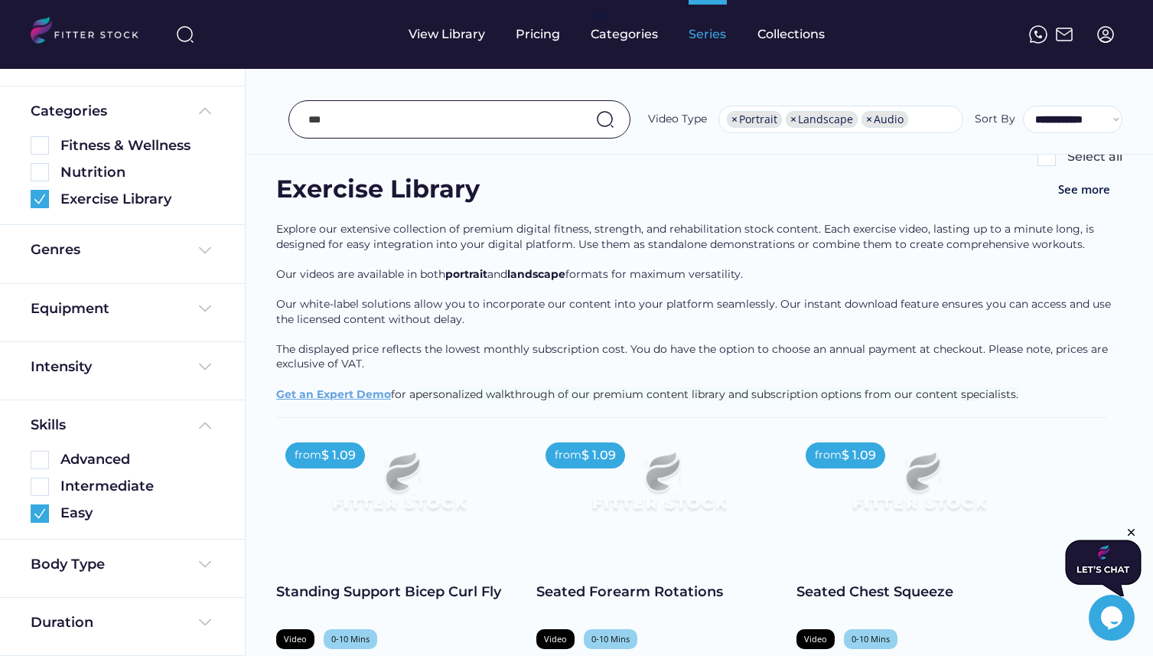
click at [691, 41] on div "Series" at bounding box center [708, 34] width 38 height 17
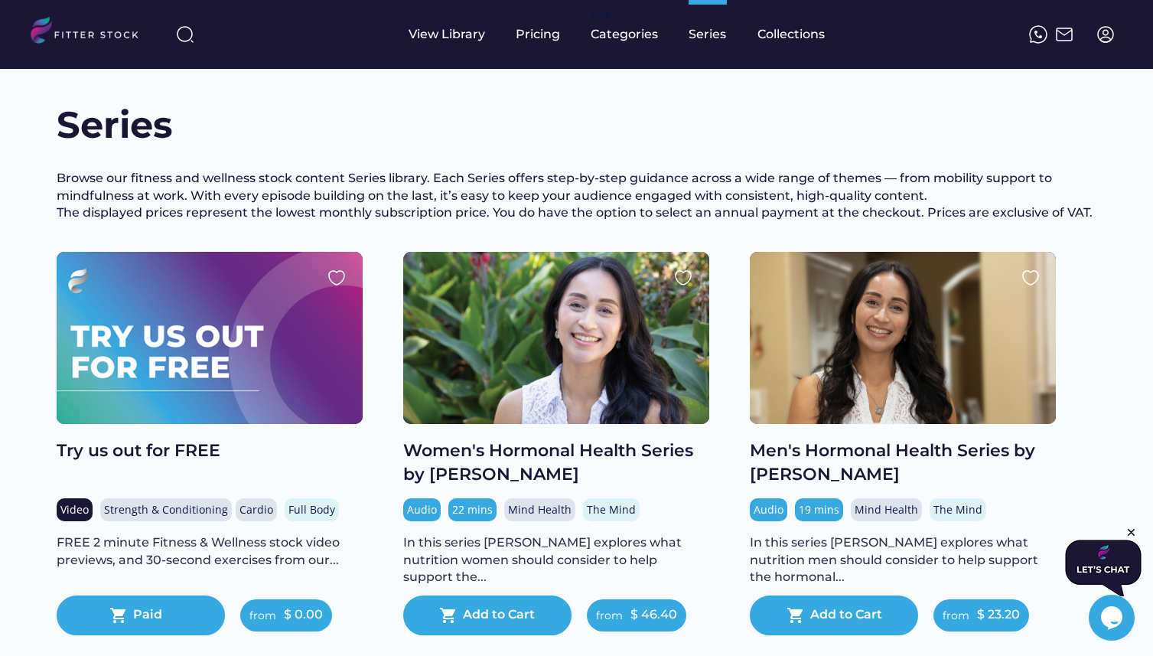
click at [749, 31] on div "View Library Pricing fvck Categories Series Collections" at bounding box center [617, 34] width 416 height 69
click at [784, 23] on div "Collections" at bounding box center [791, 34] width 67 height 69
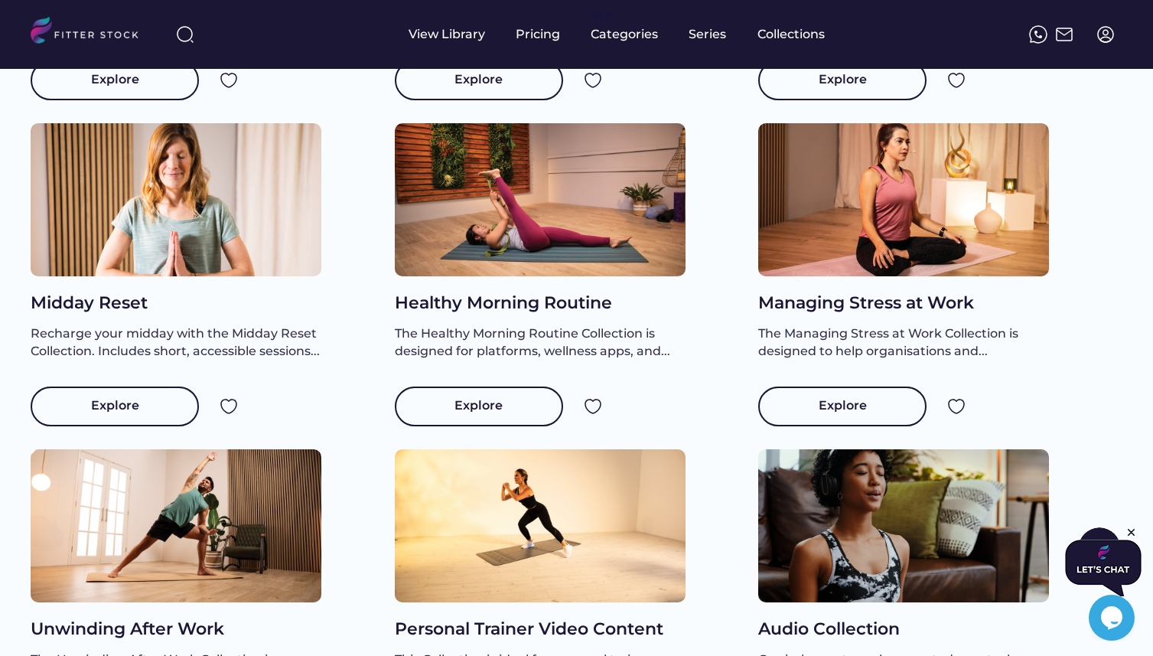
scroll to position [873, 0]
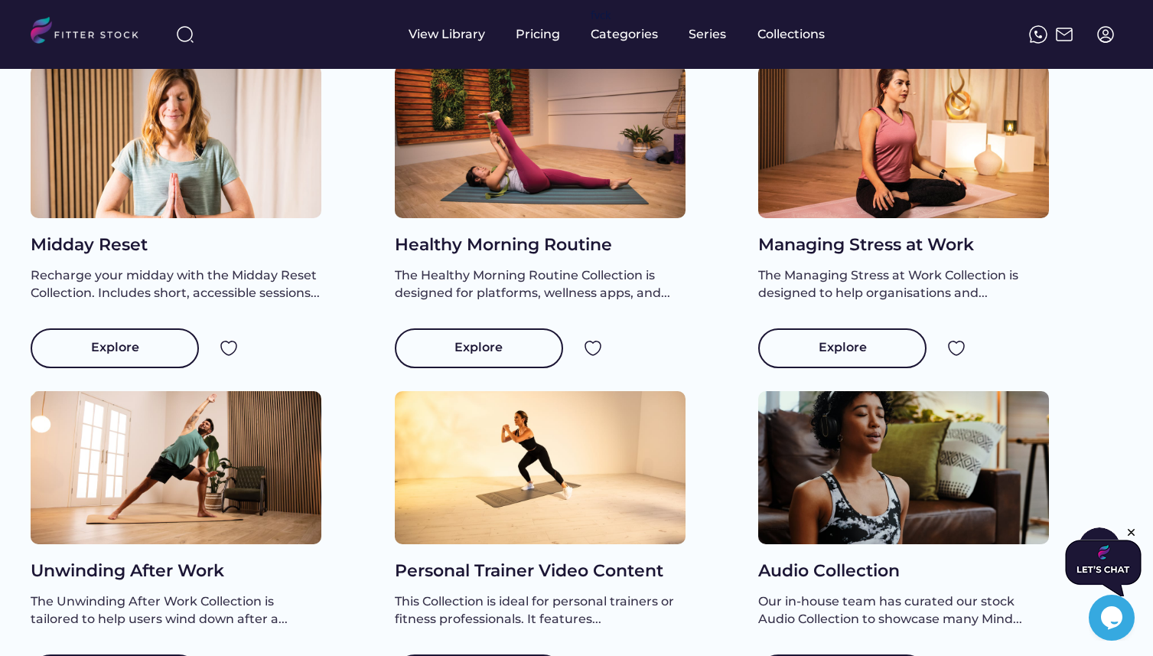
click at [572, 583] on div "Personal Trainer Video Content" at bounding box center [540, 571] width 291 height 24
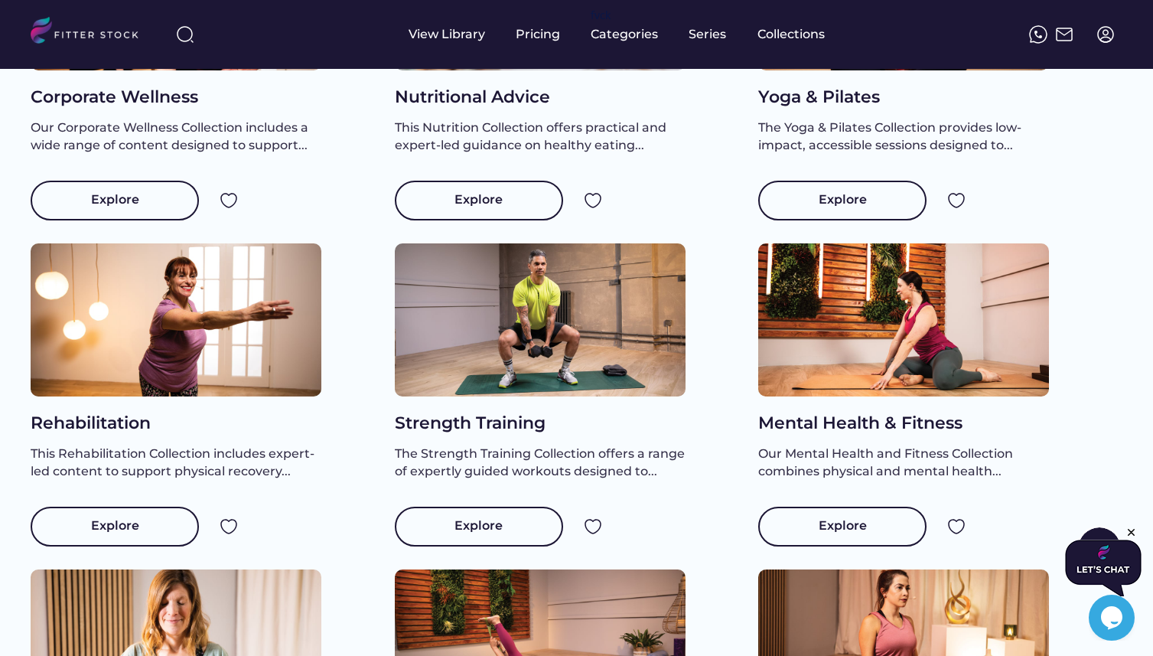
scroll to position [69, 0]
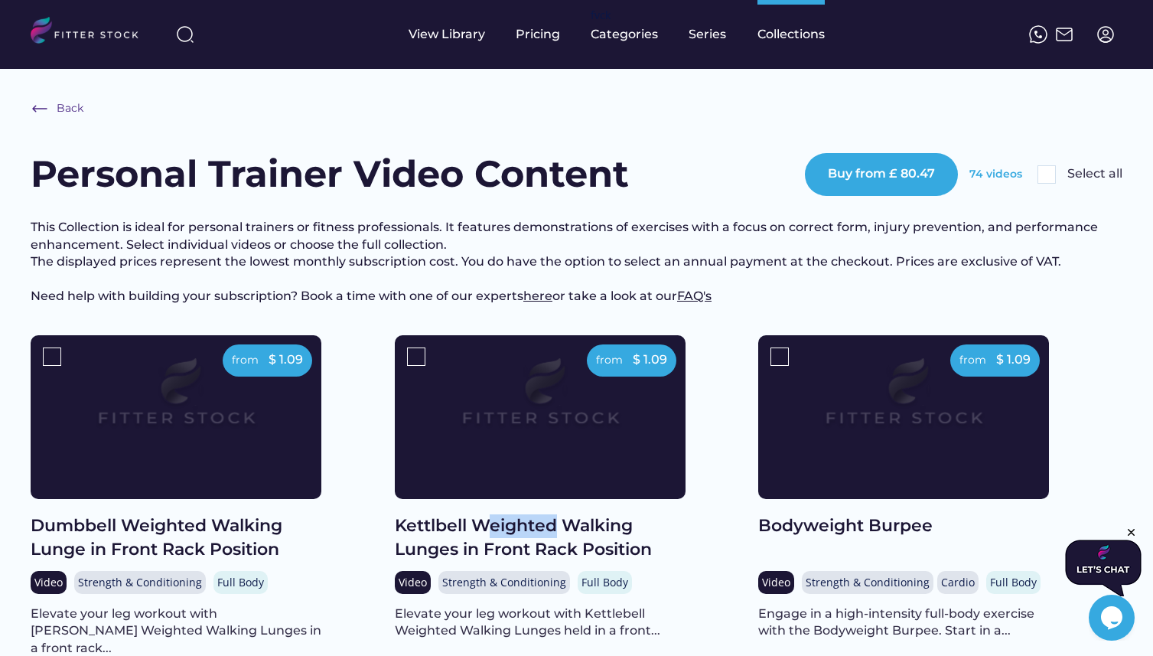
drag, startPoint x: 482, startPoint y: 542, endPoint x: 559, endPoint y: 543, distance: 76.5
click at [559, 543] on div "Kettlbell Weighted Walking Lunges in Front Rack Position" at bounding box center [540, 537] width 291 height 47
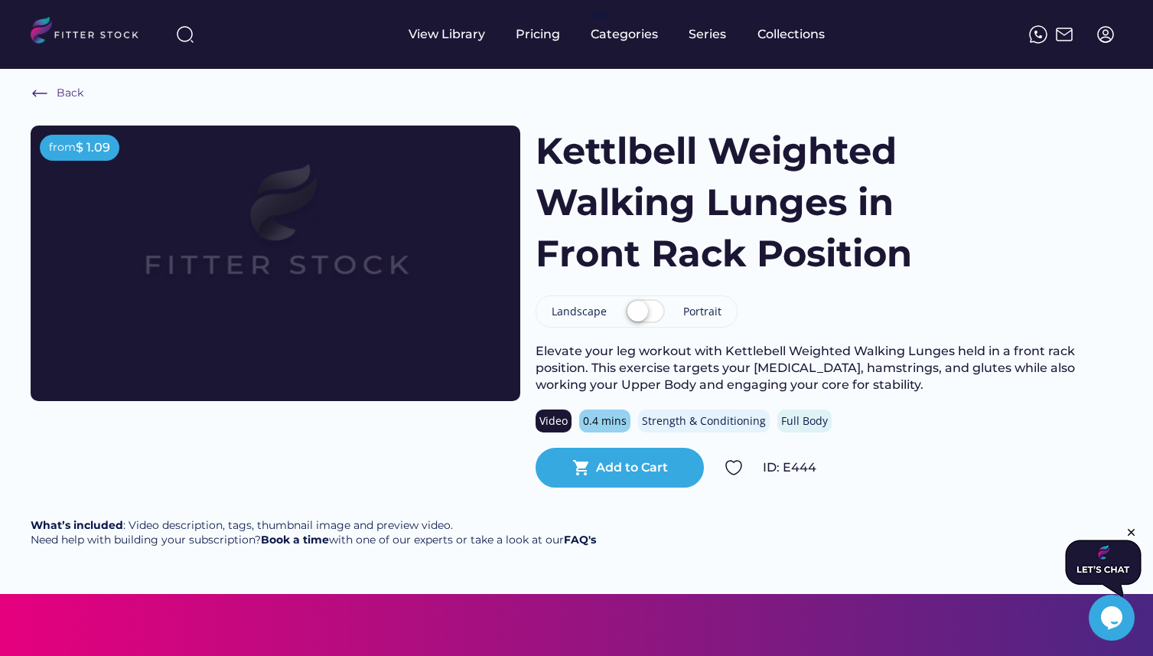
click at [645, 311] on label at bounding box center [645, 312] width 47 height 34
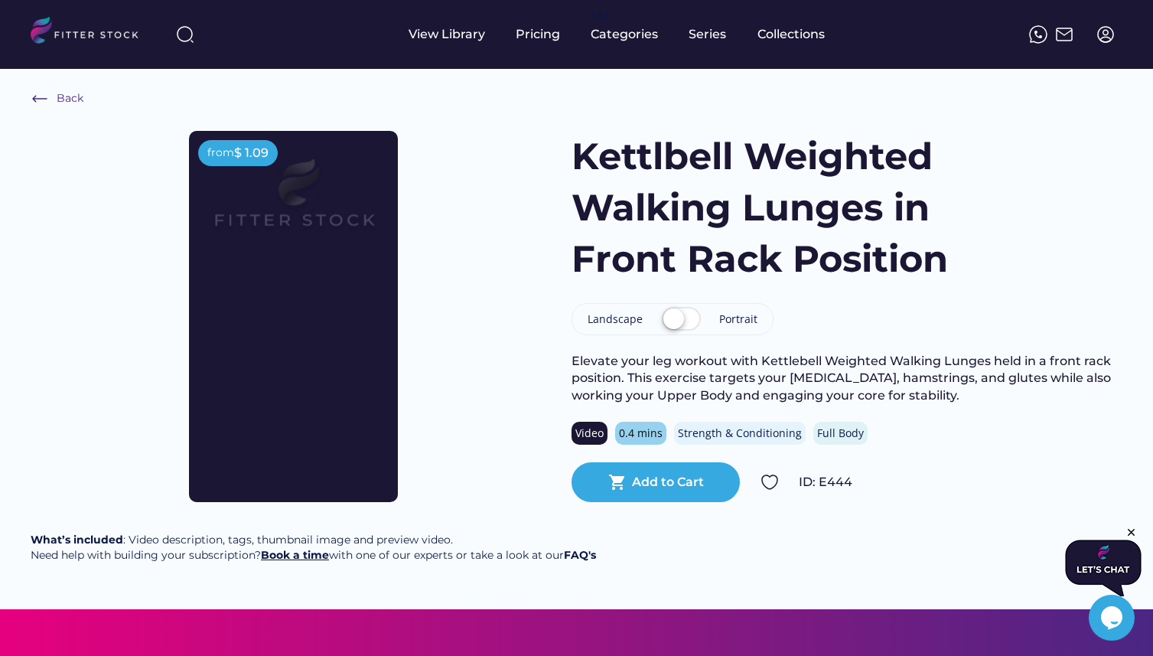
scroll to position [6, 0]
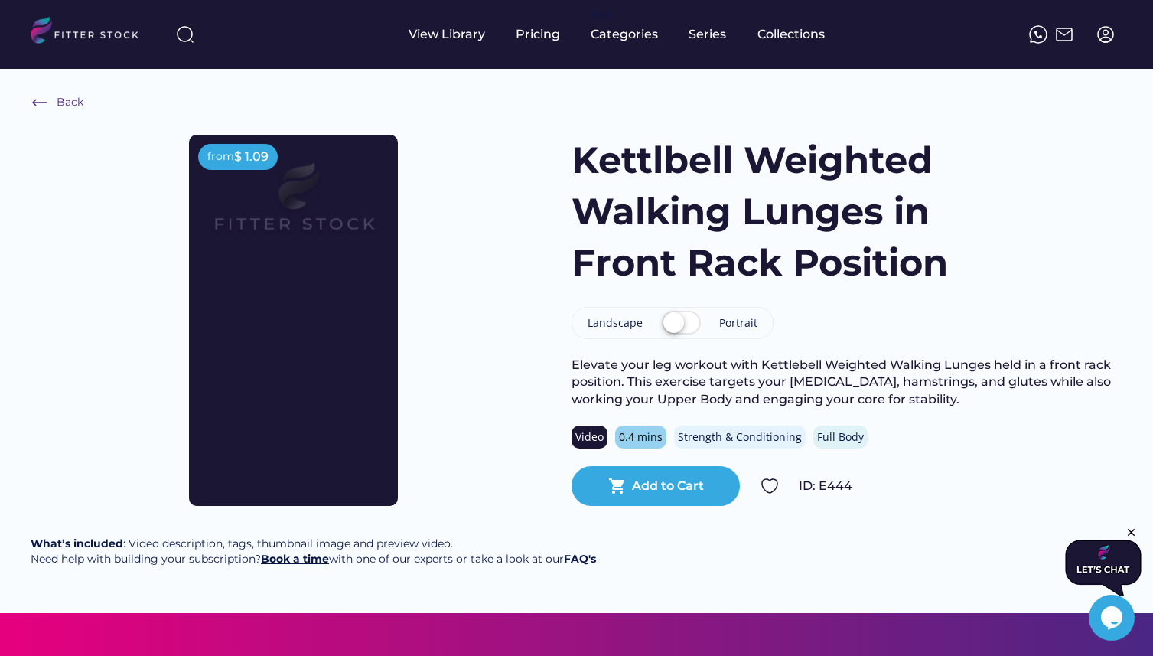
click at [305, 566] on strong "Book a time" at bounding box center [295, 559] width 68 height 14
click at [1039, 41] on img at bounding box center [1038, 34] width 18 height 18
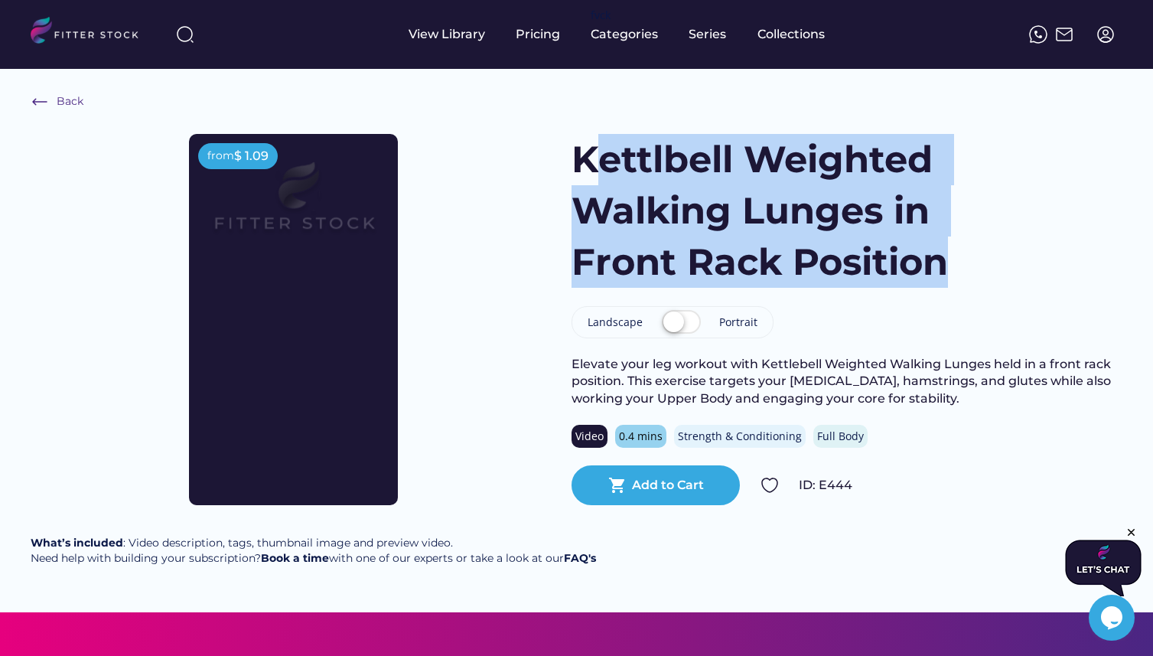
drag, startPoint x: 587, startPoint y: 147, endPoint x: 1013, endPoint y: 266, distance: 442.5
click at [938, 278] on h1 "Kettlbell Weighted Walking Lunges in Front Rack Position" at bounding box center [778, 211] width 413 height 155
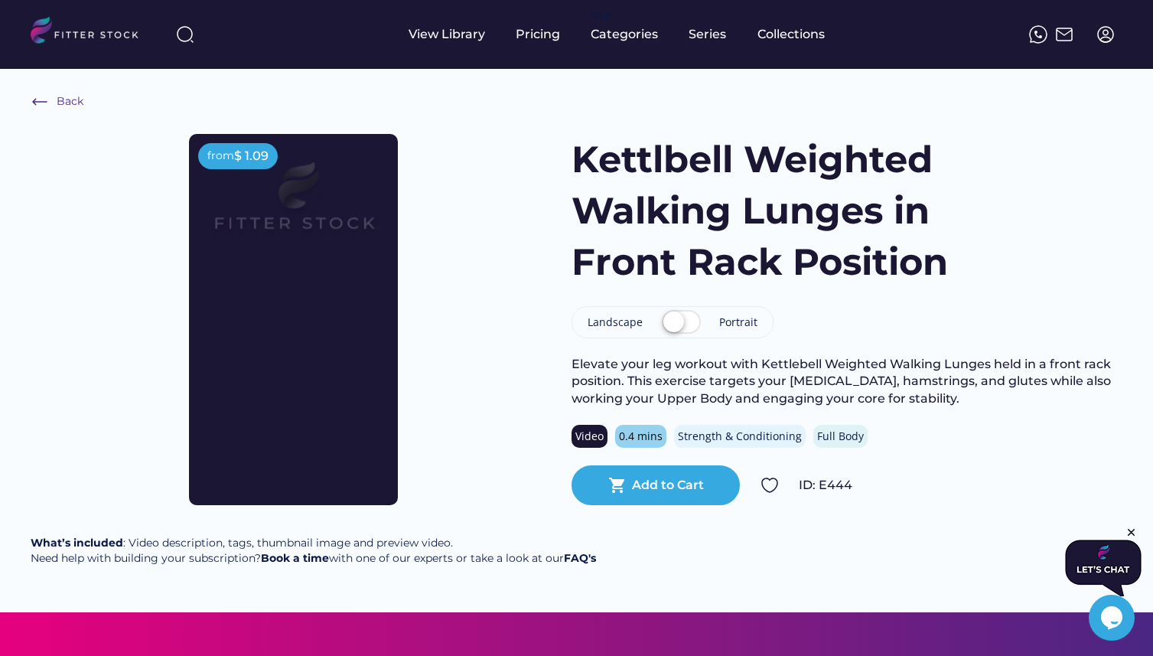
click at [1017, 266] on div "Kettlbell Weighted Walking Lunges in Front Rack Position" at bounding box center [847, 211] width 551 height 155
